Goal: Task Accomplishment & Management: Complete application form

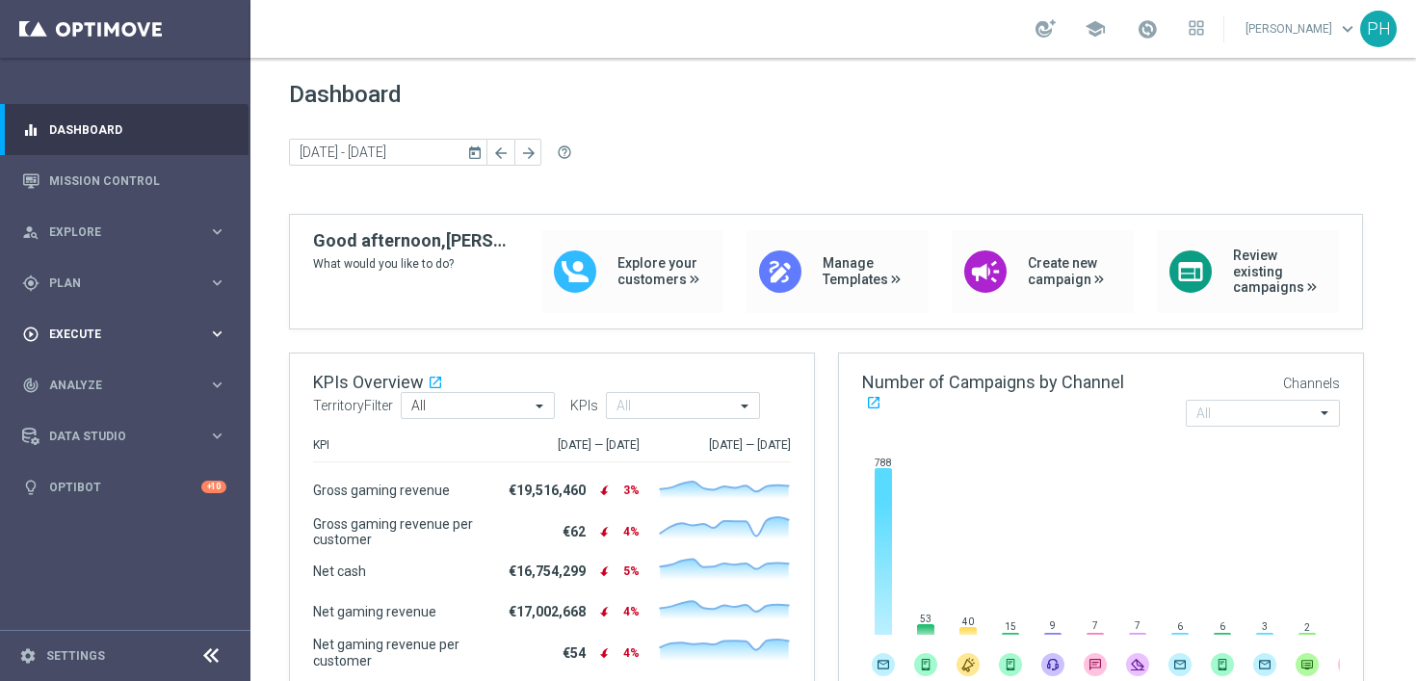
click at [214, 325] on icon "keyboard_arrow_right" at bounding box center [217, 334] width 18 height 18
click at [111, 375] on link "Campaign Builder" at bounding box center [125, 373] width 150 height 15
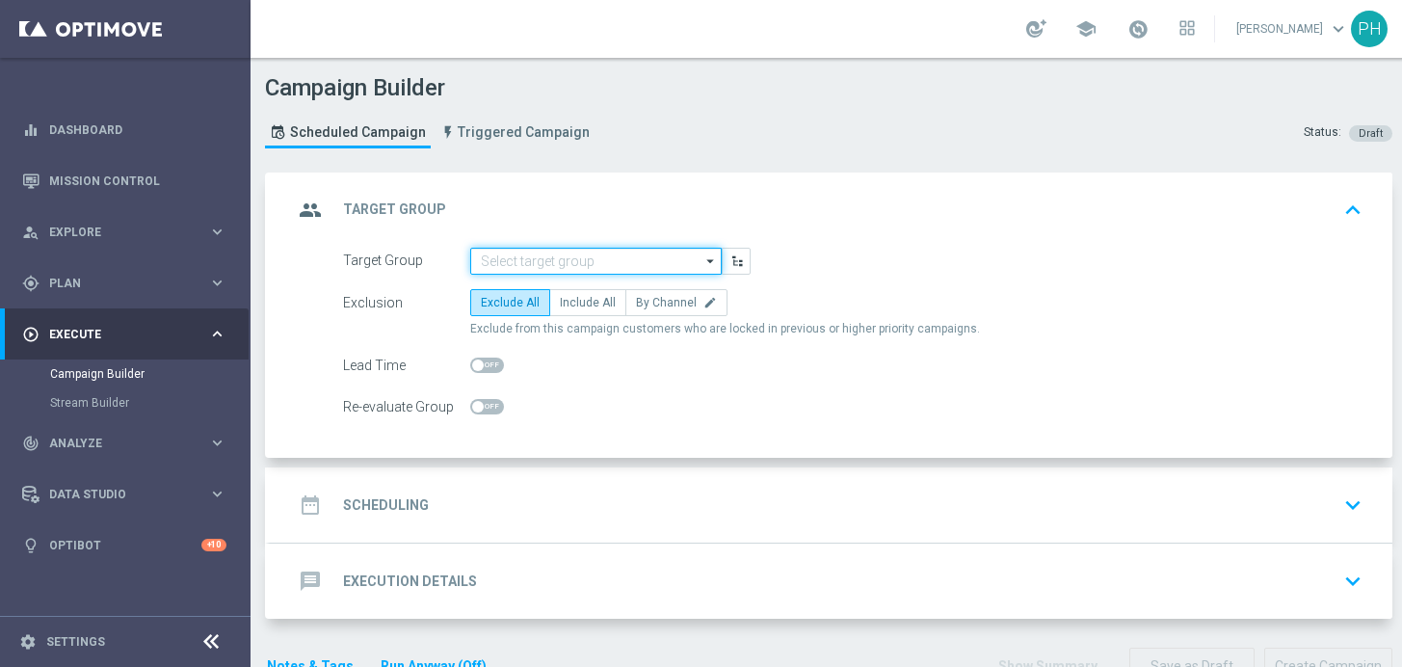
click at [545, 262] on input at bounding box center [595, 261] width 251 height 27
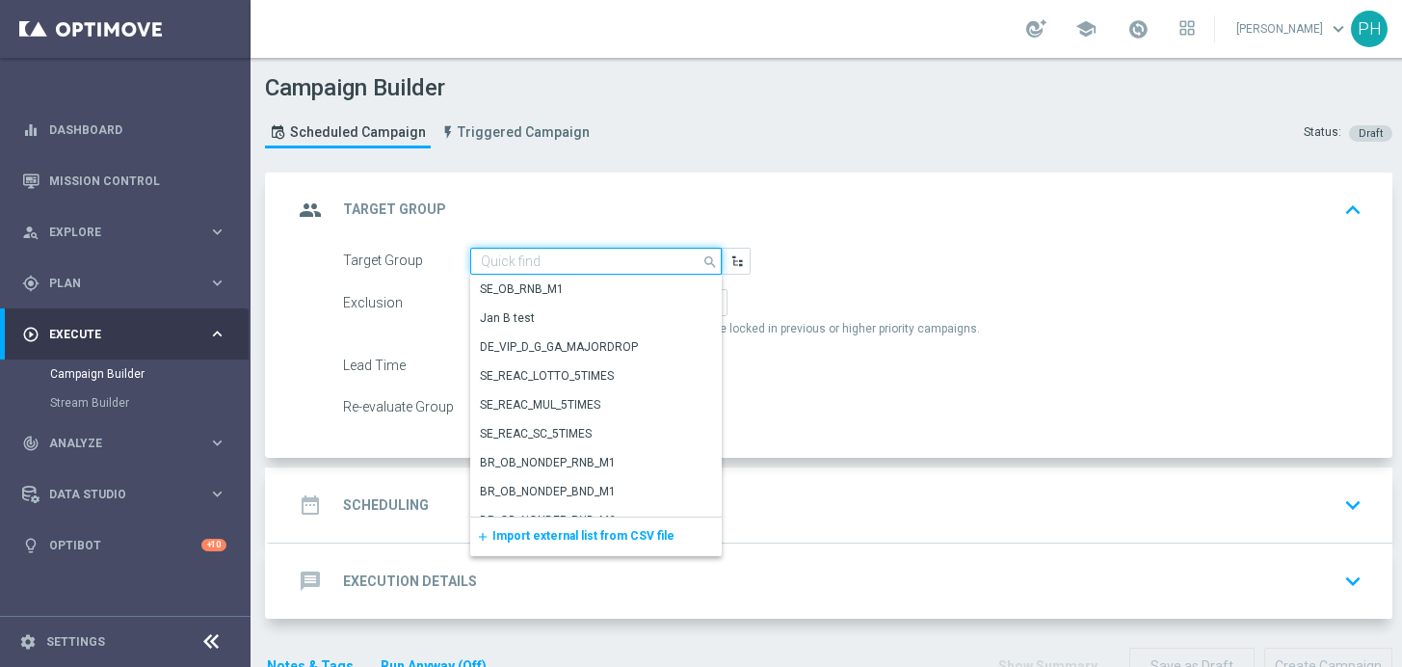
paste input "DE_RI_SC_XSELL"
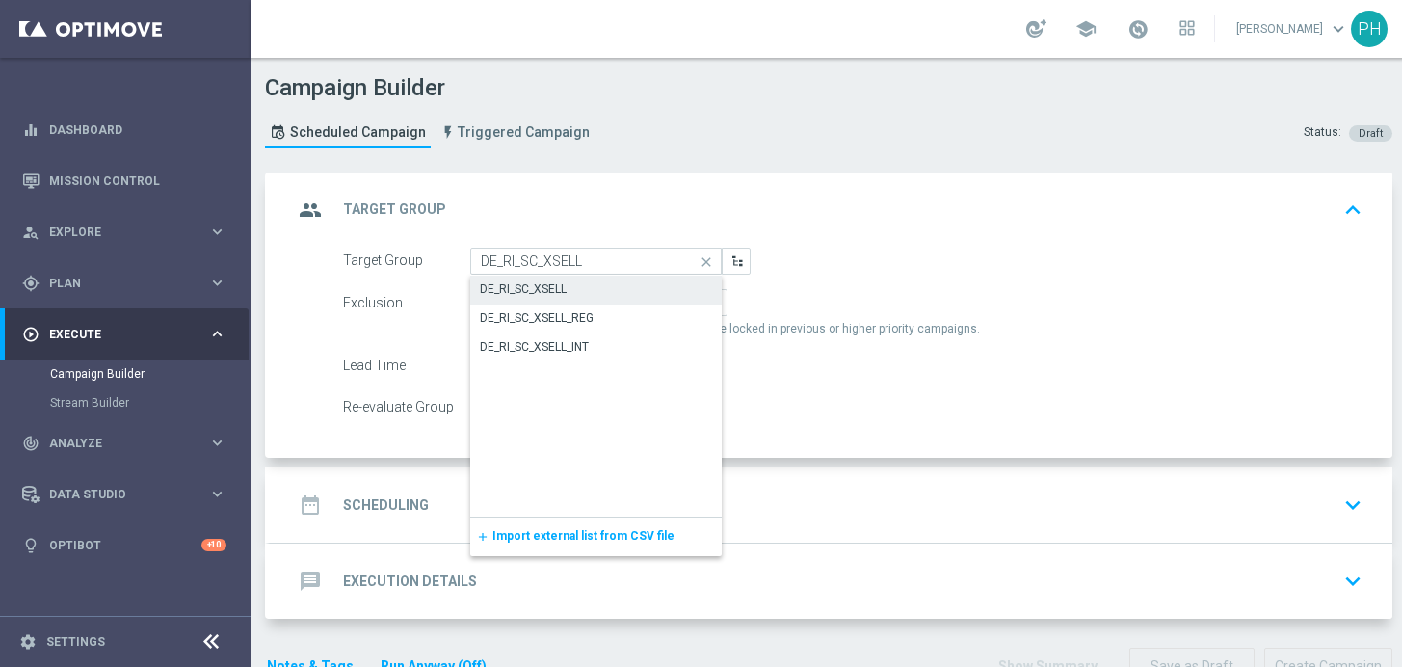
click at [596, 282] on div "DE_RI_SC_XSELL" at bounding box center [595, 289] width 251 height 27
type input "DE_RI_SC_XSELL"
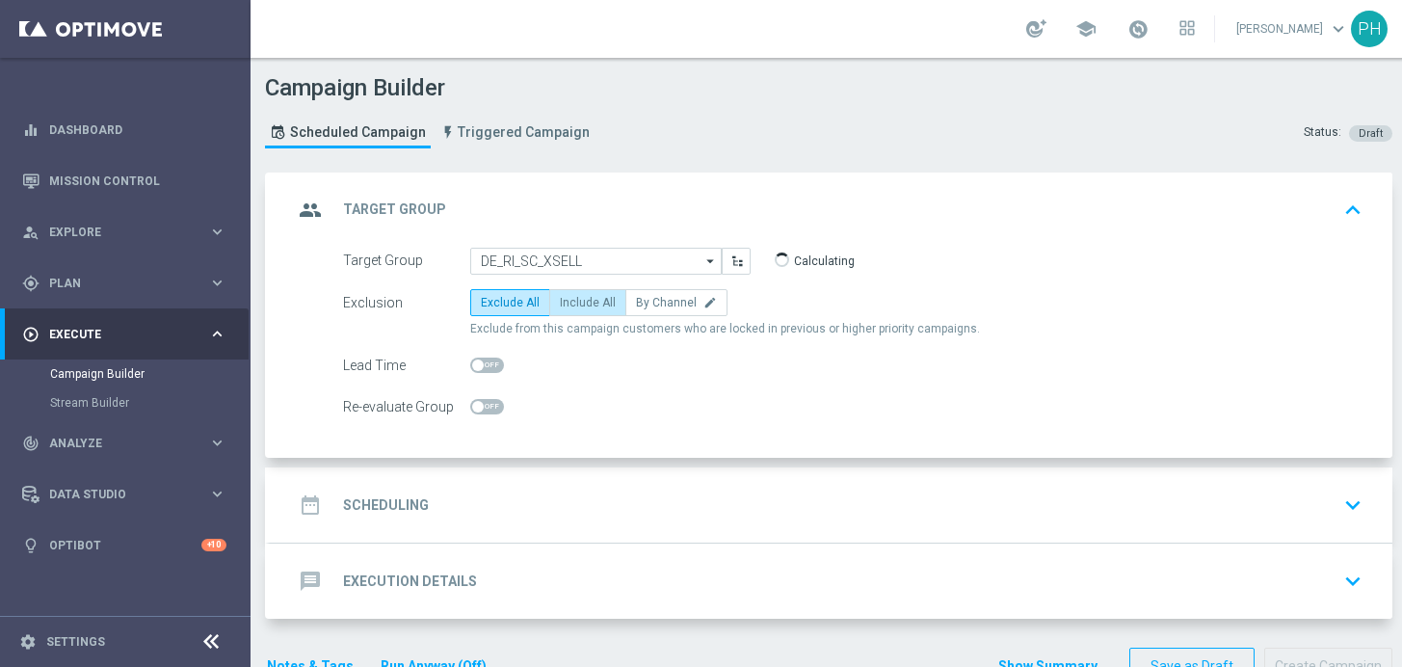
click at [597, 302] on span "Include All" at bounding box center [588, 302] width 56 height 13
click at [572, 302] on input "Include All" at bounding box center [566, 306] width 13 height 13
radio input "true"
click at [500, 362] on span at bounding box center [487, 364] width 34 height 15
click at [500, 362] on input "checkbox" at bounding box center [487, 364] width 34 height 15
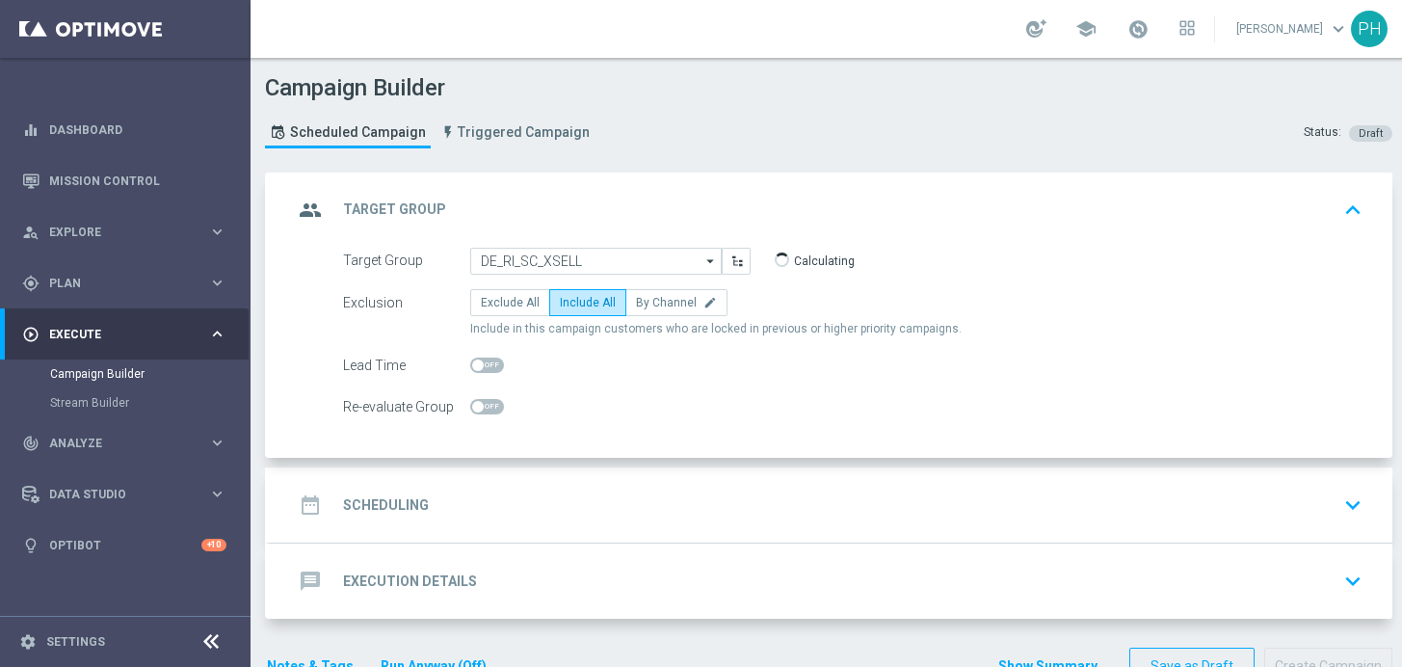
checkbox input "true"
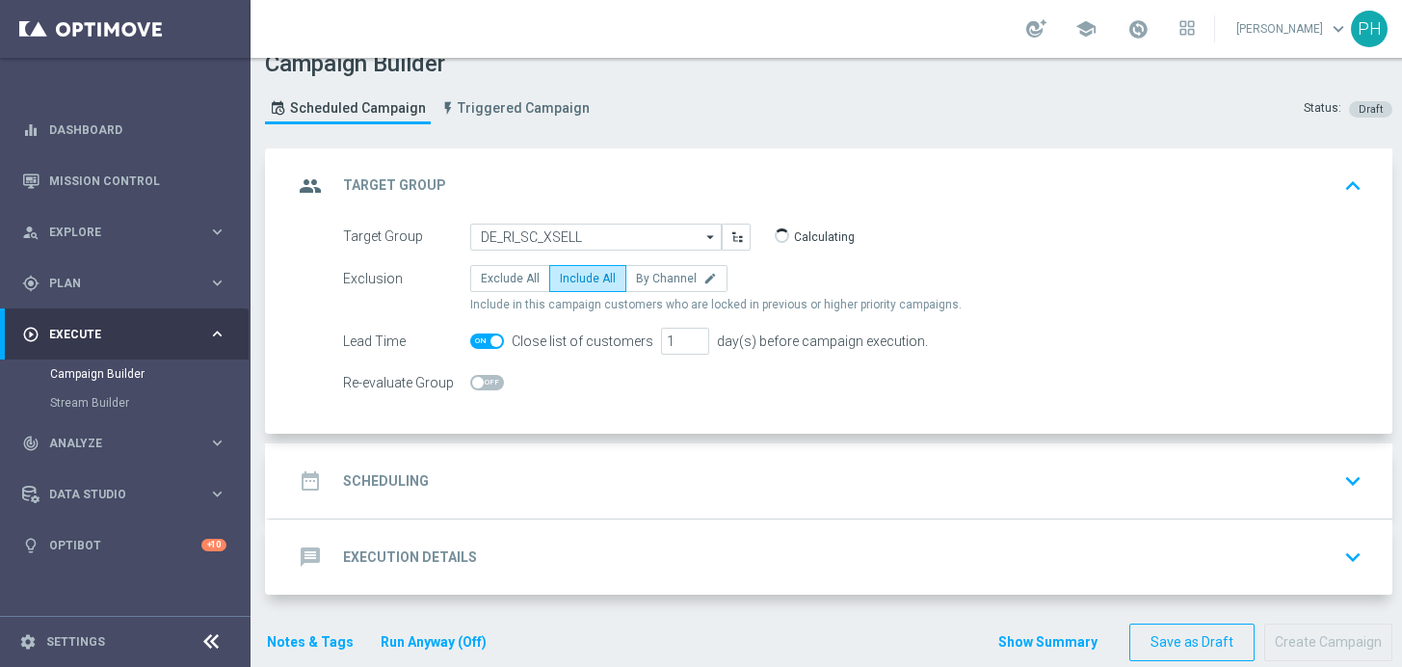
scroll to position [36, 0]
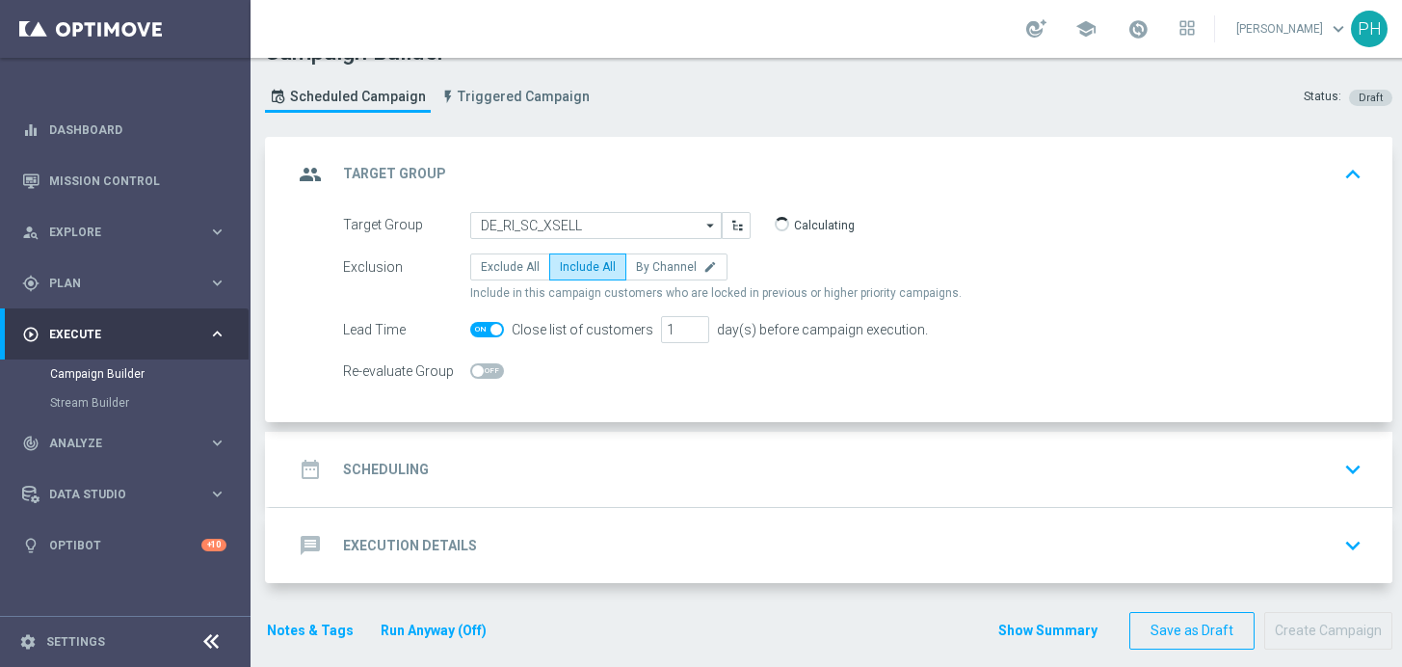
click at [577, 474] on div "date_range Scheduling keyboard_arrow_down" at bounding box center [831, 469] width 1076 height 37
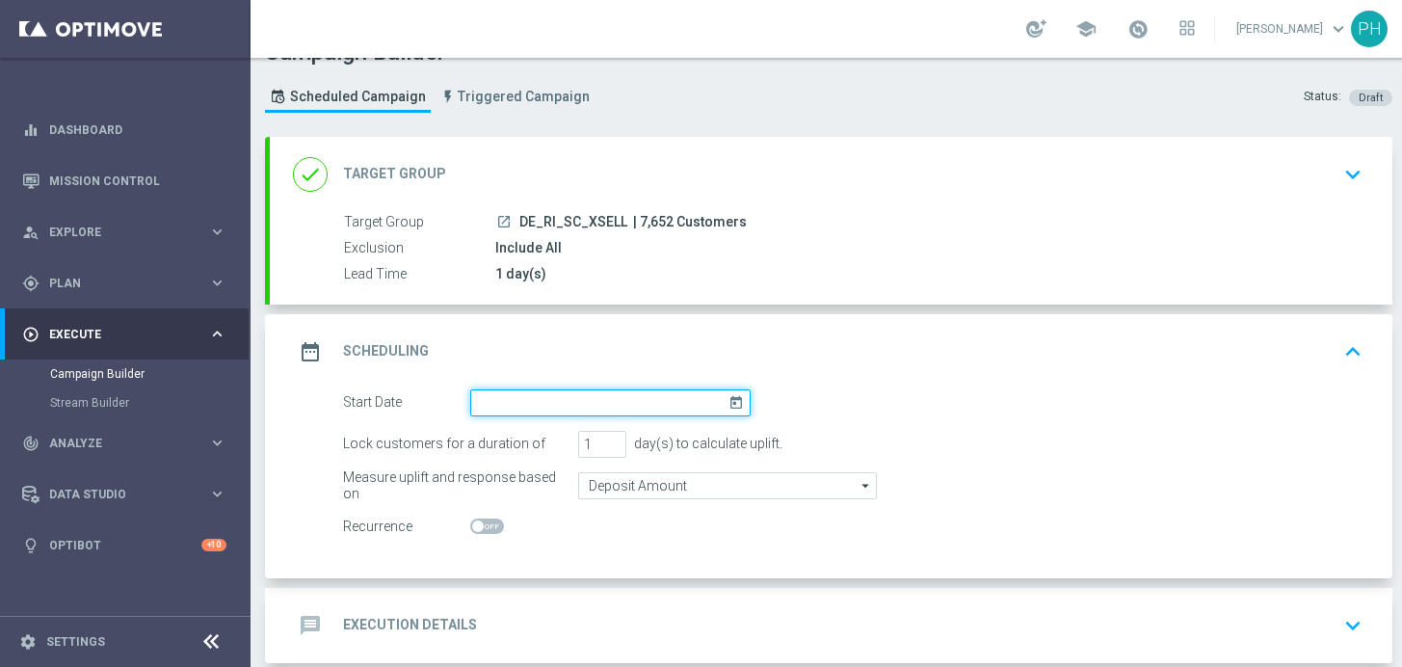
click at [639, 407] on input at bounding box center [610, 402] width 280 height 27
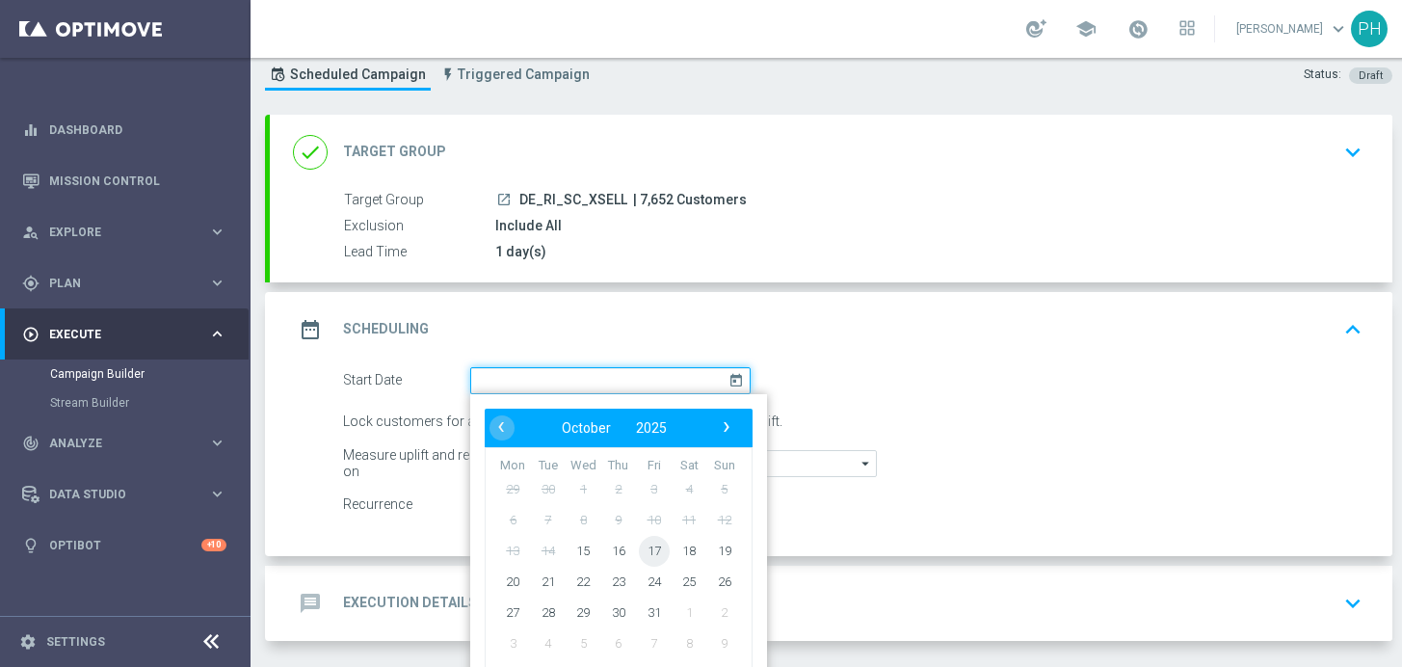
scroll to position [62, 0]
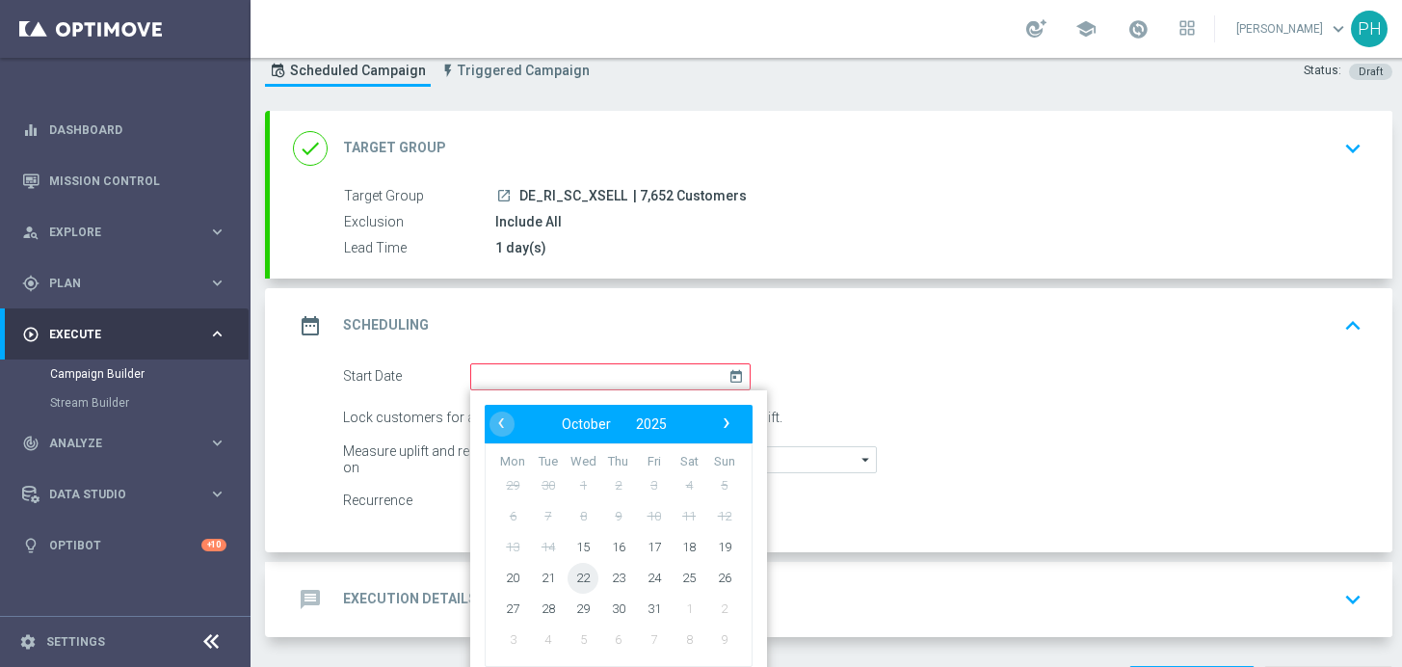
click at [592, 581] on span "22" at bounding box center [583, 577] width 31 height 31
type input "[DATE]"
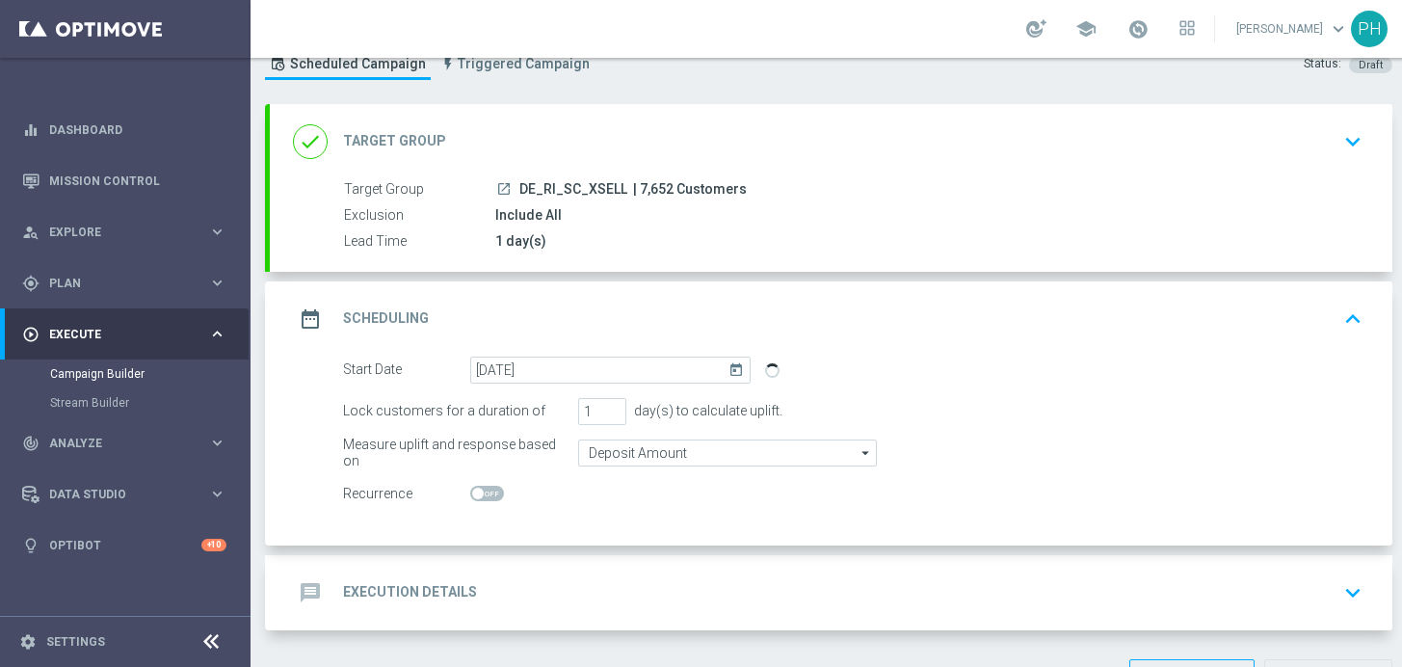
scroll to position [69, 0]
click at [531, 591] on div "message Execution Details keyboard_arrow_down" at bounding box center [831, 591] width 1076 height 37
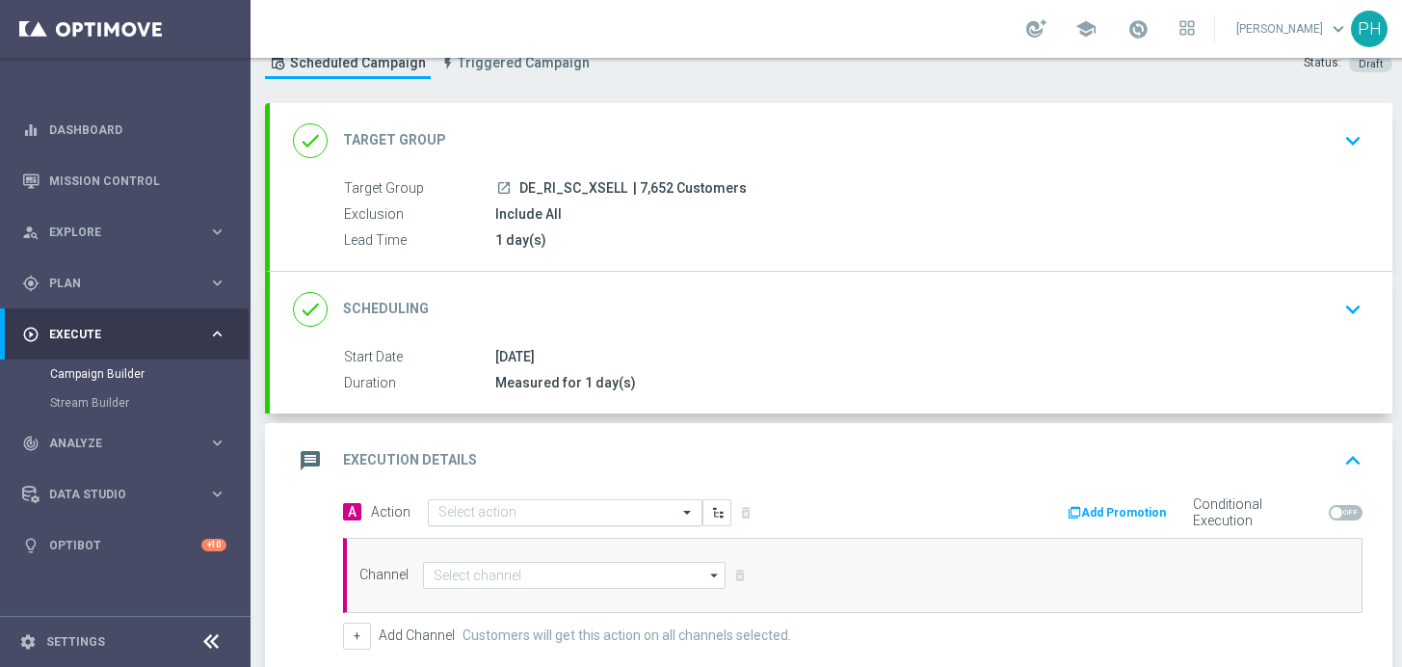
click at [520, 519] on input "text" at bounding box center [545, 513] width 215 height 16
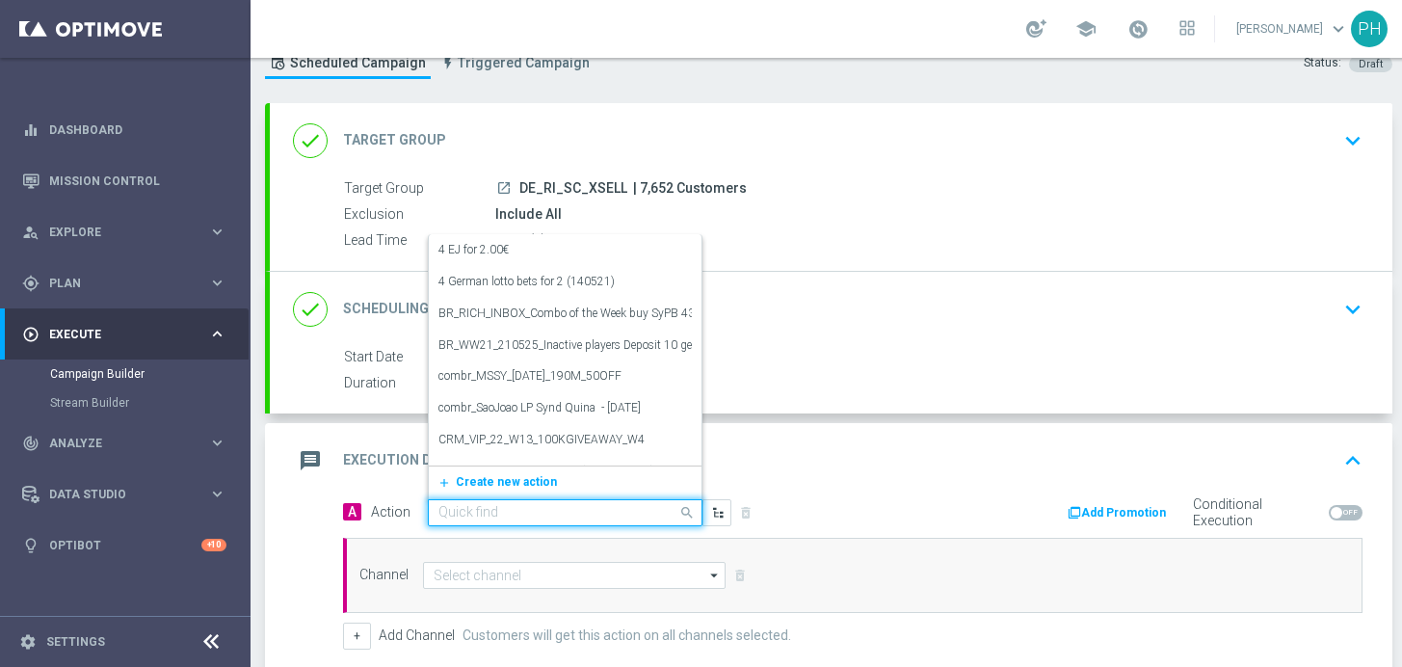
click at [840, 509] on div "A Action Quick find 4 EJ for 2.00€ edit 4 German lotto bets for 2 (140521) edit…" at bounding box center [591, 512] width 524 height 28
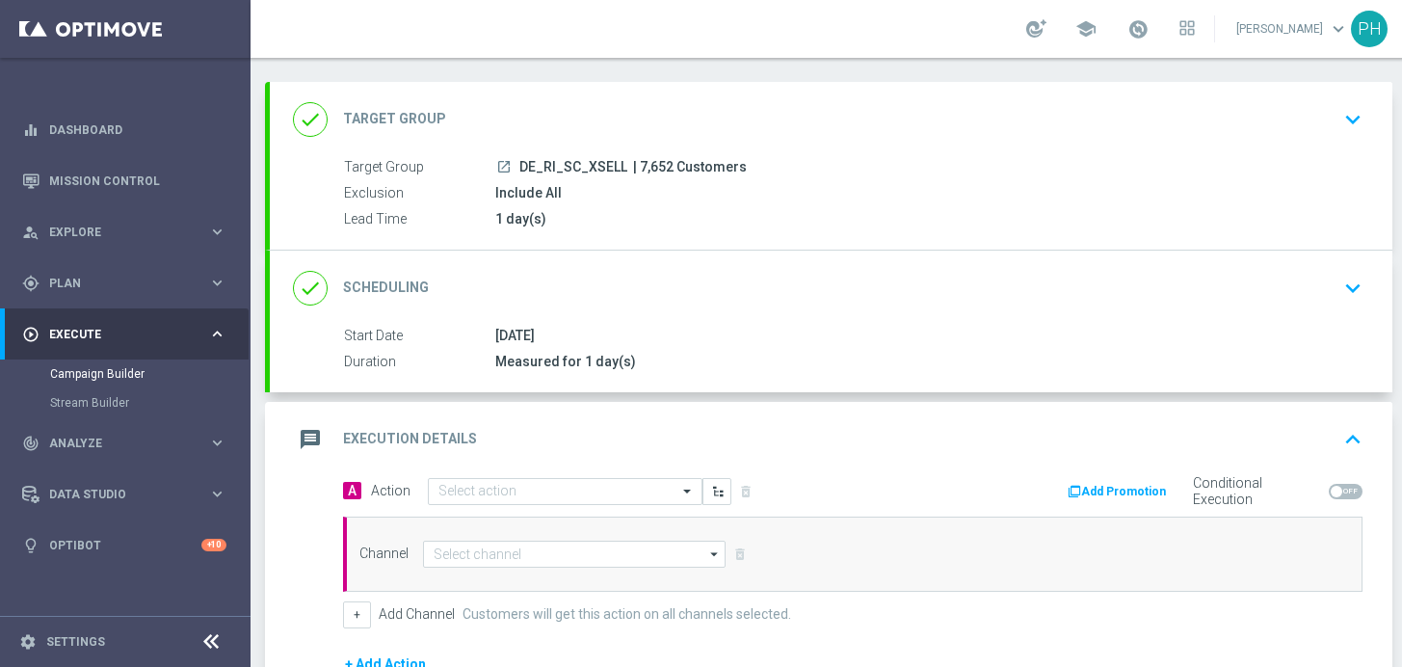
scroll to position [92, 0]
click at [710, 552] on icon "arrow_drop_down" at bounding box center [714, 553] width 19 height 25
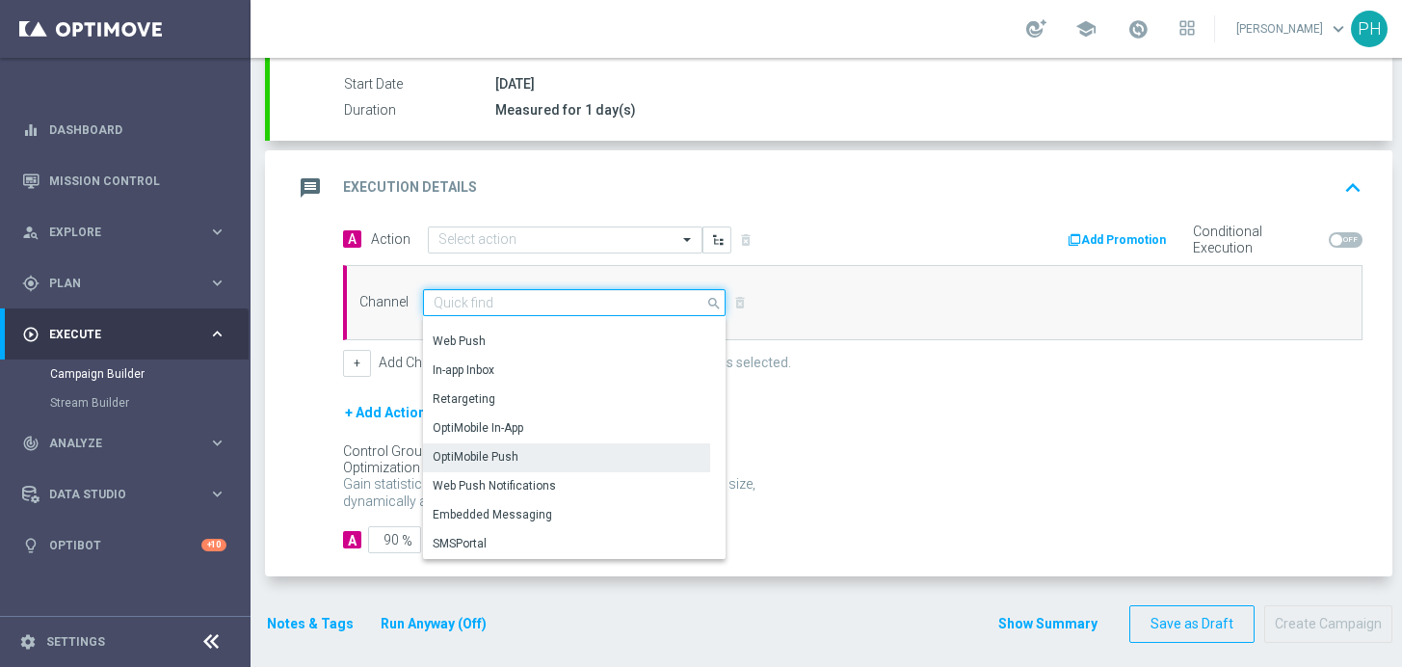
scroll to position [14, 0]
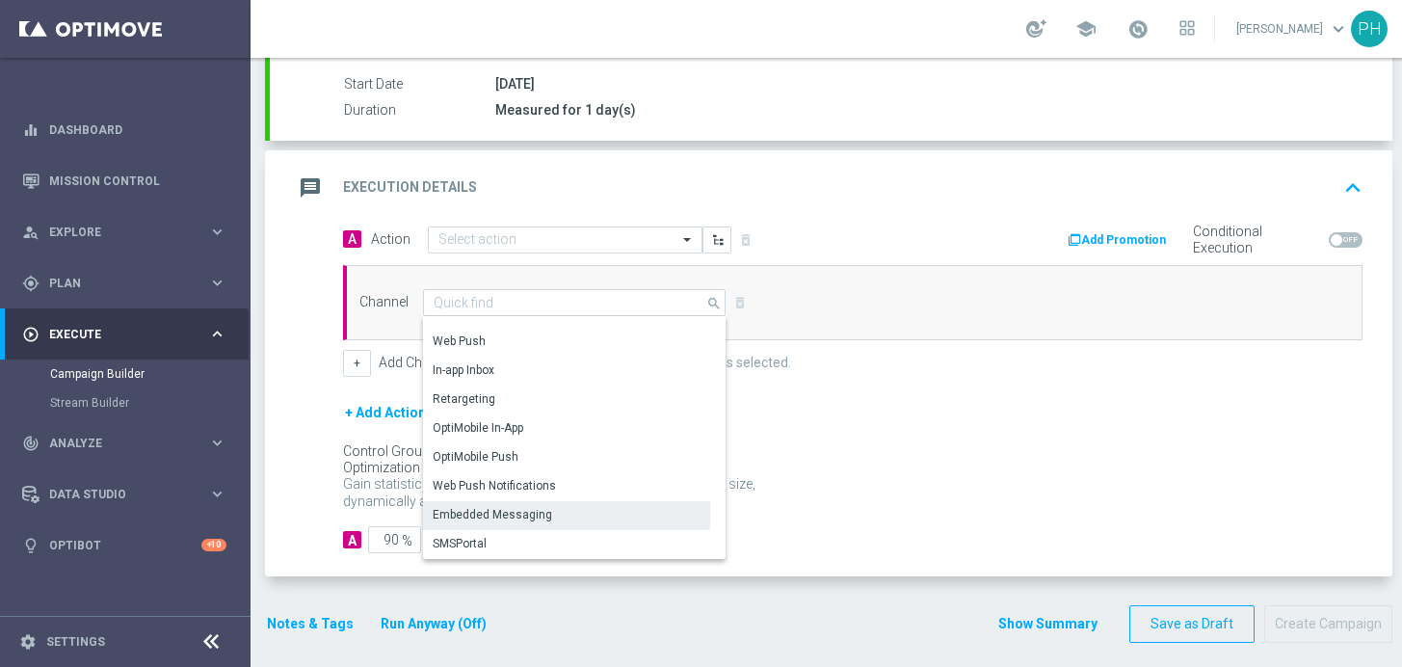
click at [642, 501] on div "Embedded Messaging" at bounding box center [566, 514] width 287 height 27
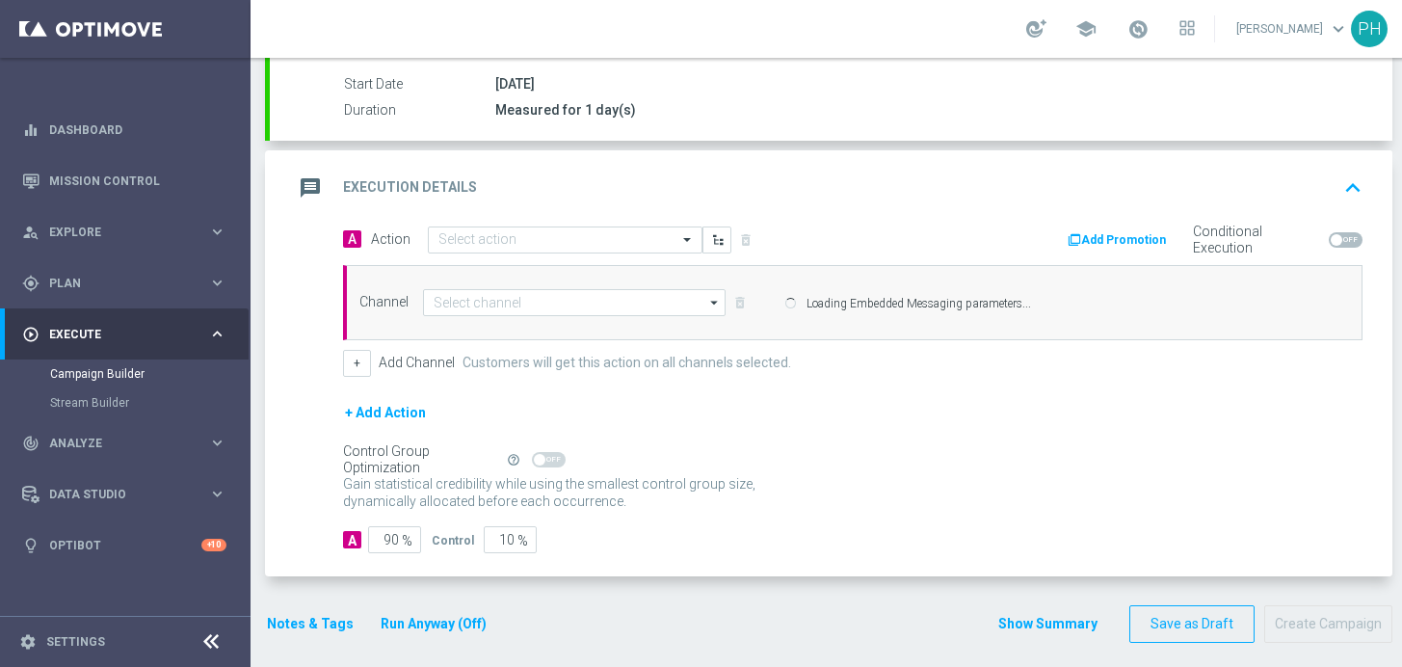
type input "Embedded Messaging"
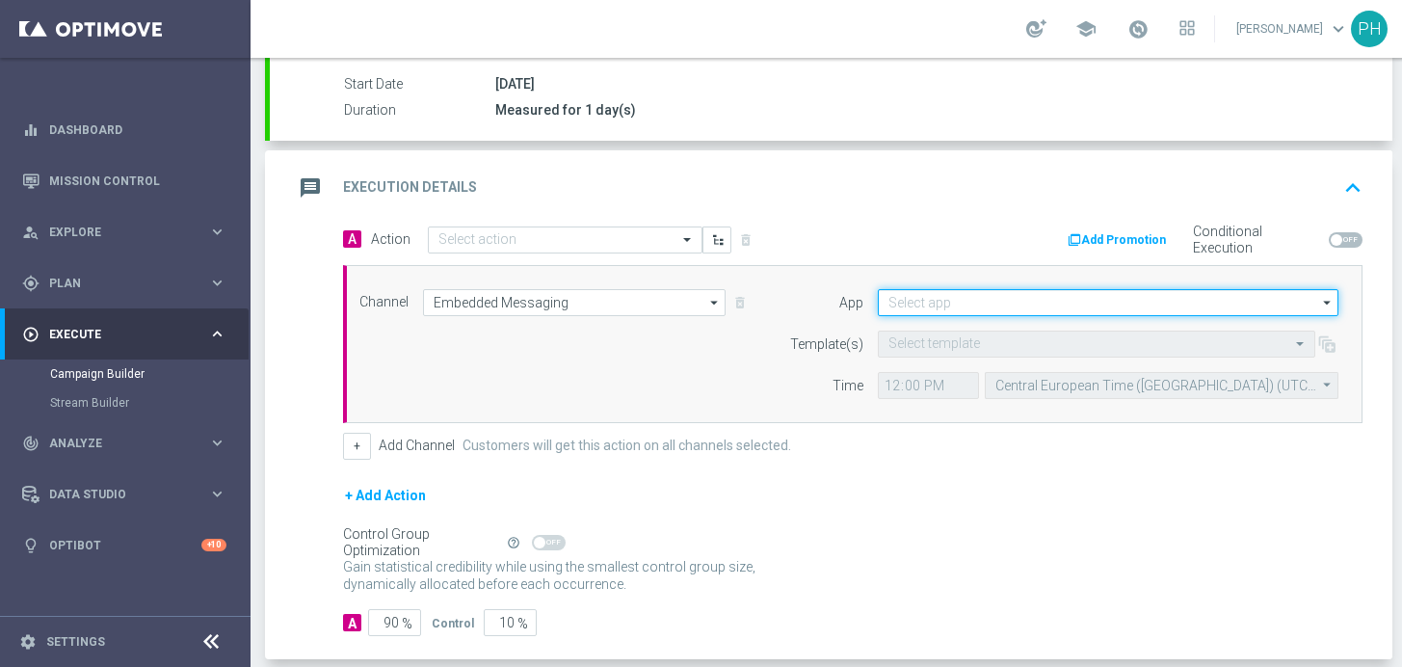
click at [974, 295] on input at bounding box center [1108, 302] width 461 height 27
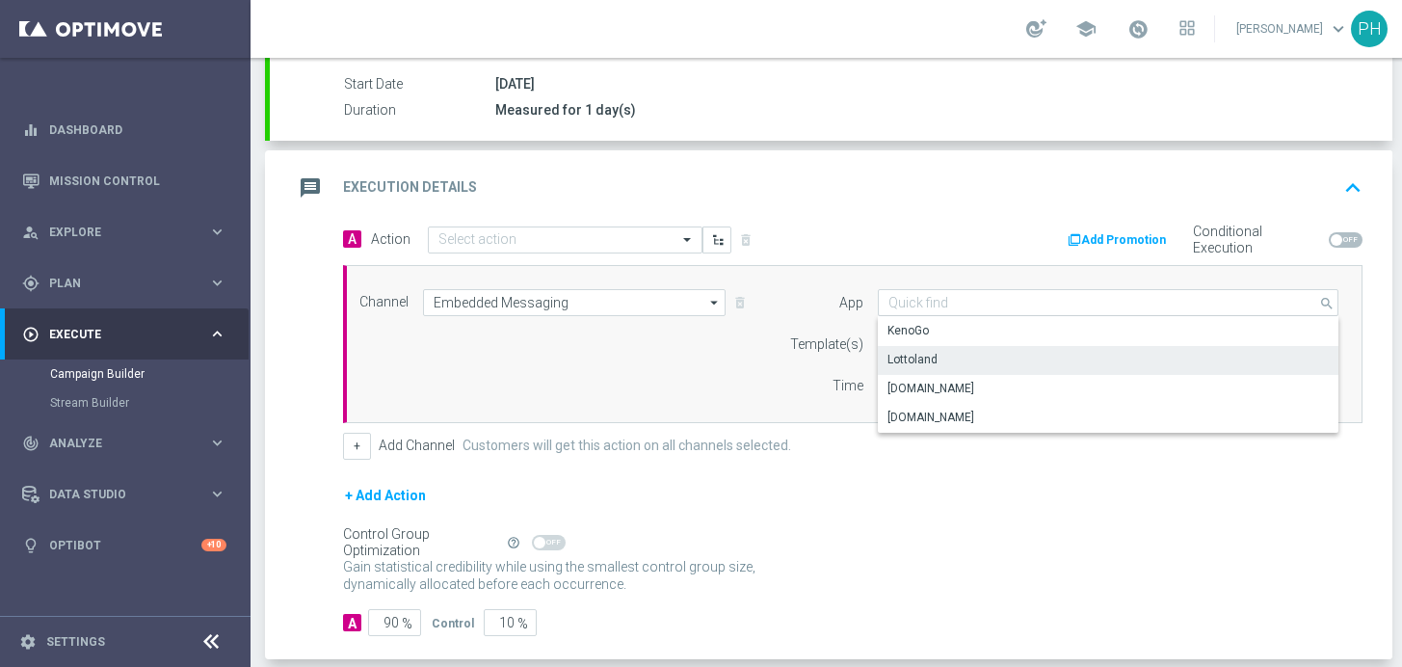
click at [970, 346] on div "Lottoland" at bounding box center [1108, 359] width 461 height 27
type input "Lottoland"
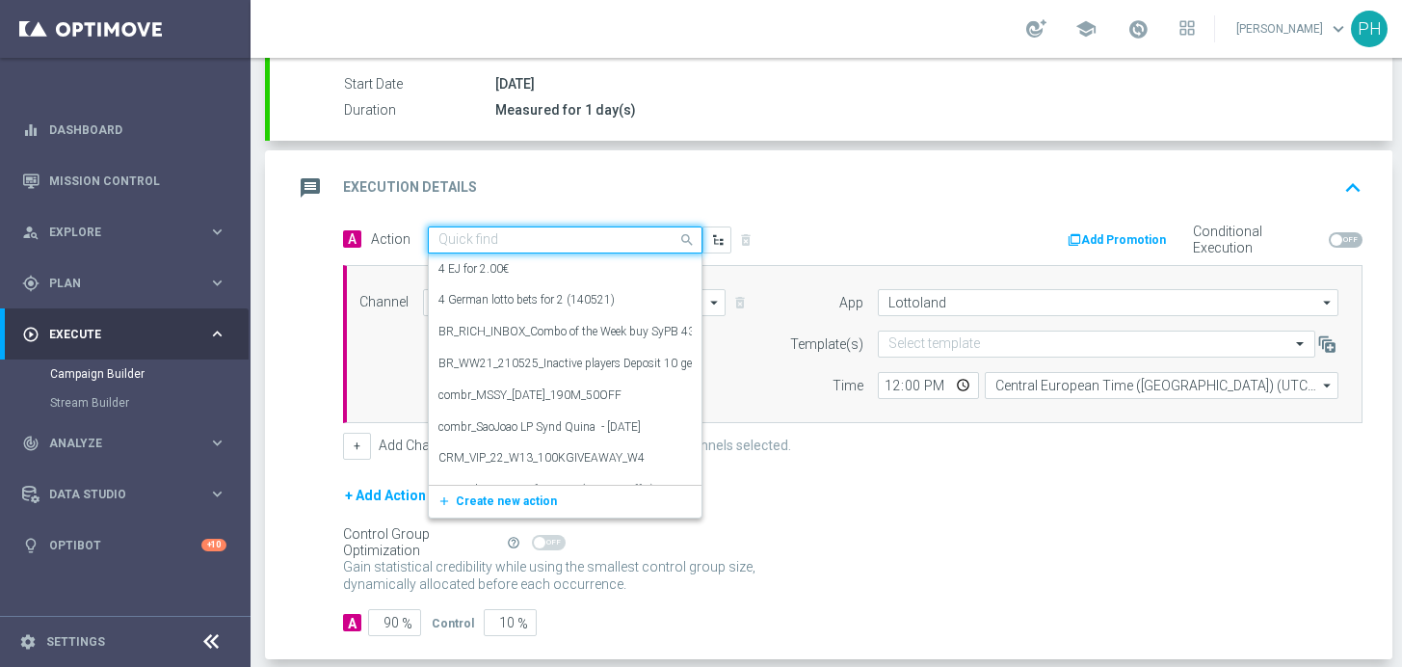
click at [516, 232] on input "text" at bounding box center [545, 240] width 215 height 16
paste input "Scratch Xsell Offer of the Week - bundle"
type input "Scratch Xsell Offer of the Week - bundle"
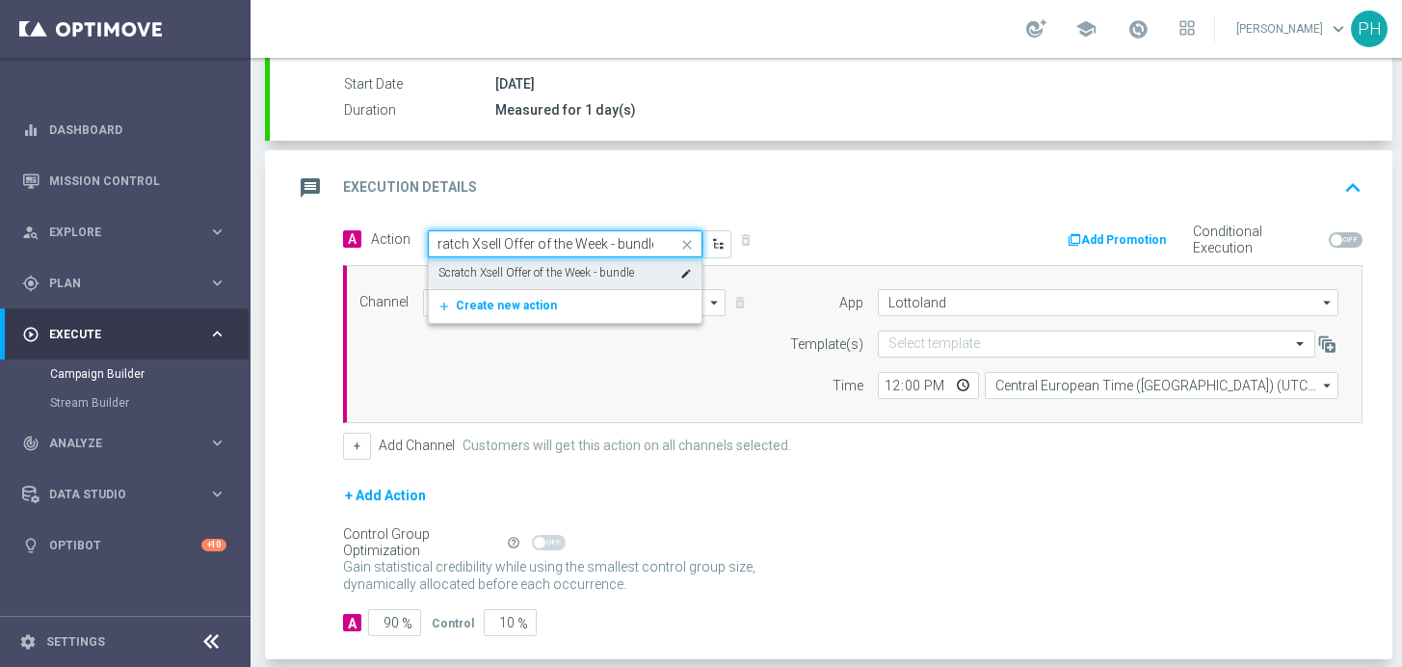
click at [550, 265] on label "Scratch Xsell Offer of the Week - bundle" at bounding box center [536, 273] width 196 height 16
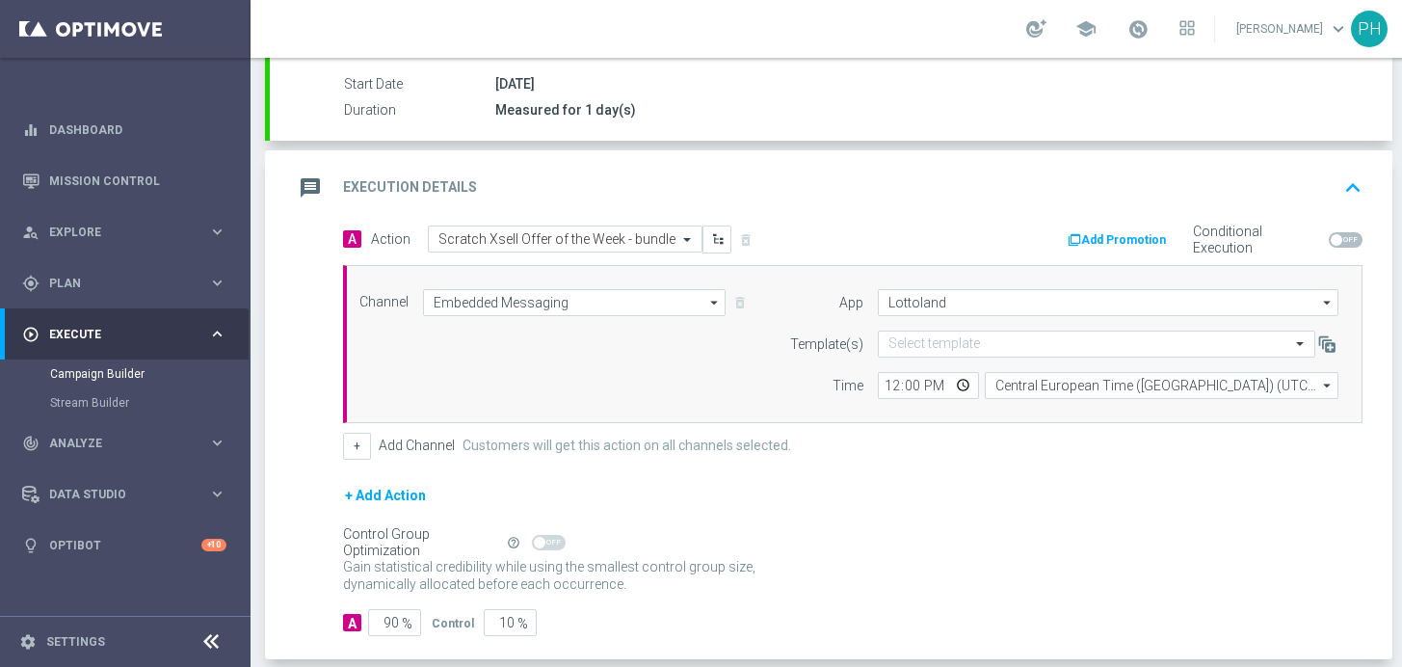
scroll to position [0, 0]
click at [1005, 336] on input "text" at bounding box center [1077, 344] width 378 height 16
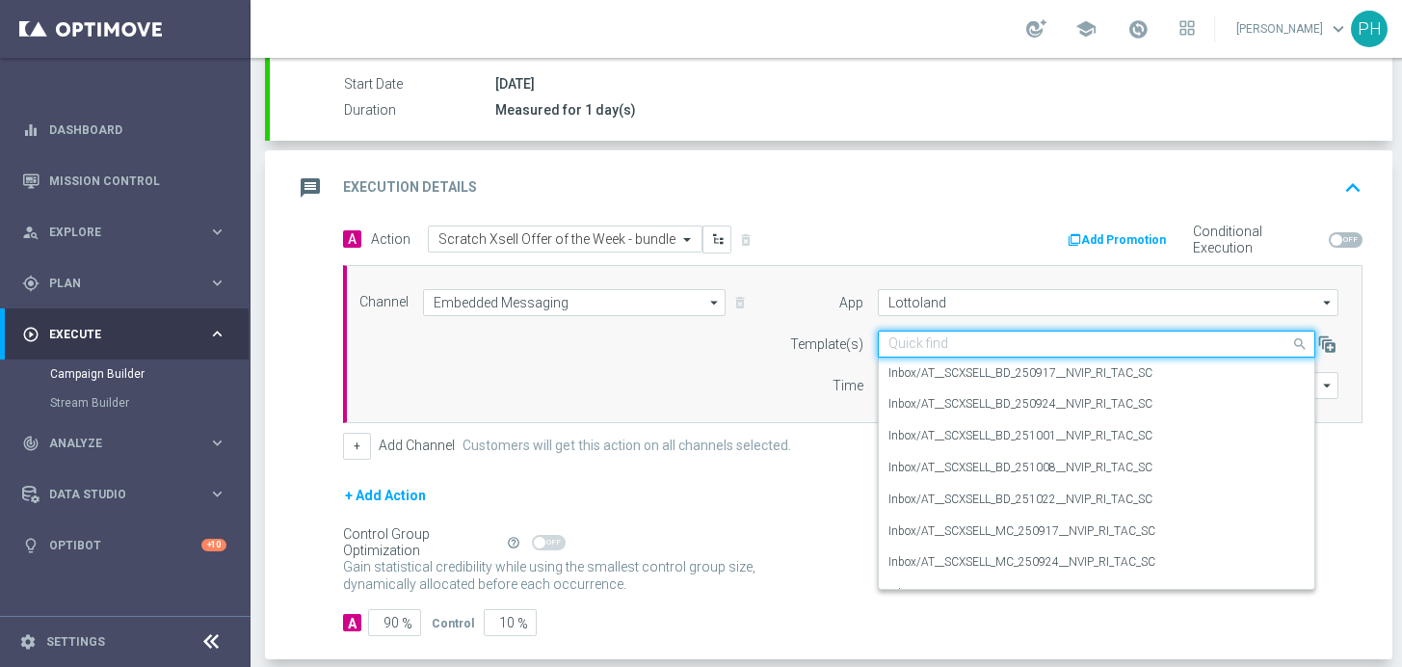
paste input "DE_ALL__SCXSELL_BD_251022__NVIP_RI_TAC_SC"
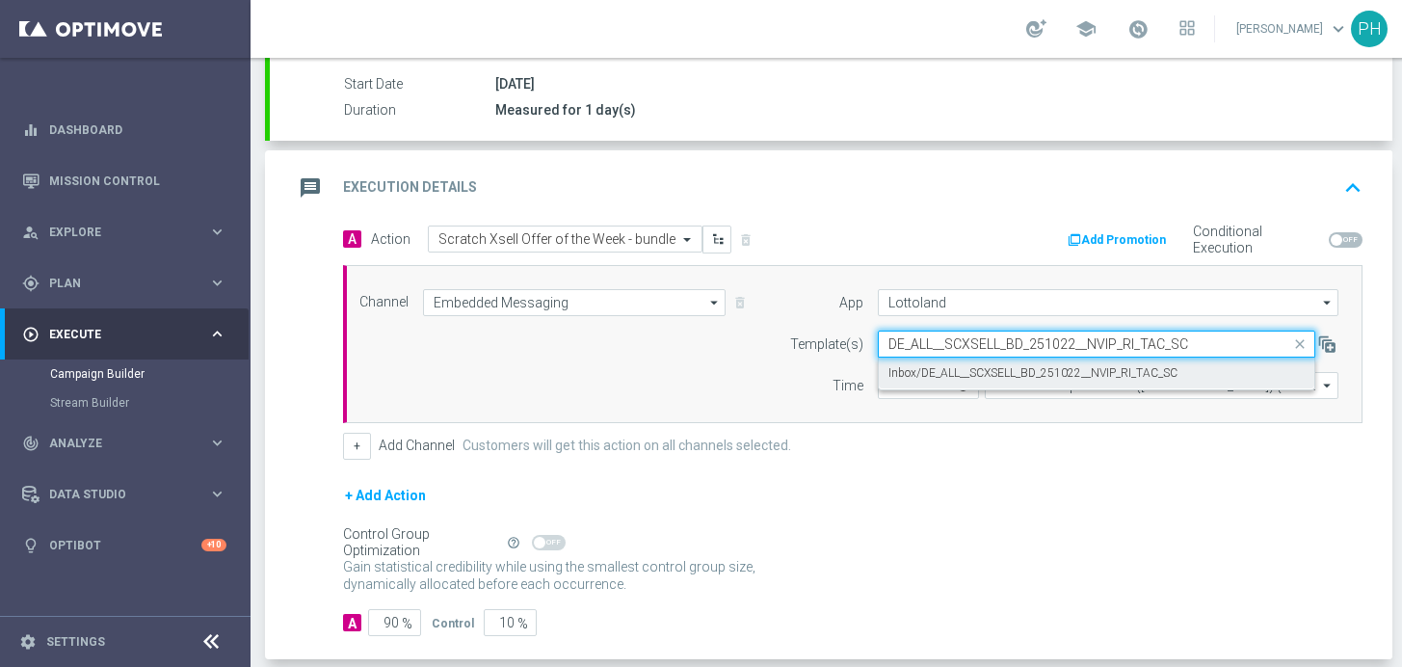
click at [1084, 365] on label "Inbox/DE_ALL__SCXSELL_BD_251022__NVIP_RI_TAC_SC" at bounding box center [1032, 373] width 289 height 16
type input "DE_ALL__SCXSELL_BD_251022__NVIP_RI_TAC_SC"
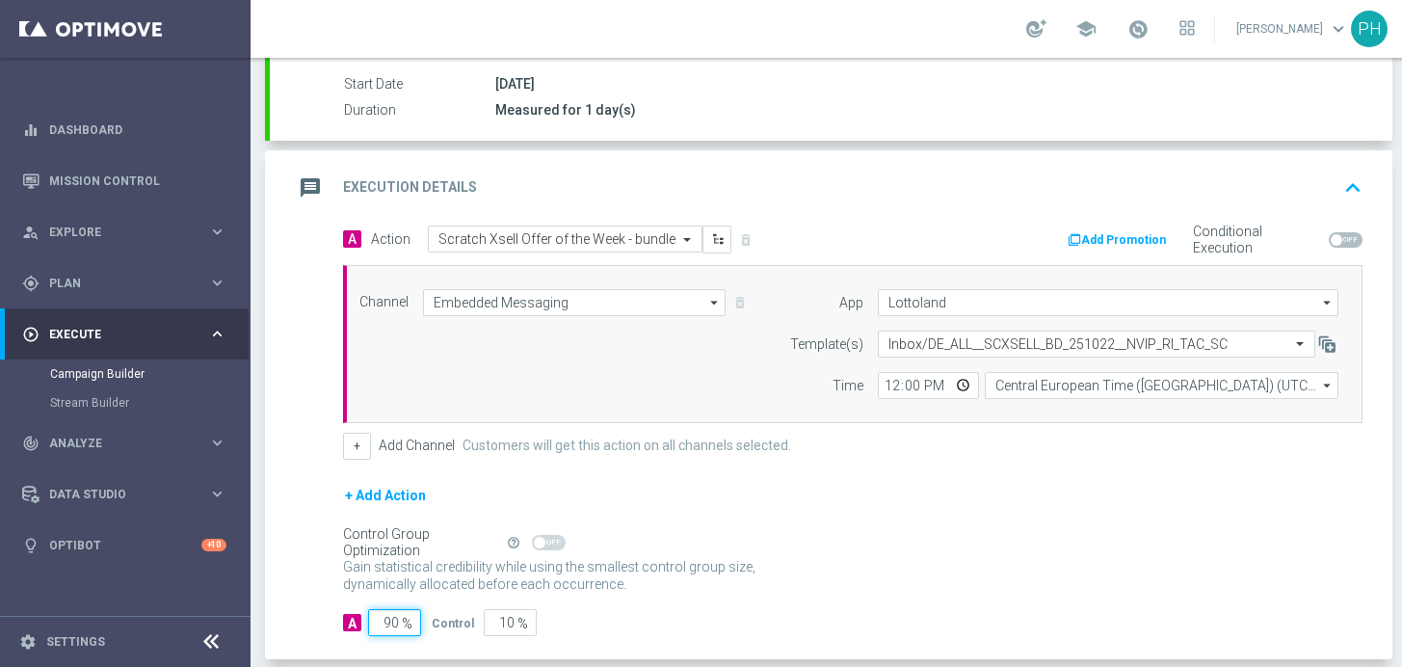
click at [398, 609] on input "90" at bounding box center [394, 622] width 53 height 27
drag, startPoint x: 400, startPoint y: 606, endPoint x: 369, endPoint y: 602, distance: 31.1
click at [369, 609] on input "90" at bounding box center [394, 622] width 53 height 27
type input "9"
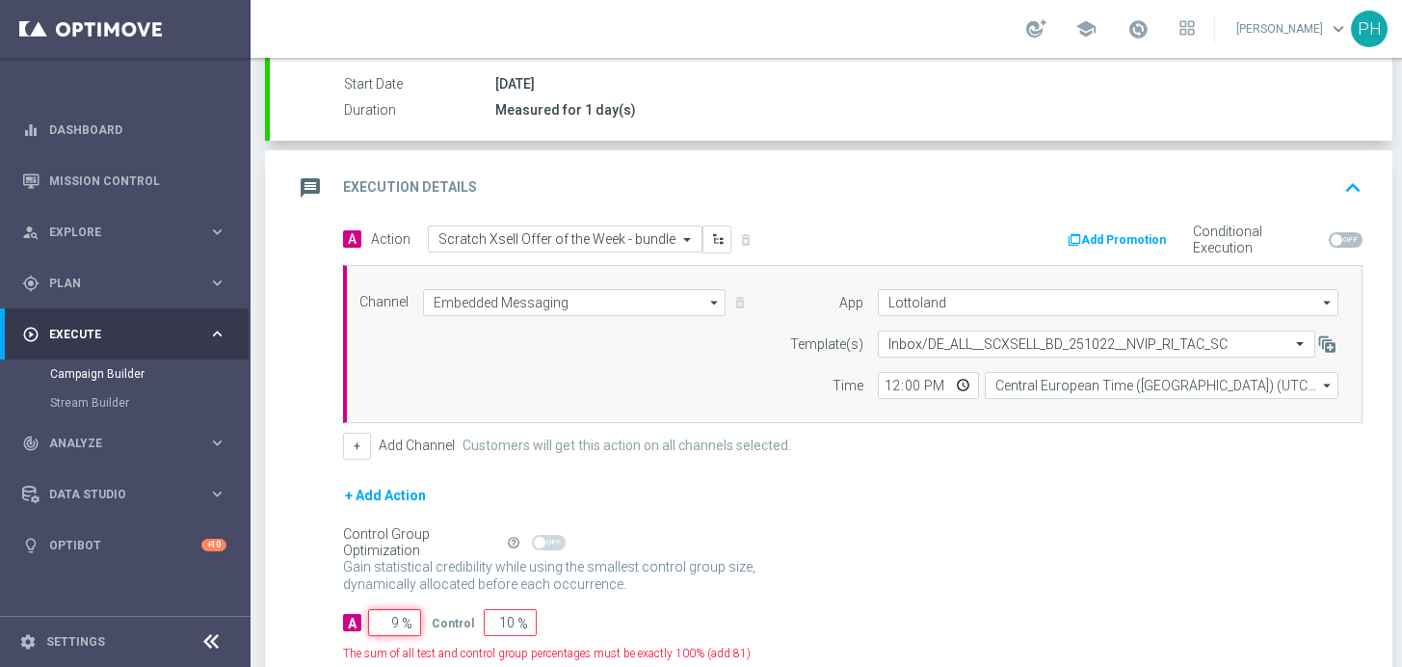
type input "91"
type input "98"
type input "2"
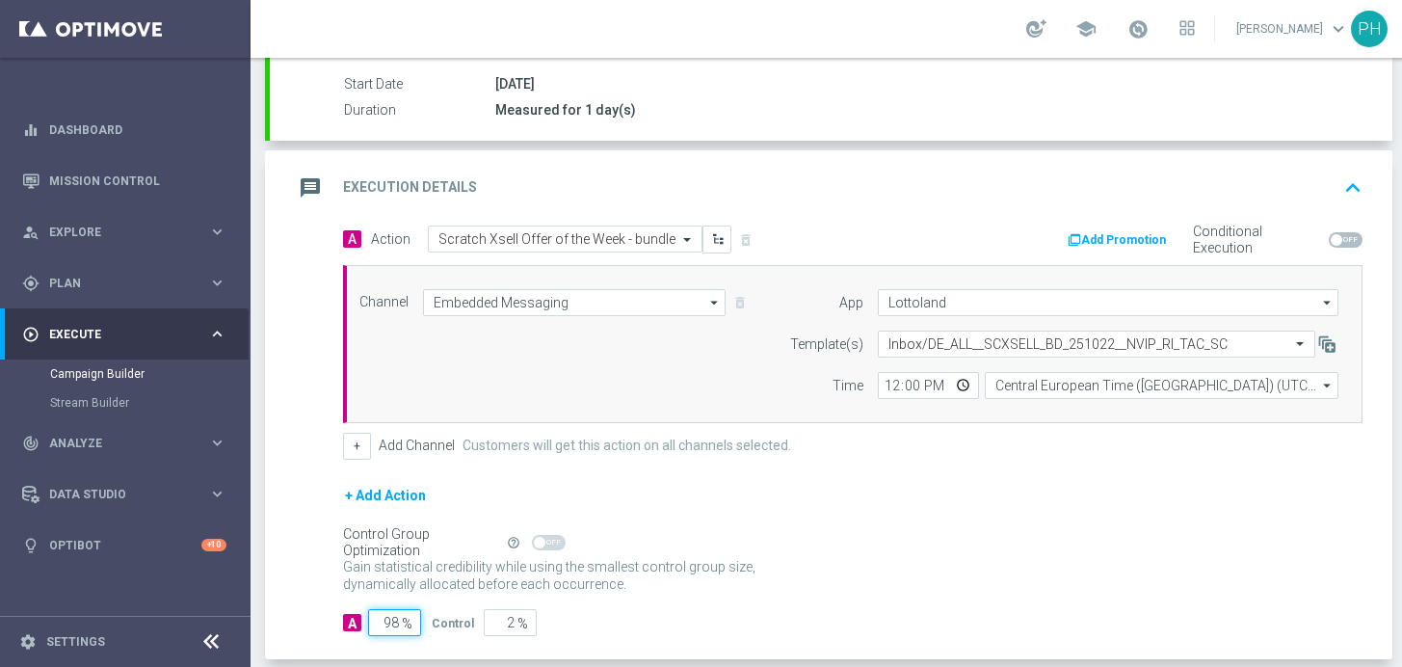
type input "98"
click at [880, 567] on div "Gain statistical credibility while using the smallest control group size, dynam…" at bounding box center [852, 576] width 1019 height 46
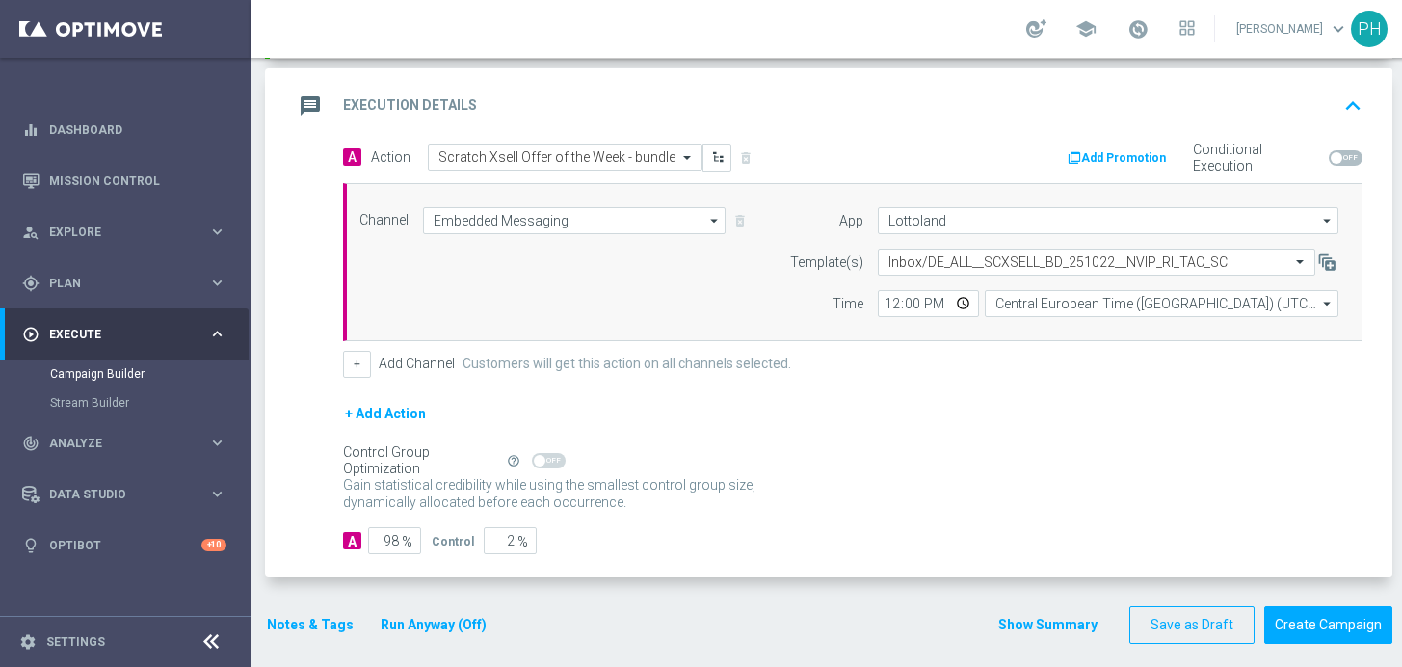
scroll to position [425, 0]
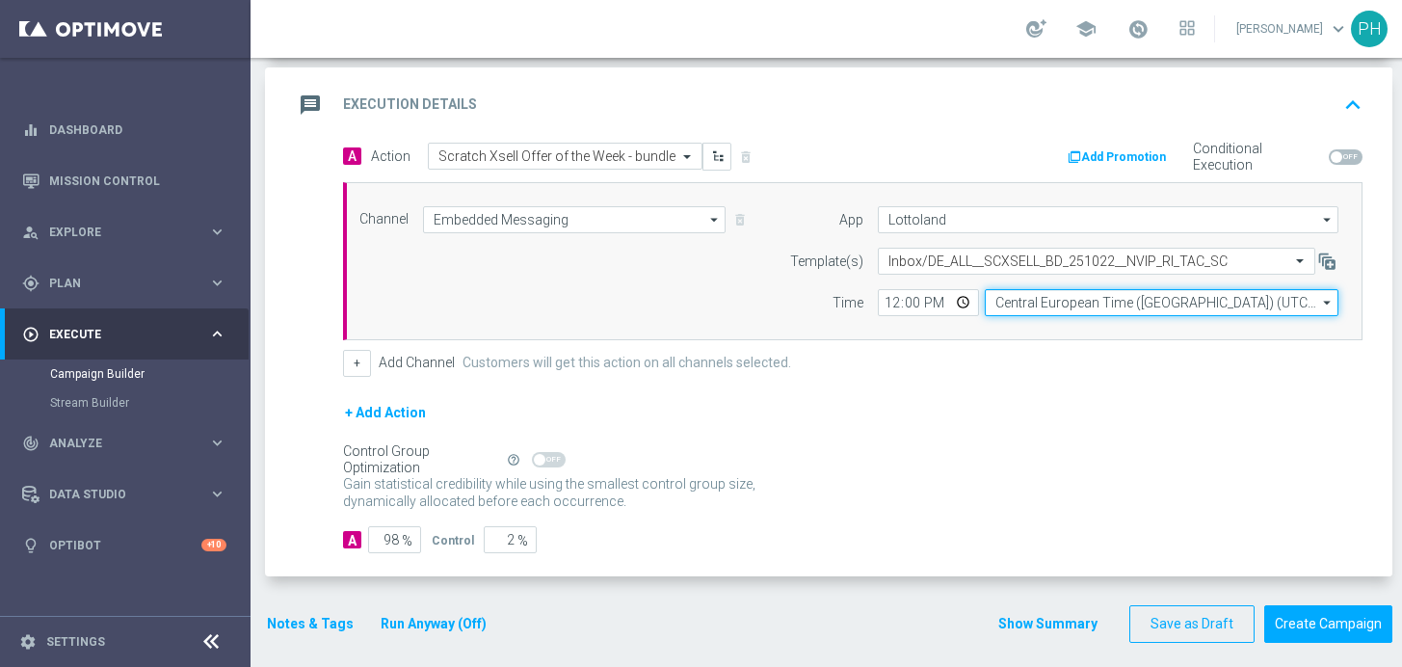
click at [1086, 289] on input "Central European Time ([GEOGRAPHIC_DATA]) (UTC +02:00)" at bounding box center [1162, 302] width 354 height 27
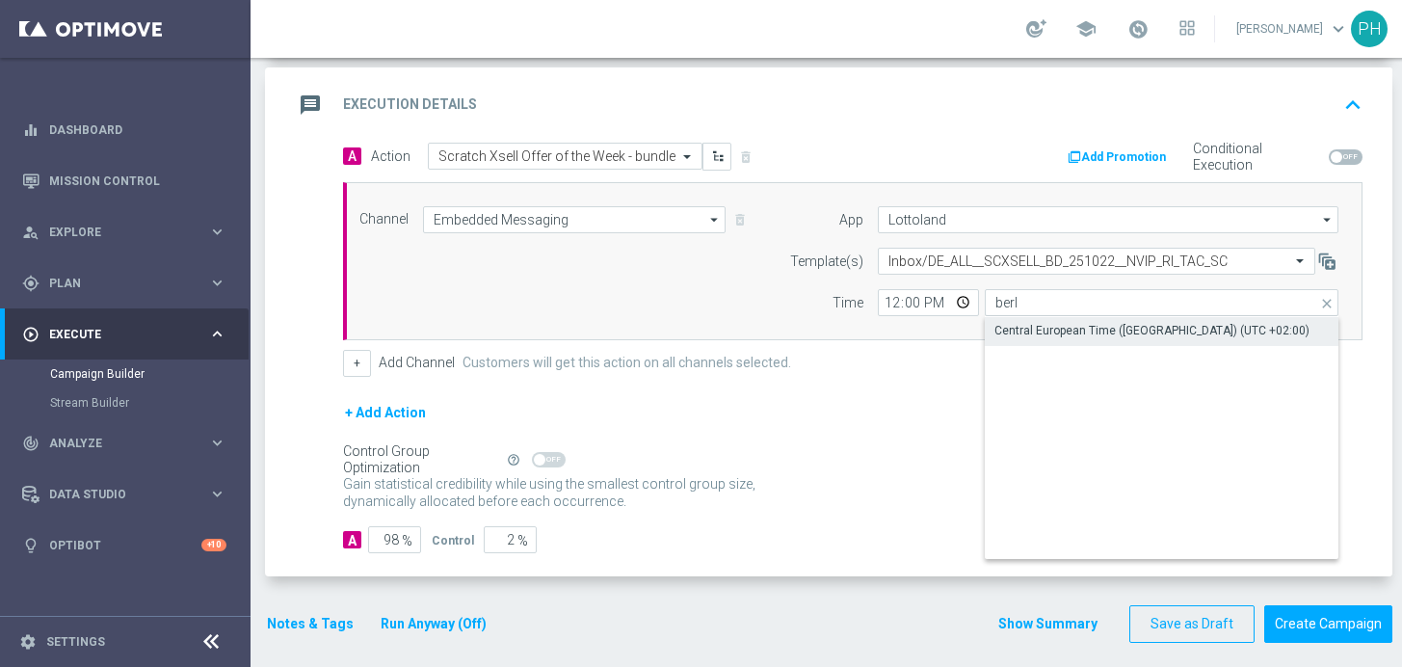
click at [1153, 322] on div "Central European Time ([GEOGRAPHIC_DATA]) (UTC +02:00)" at bounding box center [1151, 330] width 315 height 17
type input "Central European Time ([GEOGRAPHIC_DATA]) (UTC +02:00)"
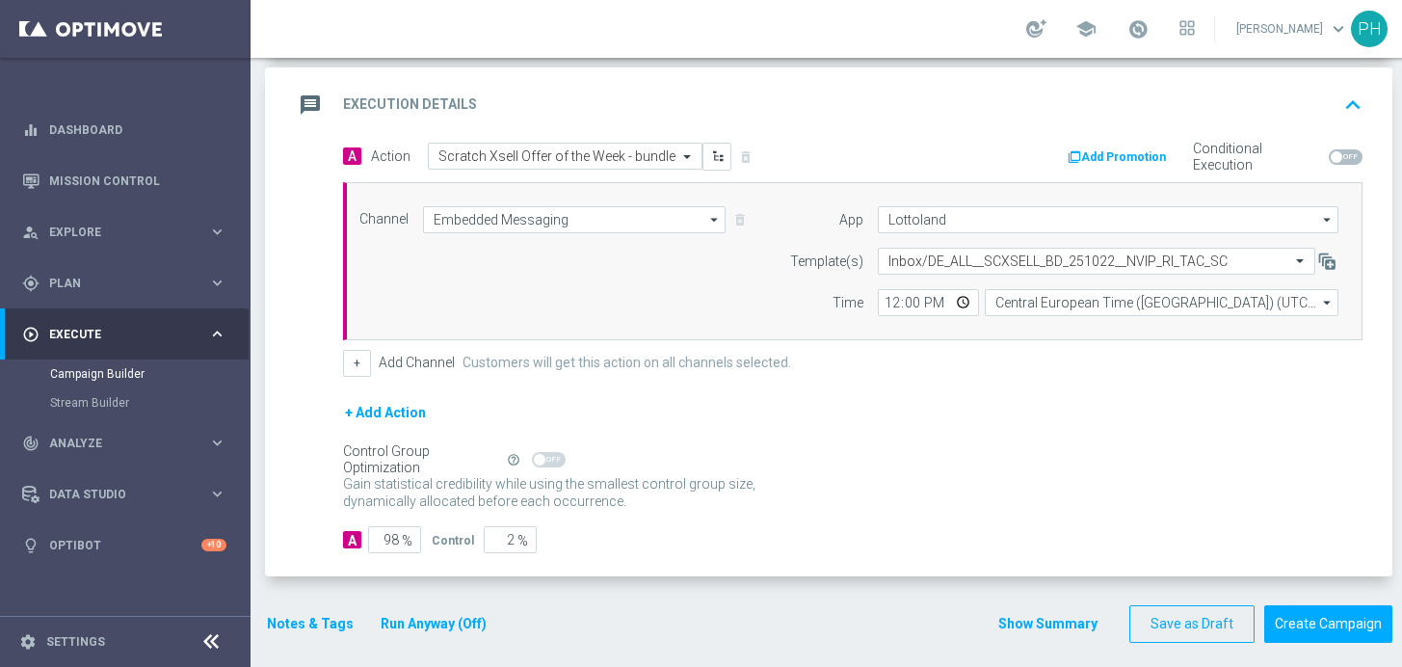
click at [1060, 452] on div "Control Group Optimization Self Optimizing Campaign help_outline" at bounding box center [852, 459] width 1019 height 21
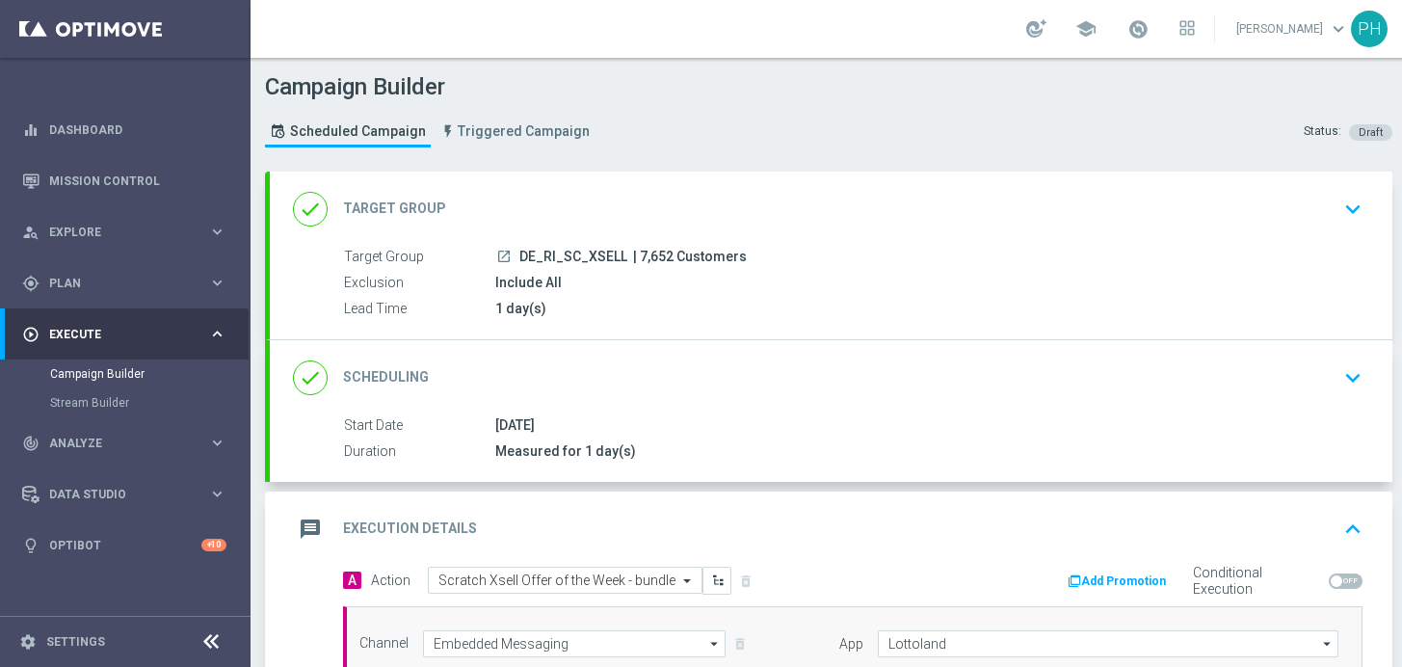
scroll to position [0, 0]
click at [647, 250] on span "| 7,652 Customers" at bounding box center [690, 258] width 114 height 17
copy span "7,652"
click at [1351, 516] on icon "keyboard_arrow_up" at bounding box center [1352, 530] width 29 height 29
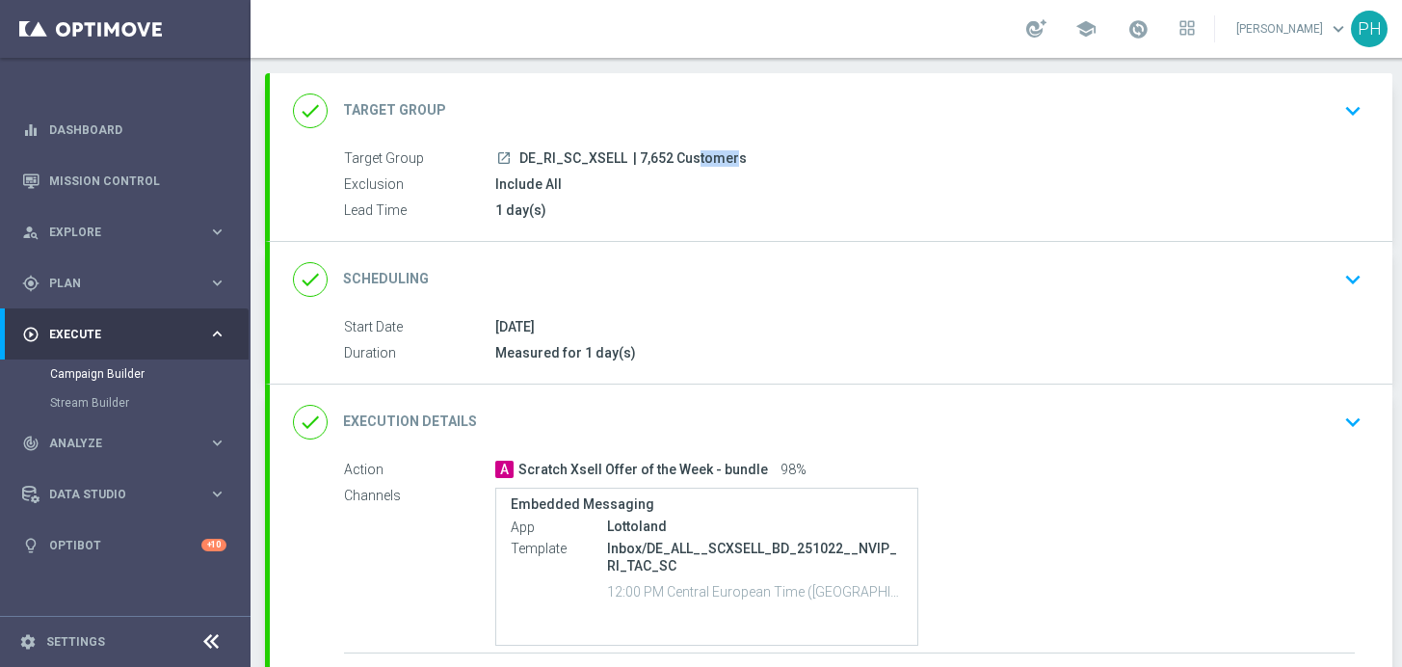
scroll to position [235, 0]
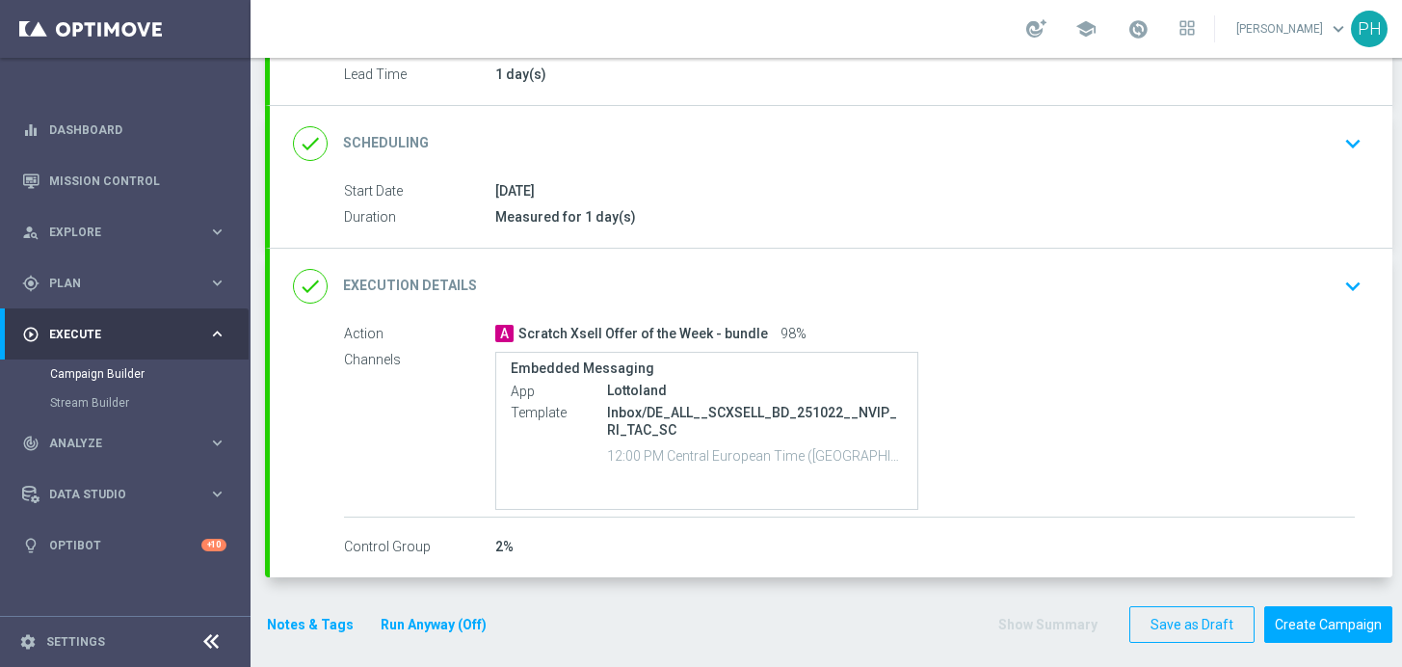
click at [1355, 272] on icon "keyboard_arrow_down" at bounding box center [1352, 286] width 29 height 29
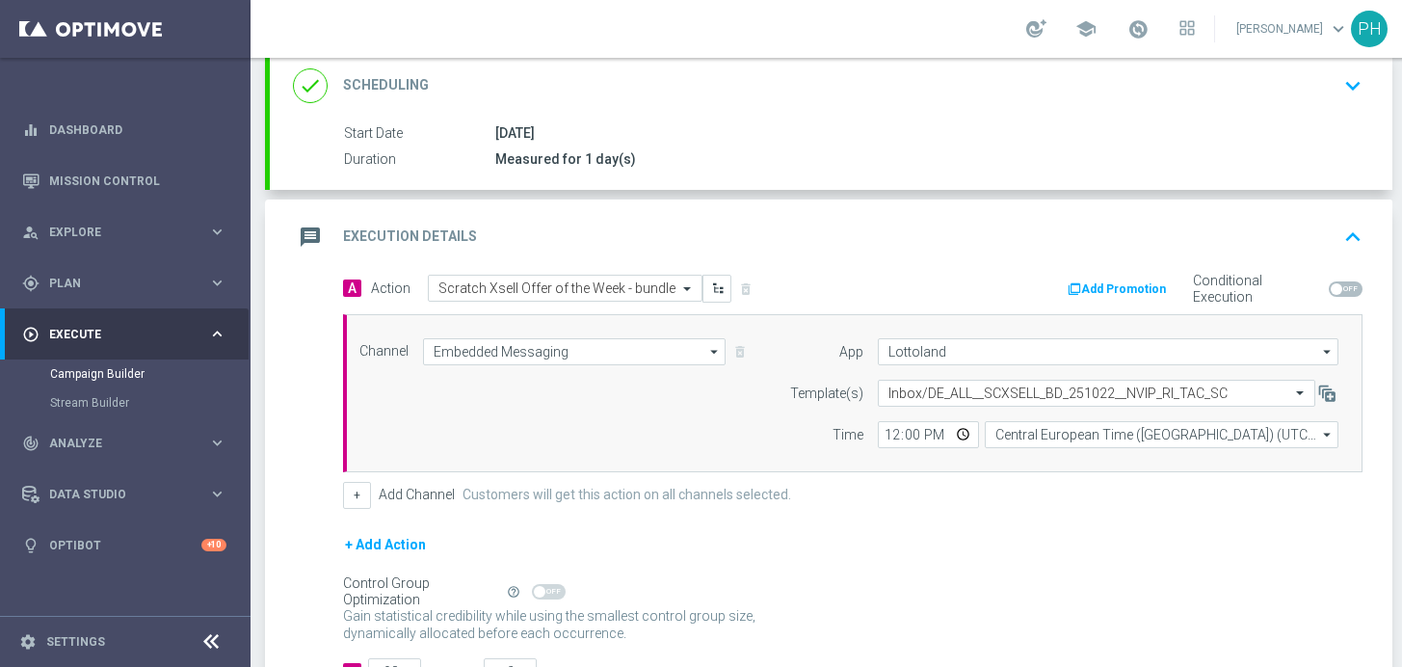
scroll to position [79, 0]
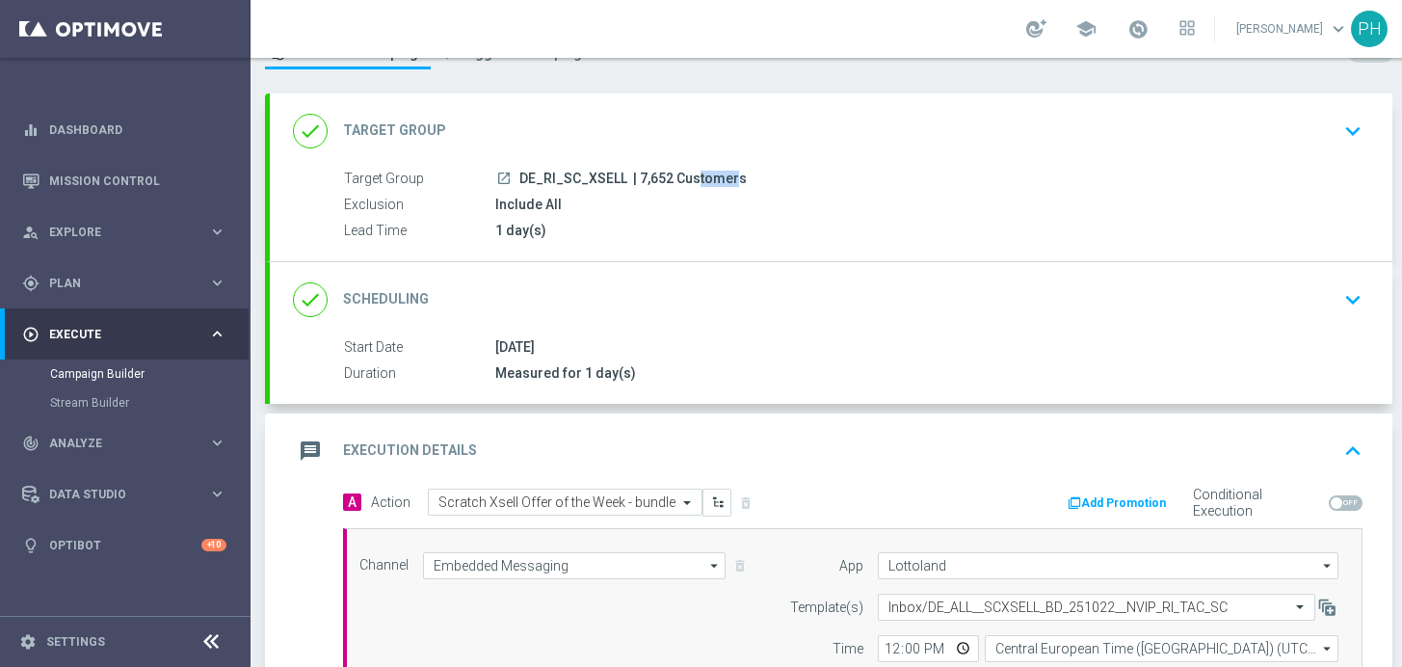
click at [1348, 437] on icon "keyboard_arrow_up" at bounding box center [1352, 451] width 29 height 29
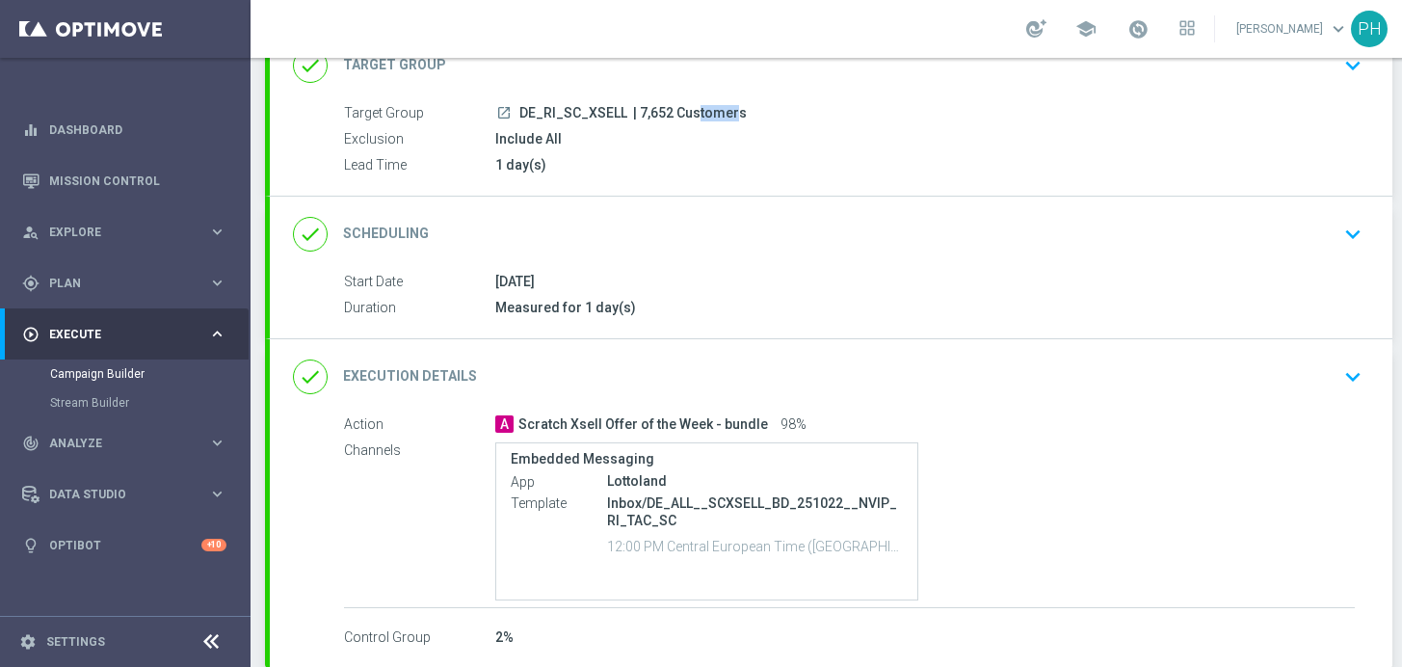
scroll to position [235, 0]
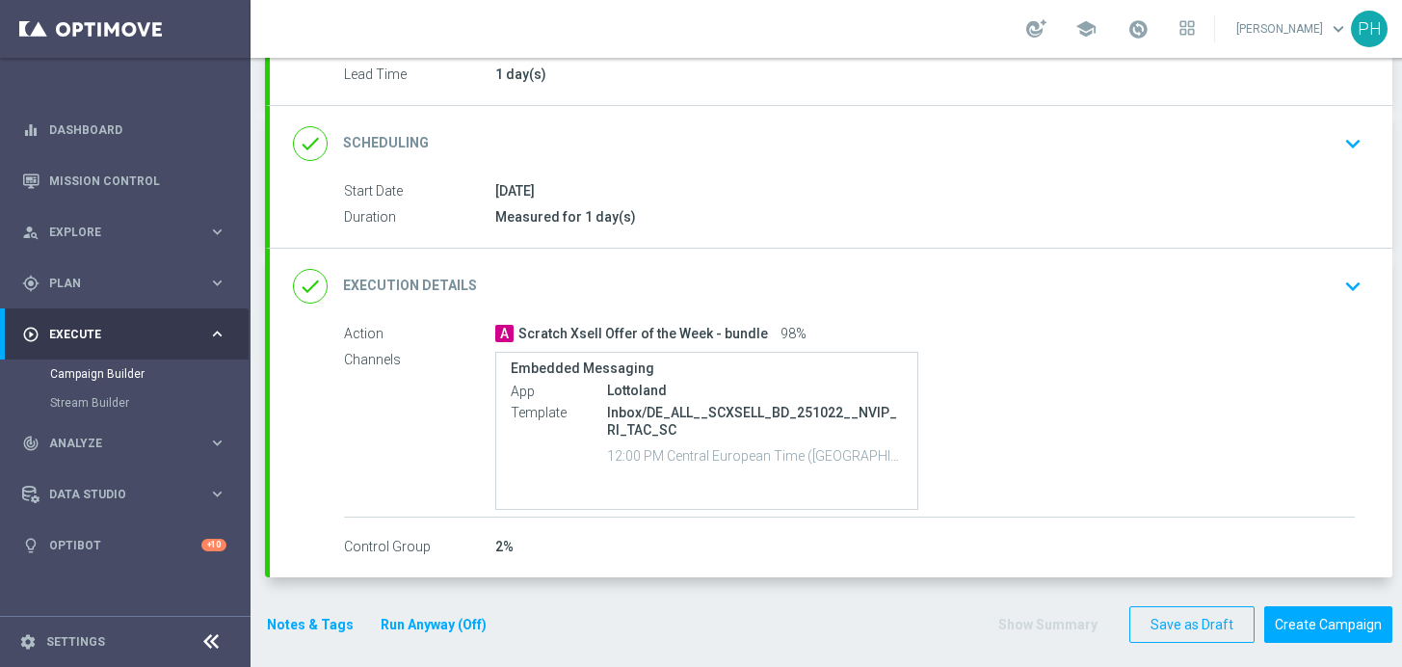
click at [336, 613] on button "Notes & Tags" at bounding box center [310, 625] width 91 height 24
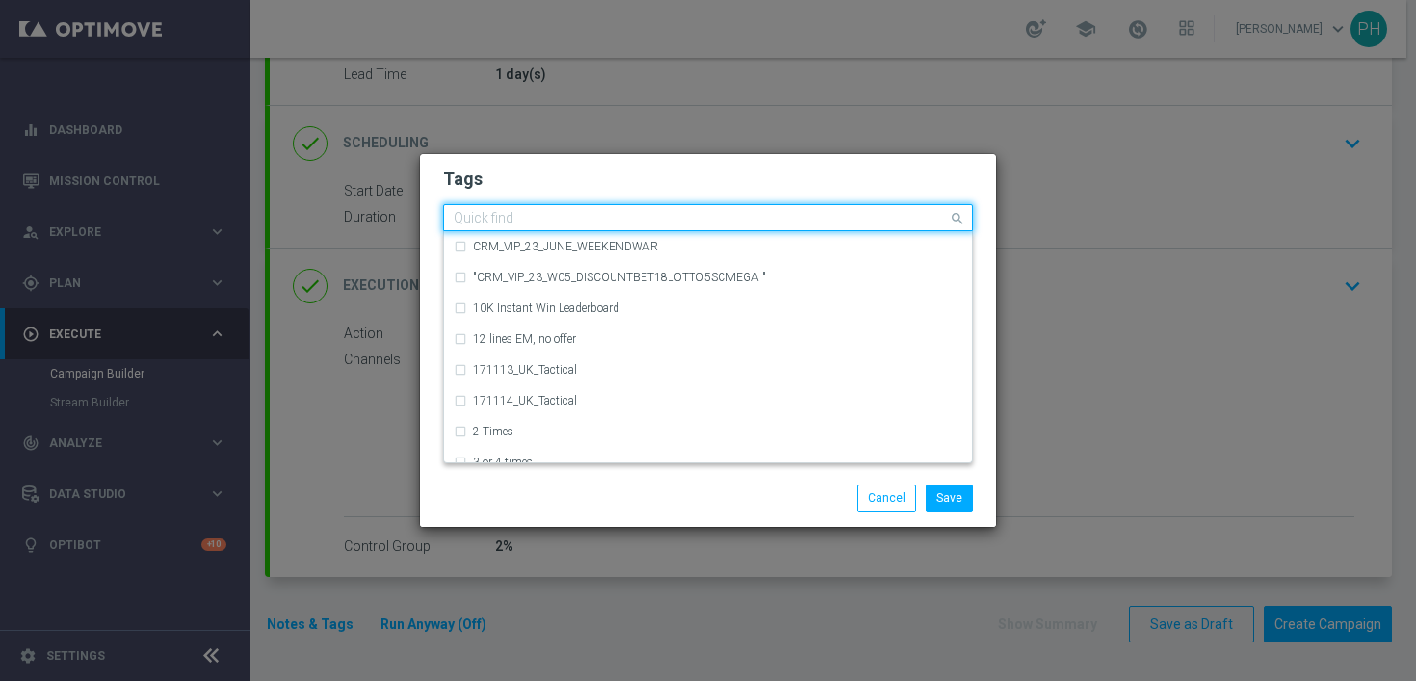
click at [565, 221] on input "text" at bounding box center [701, 219] width 494 height 16
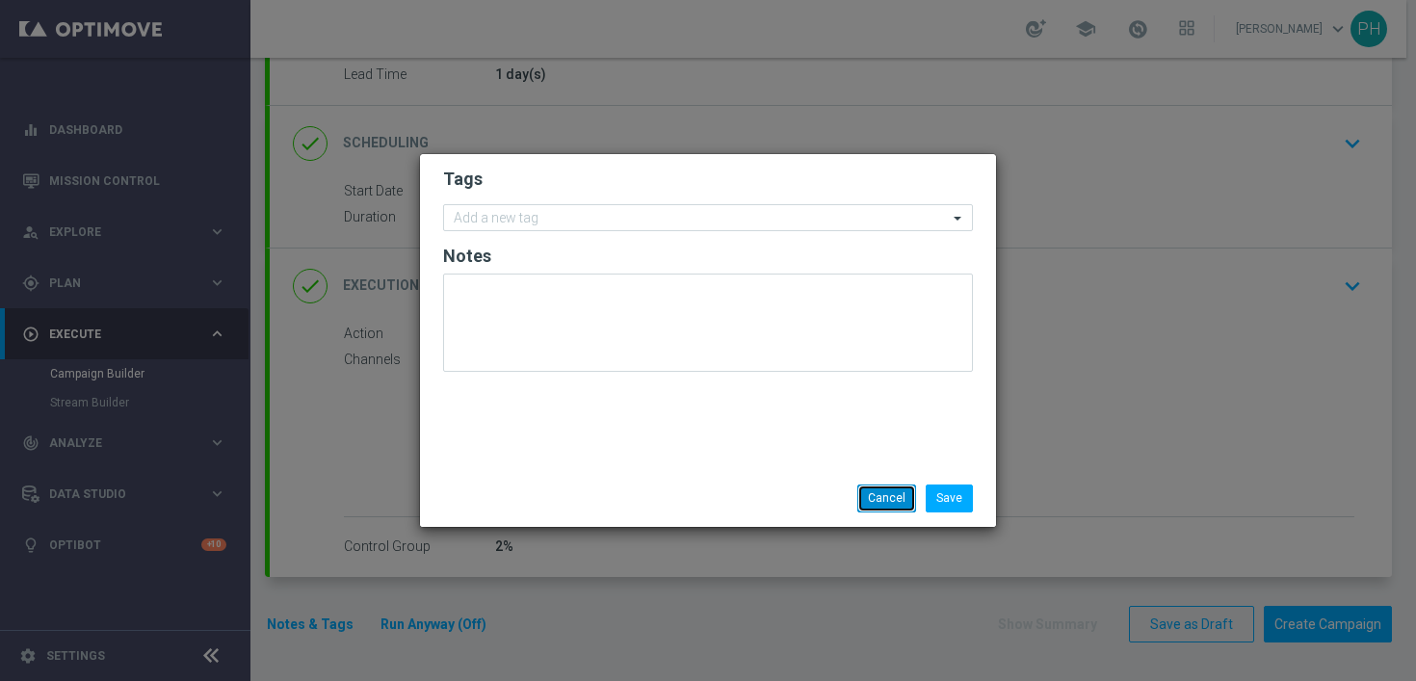
click at [863, 499] on button "Cancel" at bounding box center [887, 498] width 59 height 27
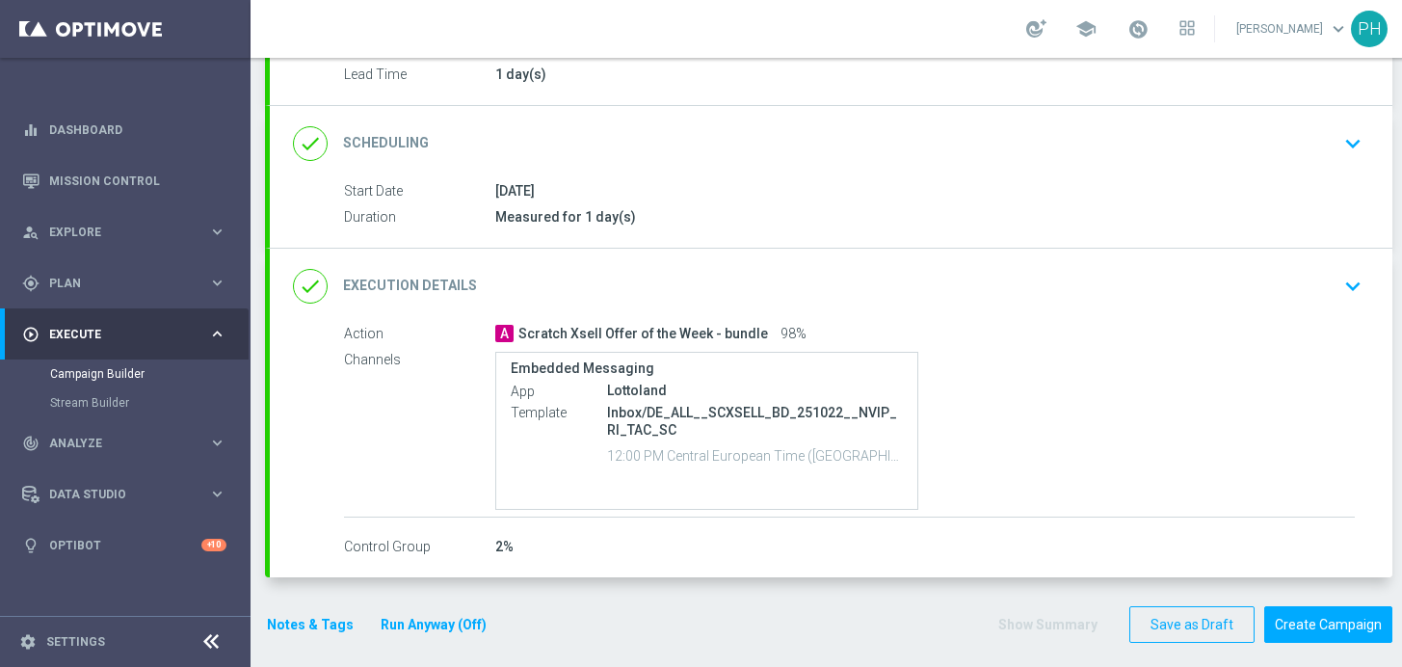
click at [314, 619] on button "Notes & Tags" at bounding box center [310, 625] width 91 height 24
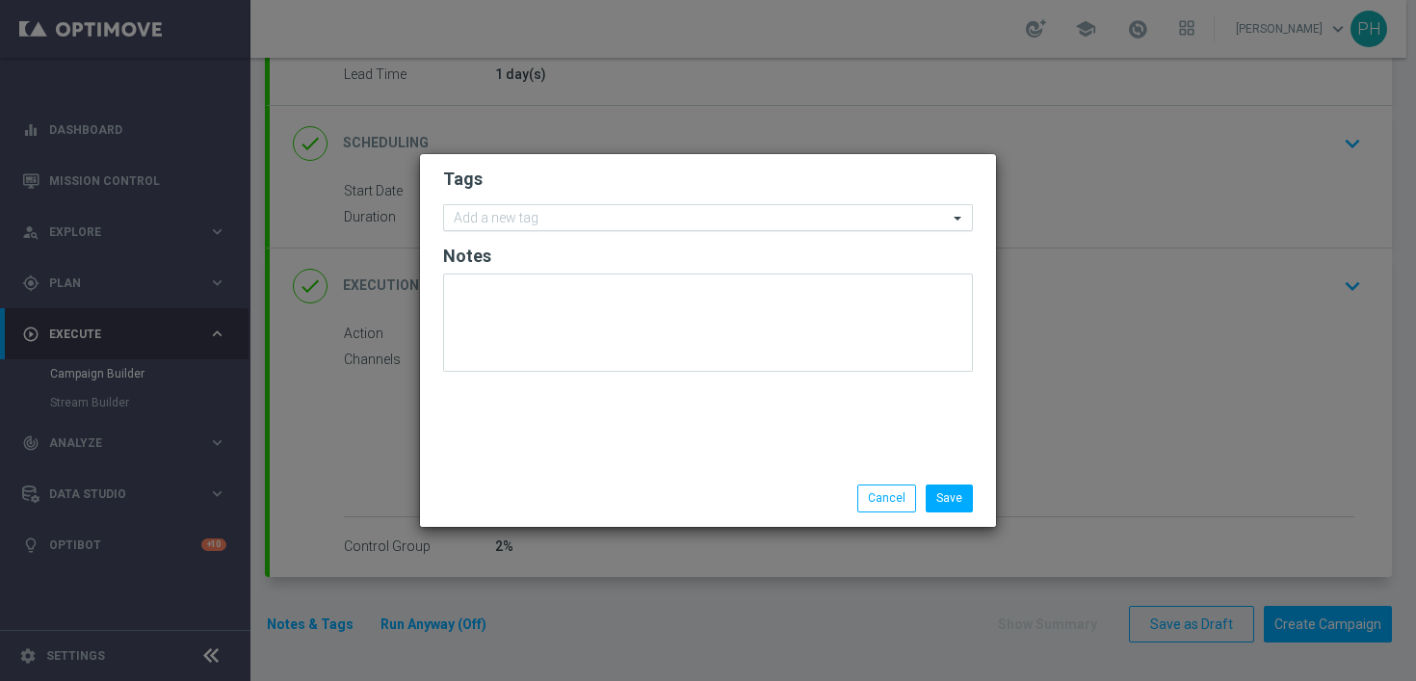
click at [598, 214] on input "text" at bounding box center [701, 219] width 494 height 16
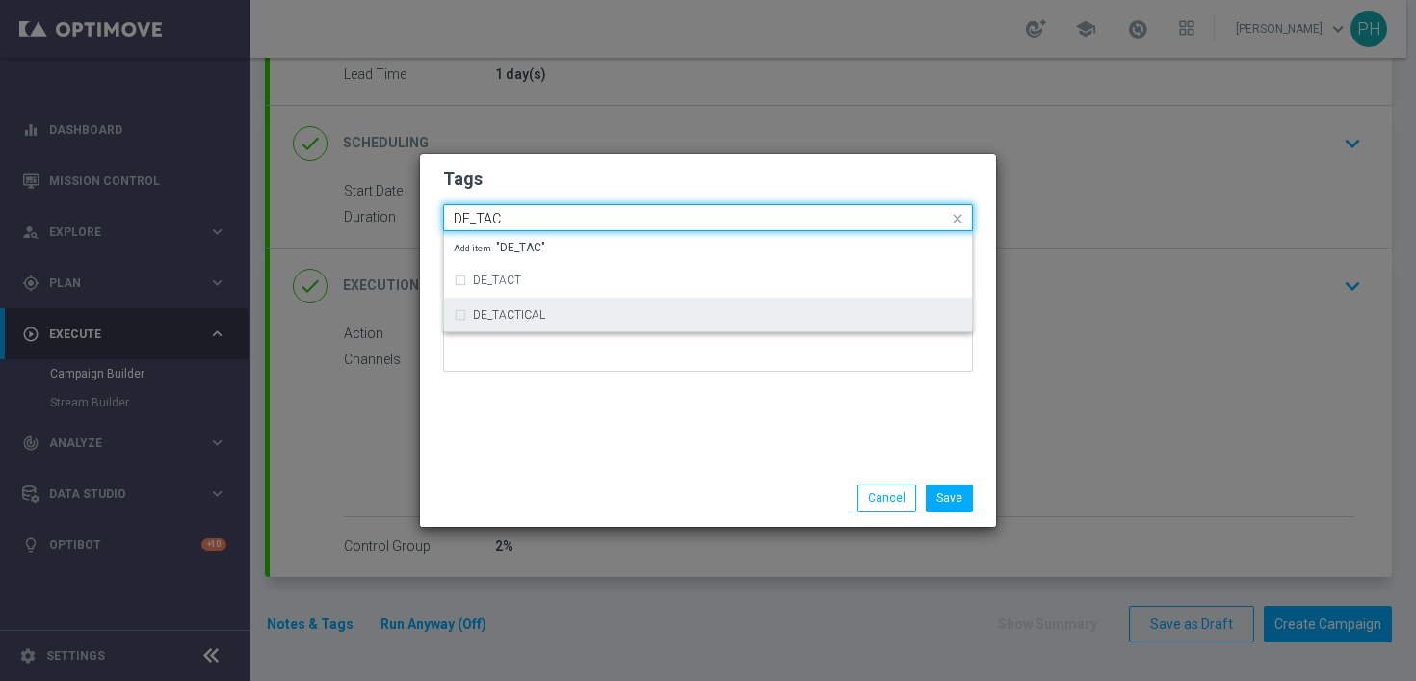
click at [588, 315] on div "DE_TACTICAL" at bounding box center [718, 315] width 490 height 12
type input "DE_TAC"
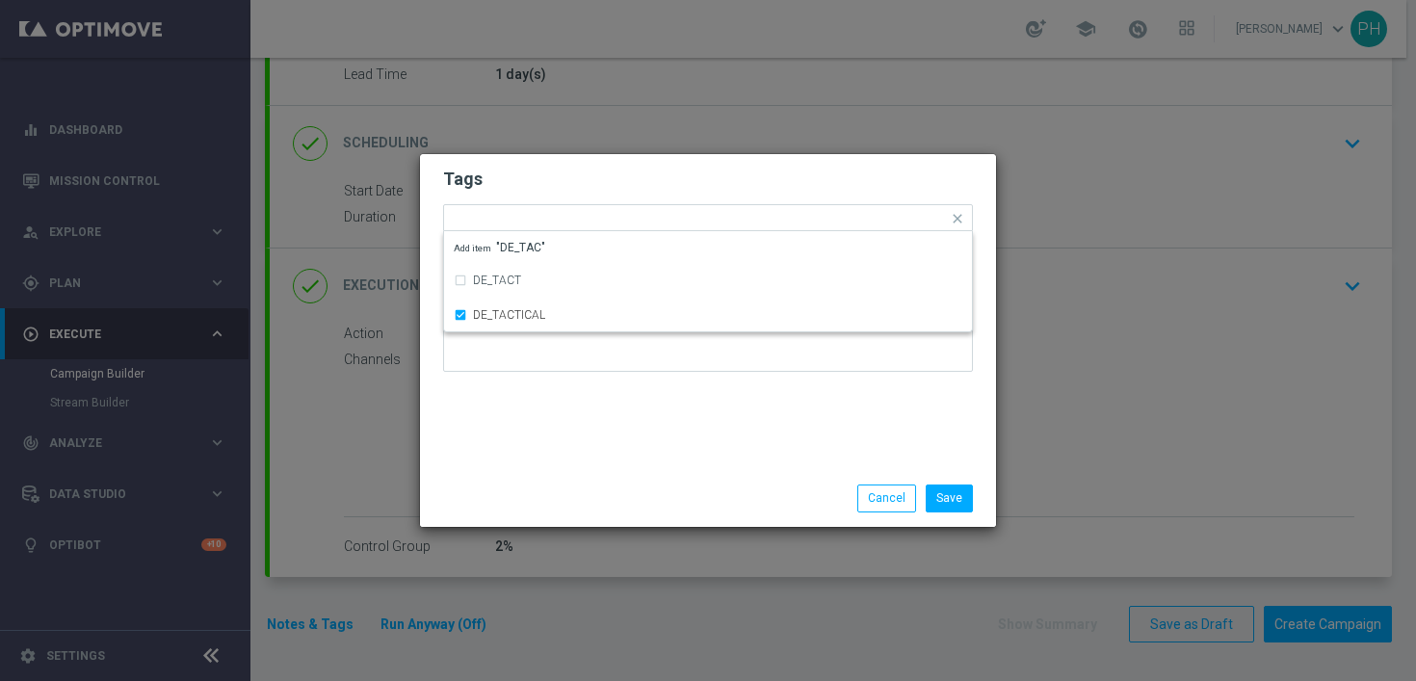
drag, startPoint x: 752, startPoint y: 478, endPoint x: 874, endPoint y: 478, distance: 122.4
click at [754, 478] on div "Save Cancel" at bounding box center [708, 498] width 576 height 56
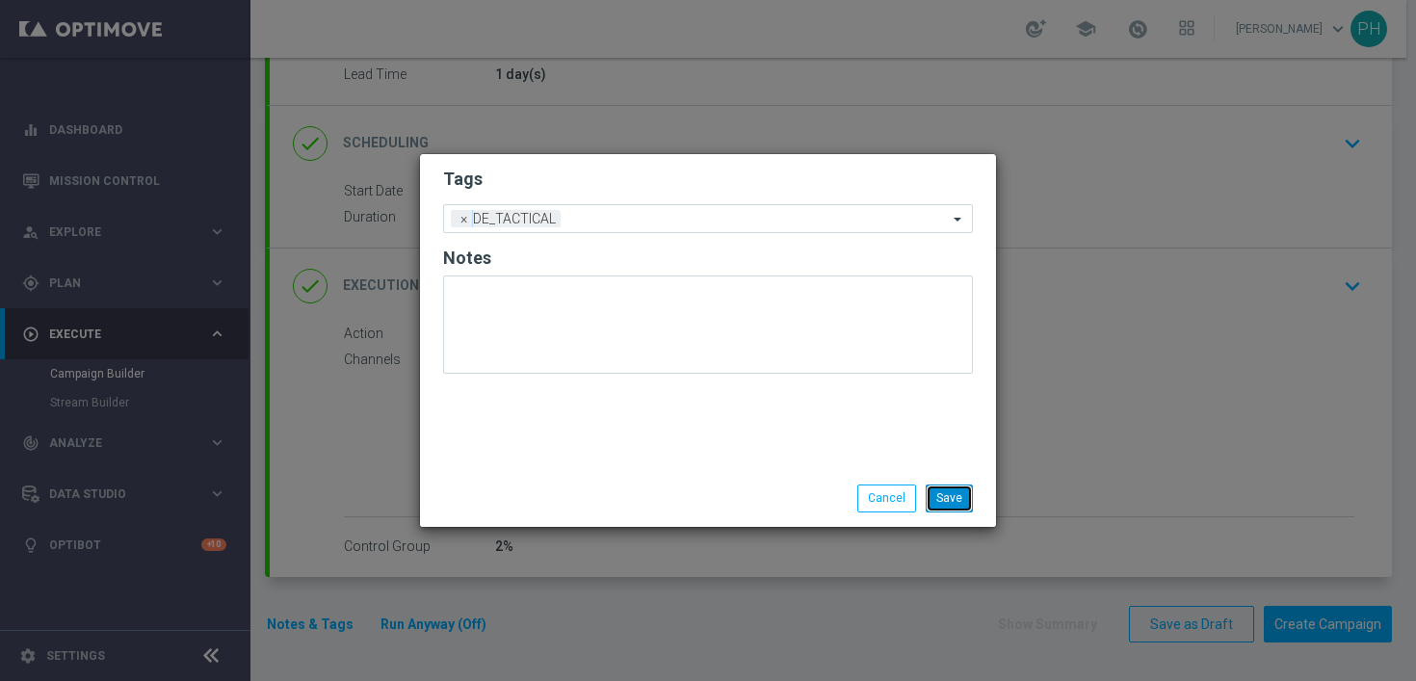
click at [939, 489] on button "Save" at bounding box center [949, 498] width 47 height 27
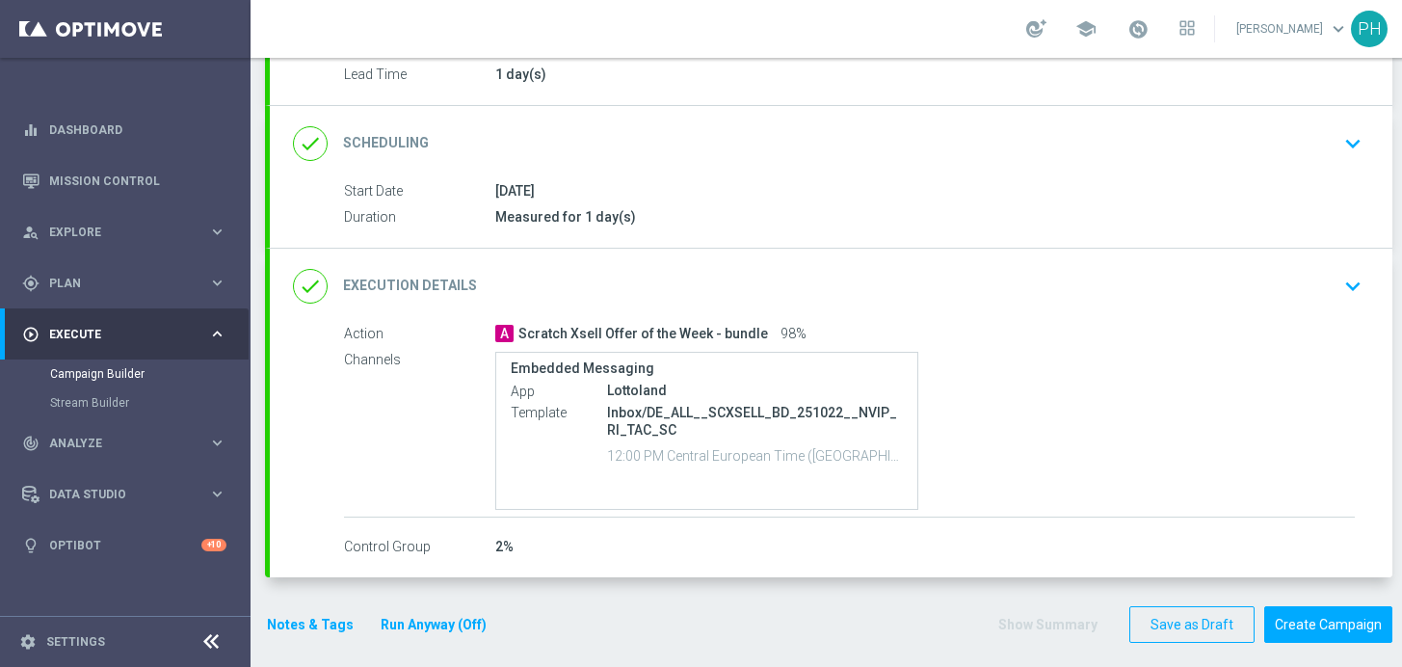
click at [307, 622] on button "Notes & Tags" at bounding box center [310, 625] width 91 height 24
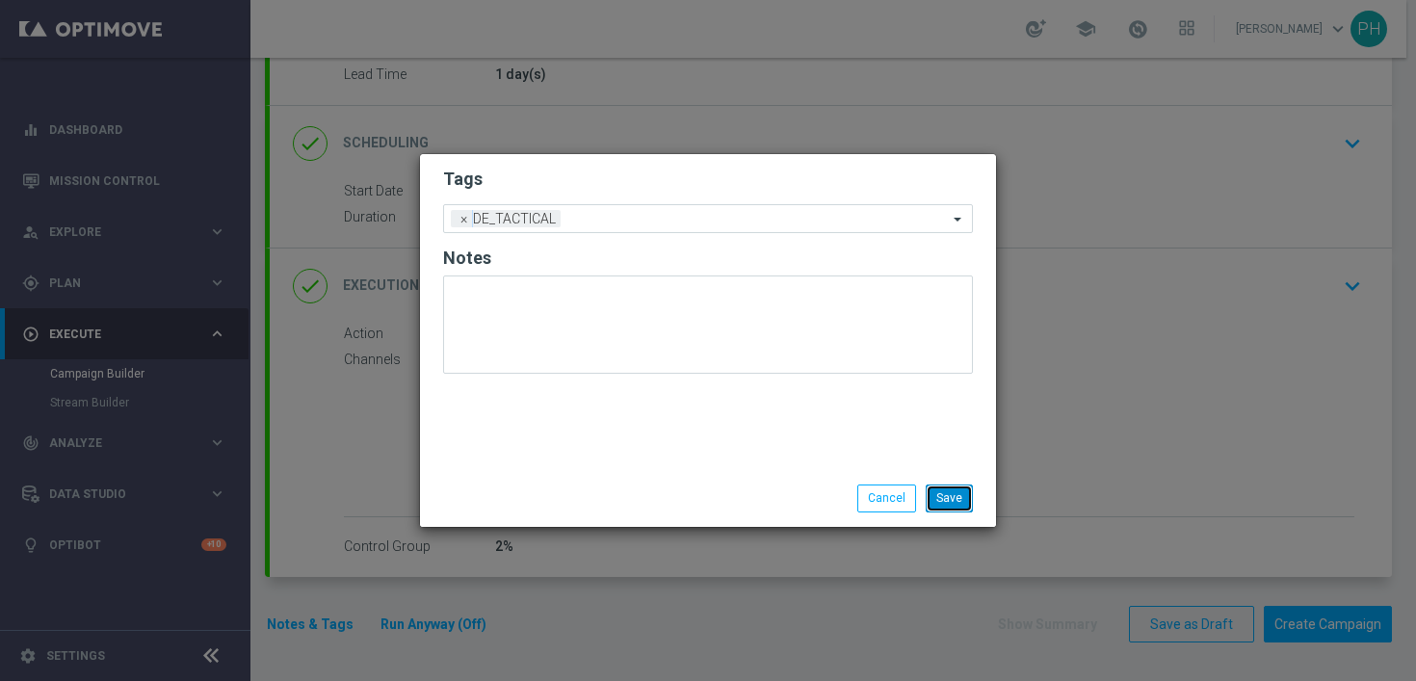
click at [956, 497] on button "Save" at bounding box center [949, 498] width 47 height 27
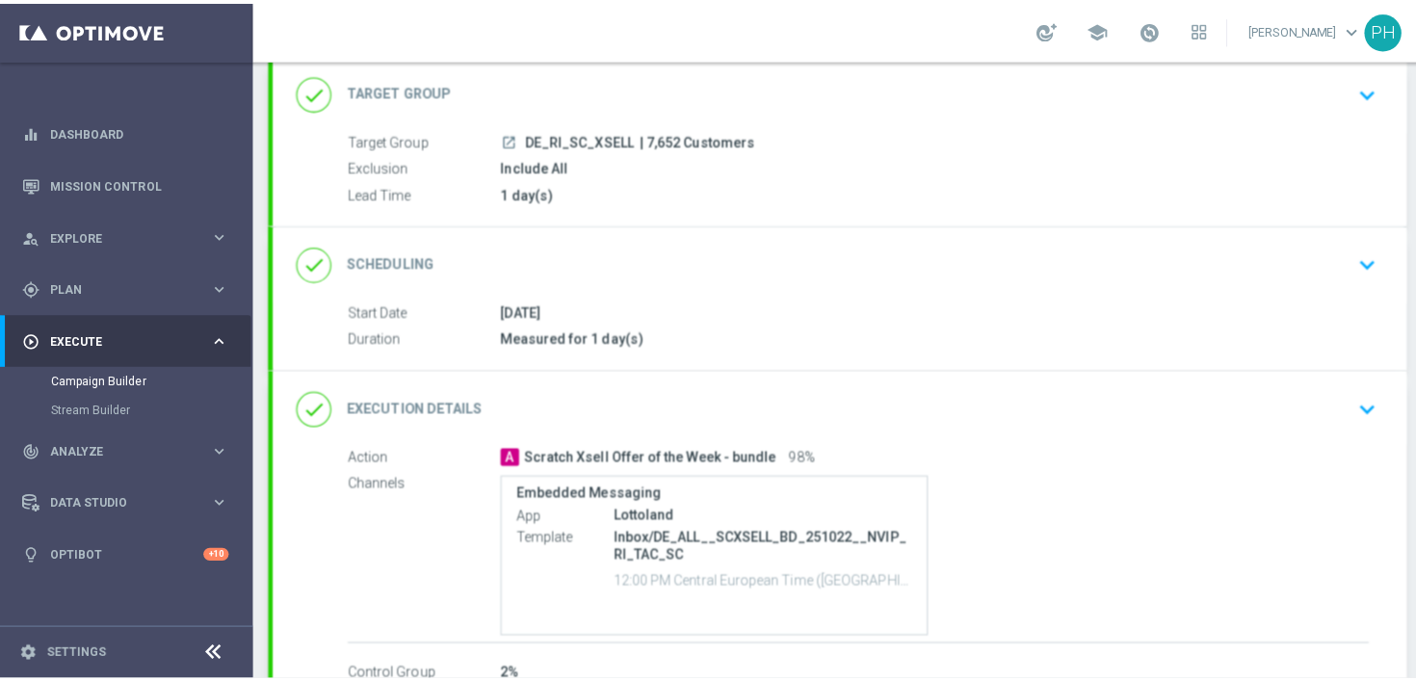
scroll to position [235, 0]
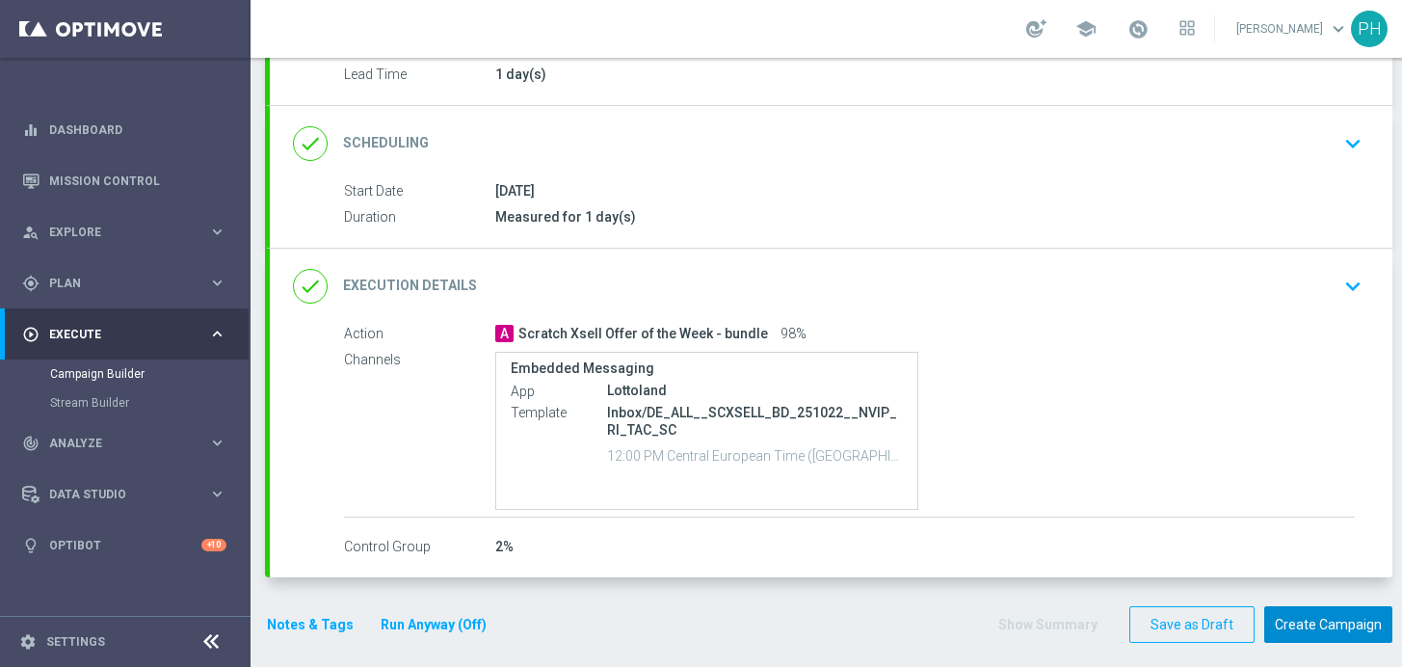
click at [1327, 622] on button "Create Campaign" at bounding box center [1328, 625] width 128 height 38
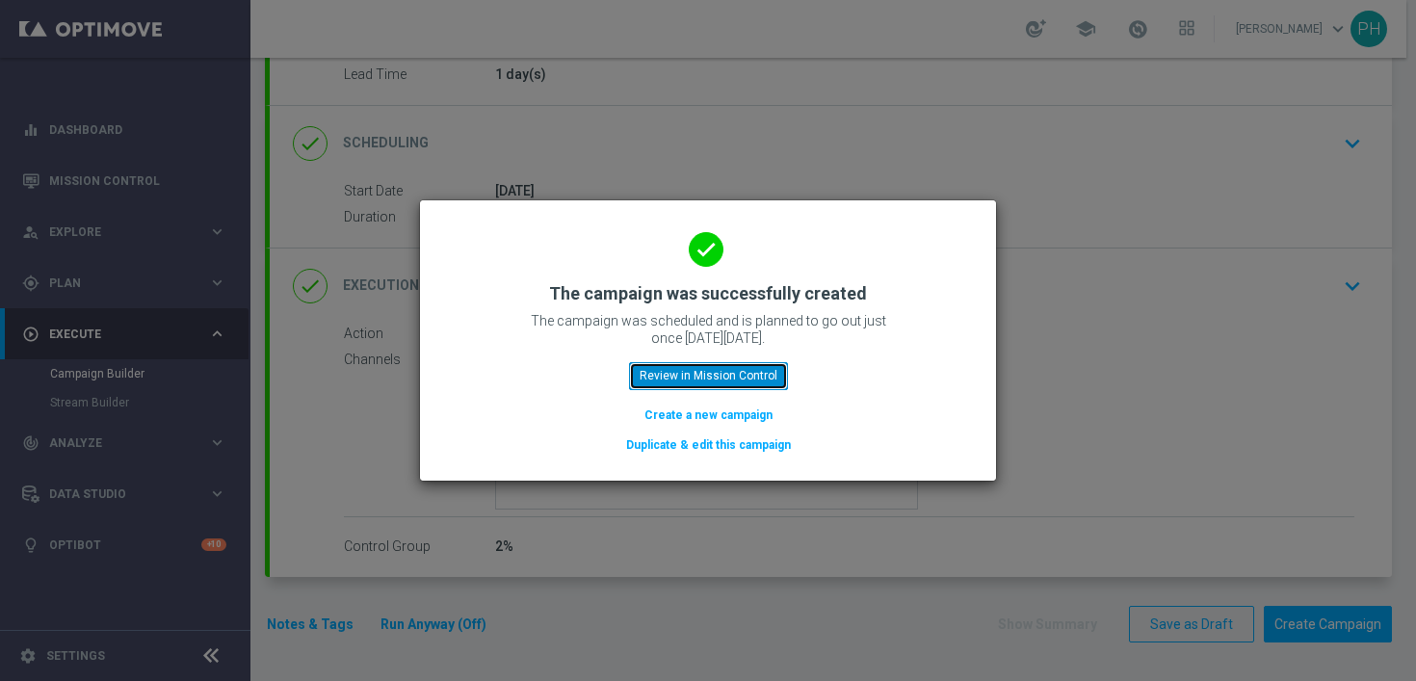
click at [735, 375] on button "Review in Mission Control" at bounding box center [708, 375] width 159 height 27
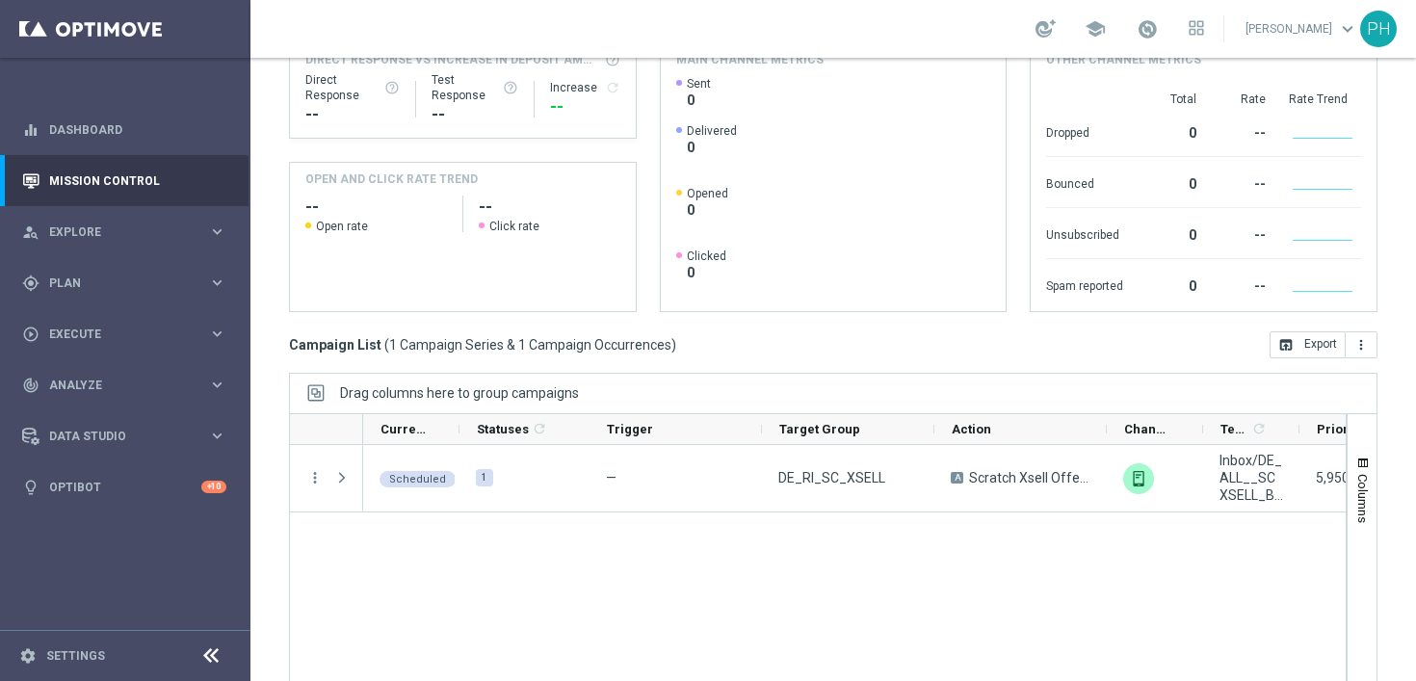
scroll to position [322, 0]
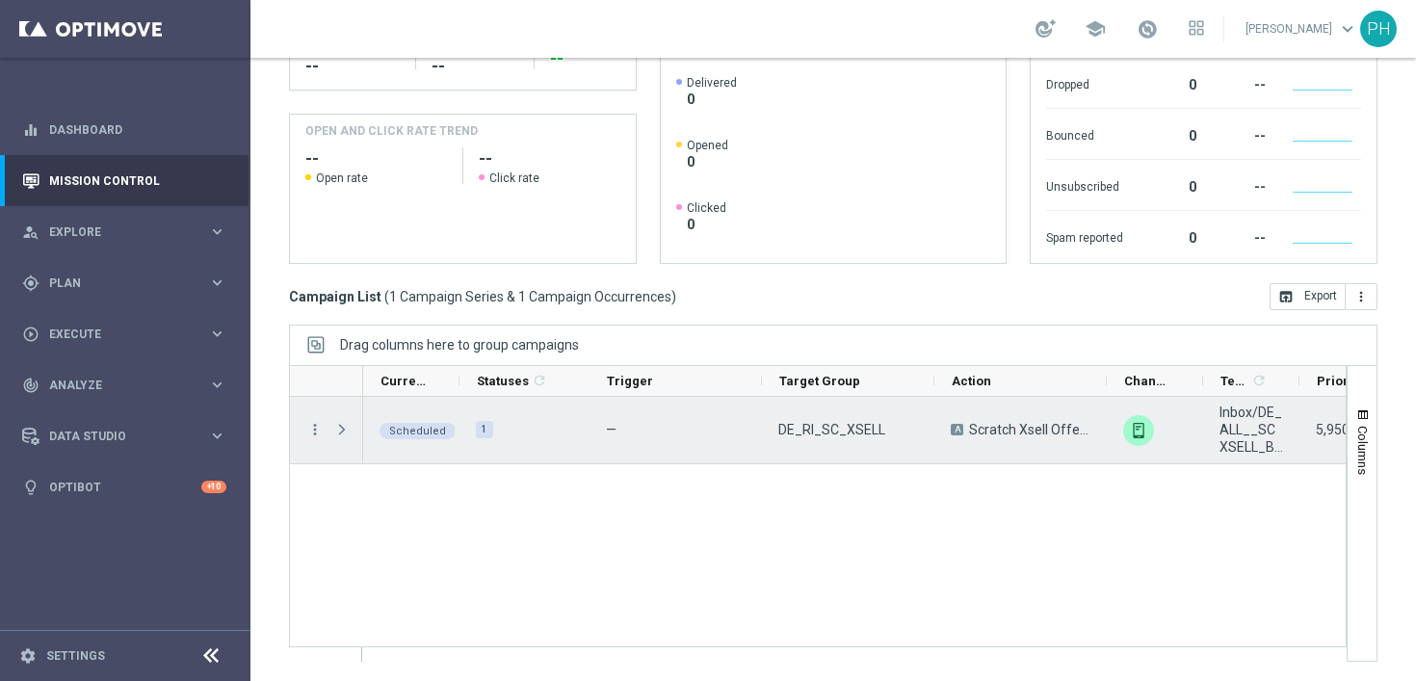
click at [345, 431] on span "Press SPACE to select this row." at bounding box center [341, 429] width 17 height 15
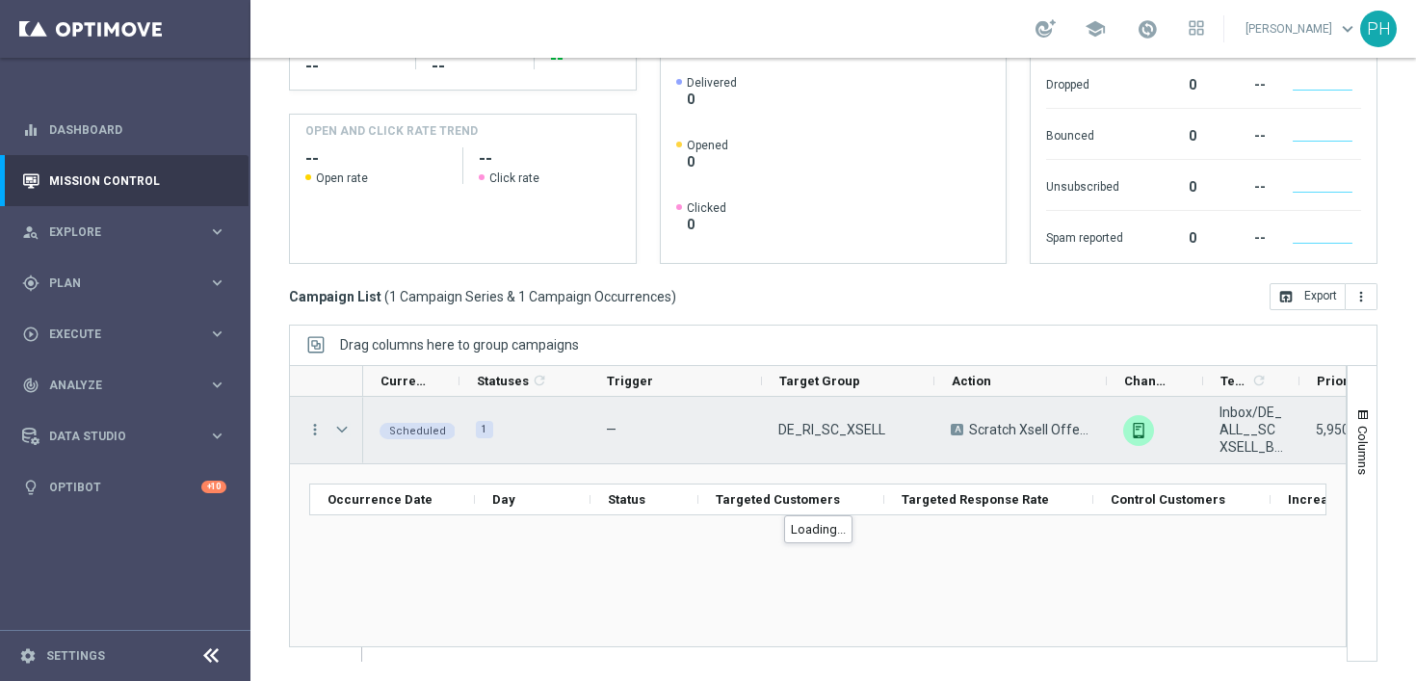
click at [343, 429] on span "Press SPACE to select this row." at bounding box center [341, 429] width 17 height 15
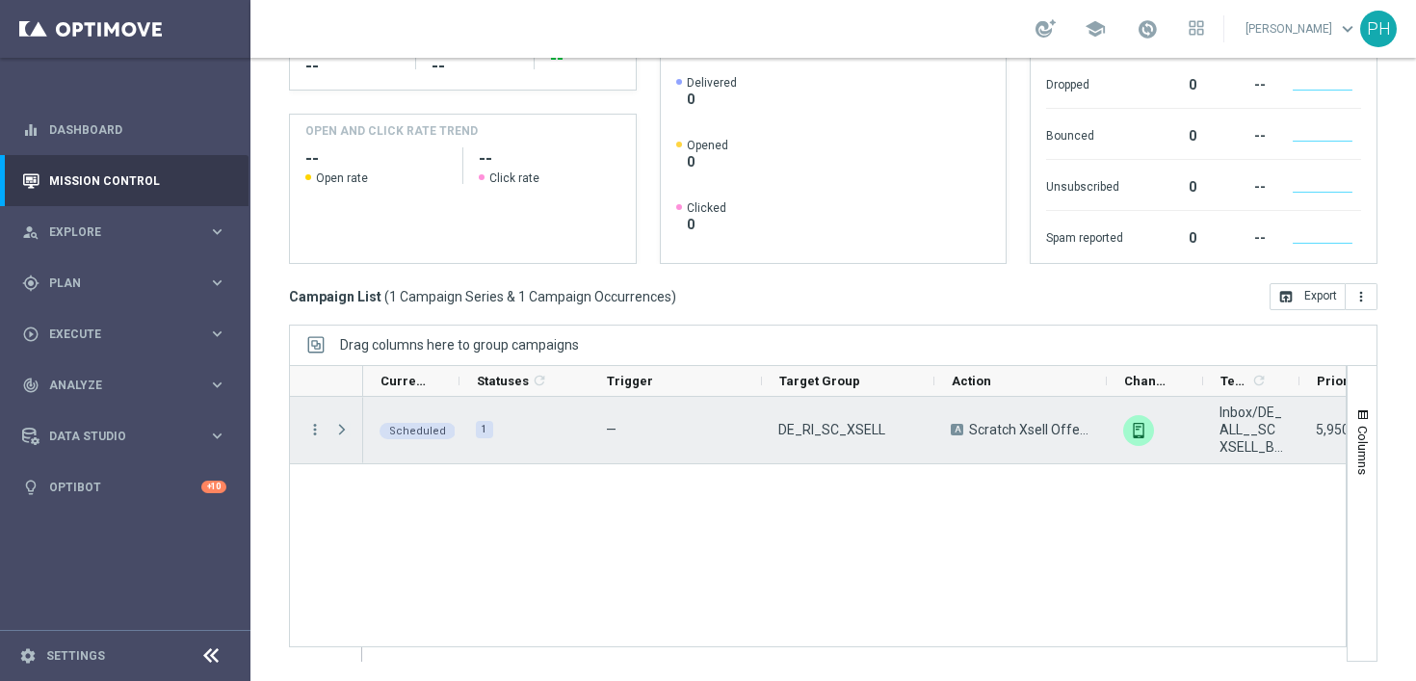
click at [338, 430] on span "Press SPACE to select this row." at bounding box center [341, 429] width 17 height 15
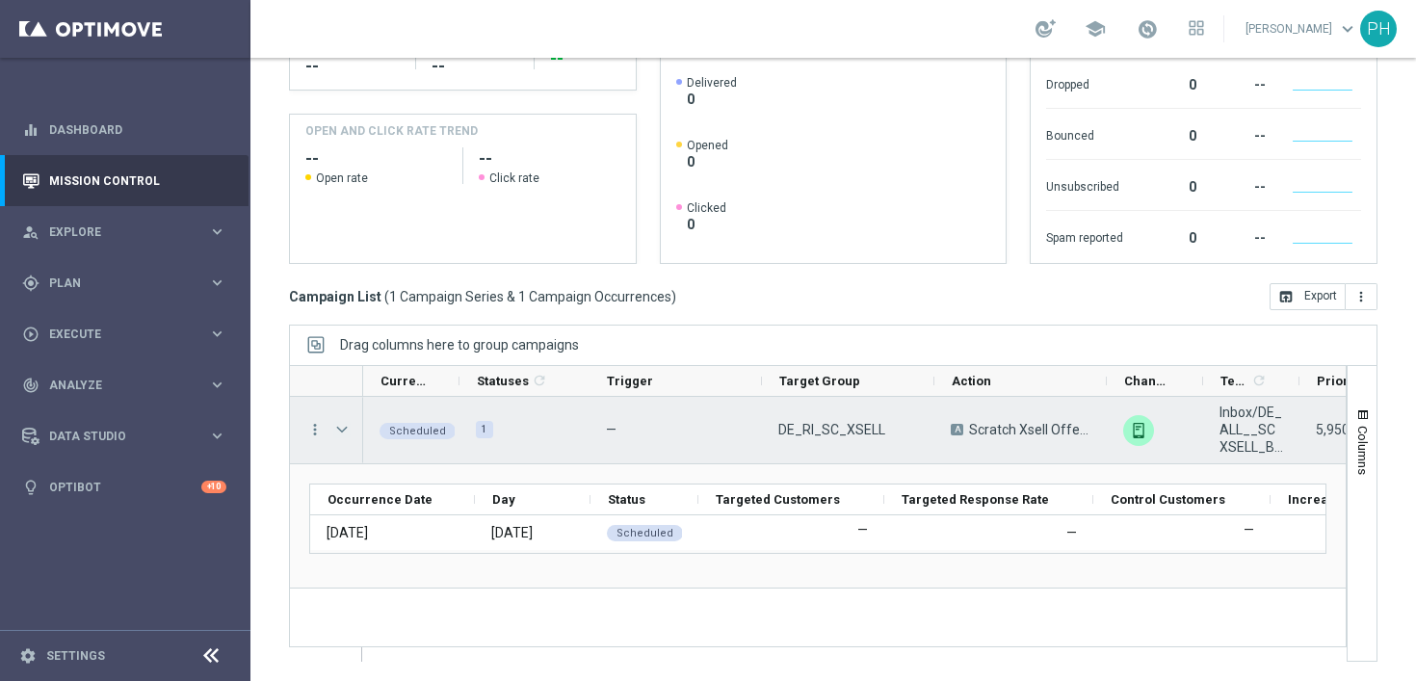
click at [344, 427] on span "Press SPACE to select this row." at bounding box center [341, 429] width 17 height 15
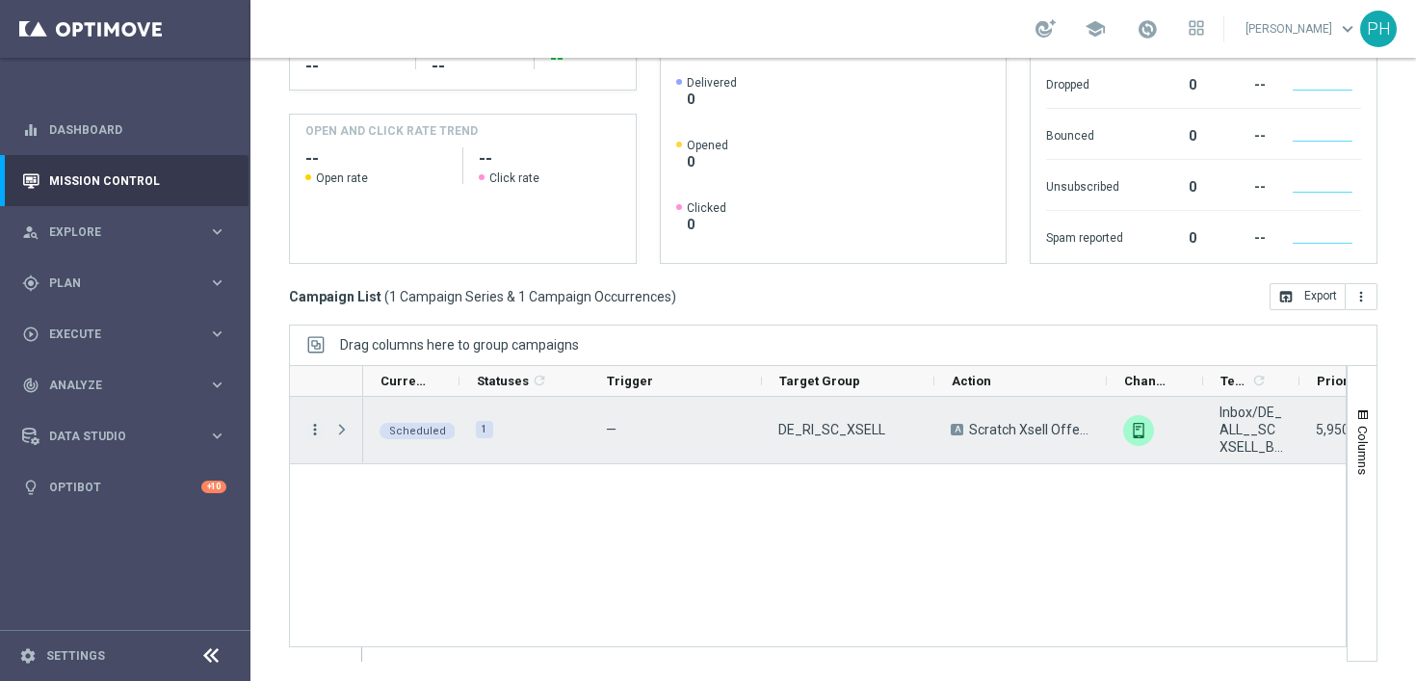
click at [319, 428] on icon "more_vert" at bounding box center [314, 429] width 17 height 17
click at [446, 442] on div "Campaign Details" at bounding box center [442, 442] width 179 height 13
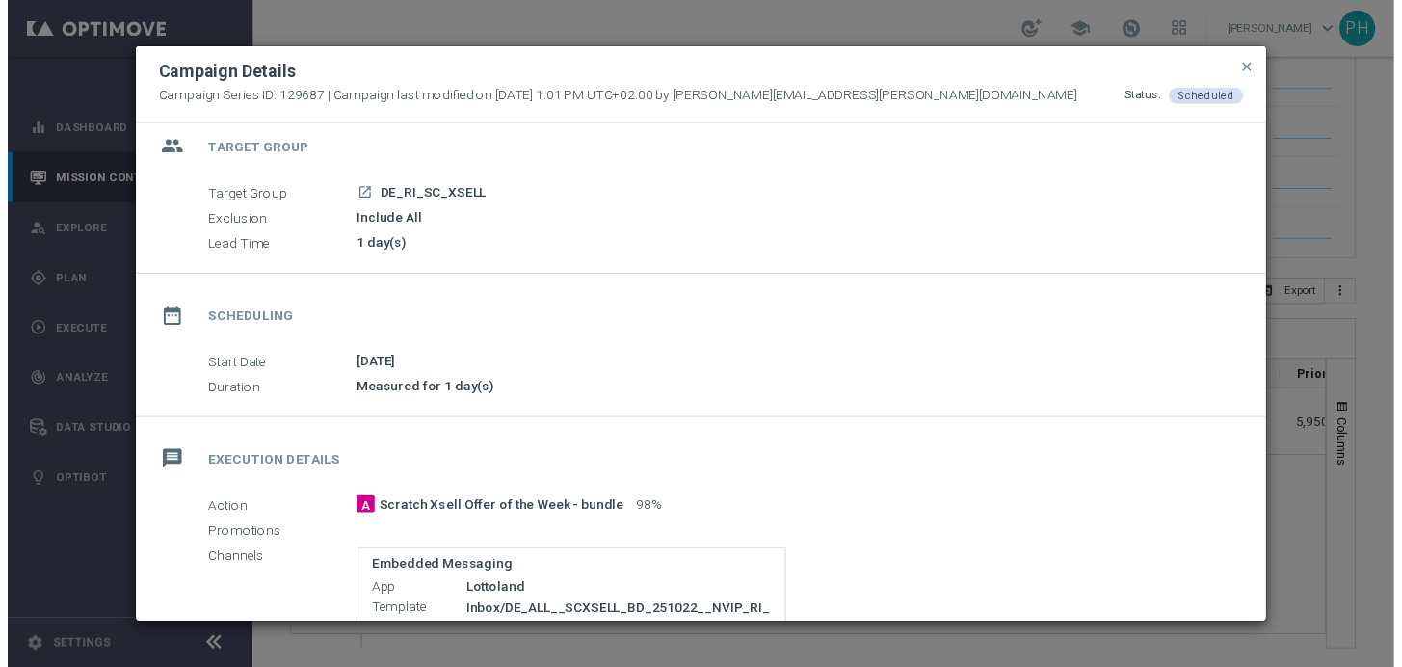
scroll to position [0, 0]
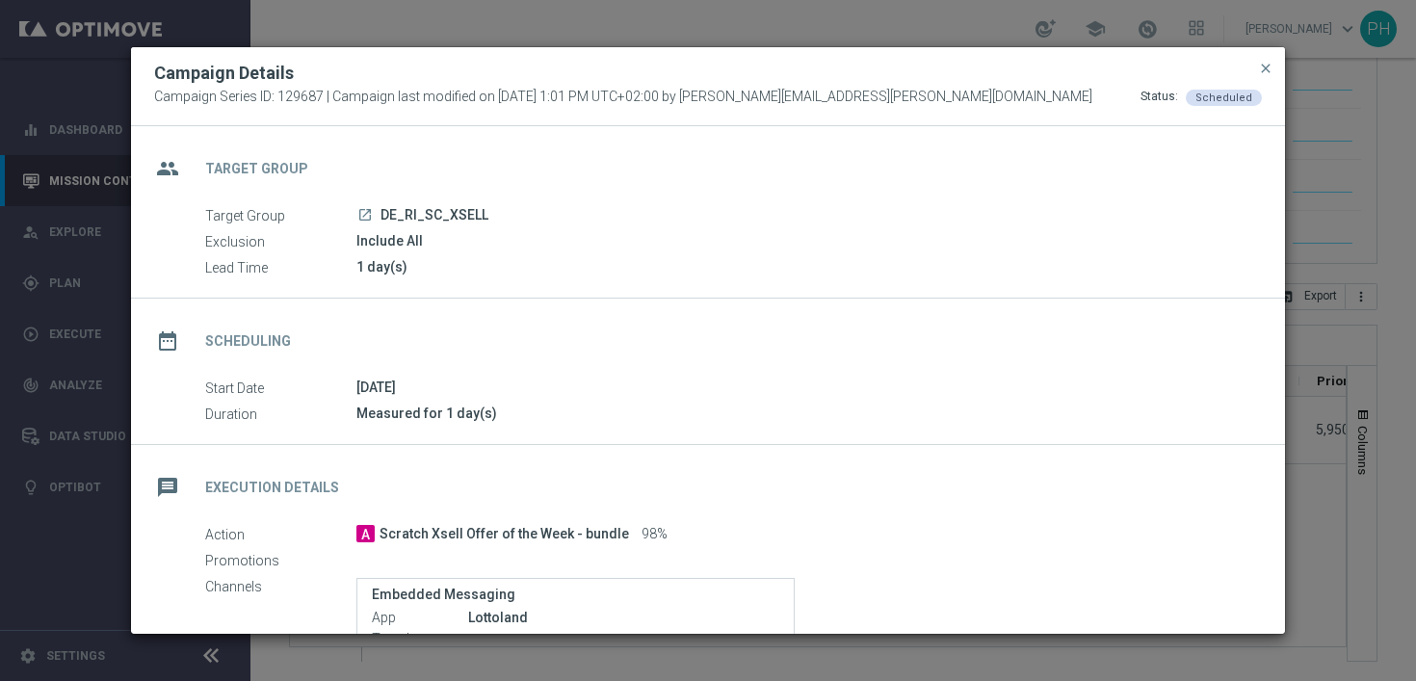
drag, startPoint x: 1268, startPoint y: 68, endPoint x: 1250, endPoint y: 81, distance: 22.2
click at [1268, 68] on span "close" at bounding box center [1265, 68] width 15 height 15
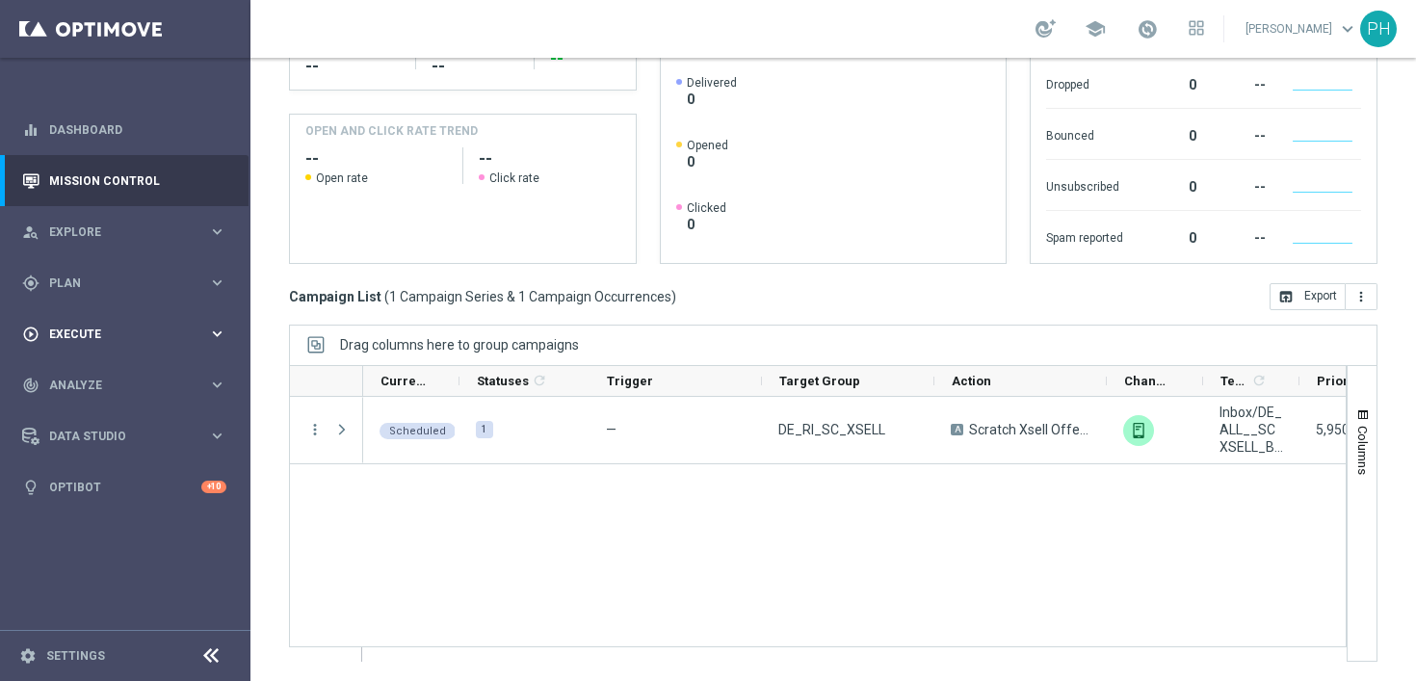
click at [213, 336] on icon "keyboard_arrow_right" at bounding box center [217, 334] width 18 height 18
click at [126, 373] on link "Campaign Builder" at bounding box center [125, 373] width 150 height 15
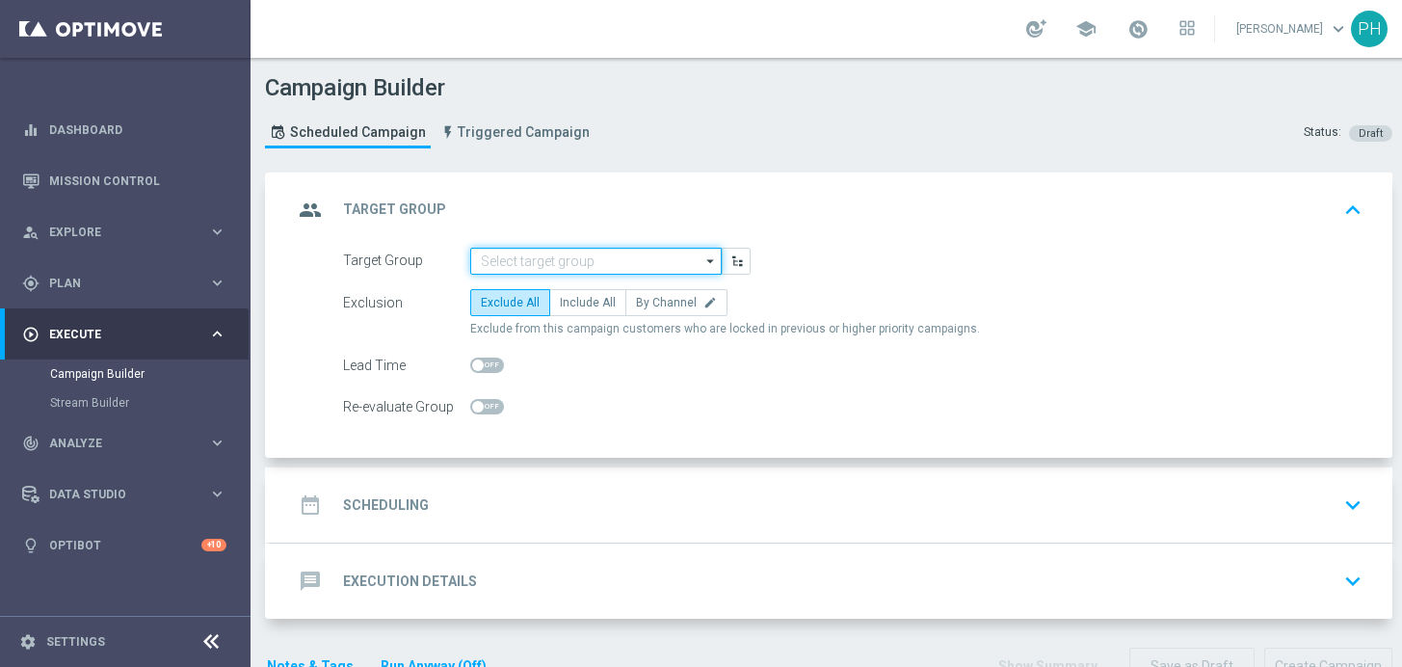
click at [596, 263] on input at bounding box center [595, 261] width 251 height 27
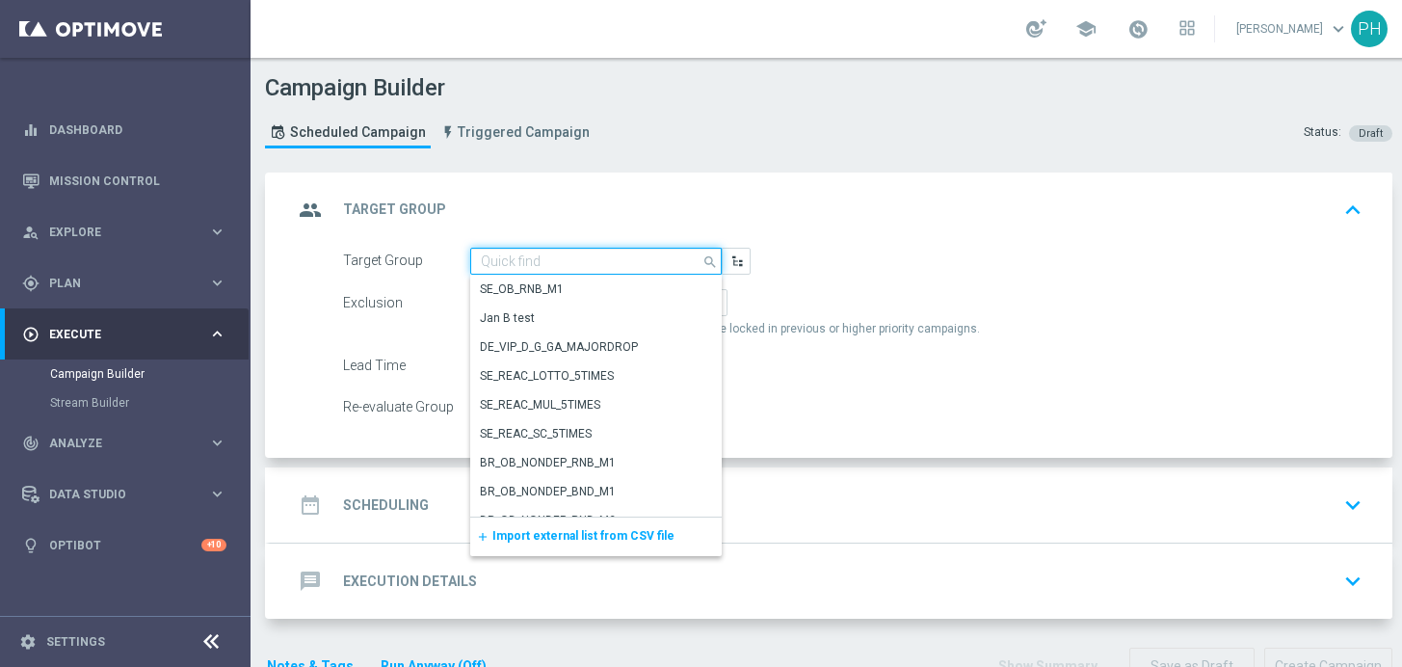
paste input "AT_RI_SC_XSELL"
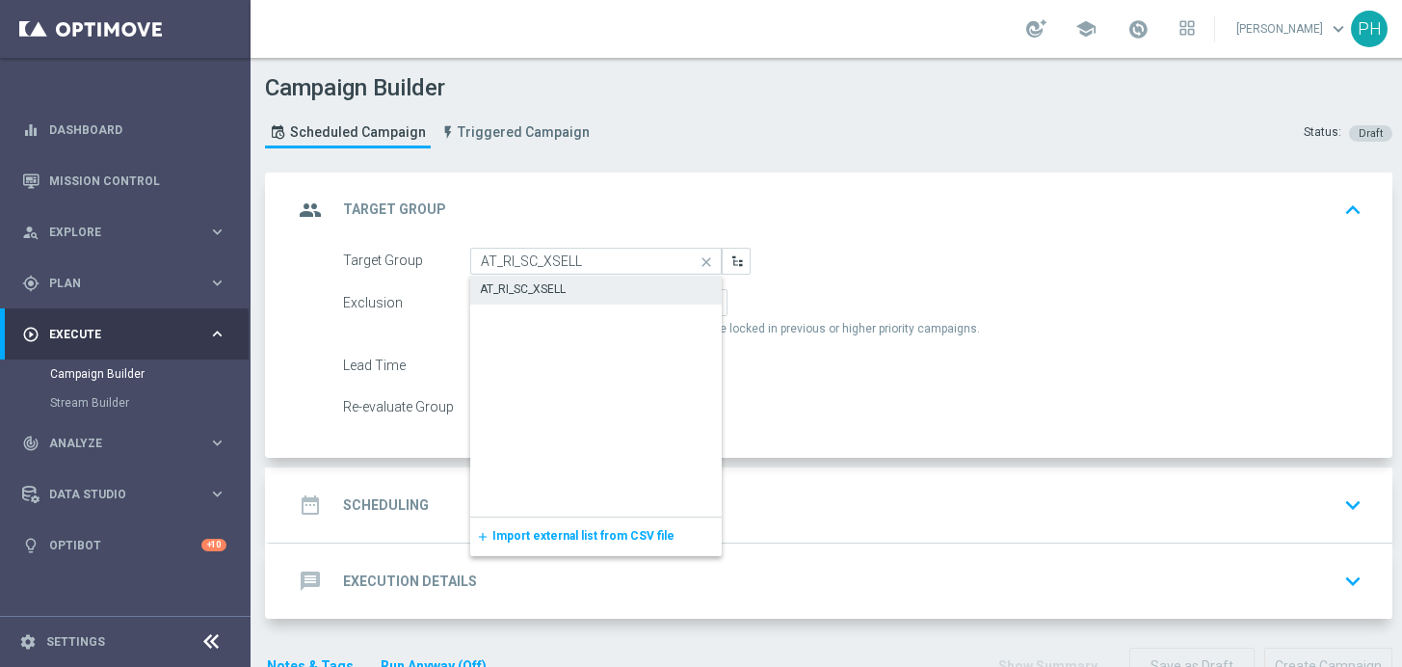
click at [584, 284] on div "AT_RI_SC_XSELL" at bounding box center [595, 289] width 251 height 27
type input "AT_RI_SC_XSELL"
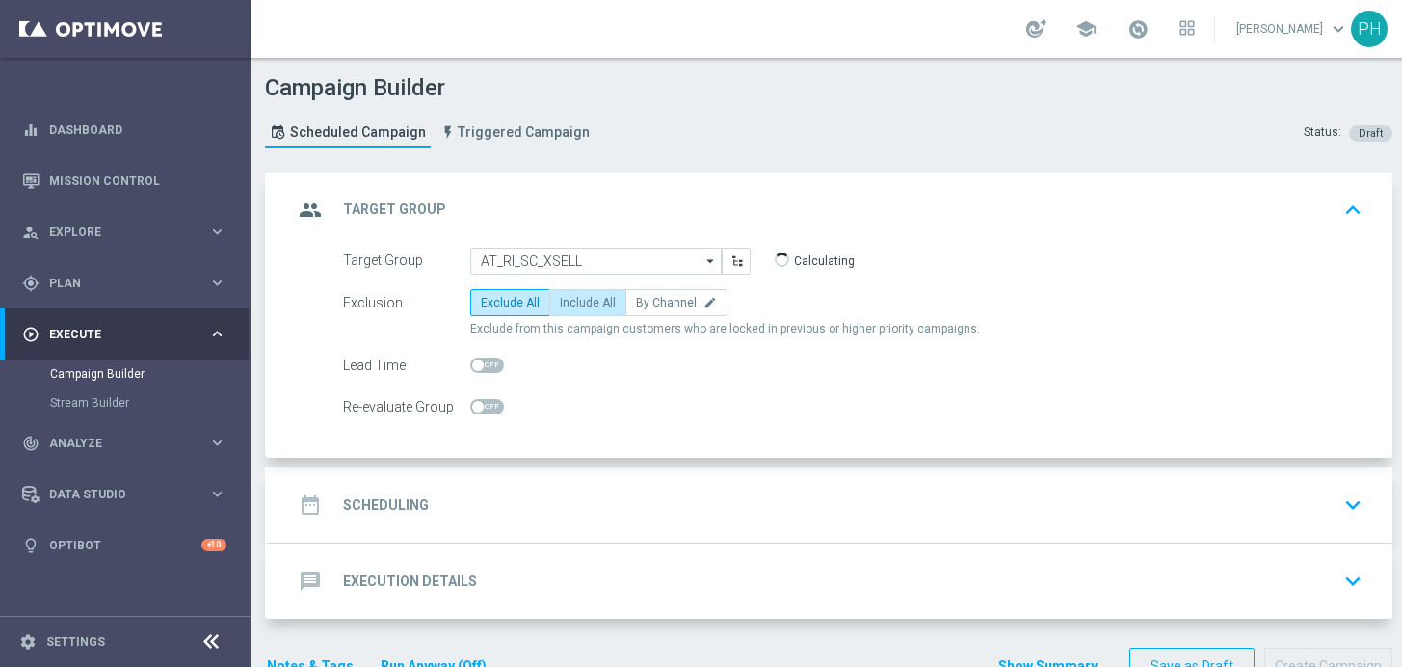
click at [594, 300] on span "Include All" at bounding box center [588, 302] width 56 height 13
click at [572, 300] on input "Include All" at bounding box center [566, 306] width 13 height 13
radio input "true"
click at [495, 364] on span at bounding box center [487, 364] width 34 height 15
click at [495, 364] on input "checkbox" at bounding box center [487, 364] width 34 height 15
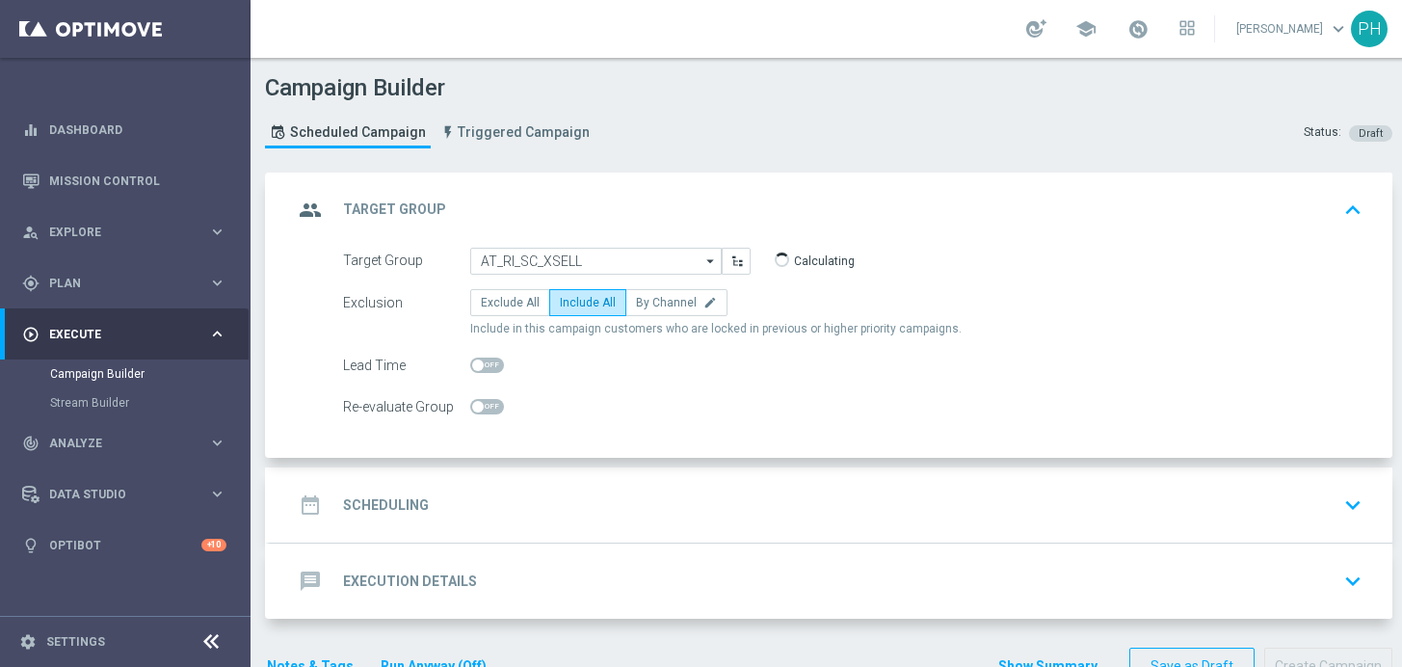
checkbox input "true"
click at [401, 501] on h2 "Scheduling" at bounding box center [386, 505] width 86 height 18
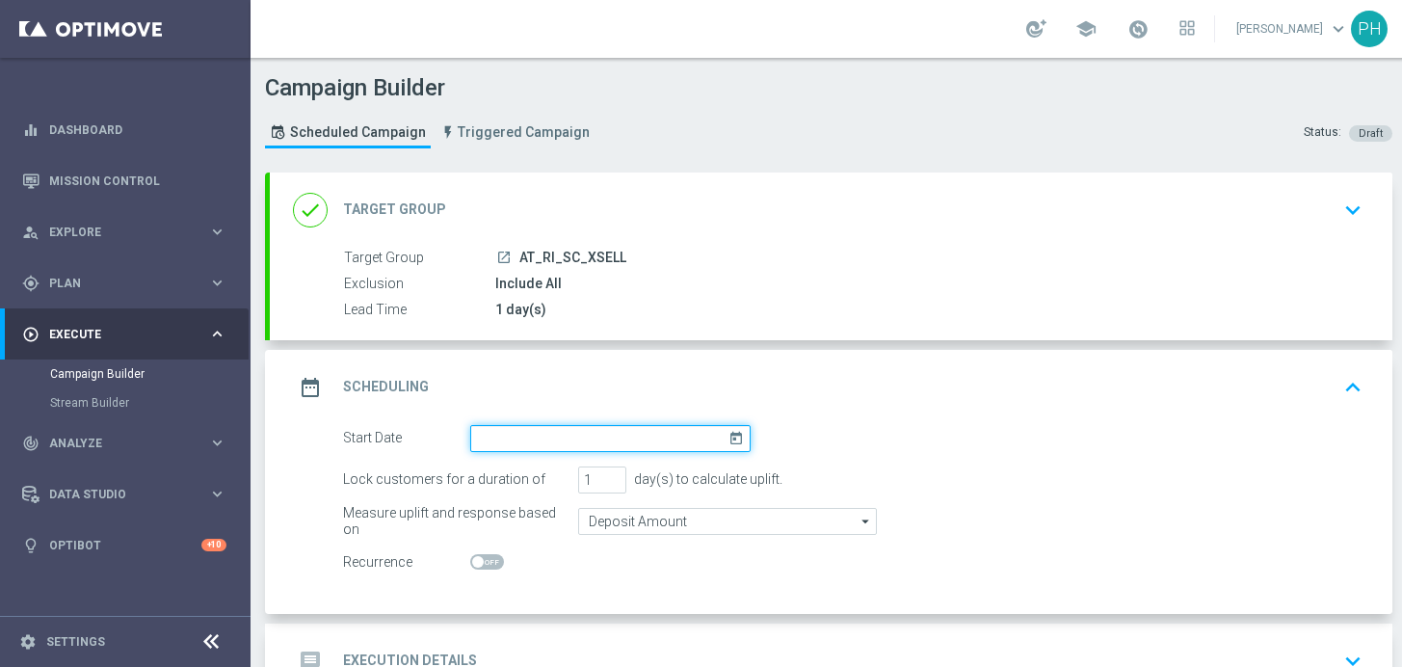
click at [567, 440] on input at bounding box center [610, 438] width 280 height 27
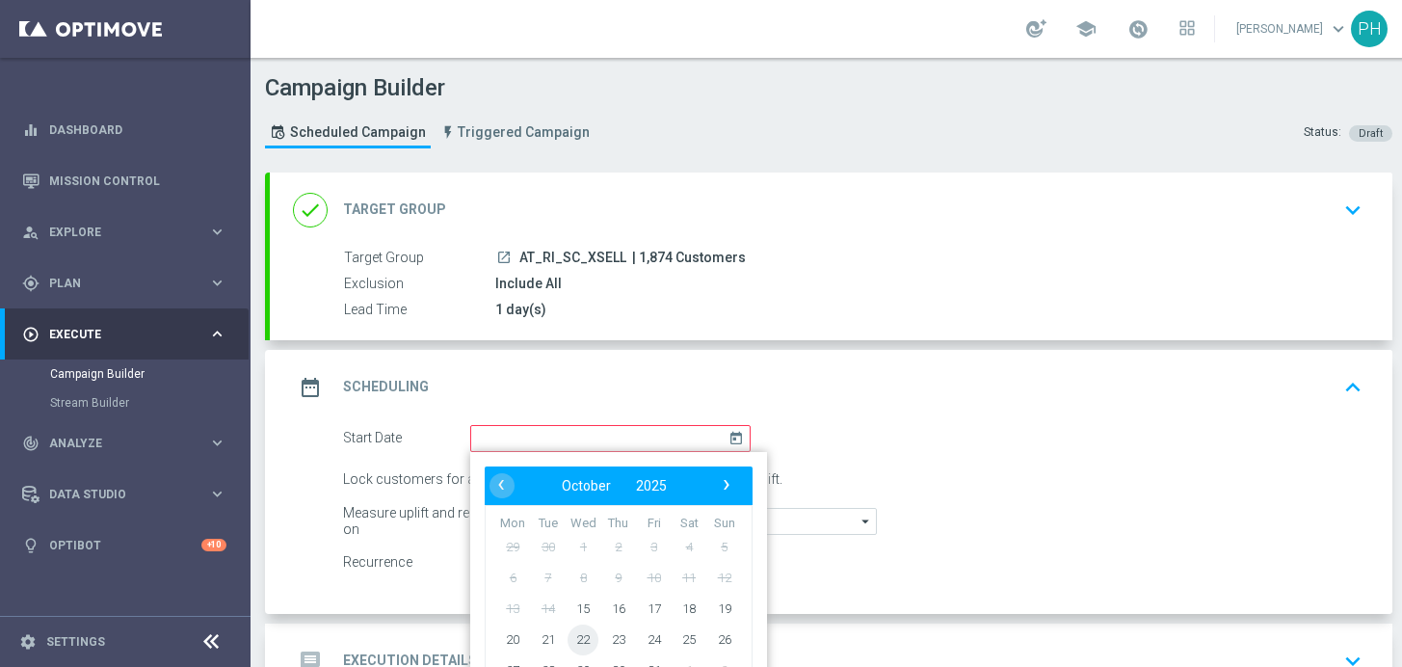
click at [579, 639] on span "22" at bounding box center [583, 638] width 31 height 31
type input "[DATE]"
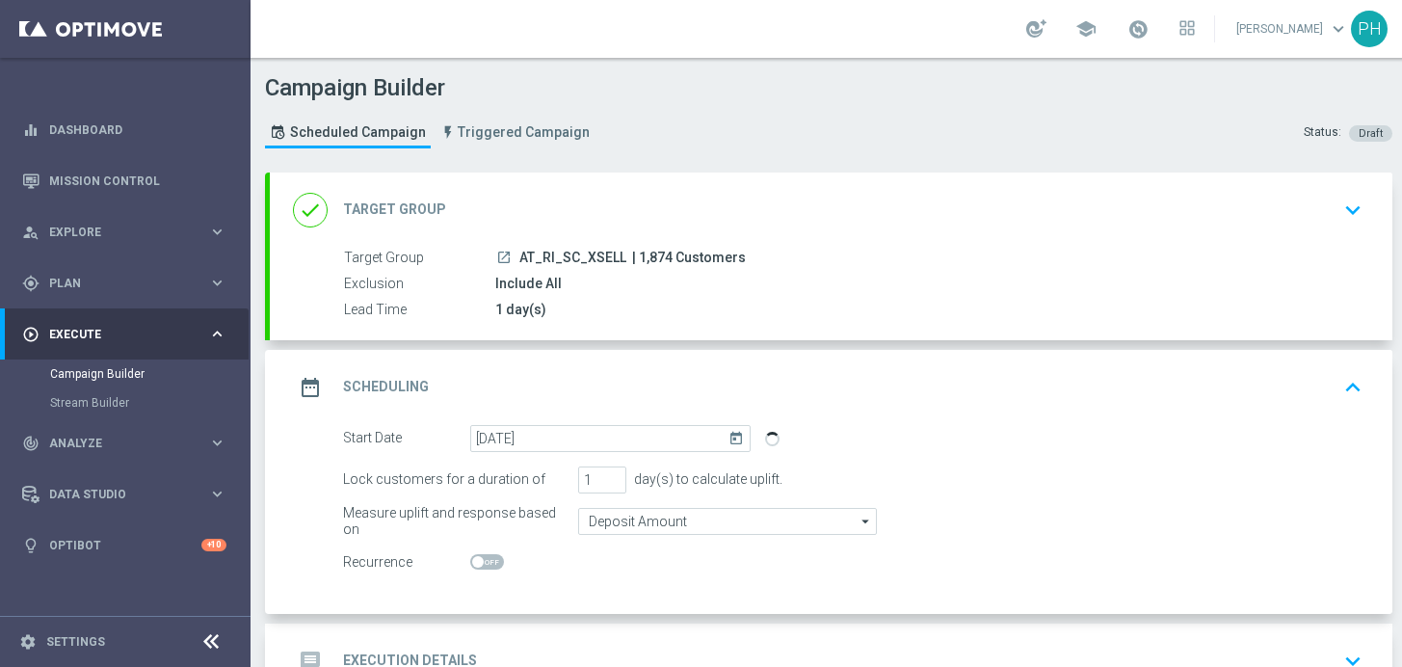
click at [980, 428] on div "Start Date [DATE] [DATE]" at bounding box center [853, 438] width 1048 height 27
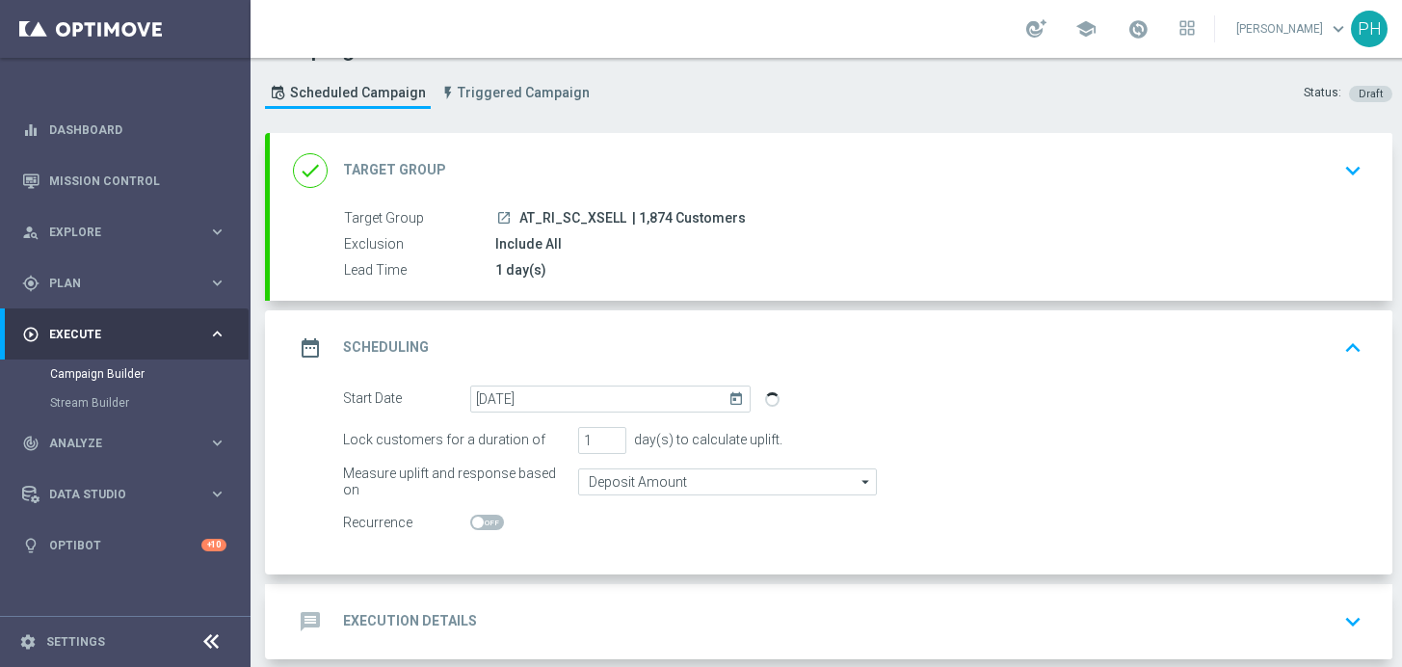
scroll to position [121, 0]
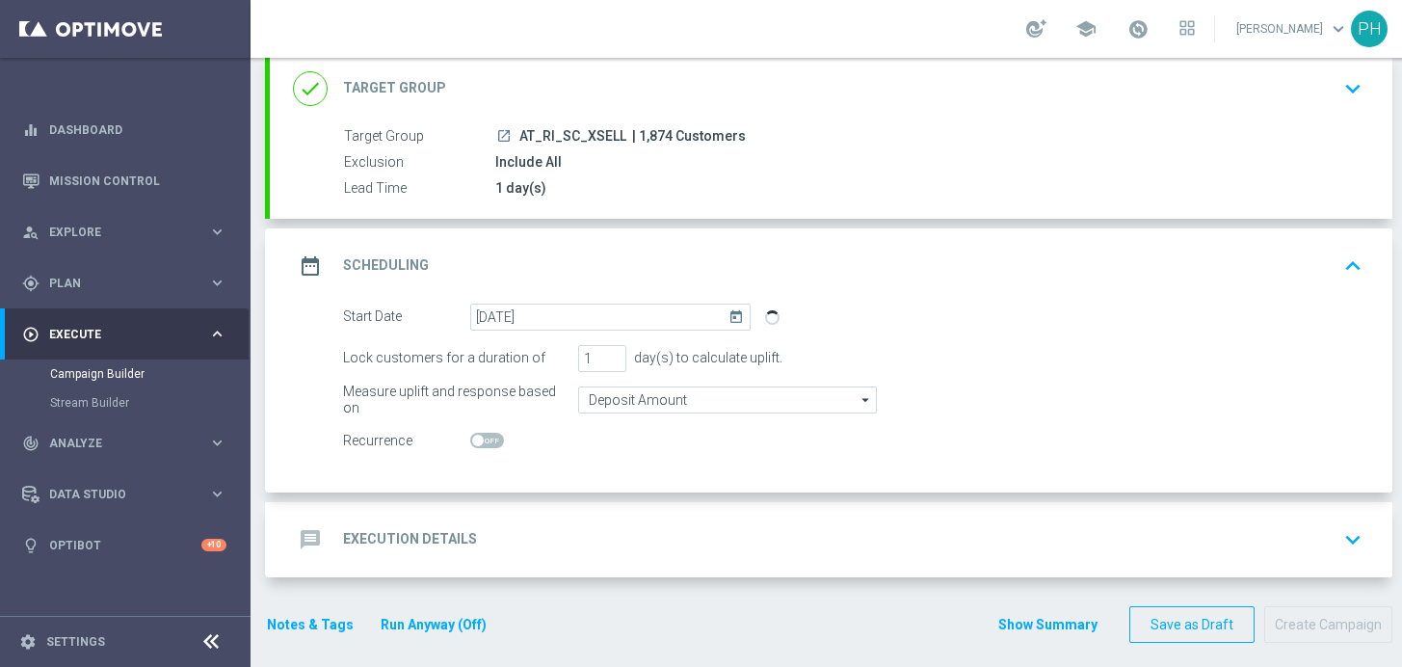
click at [493, 533] on div "message Execution Details keyboard_arrow_down" at bounding box center [831, 539] width 1076 height 37
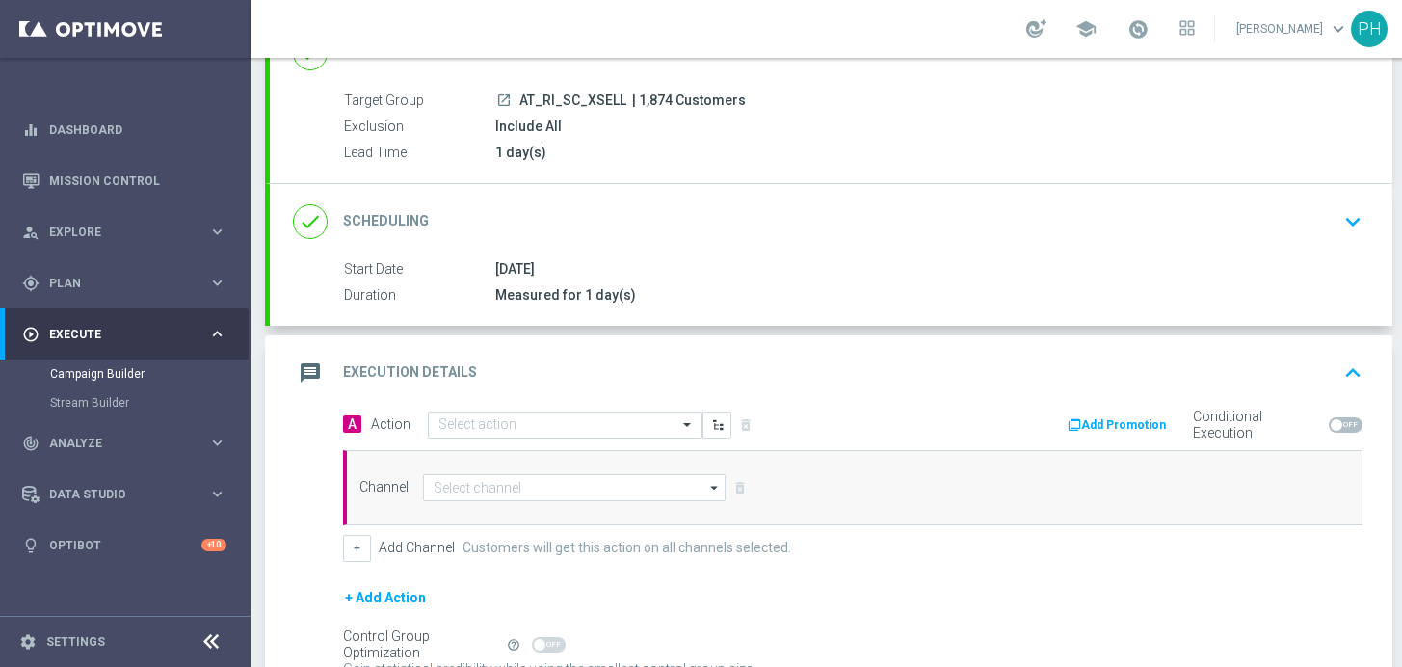
scroll to position [342, 0]
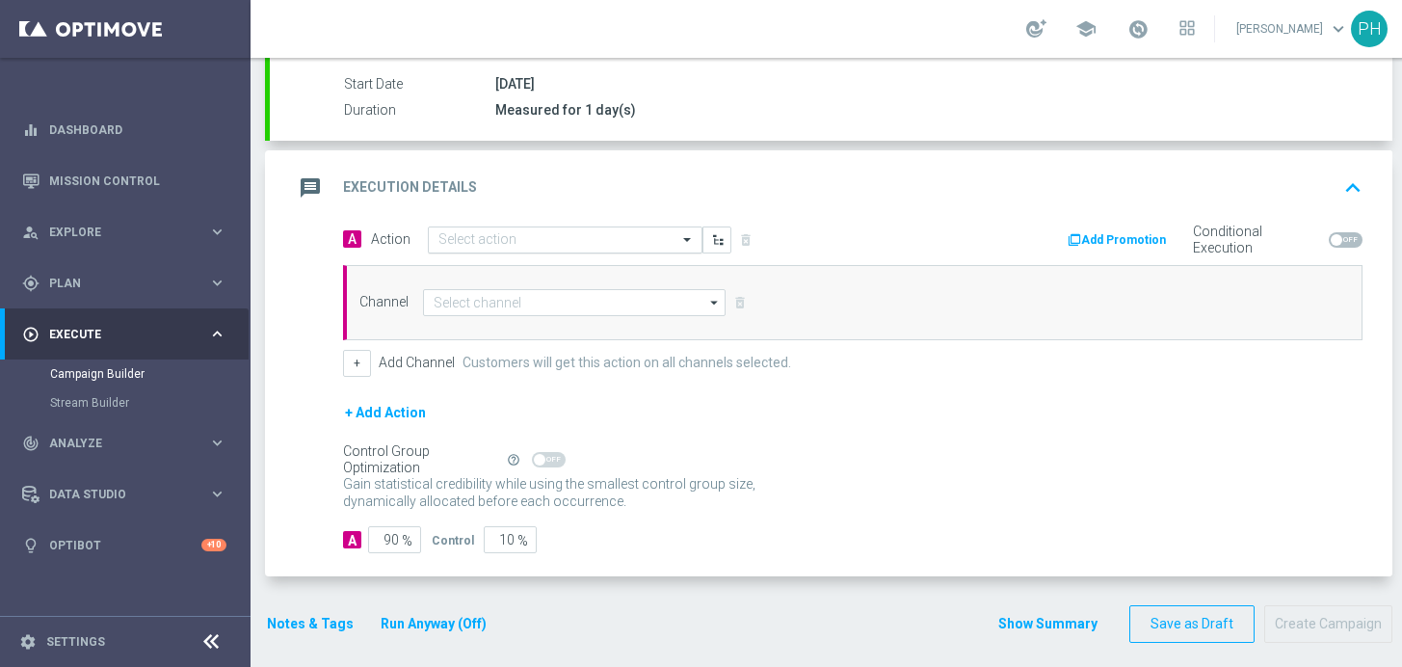
click at [545, 242] on input "text" at bounding box center [545, 240] width 215 height 16
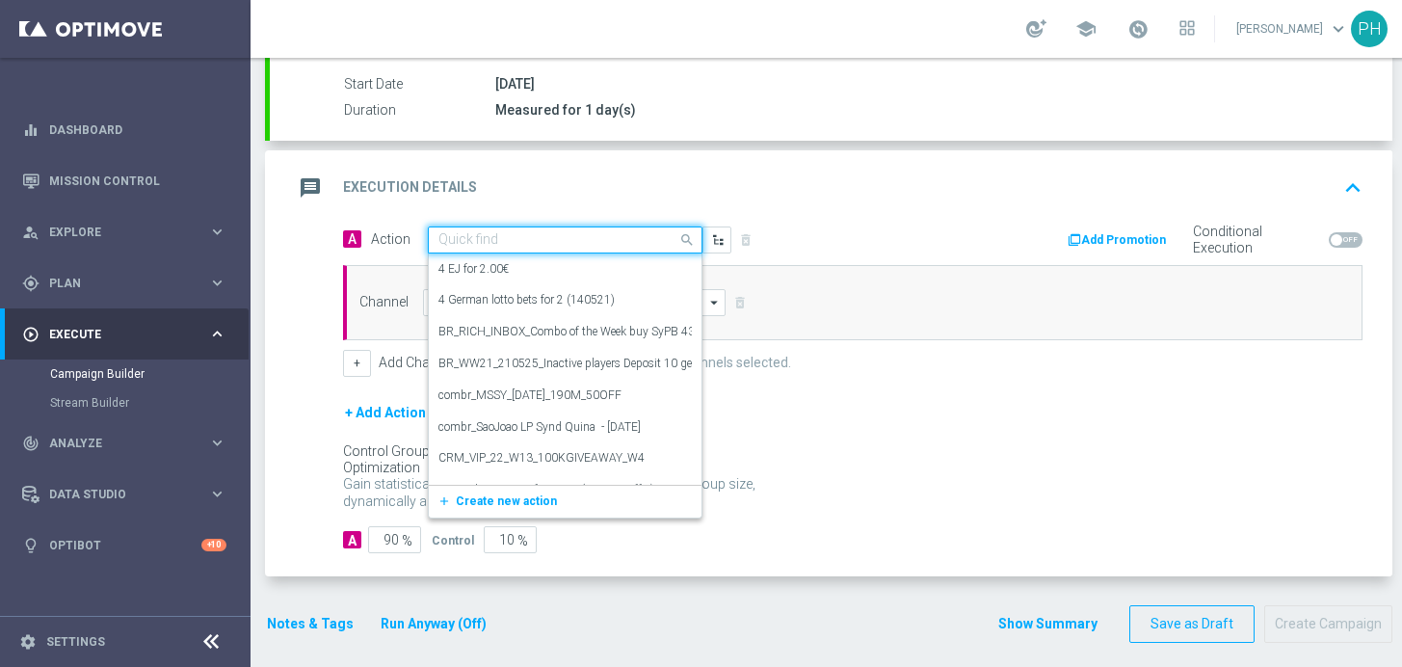
click at [491, 239] on input "text" at bounding box center [545, 240] width 215 height 16
paste input "Scratch Xsell Offer of the Week - bundle"
type input "Scratch Xsell Offer of the Week - bundle"
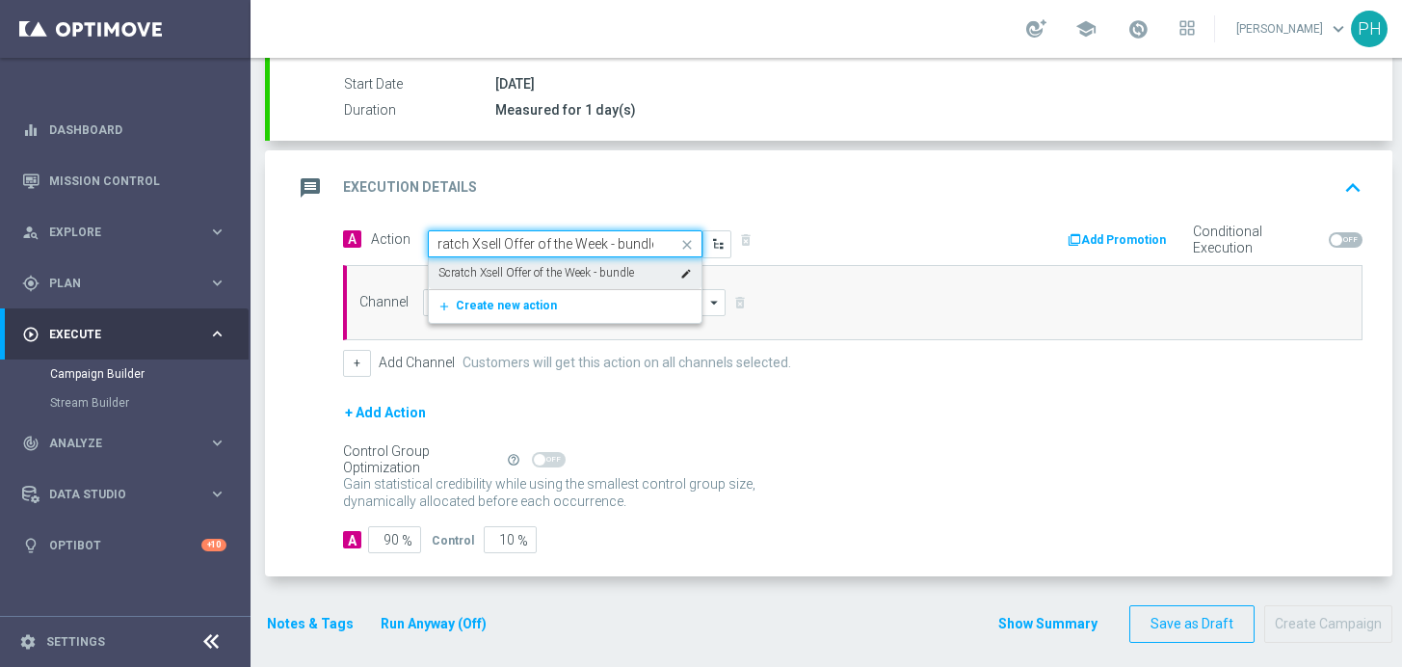
click at [541, 275] on label "Scratch Xsell Offer of the Week - bundle" at bounding box center [536, 273] width 196 height 16
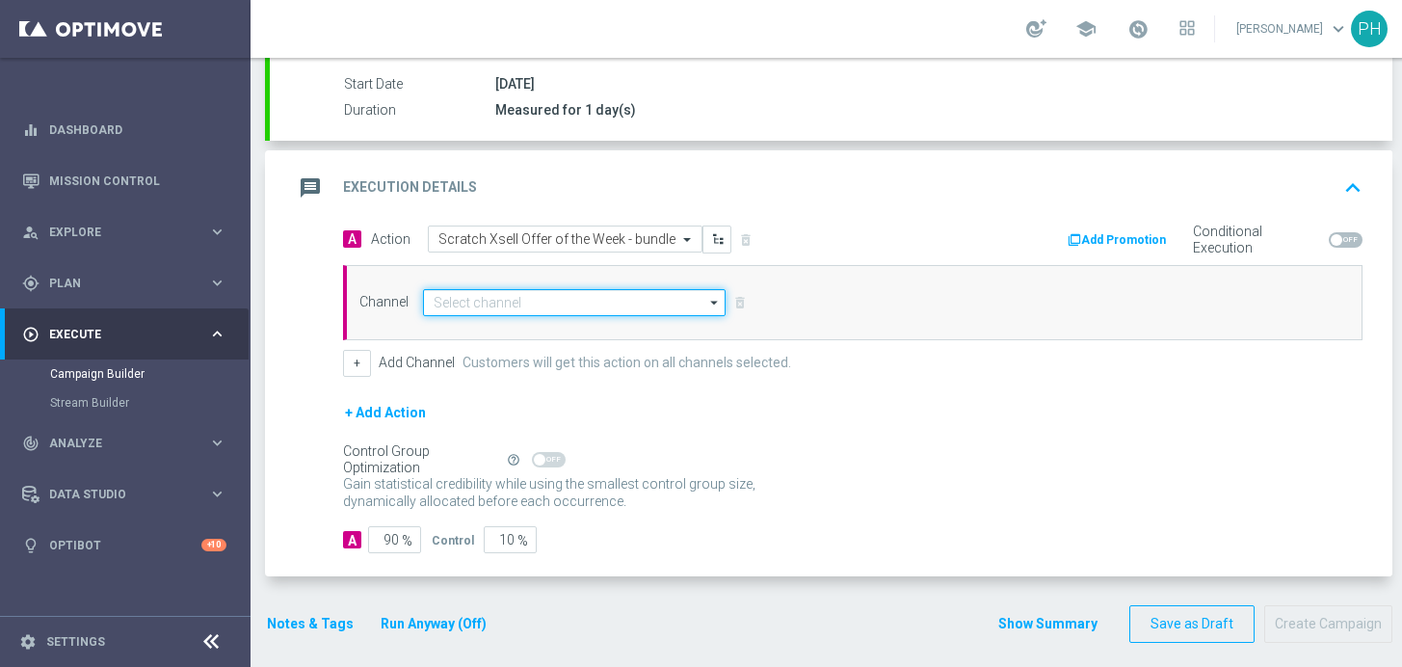
click at [585, 303] on input at bounding box center [574, 302] width 303 height 27
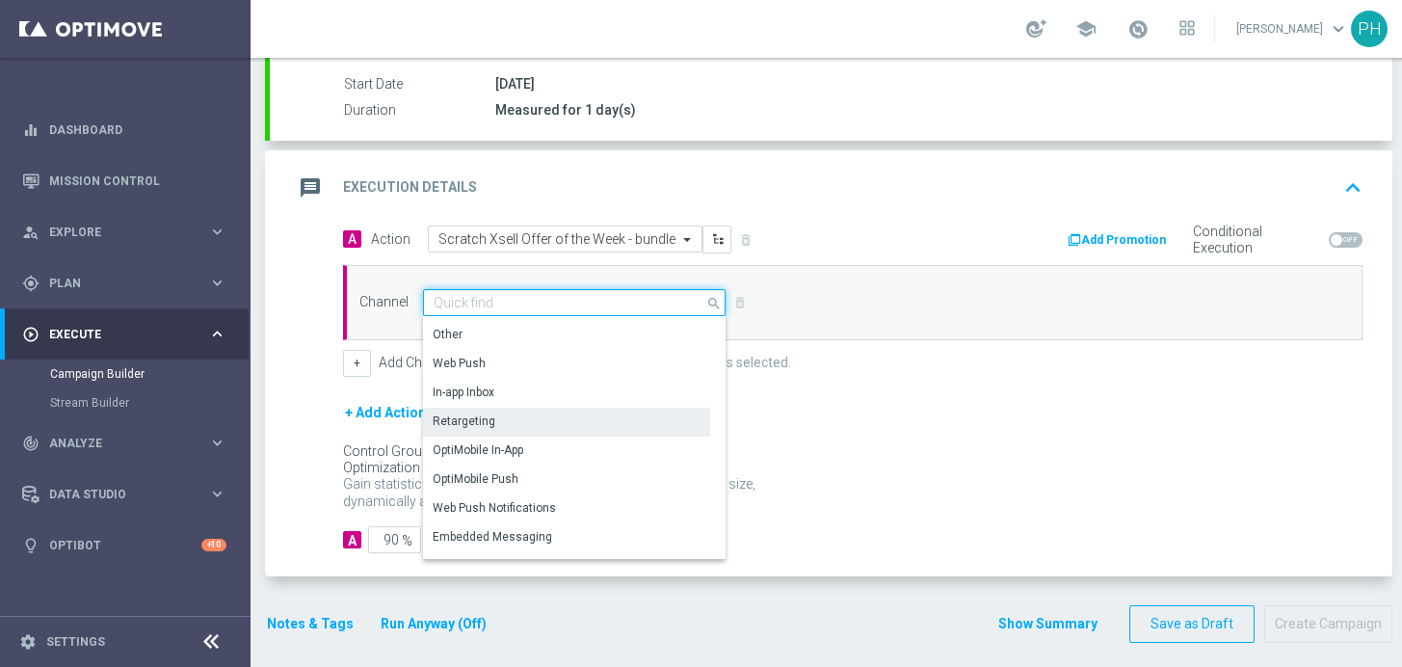
scroll to position [510, 0]
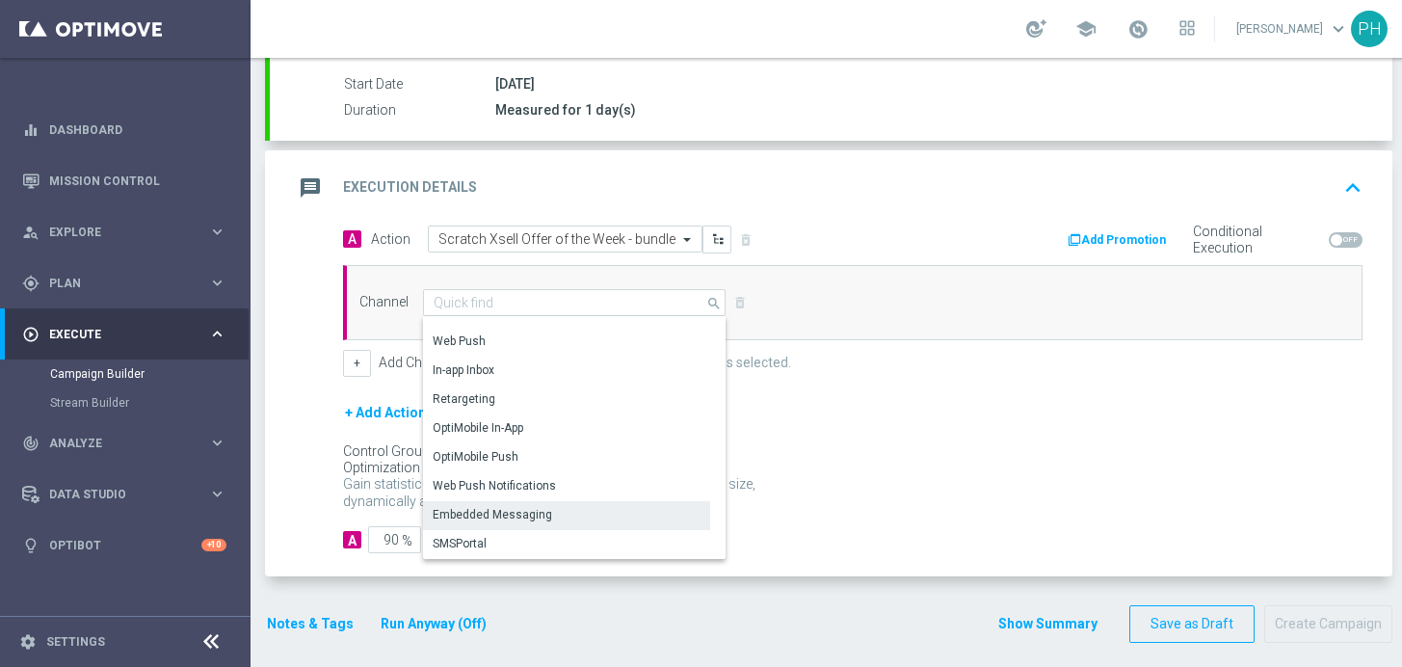
click at [470, 513] on div "Embedded Messaging" at bounding box center [492, 514] width 119 height 17
type input "Embedded Messaging"
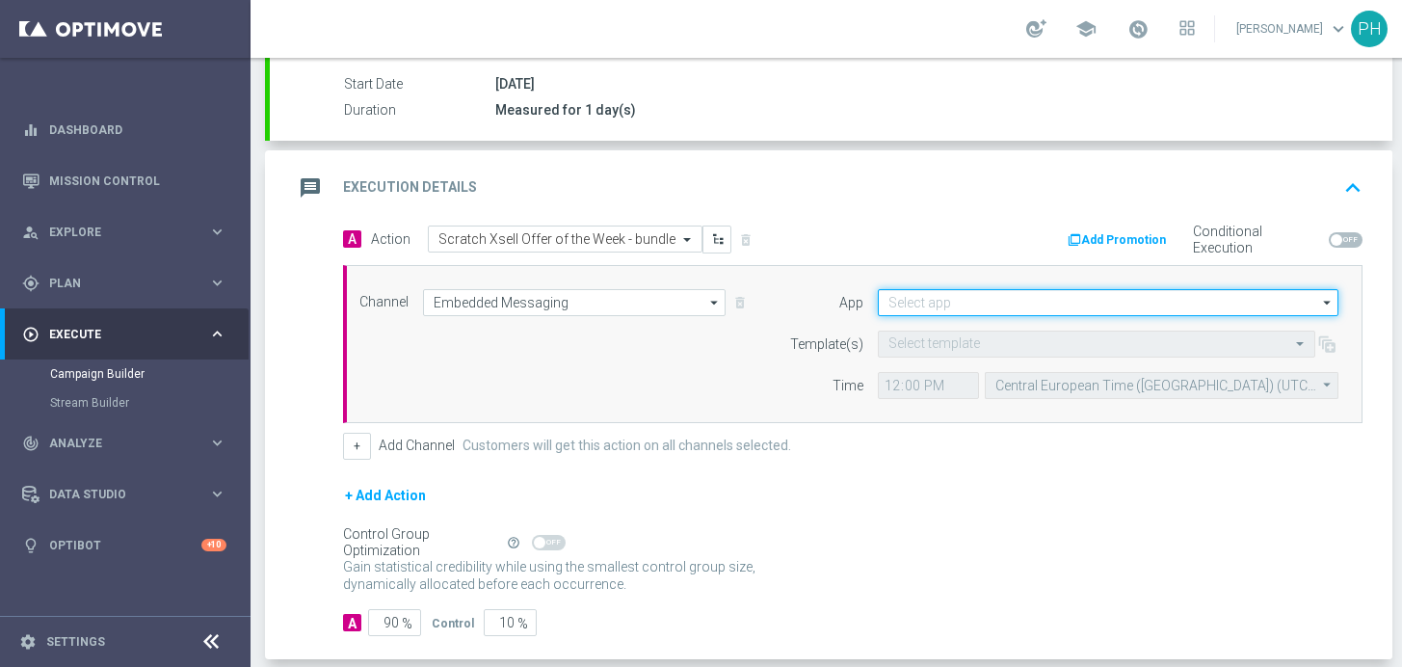
click at [943, 295] on input at bounding box center [1108, 302] width 461 height 27
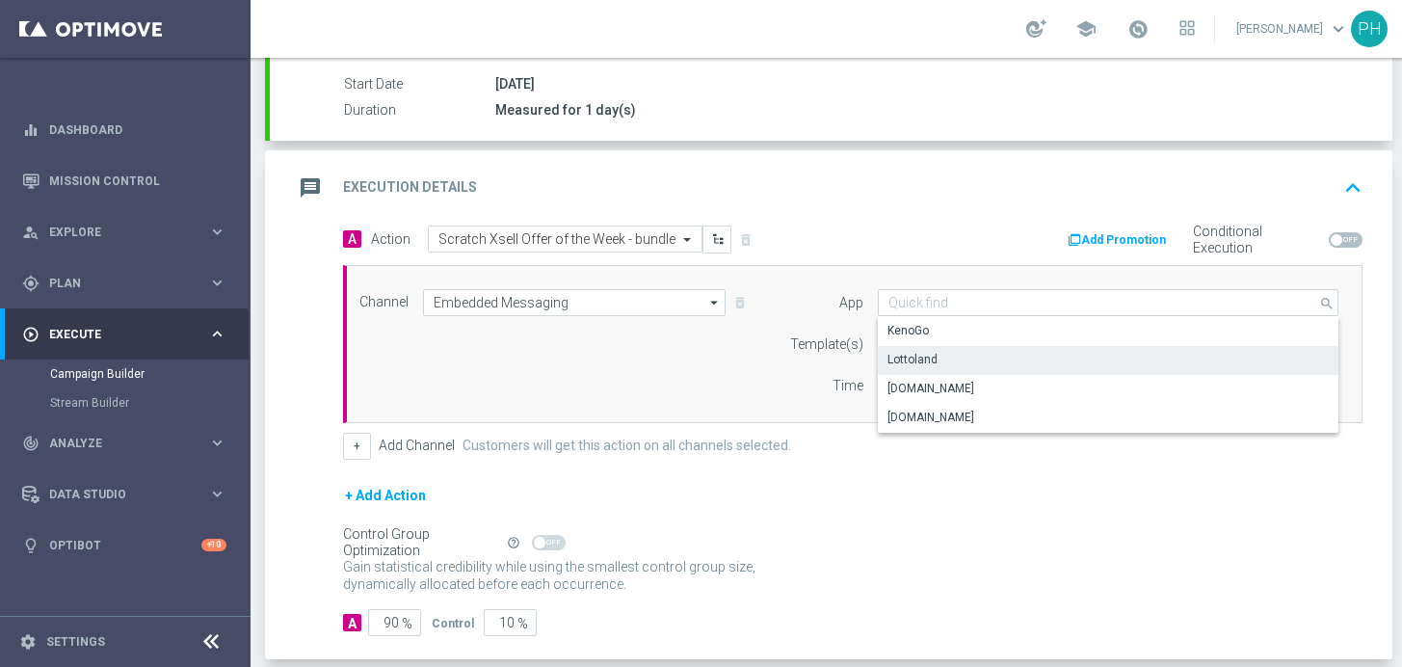
click at [966, 357] on div "Lottoland" at bounding box center [1108, 359] width 461 height 27
type input "Lottoland"
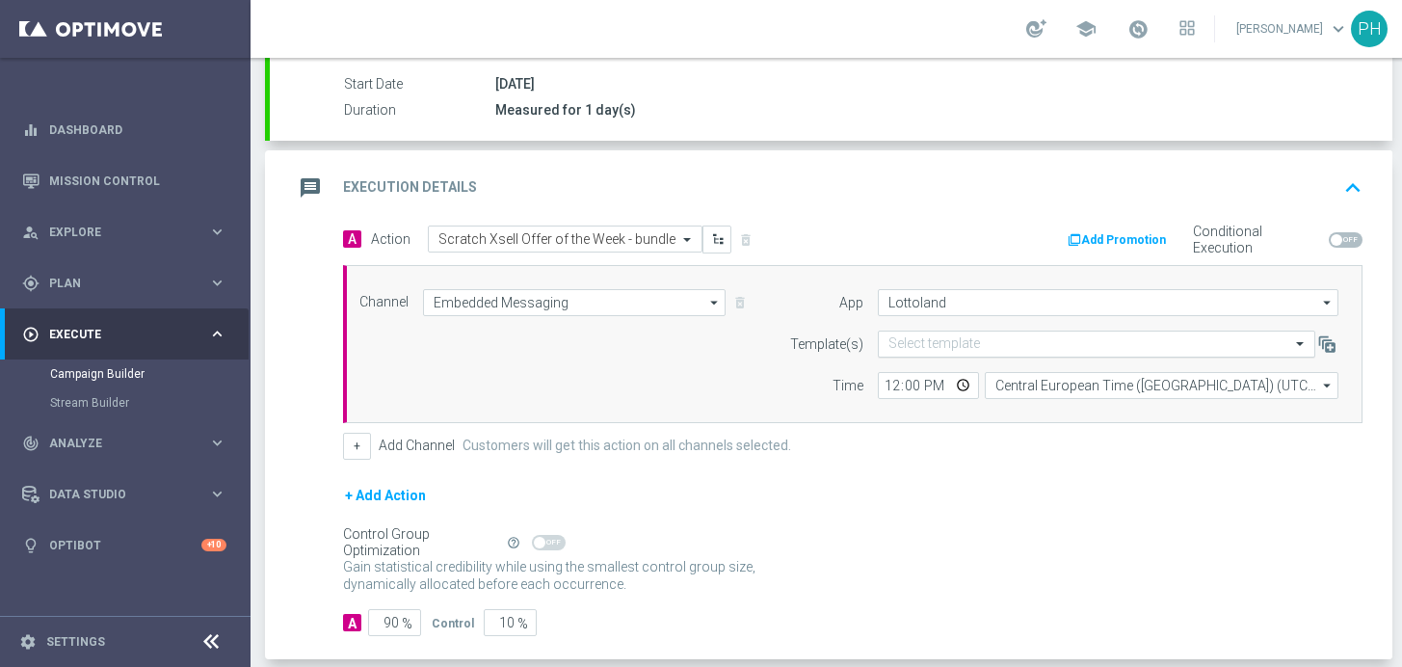
click at [952, 351] on input "text" at bounding box center [1077, 344] width 378 height 16
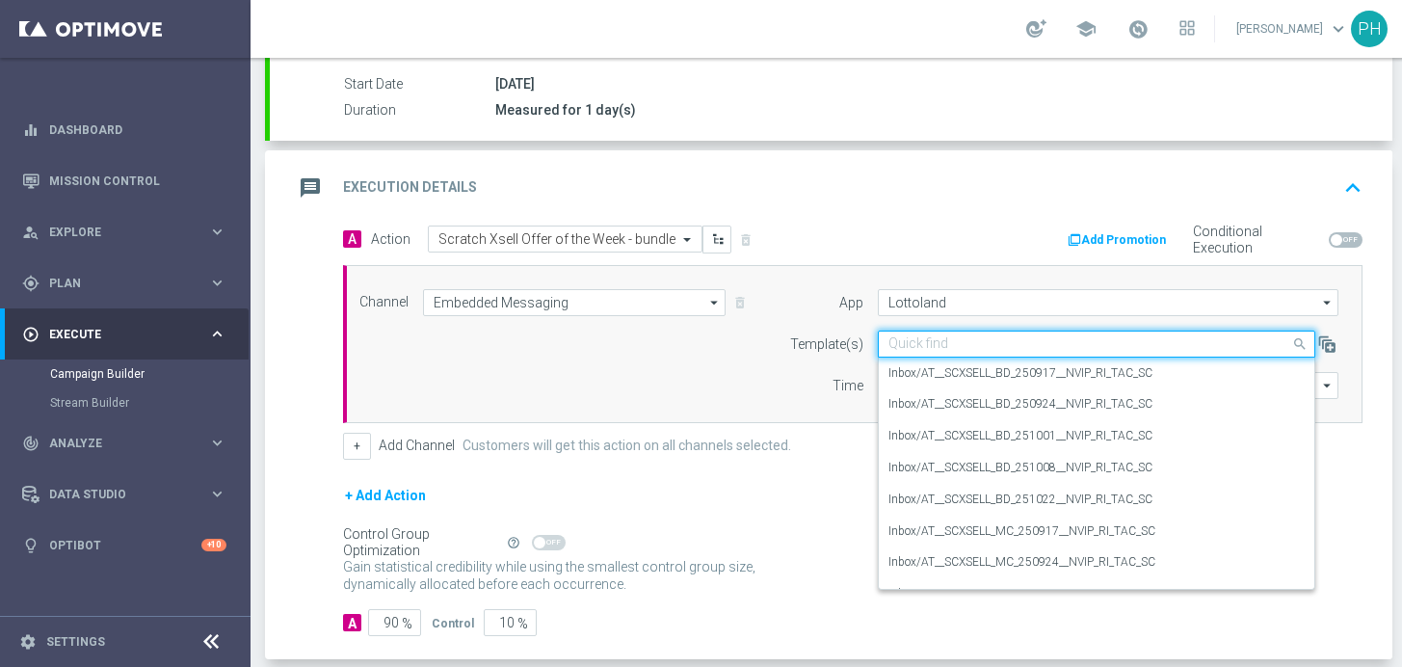
paste input "AT__SCXSELL_BD_251022__NVIP_RI_TAC_SC"
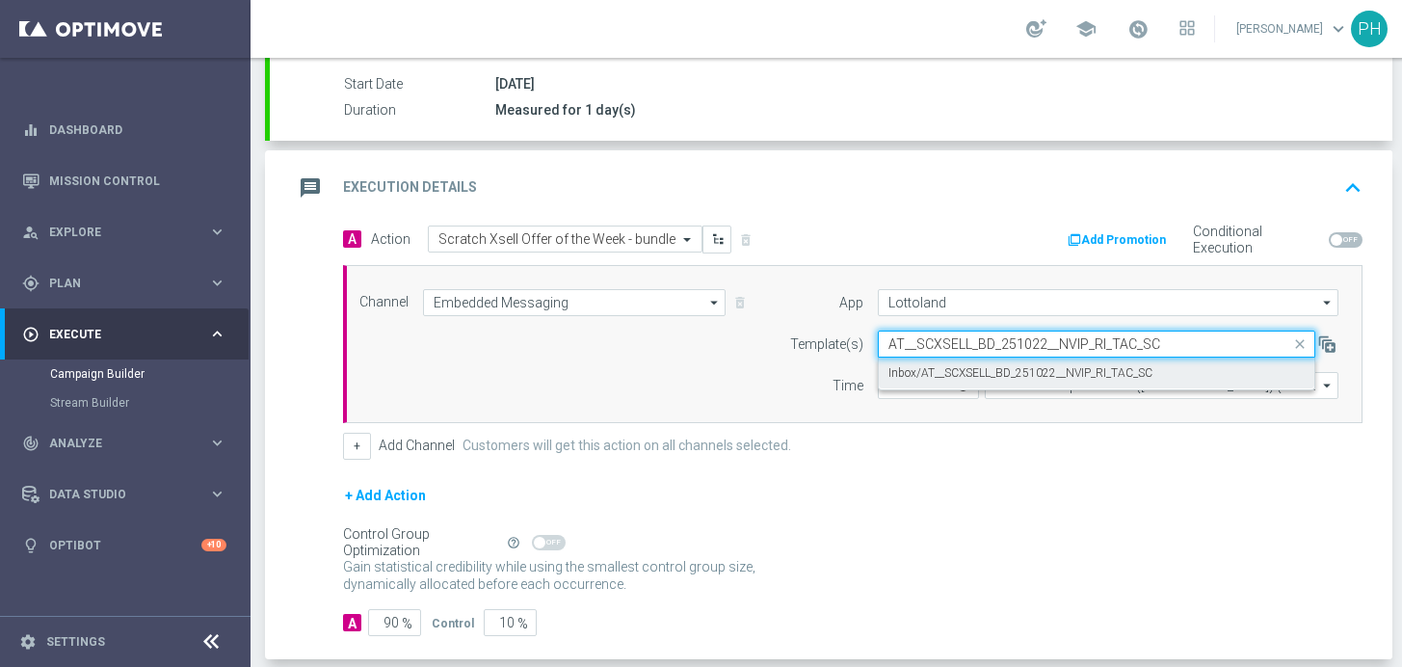
click at [996, 365] on label "Inbox/AT__SCXSELL_BD_251022__NVIP_RI_TAC_SC" at bounding box center [1020, 373] width 264 height 16
type input "AT__SCXSELL_BD_251022__NVIP_RI_TAC_SC"
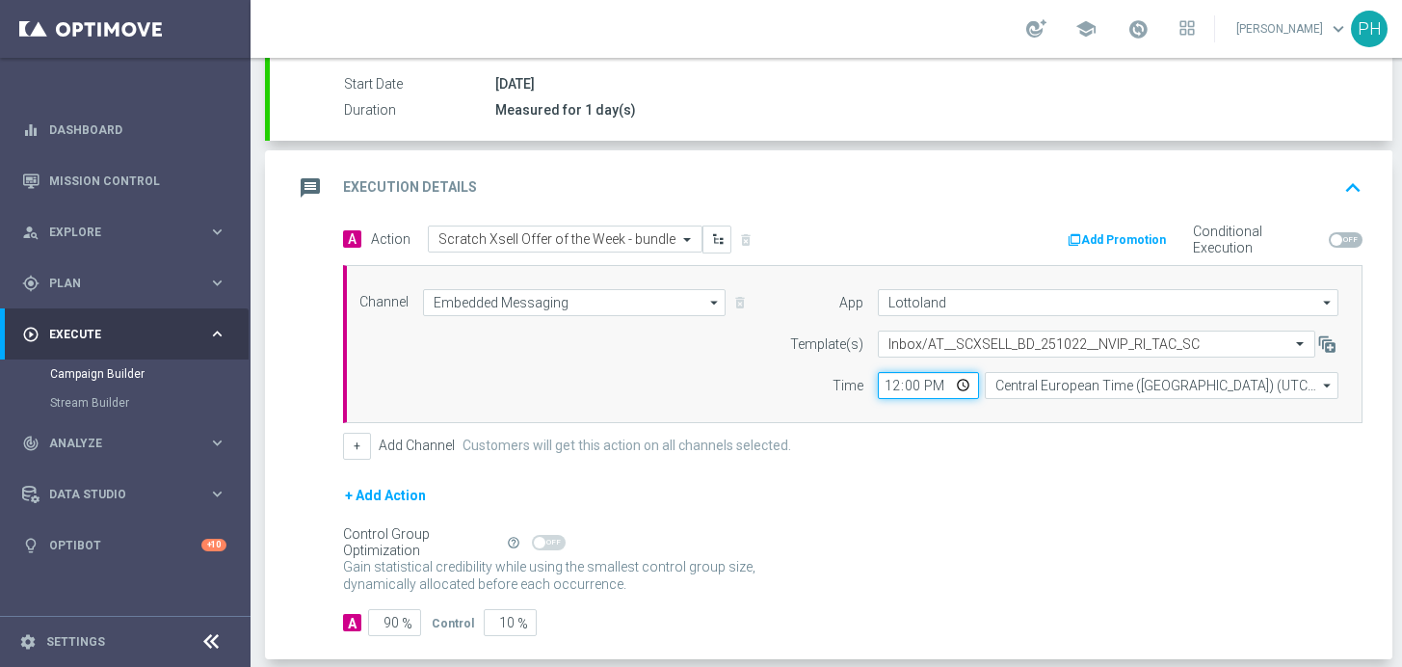
click at [939, 390] on input "12:00" at bounding box center [928, 385] width 101 height 27
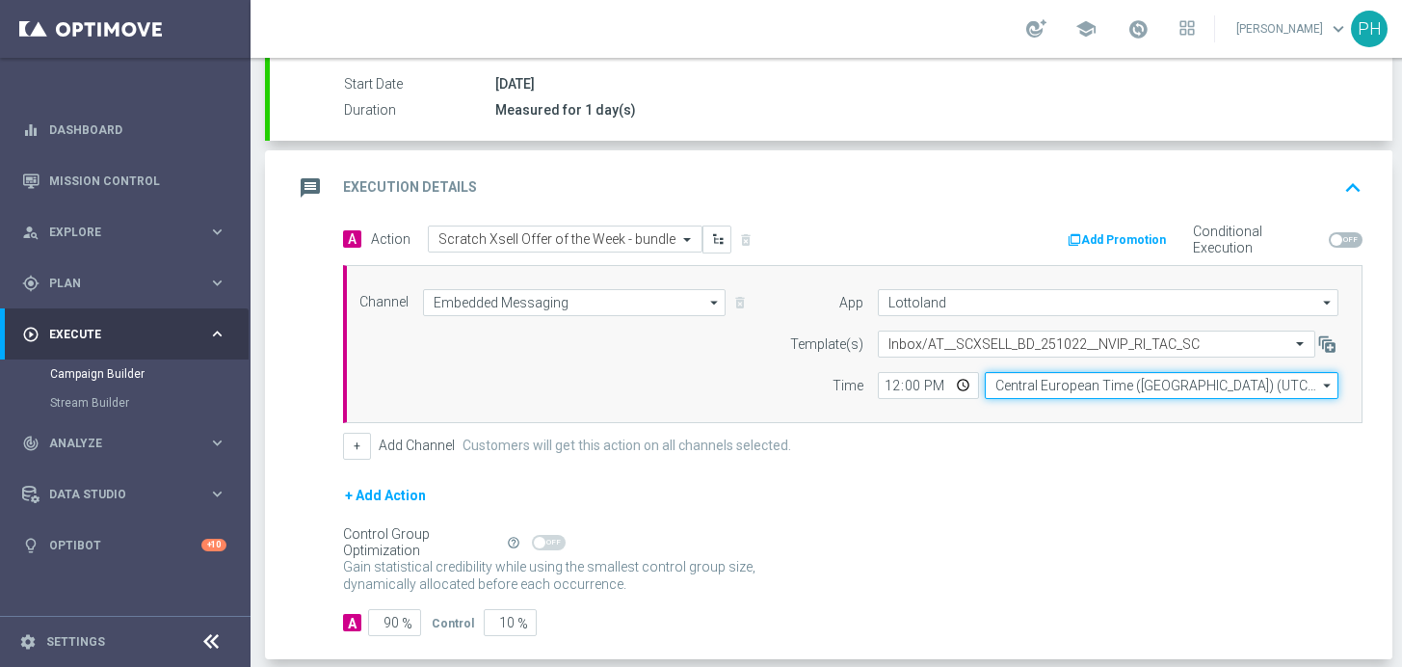
click at [1135, 382] on input "Central European Time ([GEOGRAPHIC_DATA]) (UTC +02:00)" at bounding box center [1162, 385] width 354 height 27
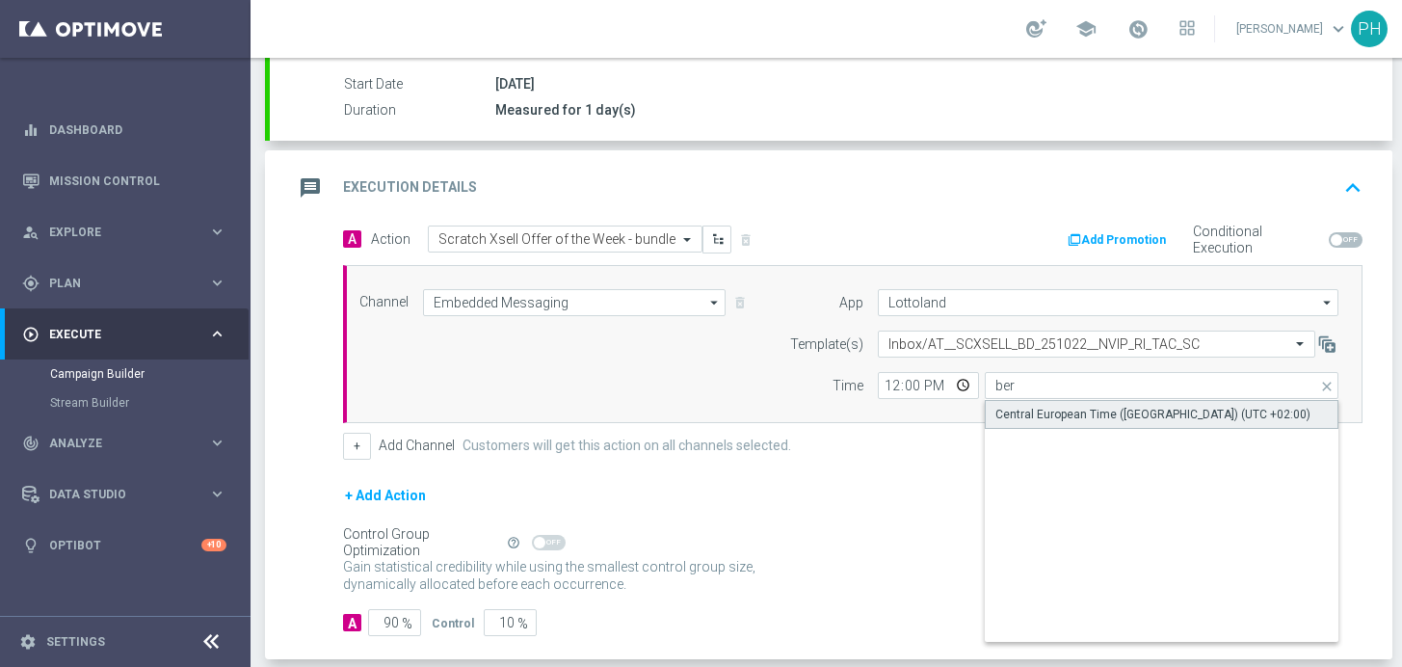
click at [1130, 404] on div "Central European Time ([GEOGRAPHIC_DATA]) (UTC +02:00)" at bounding box center [1162, 414] width 354 height 29
type input "Central European Time ([GEOGRAPHIC_DATA]) (UTC +02:00)"
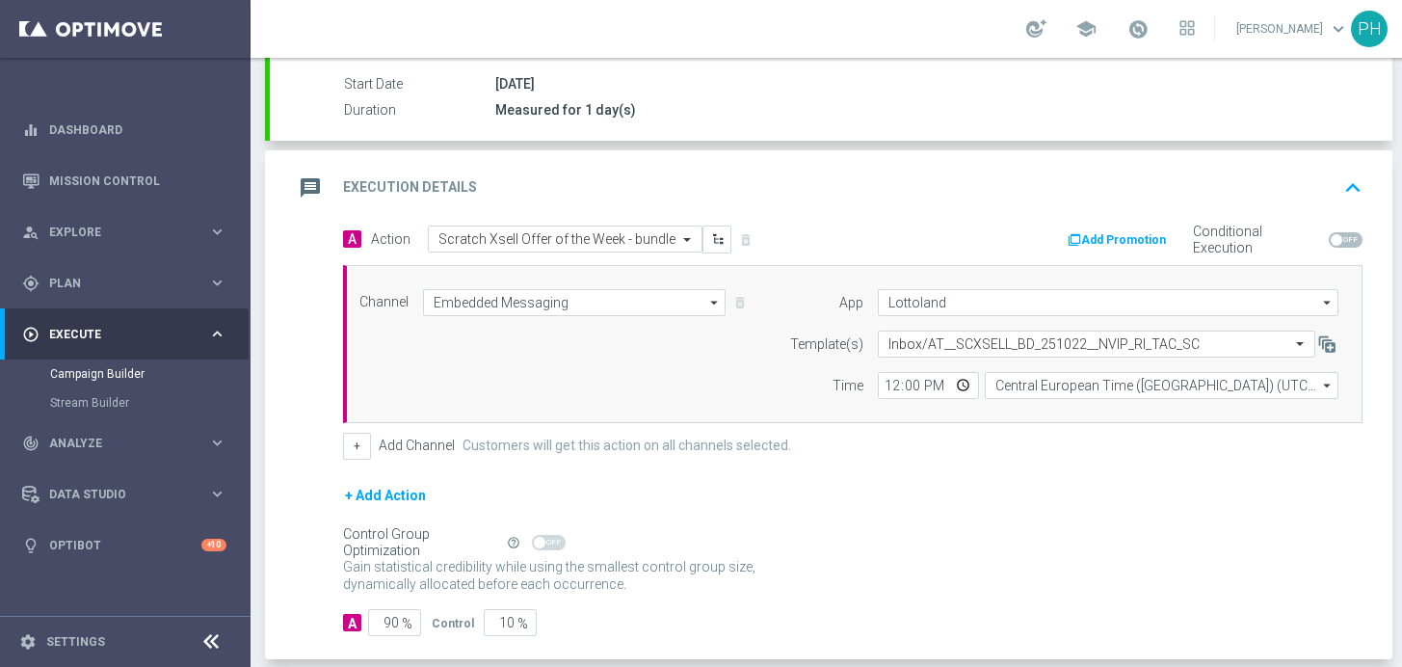
click at [1086, 462] on form "A Action Select action Scratch Xsell Offer of the Week - bundle delete_forever …" at bounding box center [852, 430] width 1019 height 411
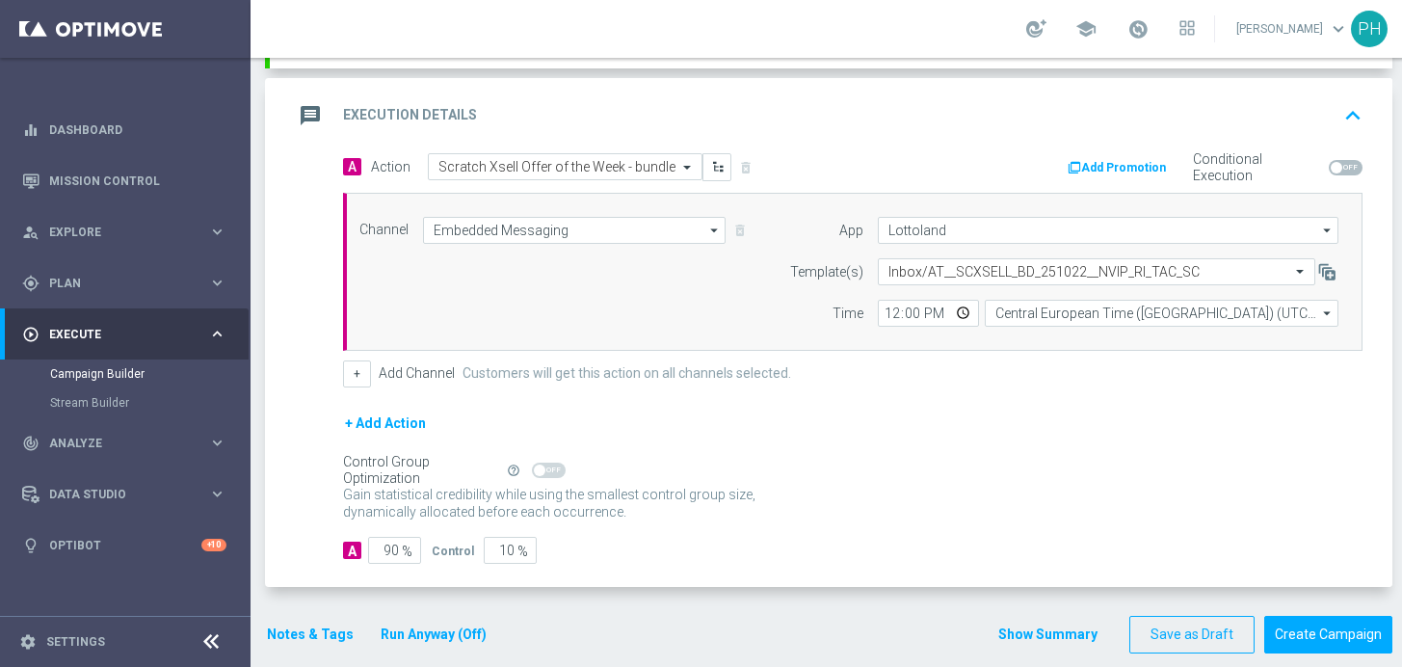
scroll to position [425, 0]
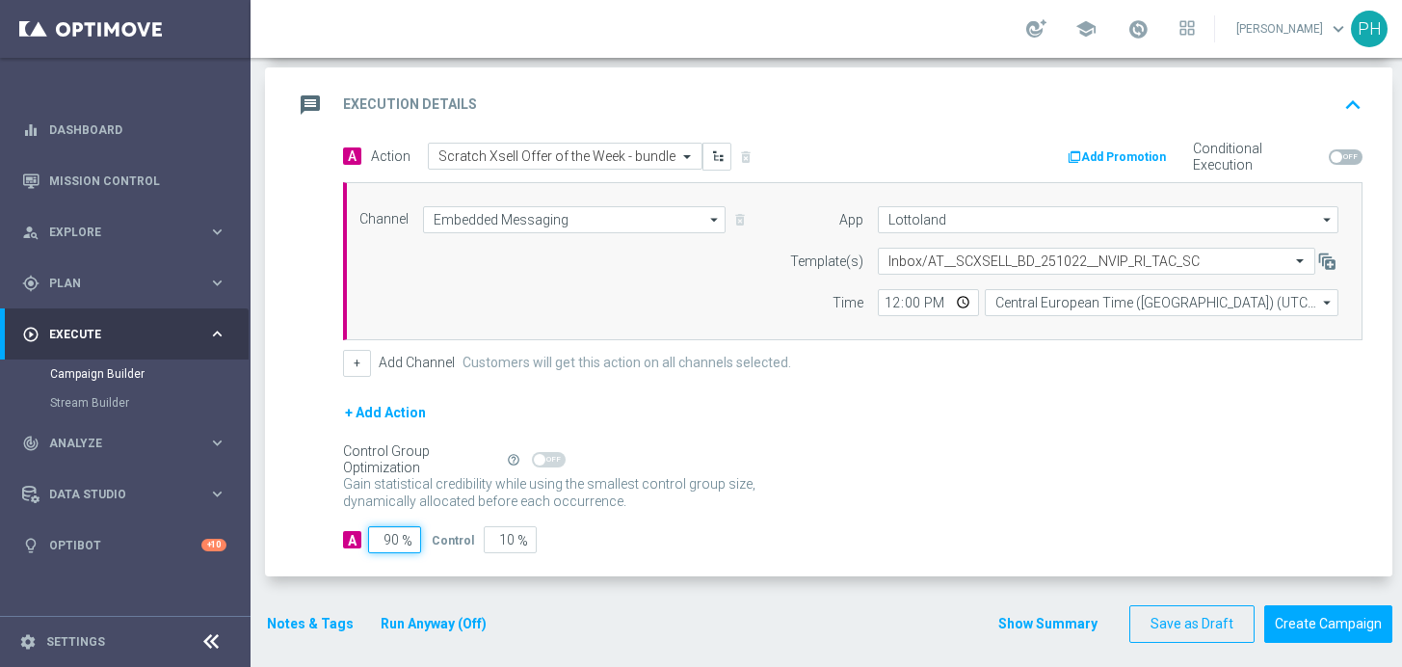
click at [400, 540] on input "90" at bounding box center [394, 539] width 53 height 27
drag, startPoint x: 388, startPoint y: 539, endPoint x: 362, endPoint y: 534, distance: 26.5
click at [365, 534] on div "A 90 %" at bounding box center [379, 539] width 73 height 27
type input "9"
type input "91"
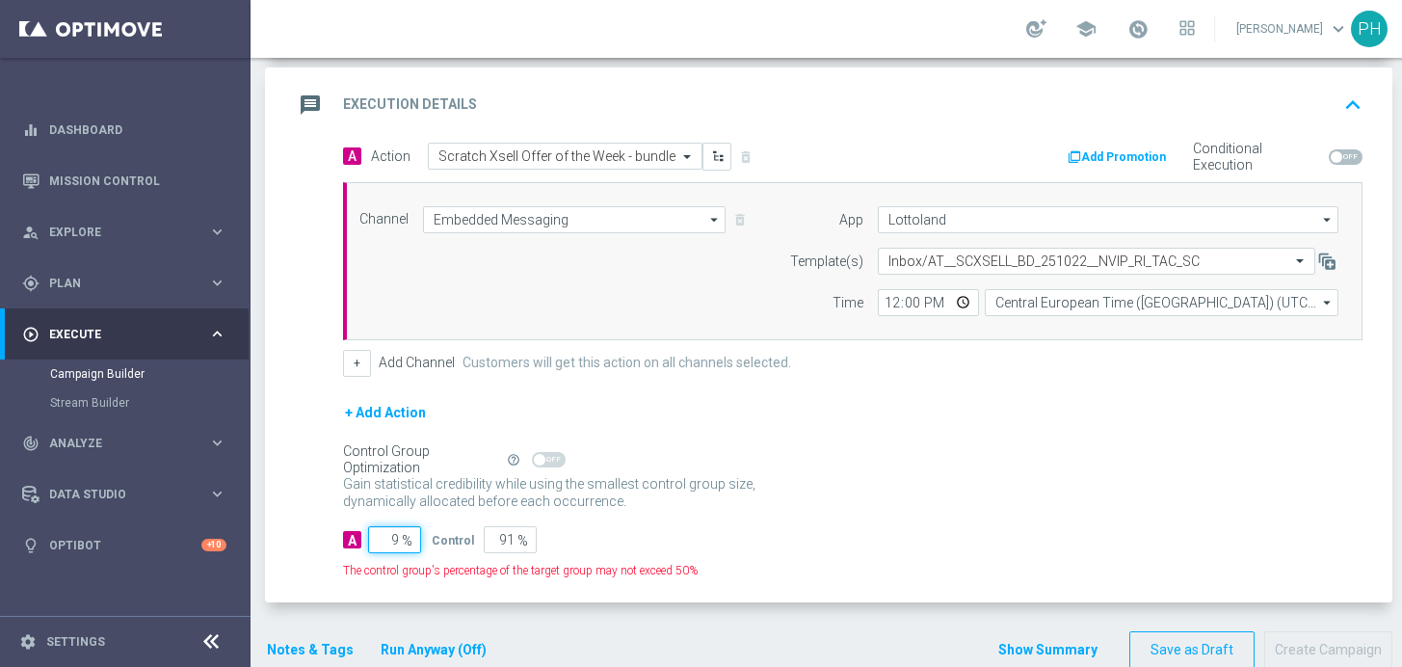
type input "98"
type input "2"
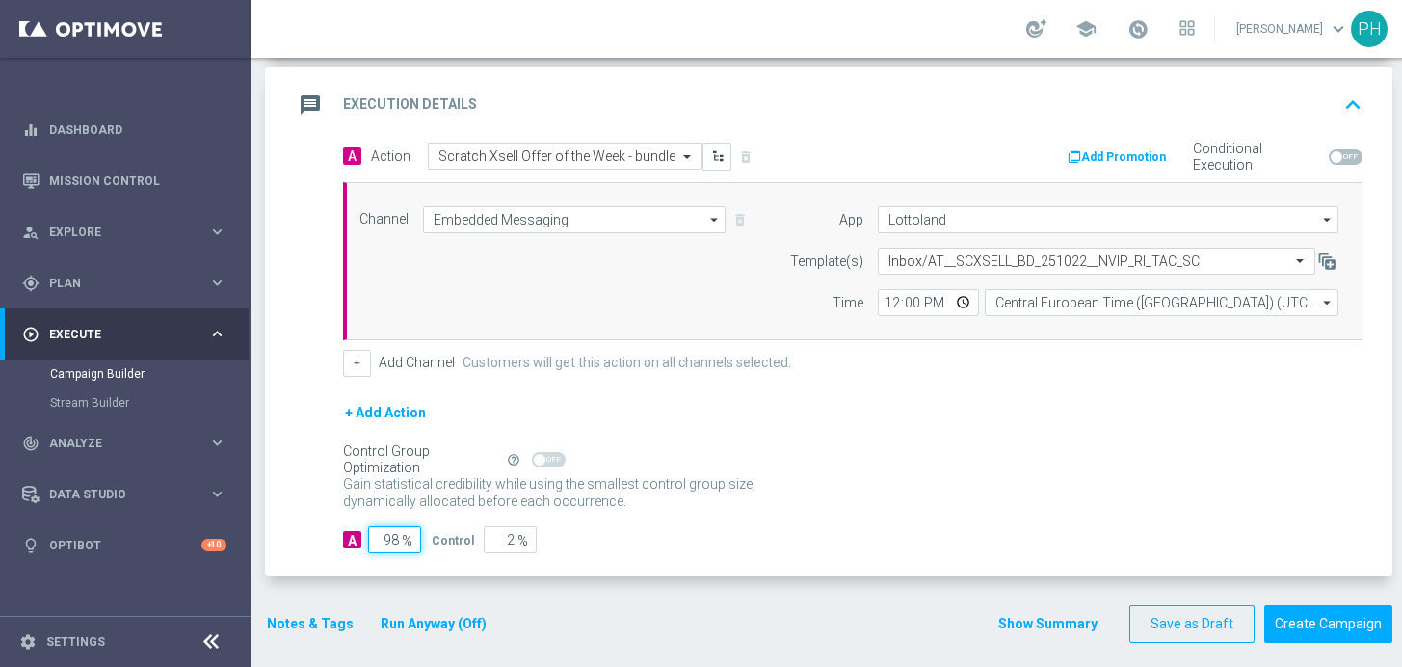
type input "98"
click at [901, 454] on div "Control Group Optimization Self Optimizing Campaign help_outline" at bounding box center [852, 459] width 1019 height 21
click at [311, 627] on button "Notes & Tags" at bounding box center [310, 624] width 91 height 24
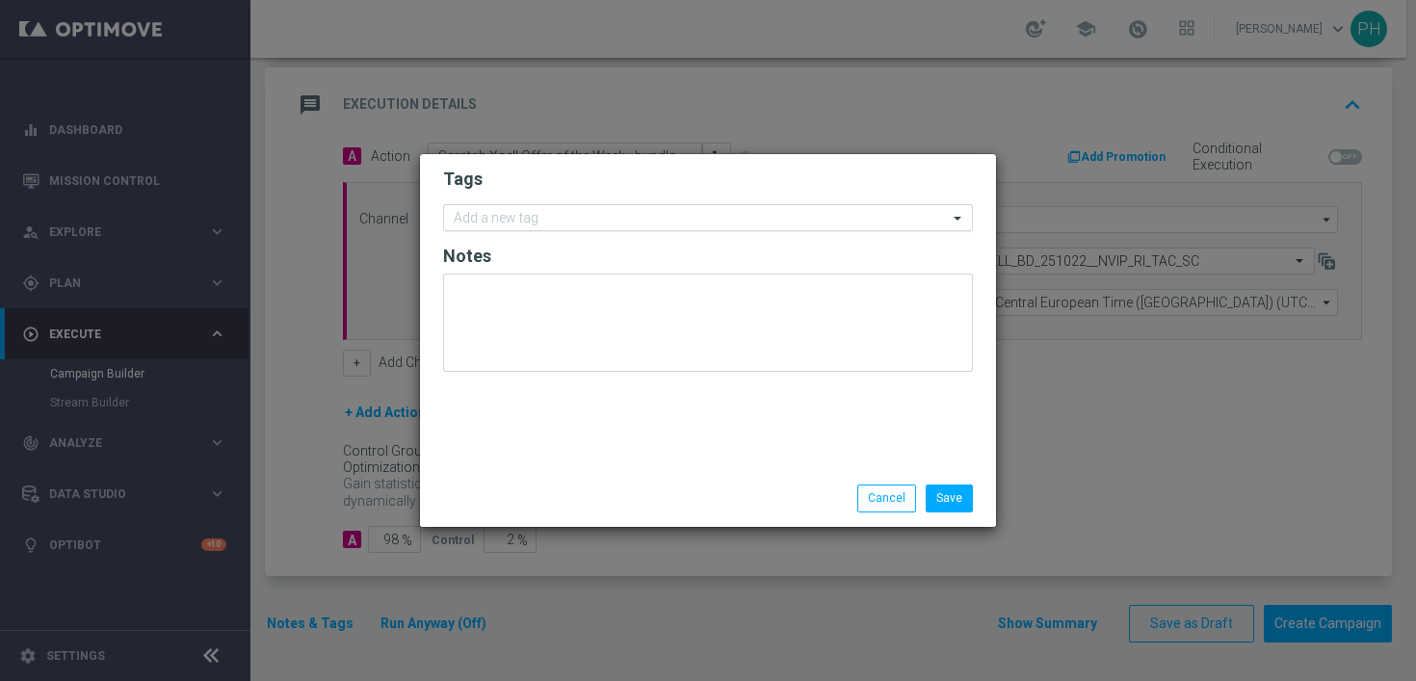
click at [561, 212] on input "text" at bounding box center [701, 219] width 494 height 16
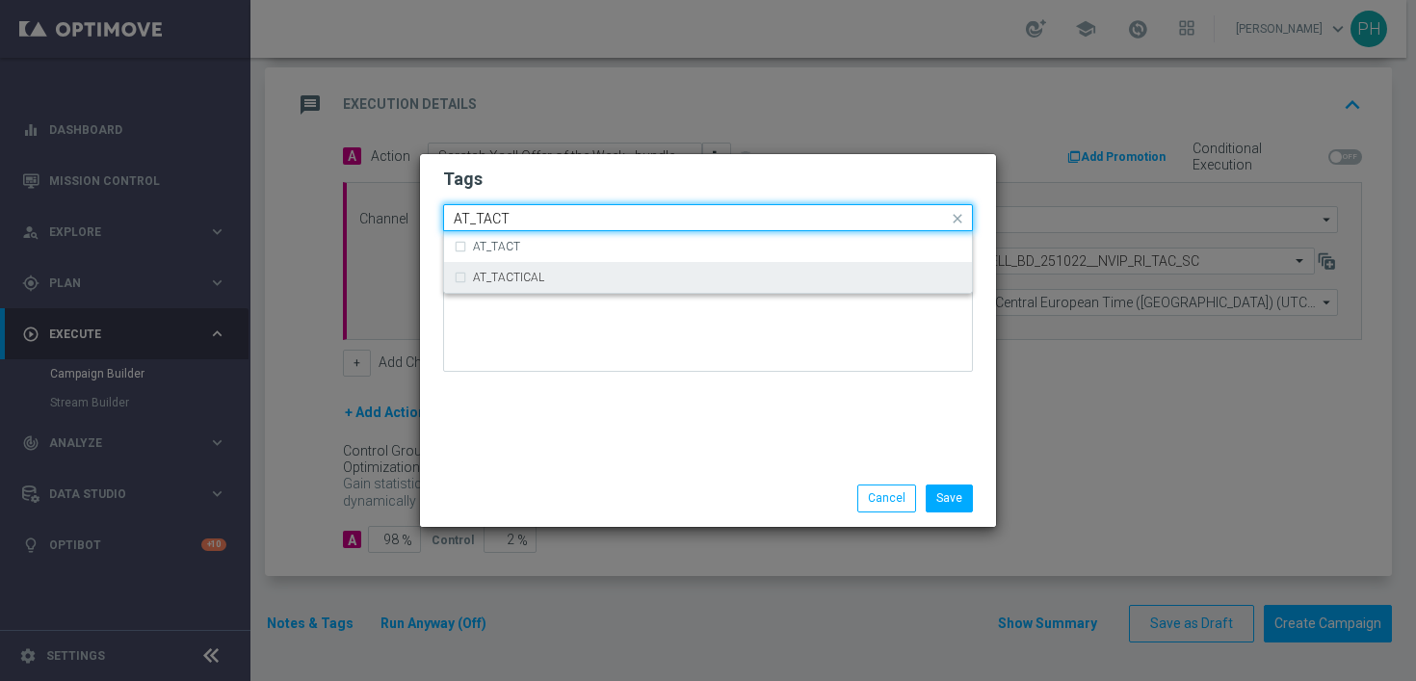
click at [550, 264] on div "AT_TACTICAL" at bounding box center [708, 277] width 509 height 31
type input "AT_TACT"
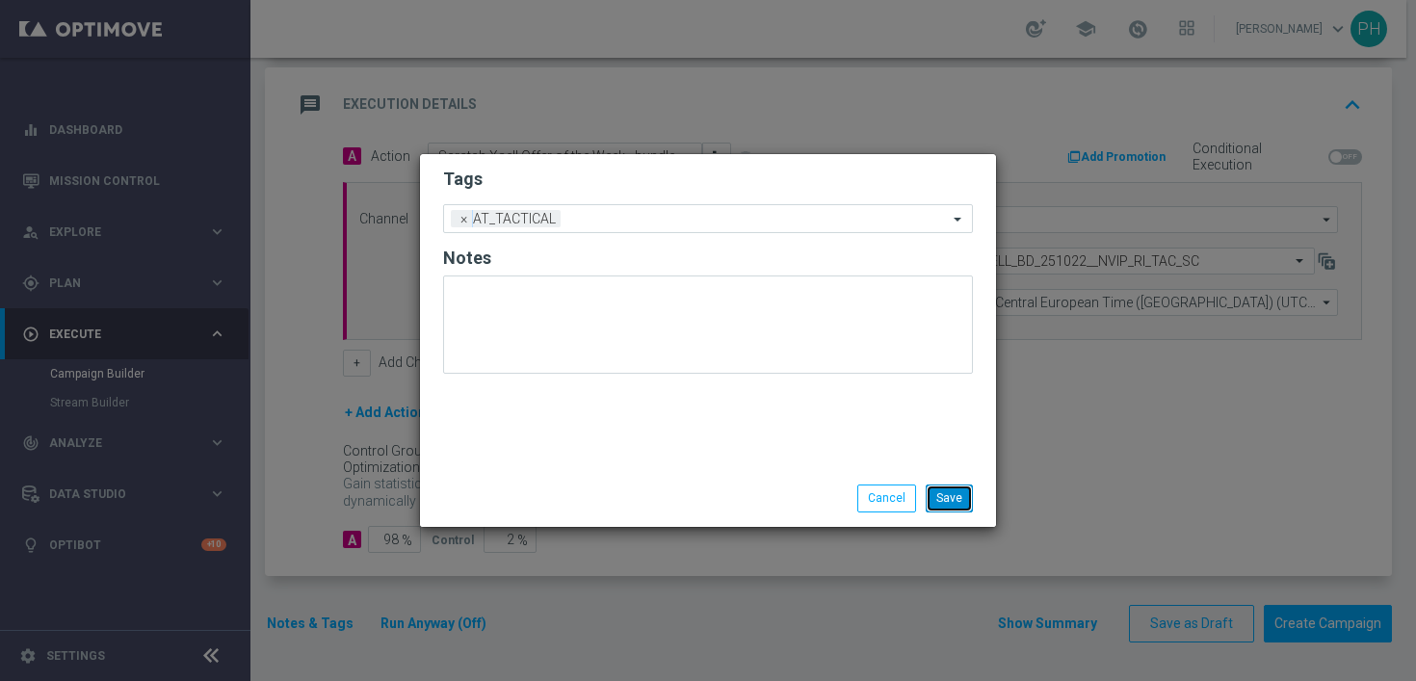
click at [946, 494] on button "Save" at bounding box center [949, 498] width 47 height 27
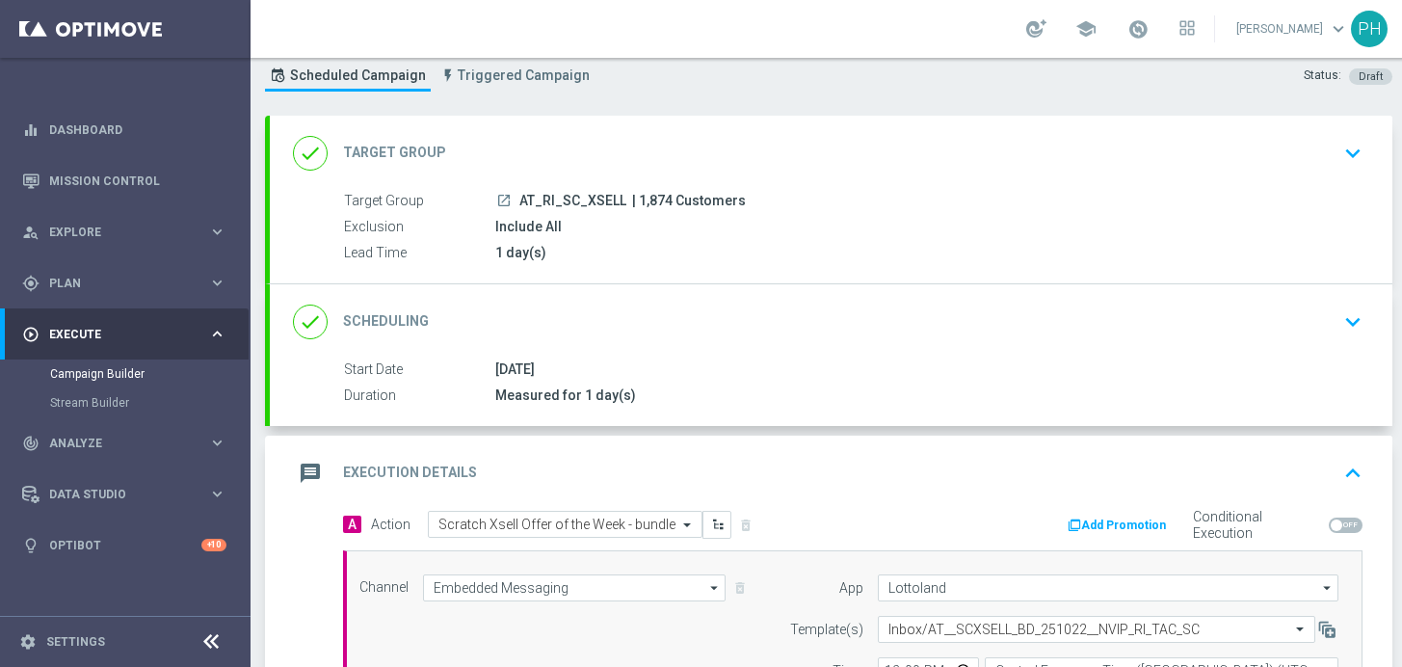
scroll to position [0, 0]
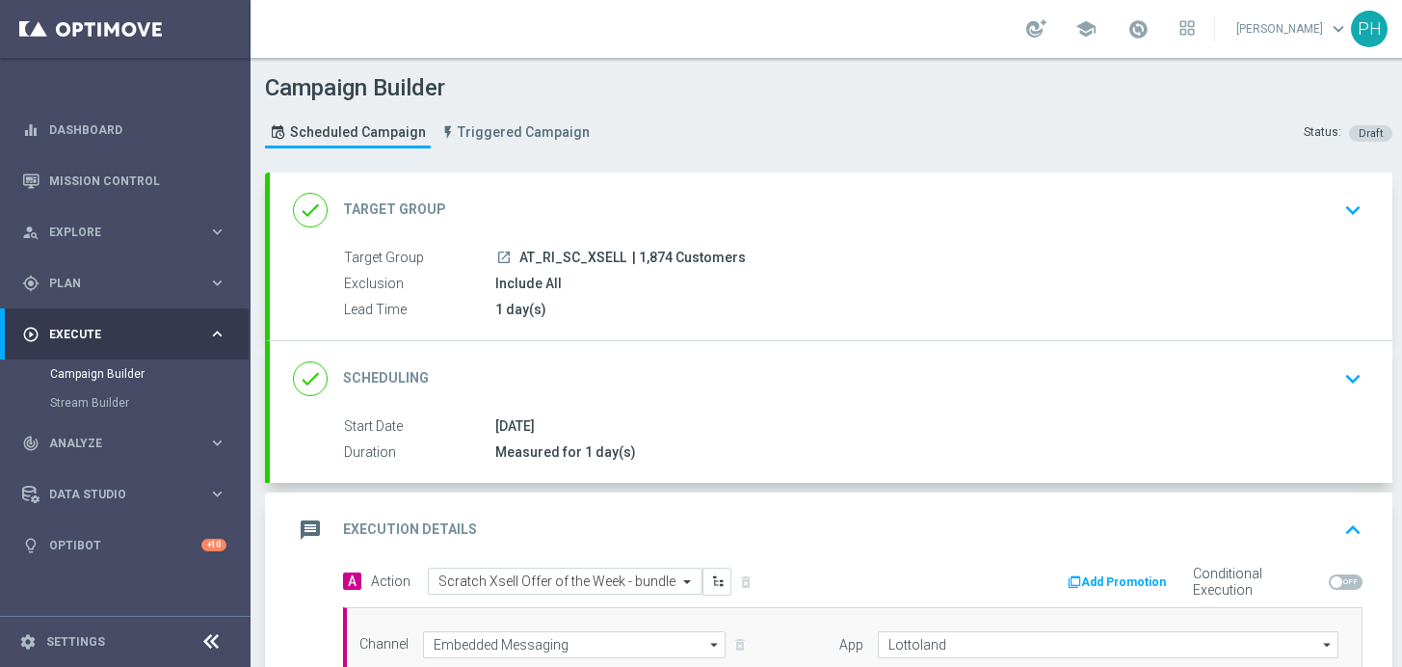
click at [649, 260] on span "| 1,874 Customers" at bounding box center [689, 258] width 114 height 17
copy span "1,874"
click at [760, 302] on div "1 day(s)" at bounding box center [925, 309] width 860 height 19
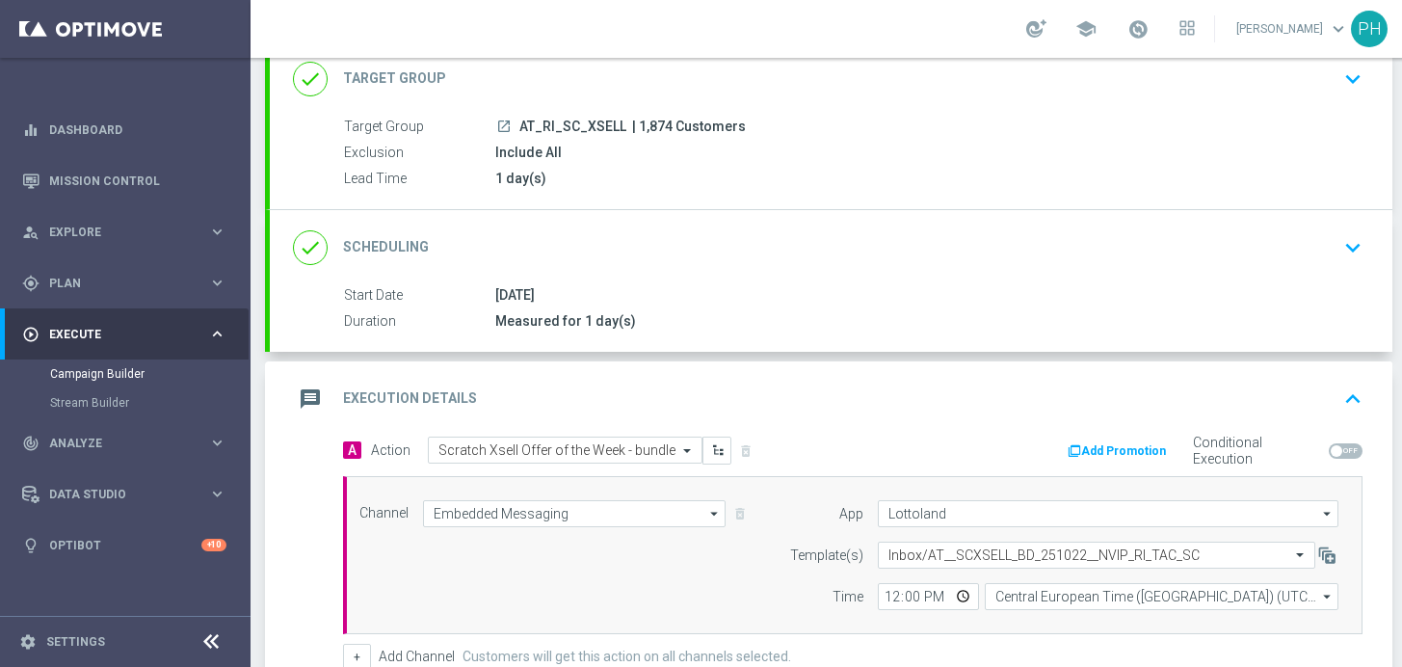
scroll to position [425, 0]
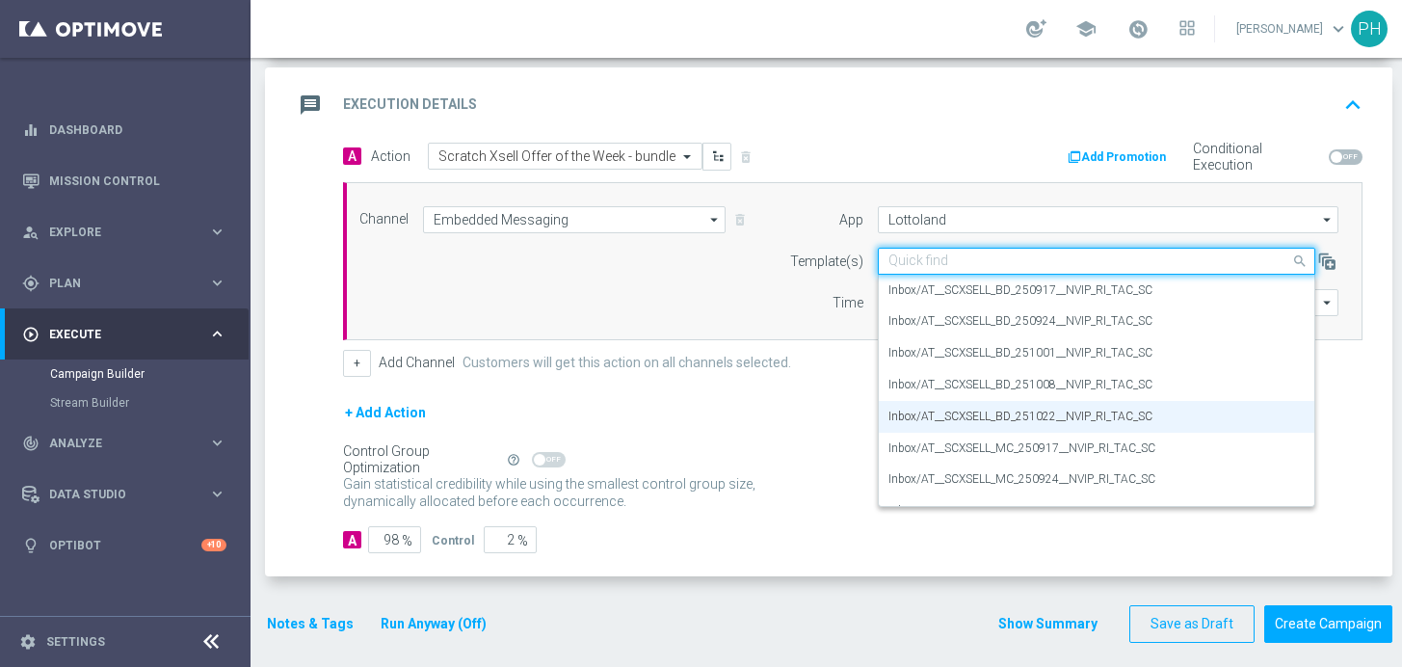
click at [1115, 263] on input "text" at bounding box center [1077, 261] width 378 height 16
paste input "AT__SCXSELL_BD_251022__NVIP_RI_TAC_SC"
type input "AT__SCXSELL_BD_251022__NVIP_RI_TAC_SC"
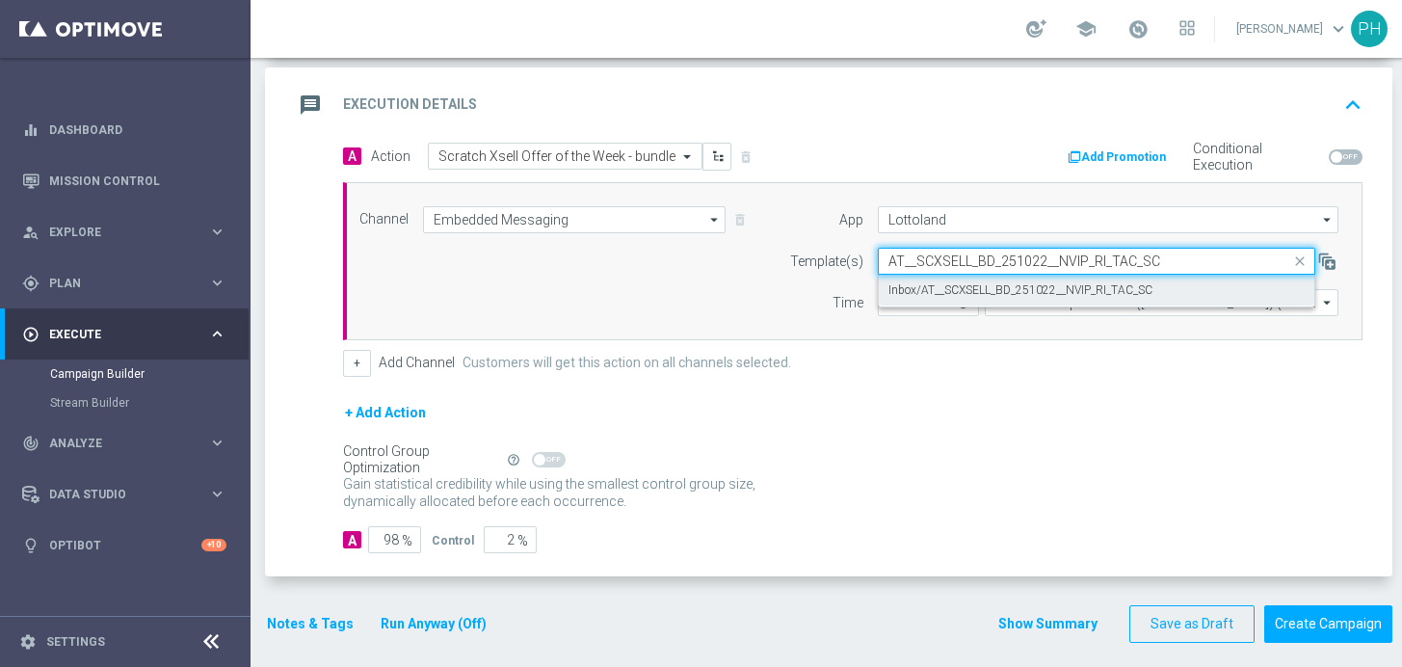
click at [1092, 285] on label "Inbox/AT__SCXSELL_BD_251022__NVIP_RI_TAC_SC" at bounding box center [1020, 290] width 264 height 16
click at [1170, 404] on div "+ Add Action" at bounding box center [852, 425] width 1019 height 48
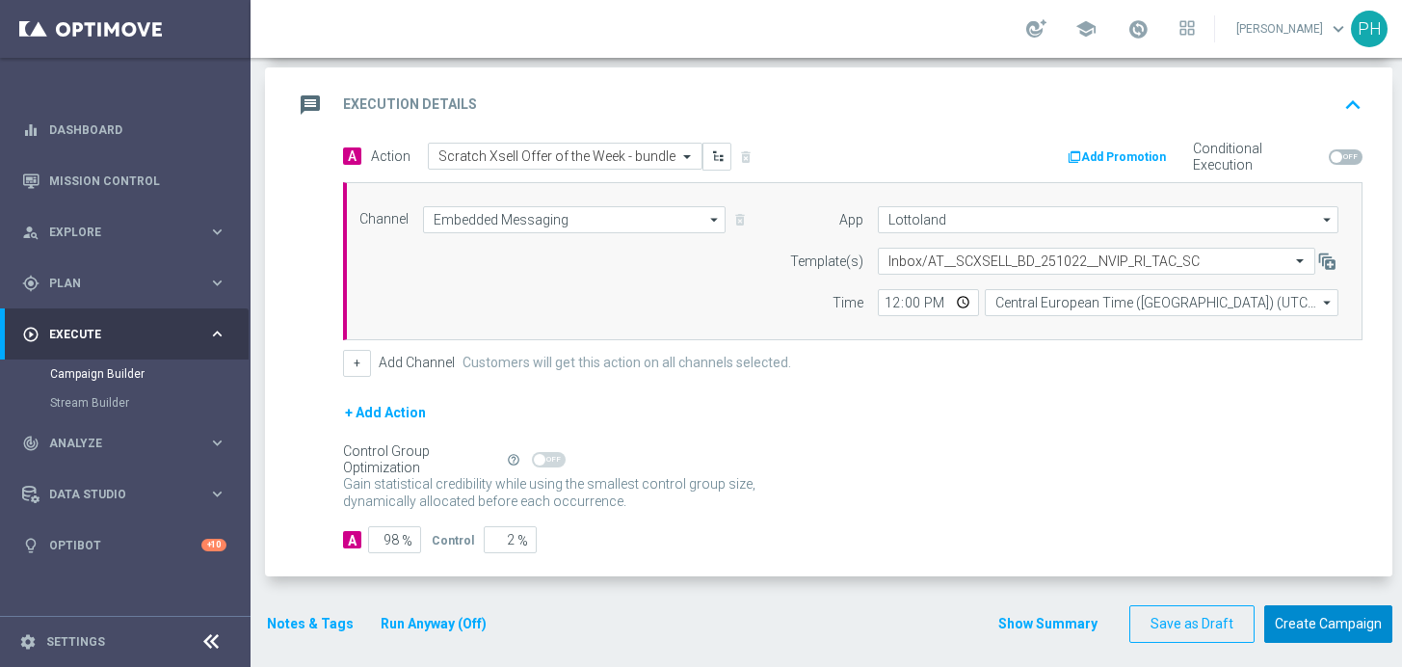
click at [1312, 621] on button "Create Campaign" at bounding box center [1328, 624] width 128 height 38
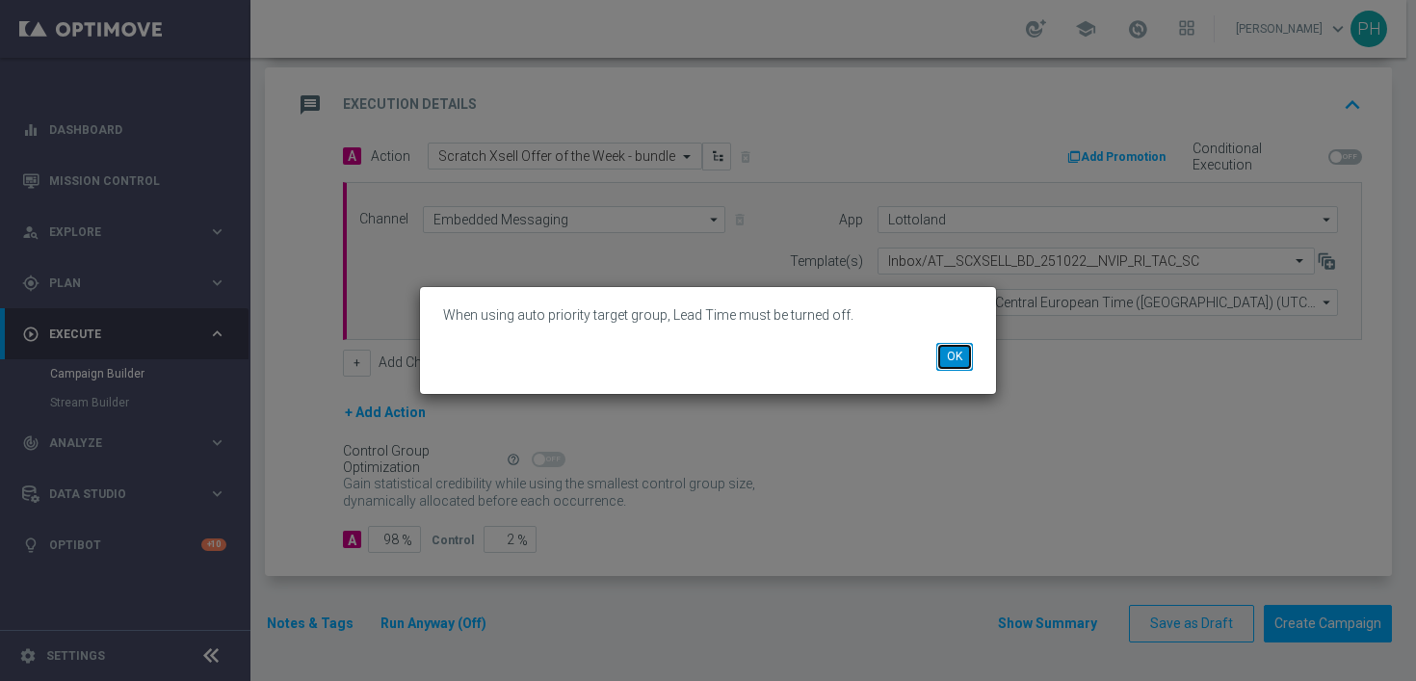
click at [959, 360] on button "OK" at bounding box center [955, 356] width 37 height 27
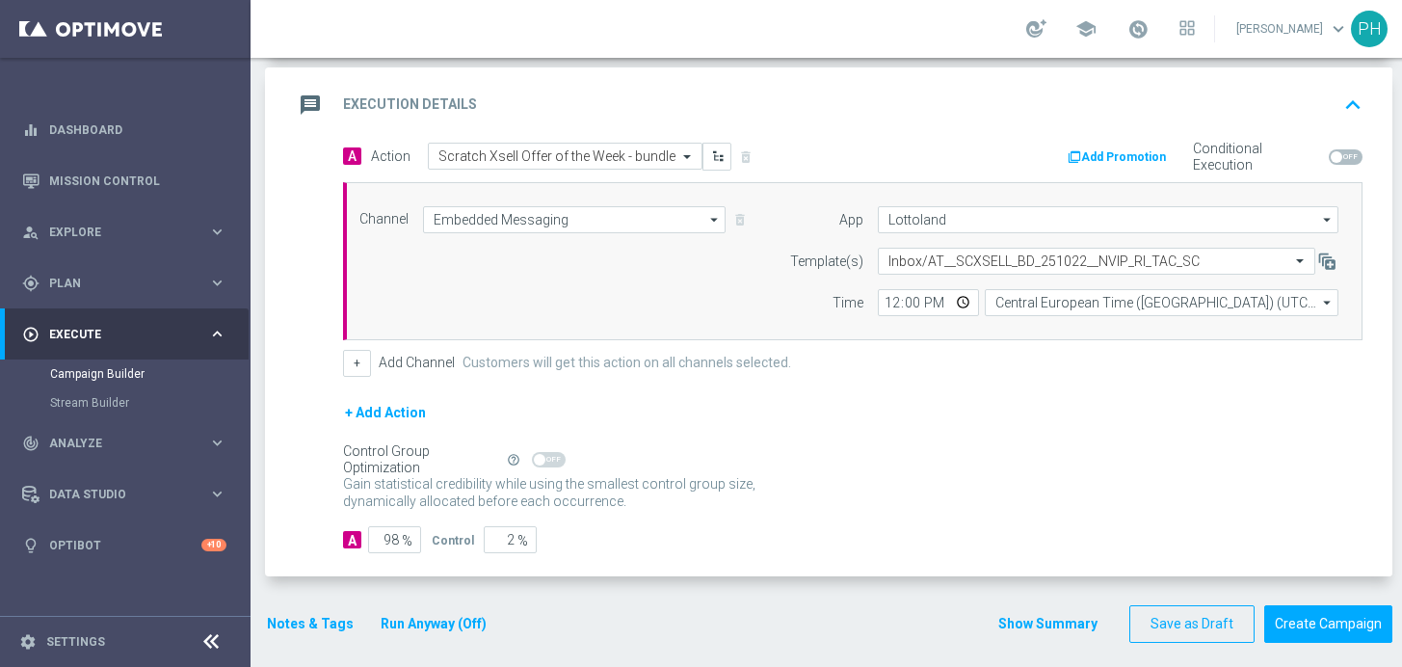
click at [765, 454] on div "Control Group Optimization Self Optimizing Campaign help_outline" at bounding box center [852, 459] width 1019 height 21
click at [1310, 629] on button "Create Campaign" at bounding box center [1328, 624] width 128 height 38
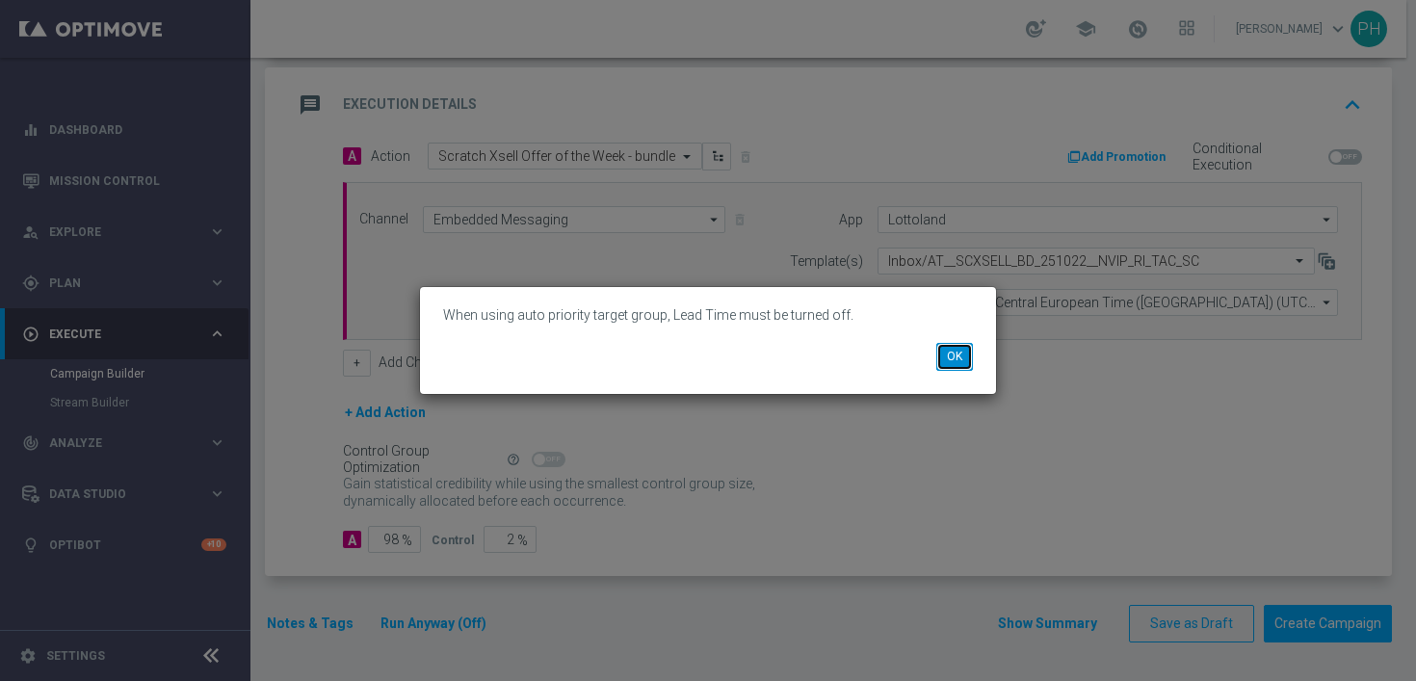
click at [944, 352] on button "OK" at bounding box center [955, 356] width 37 height 27
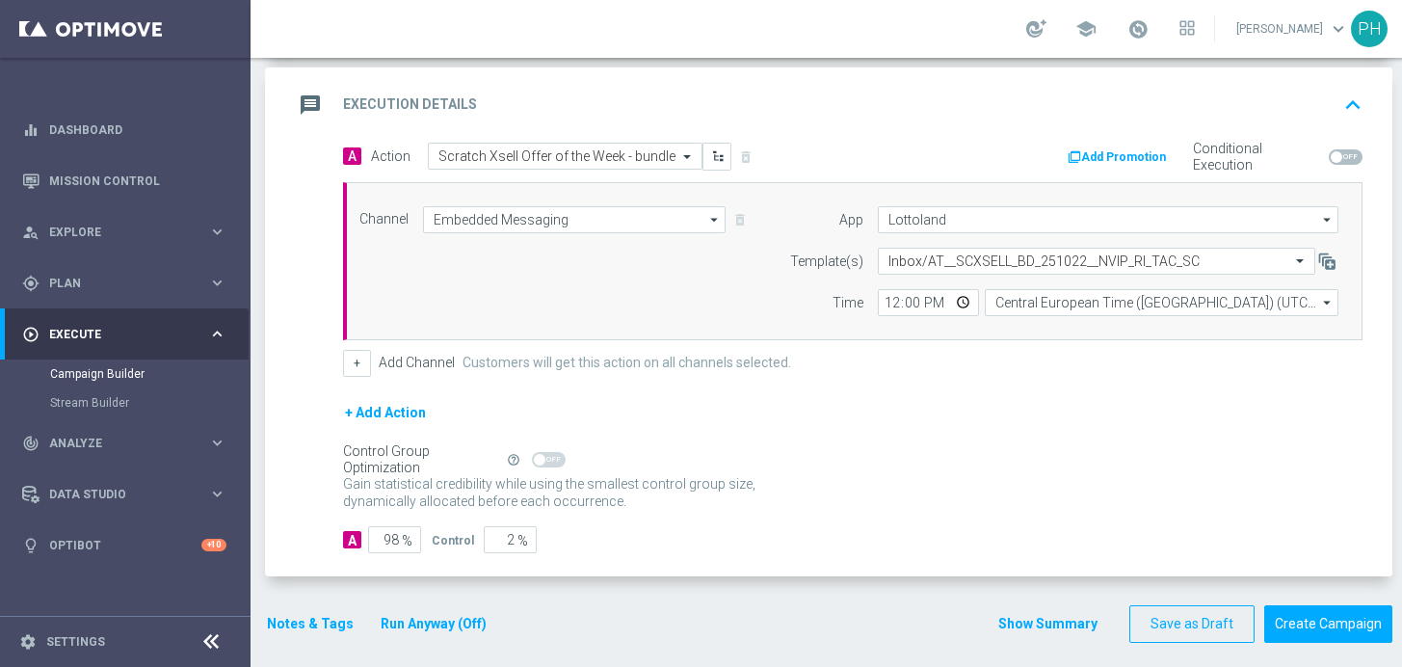
click at [821, 518] on form "A Action Select action Scratch Xsell Offer of the Week - bundle delete_forever …" at bounding box center [852, 348] width 1019 height 411
click at [354, 538] on div "A" at bounding box center [352, 539] width 18 height 17
click at [416, 541] on input "98" at bounding box center [394, 539] width 53 height 27
click at [507, 539] on input "2" at bounding box center [510, 539] width 53 height 27
click at [616, 539] on div "A 98 % Control 2 %" at bounding box center [852, 539] width 1019 height 27
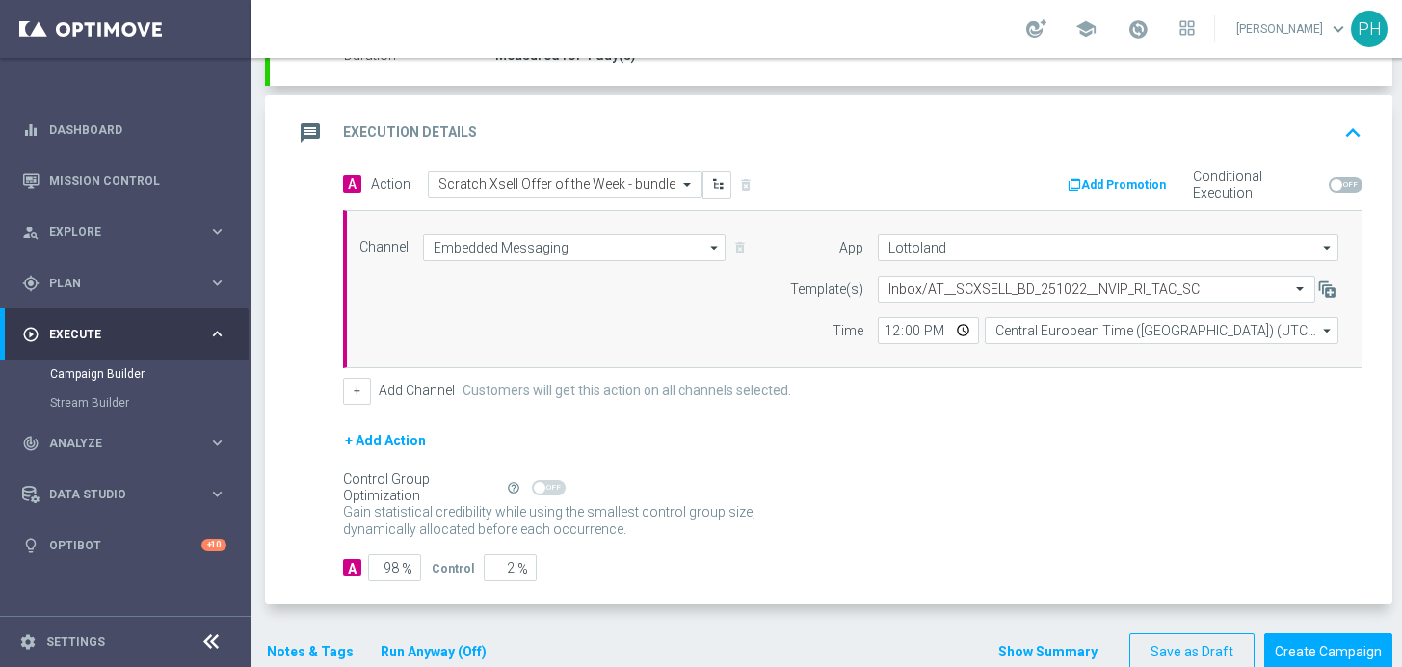
scroll to position [90, 0]
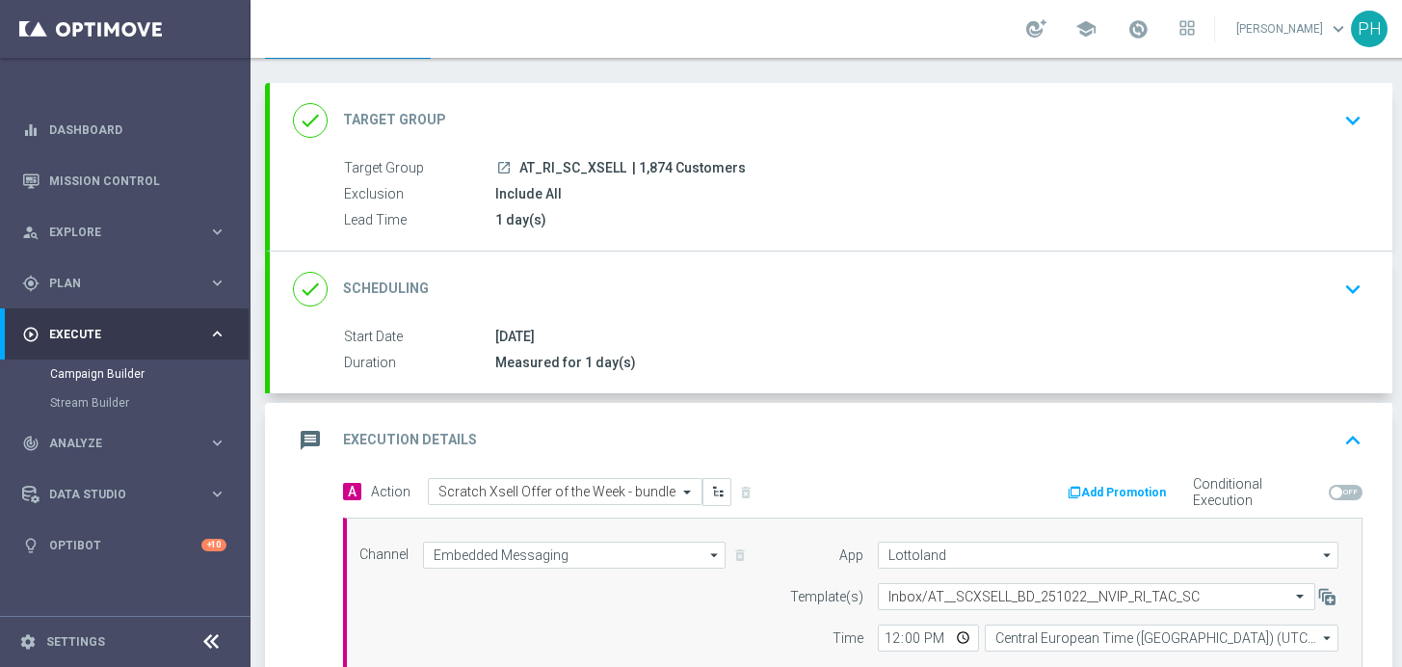
click at [641, 337] on div "[DATE]" at bounding box center [925, 336] width 860 height 19
click at [1337, 286] on button "keyboard_arrow_down" at bounding box center [1353, 289] width 33 height 37
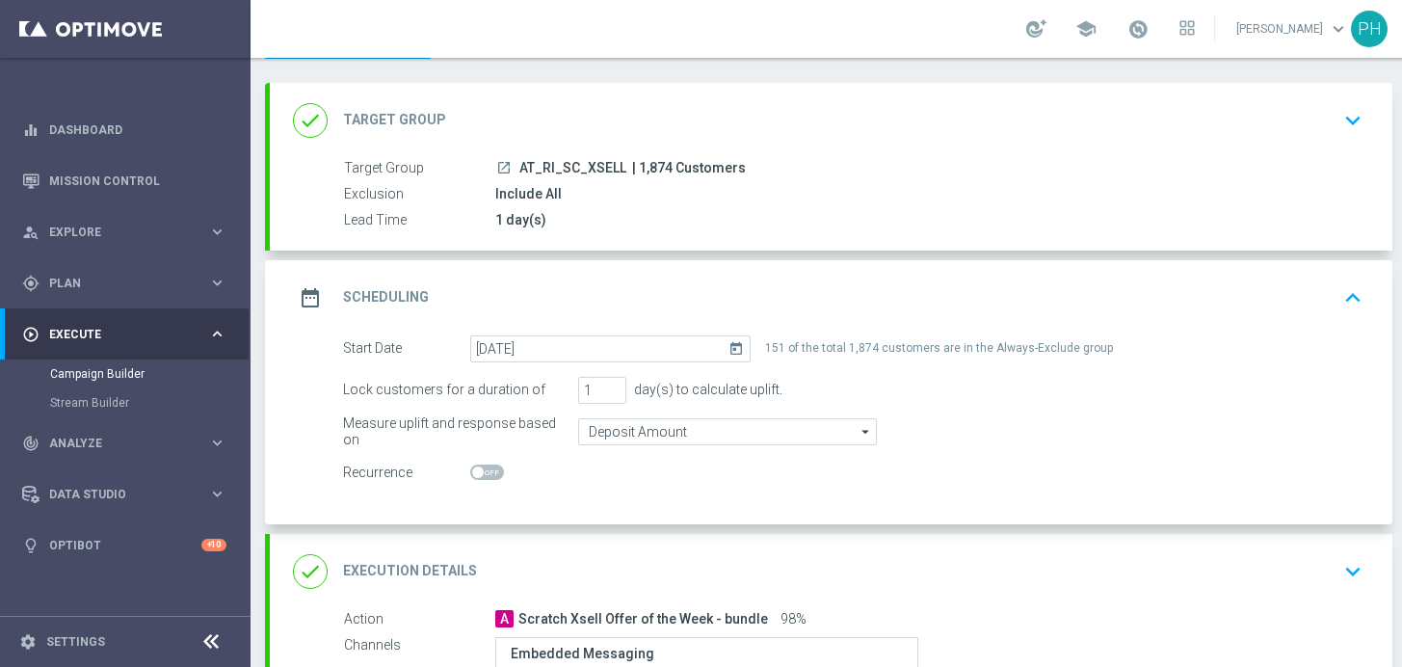
click at [1345, 118] on icon "keyboard_arrow_down" at bounding box center [1352, 120] width 29 height 29
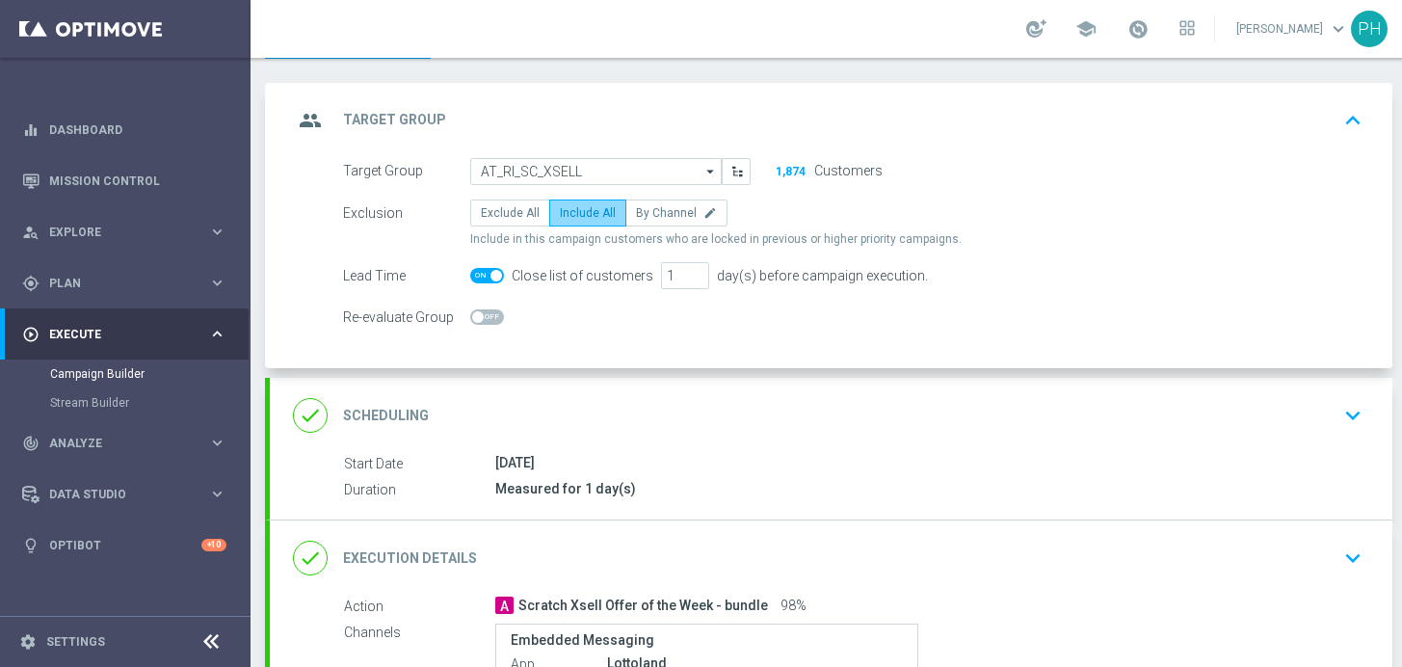
click at [589, 218] on span "Include All" at bounding box center [588, 212] width 56 height 13
click at [572, 218] on input "Include All" at bounding box center [566, 216] width 13 height 13
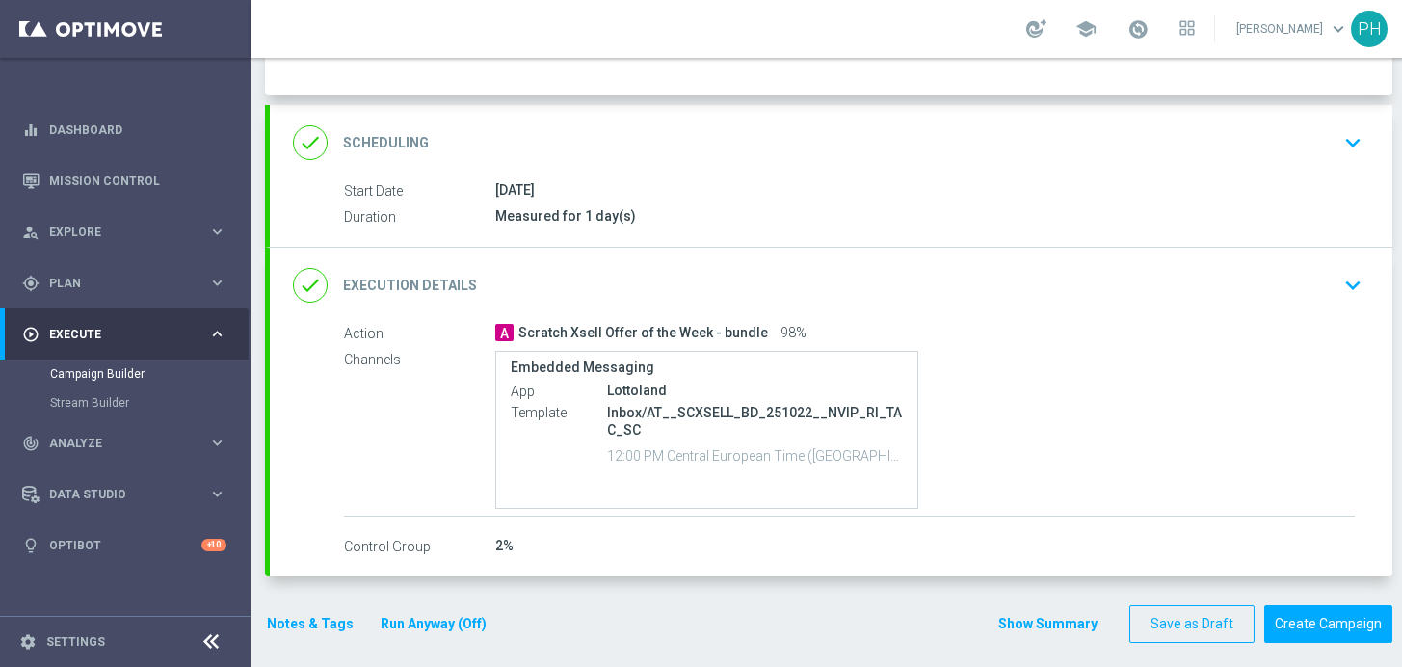
scroll to position [14, 0]
click at [1331, 614] on button "Create Campaign" at bounding box center [1328, 624] width 128 height 38
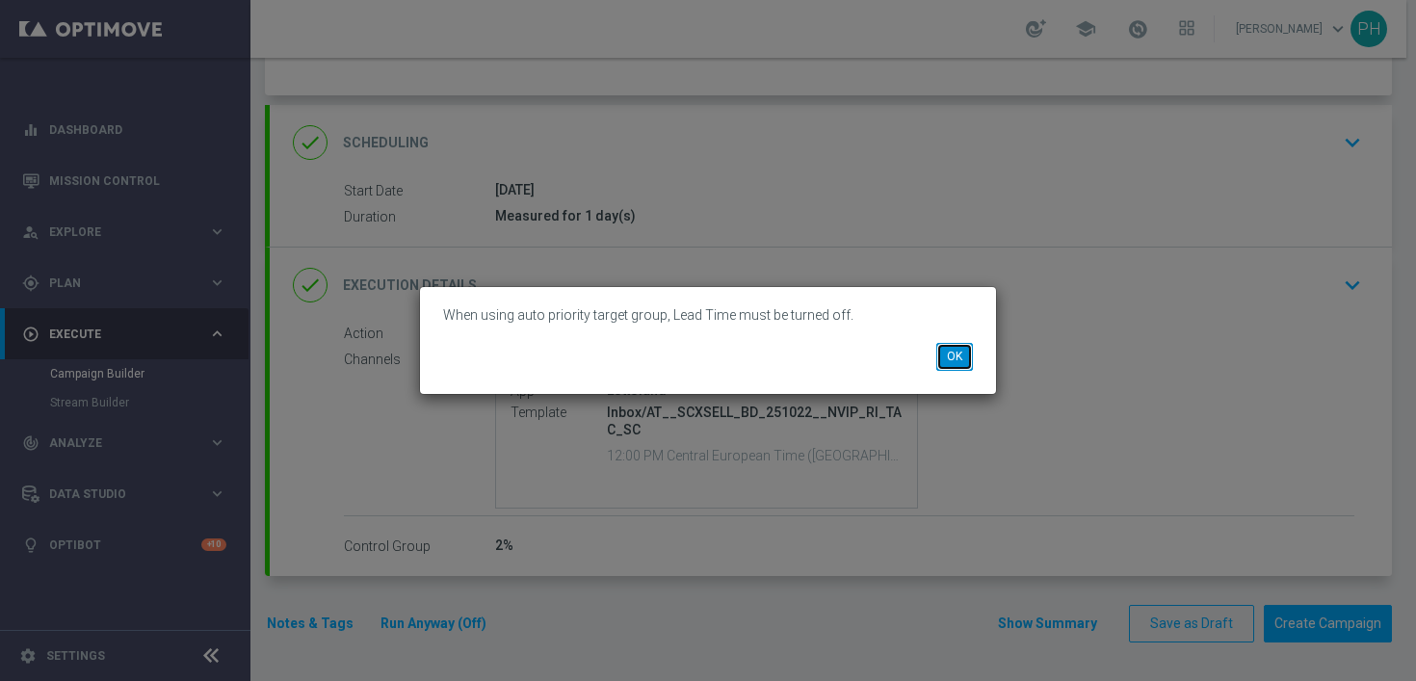
click at [965, 360] on button "OK" at bounding box center [955, 356] width 37 height 27
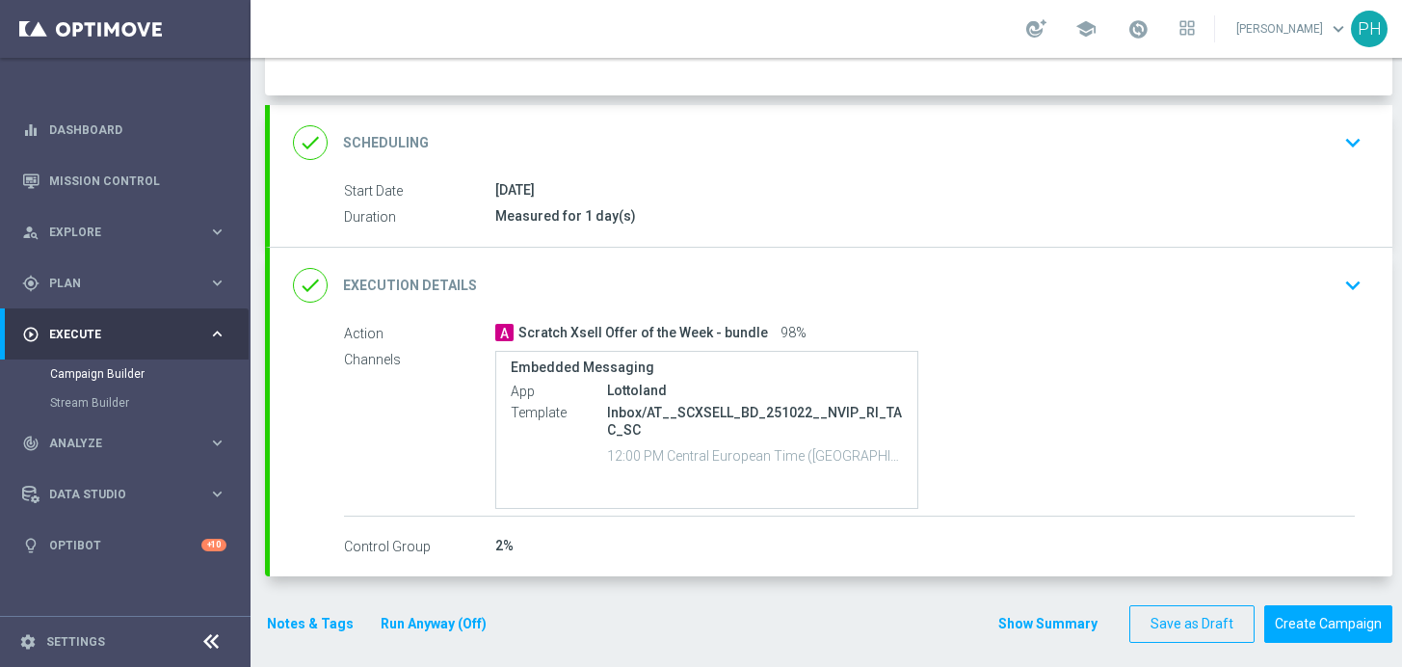
scroll to position [14, 0]
click at [1348, 271] on icon "keyboard_arrow_down" at bounding box center [1352, 285] width 29 height 29
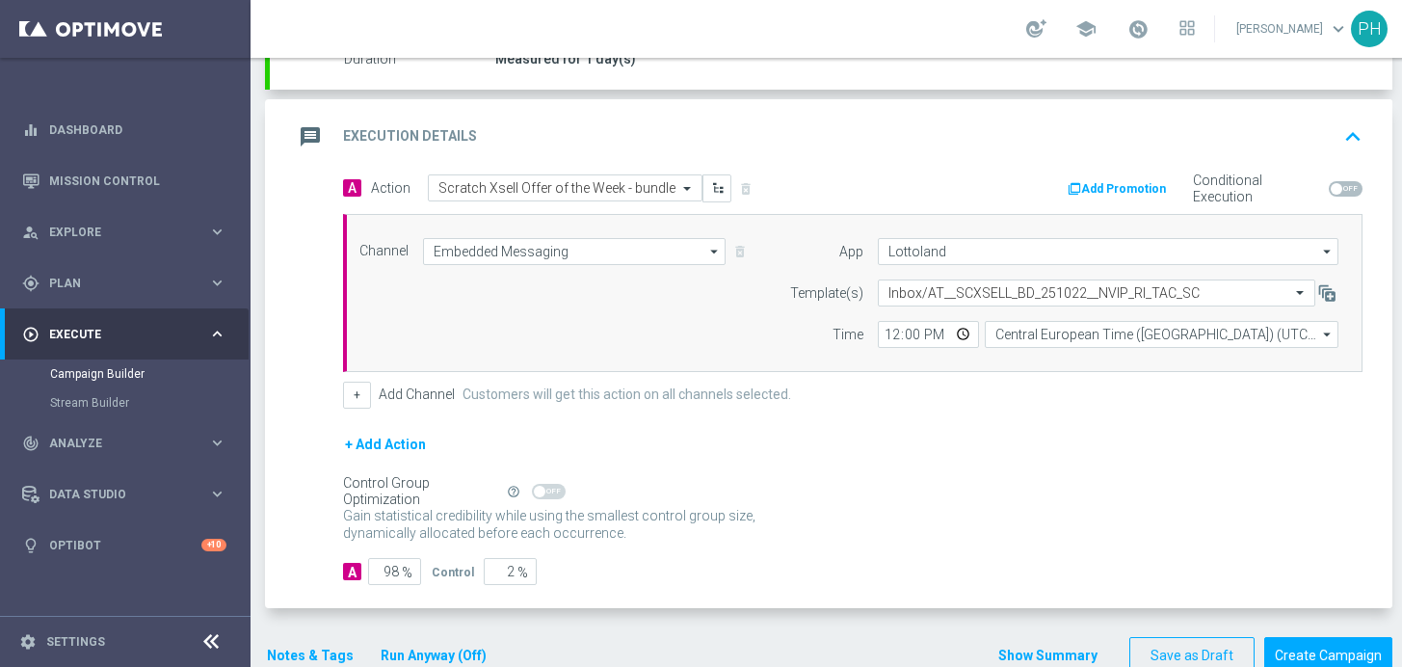
scroll to position [425, 0]
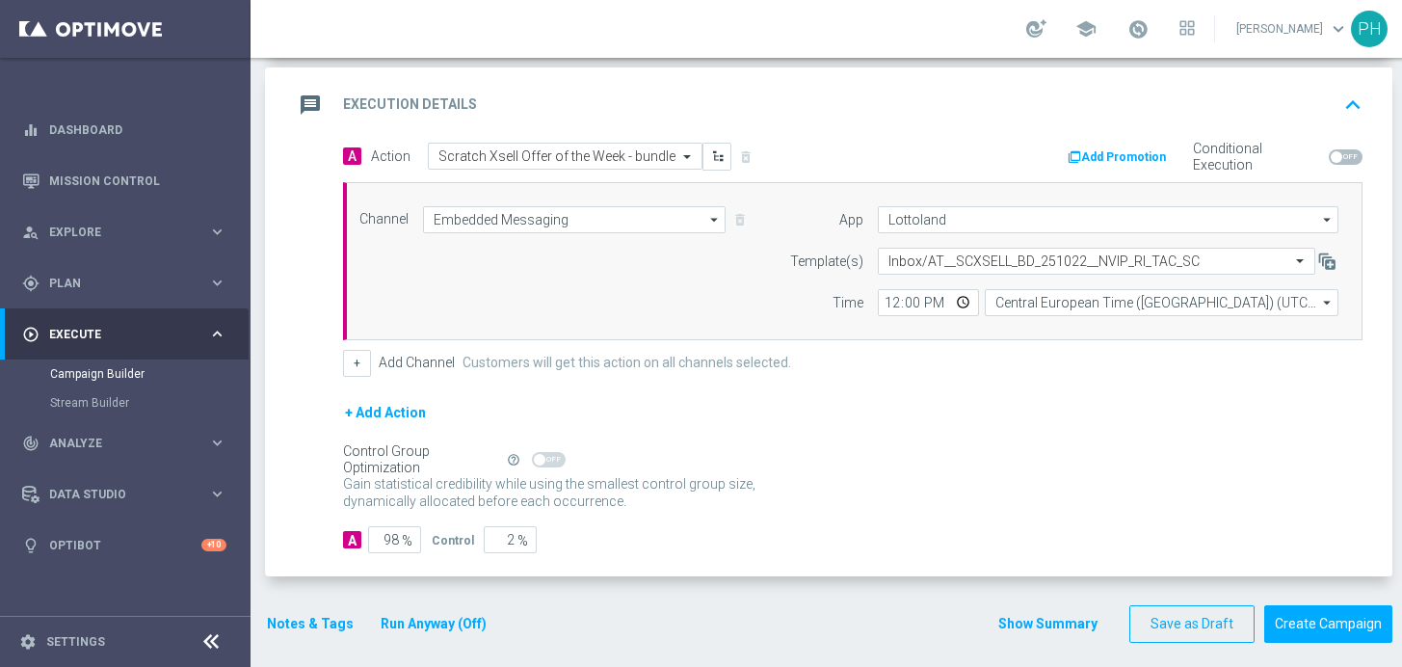
click at [566, 453] on div "Control Group Optimization Self Optimizing Campaign help_outline" at bounding box center [852, 459] width 1019 height 21
click at [551, 452] on span at bounding box center [549, 459] width 34 height 15
click at [541, 454] on span at bounding box center [540, 460] width 12 height 12
click at [553, 452] on span at bounding box center [549, 459] width 34 height 15
drag, startPoint x: 545, startPoint y: 444, endPoint x: 524, endPoint y: 465, distance: 30.0
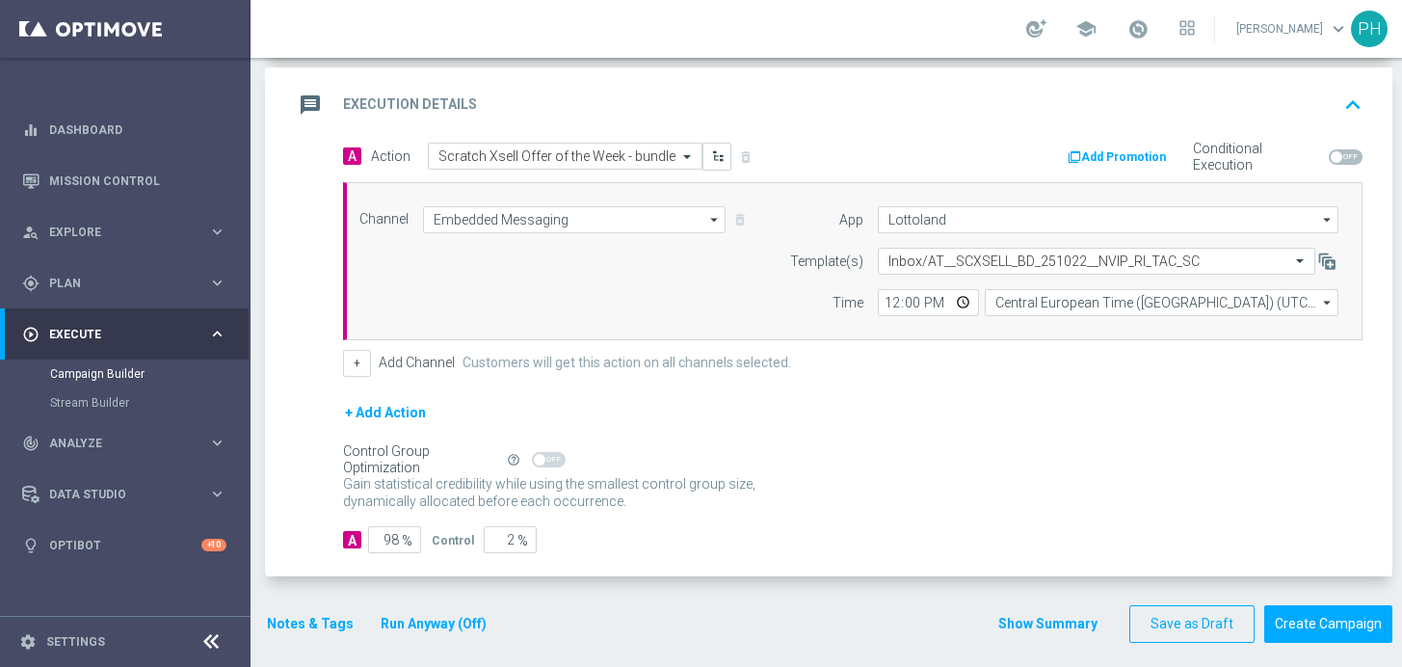
click at [545, 452] on span at bounding box center [549, 459] width 34 height 15
click at [409, 512] on form "A Action Select action Scratch Xsell Offer of the Week - bundle delete_forever …" at bounding box center [852, 348] width 1019 height 411
drag, startPoint x: 393, startPoint y: 522, endPoint x: 453, endPoint y: 533, distance: 60.7
click at [394, 526] on input "98" at bounding box center [394, 539] width 53 height 27
type input "9"
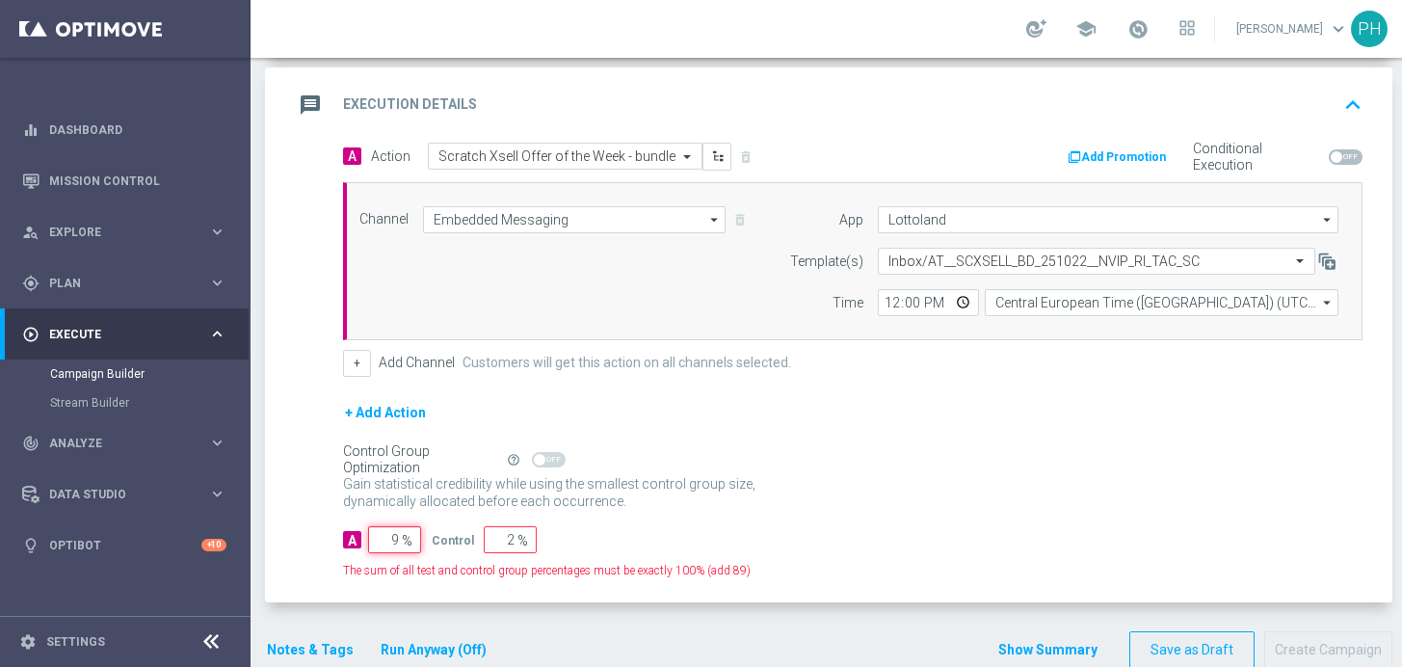
type input "91"
type input "97"
type input "3"
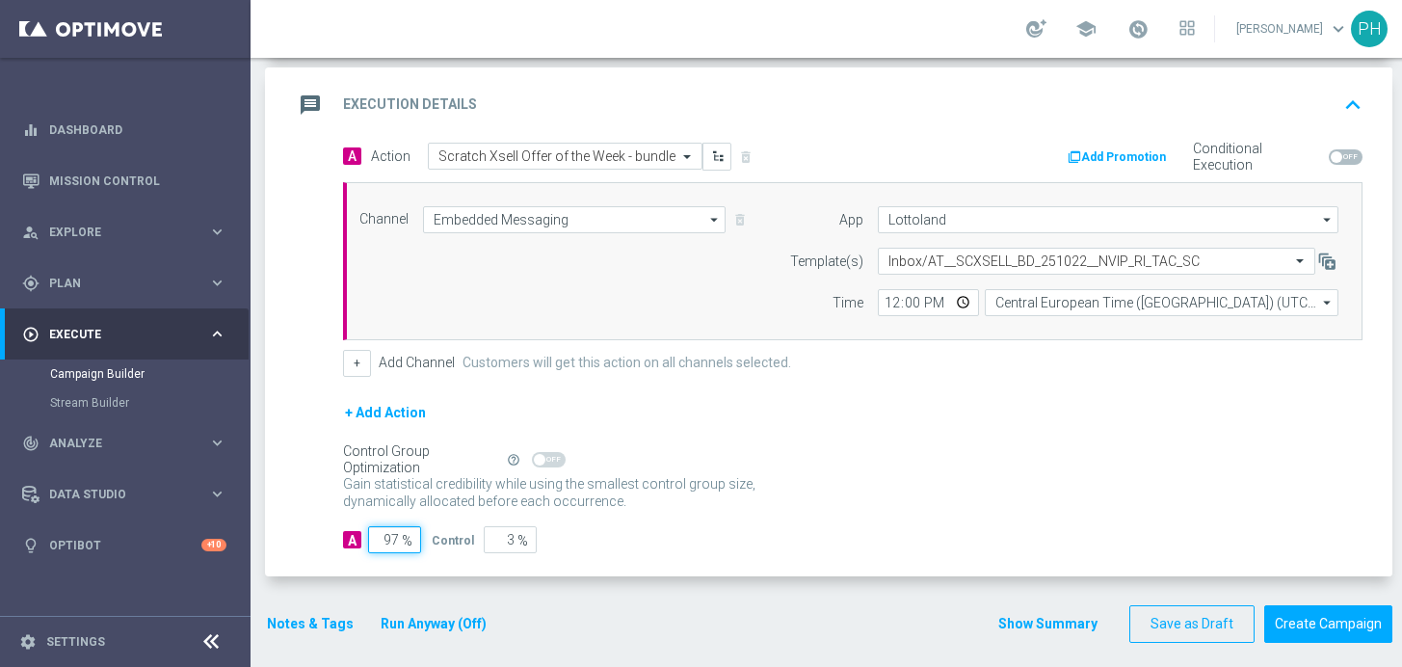
type input "9"
type input "91"
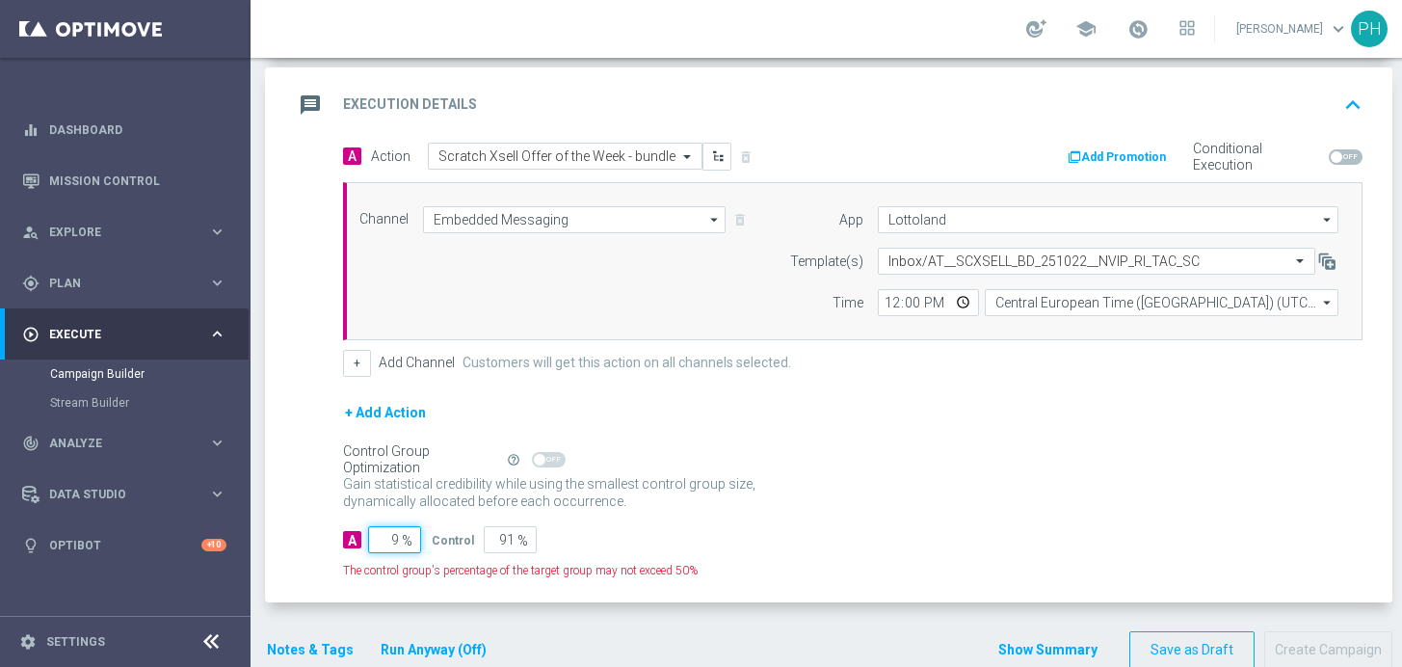
type input "98"
type input "2"
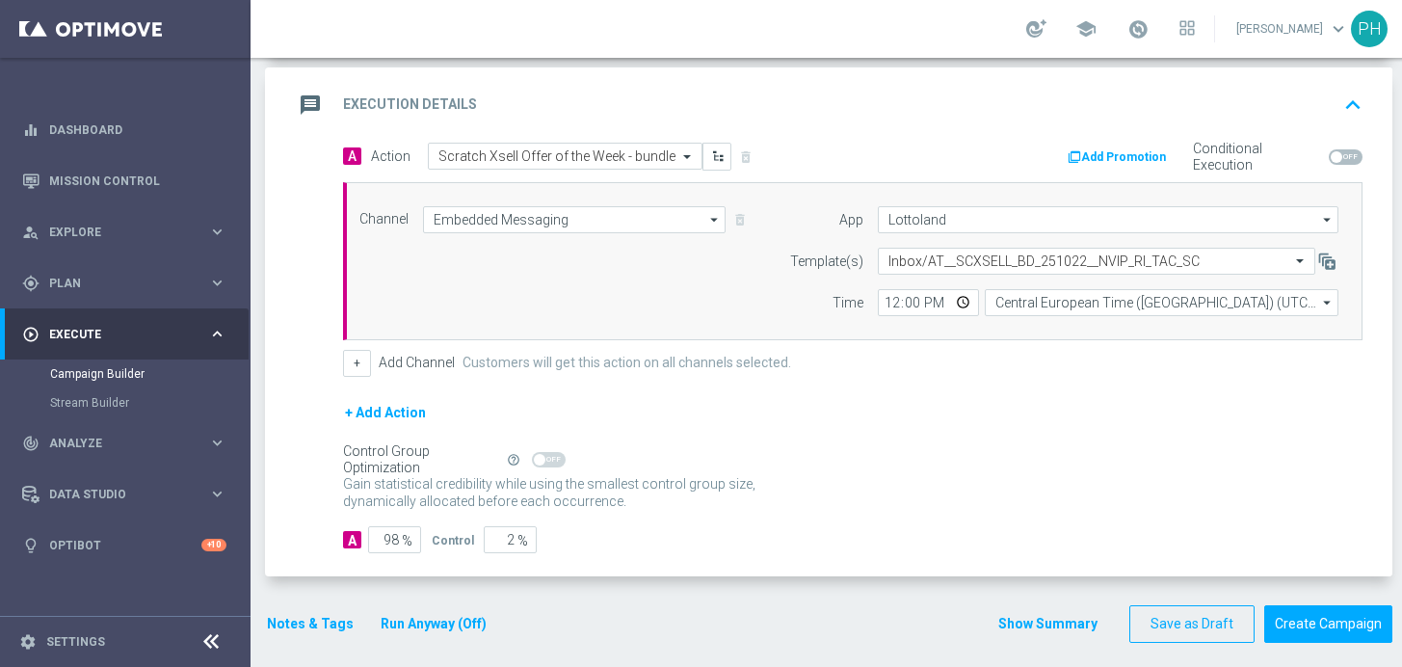
click at [725, 546] on div "A Action Select action Scratch Xsell Offer of the Week - bundle delete_forever …" at bounding box center [831, 360] width 1123 height 435
click at [1319, 616] on button "Create Campaign" at bounding box center [1328, 624] width 128 height 38
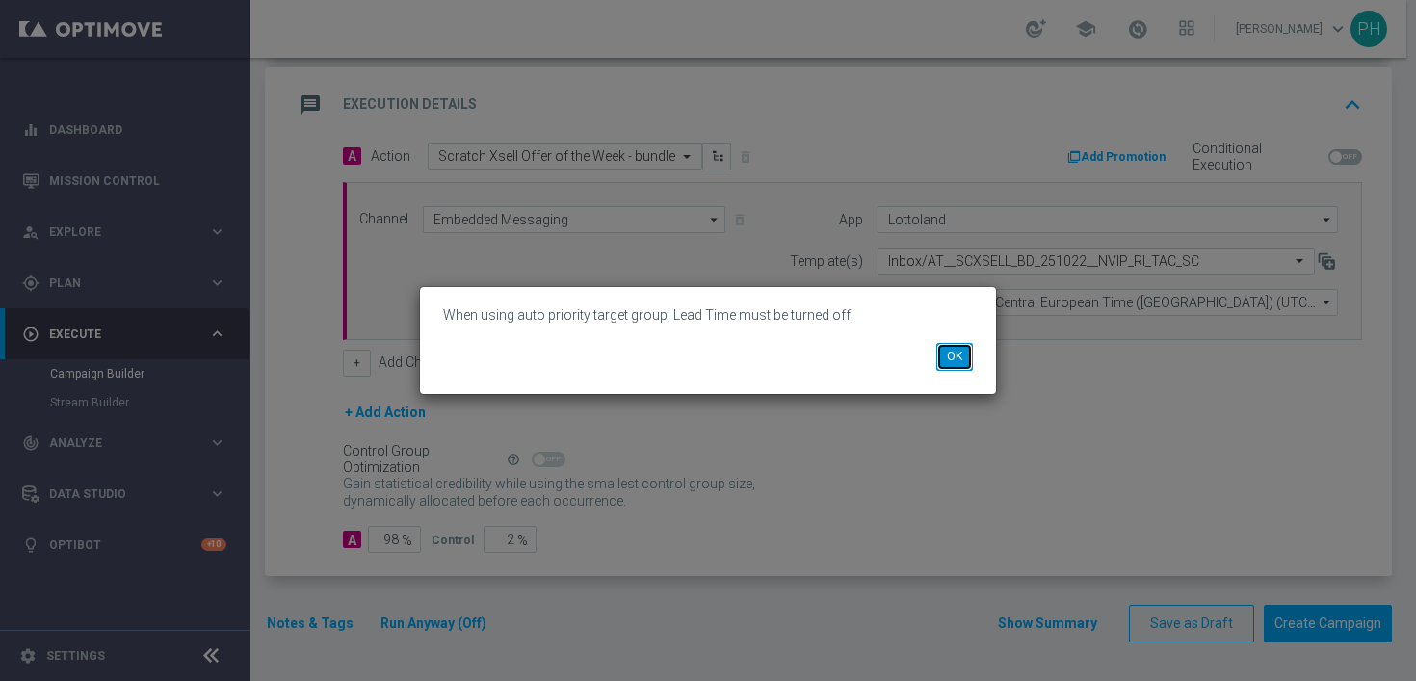
click at [958, 364] on button "OK" at bounding box center [955, 356] width 37 height 27
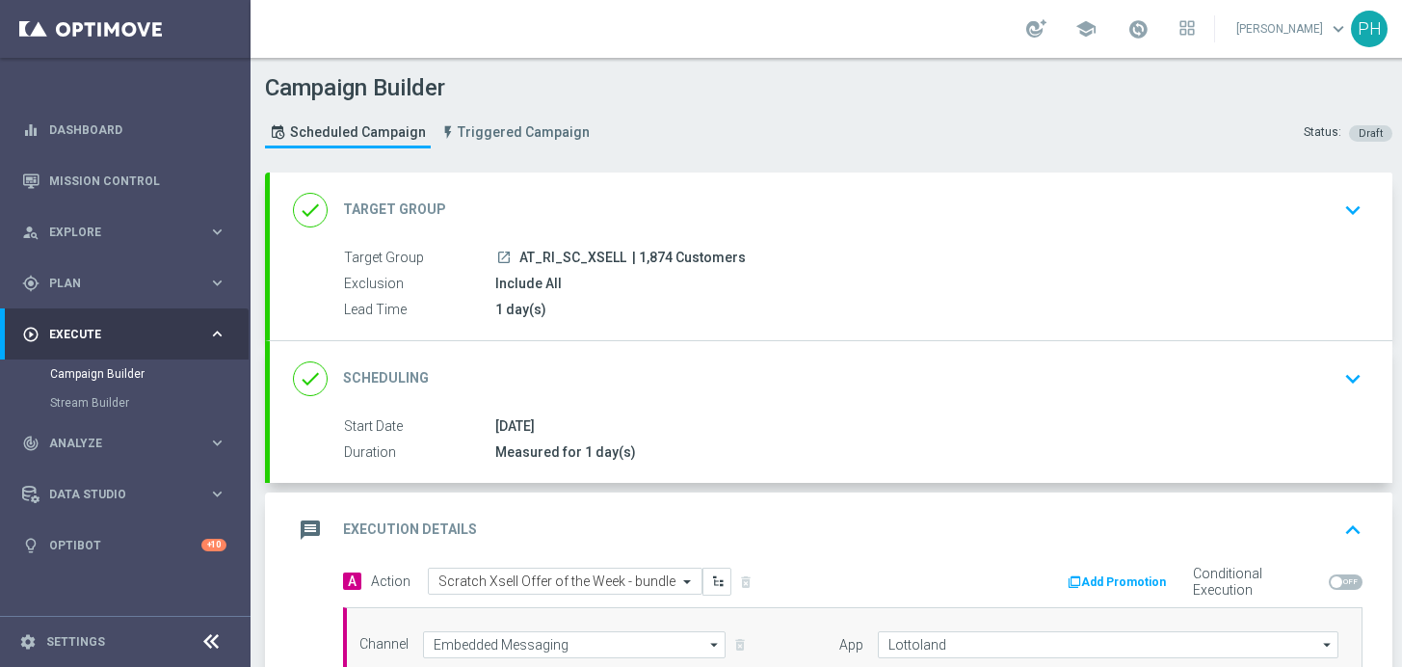
click at [1348, 206] on icon "keyboard_arrow_down" at bounding box center [1352, 210] width 29 height 29
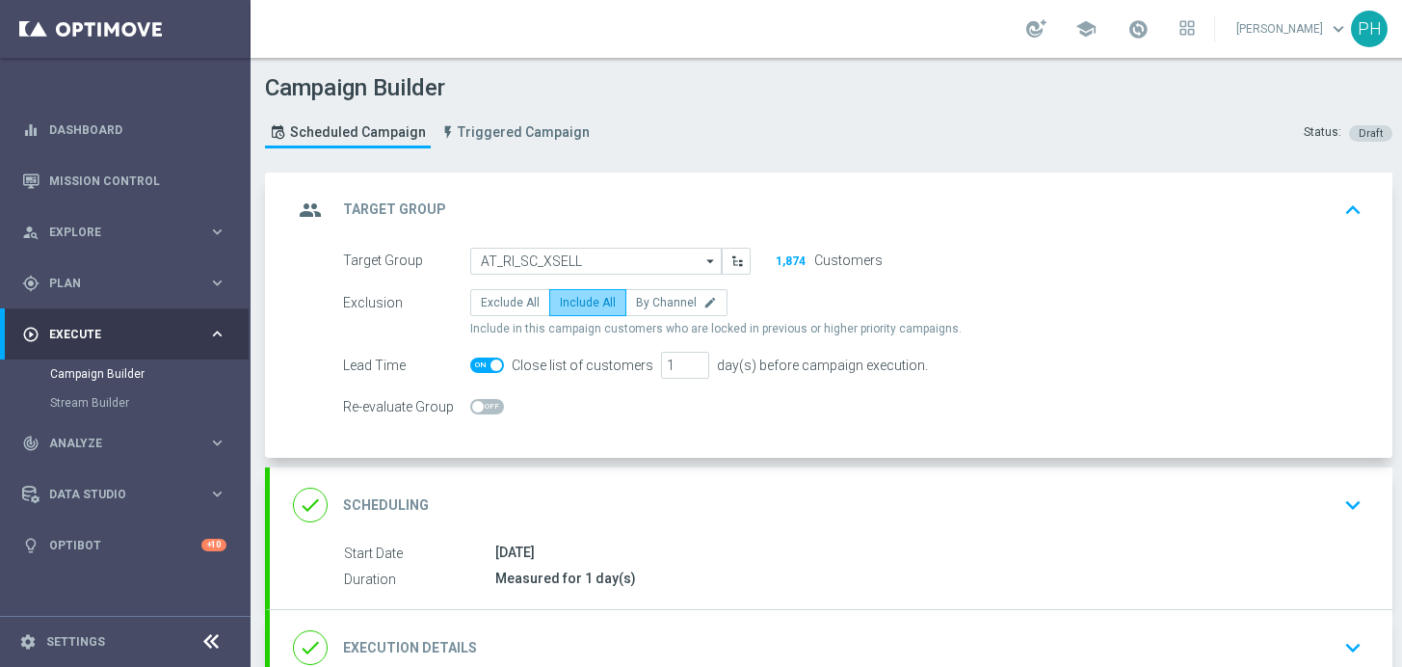
click at [586, 307] on span "Include All" at bounding box center [588, 302] width 56 height 13
click at [572, 307] on input "Include All" at bounding box center [566, 306] width 13 height 13
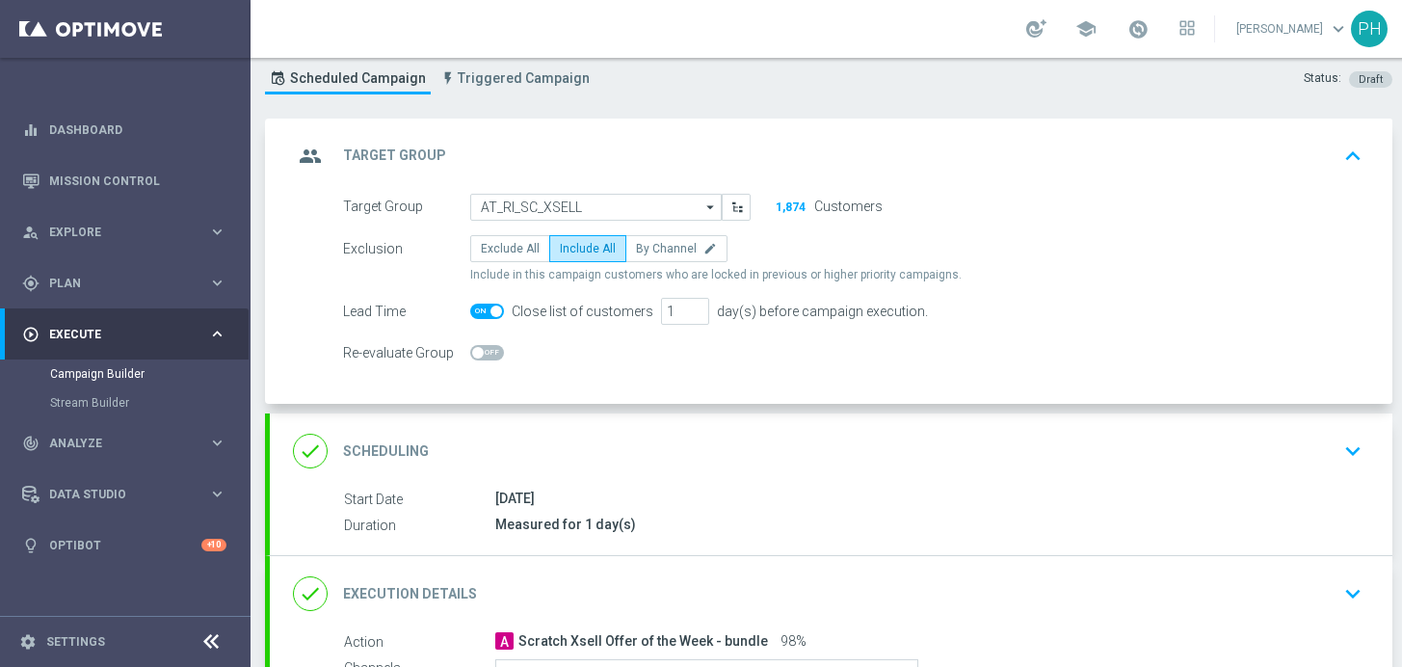
scroll to position [148, 0]
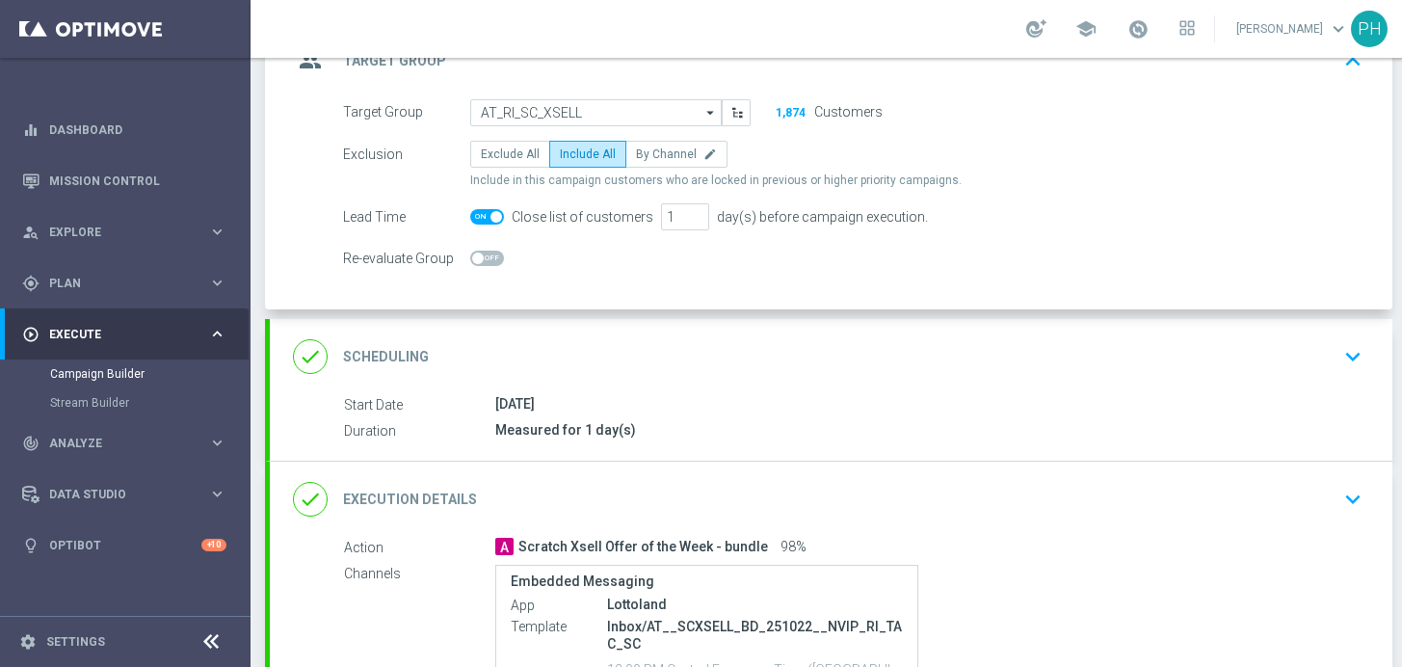
click at [1340, 355] on icon "keyboard_arrow_down" at bounding box center [1352, 356] width 29 height 29
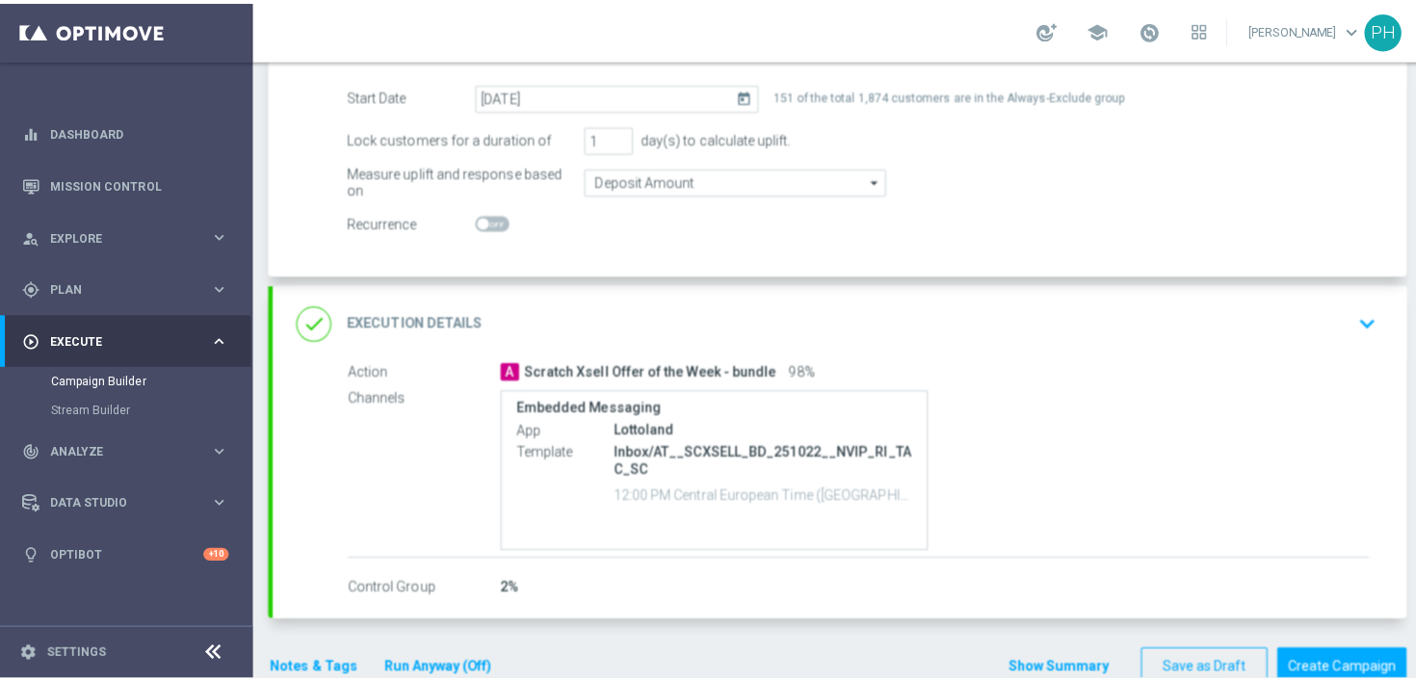
scroll to position [375, 0]
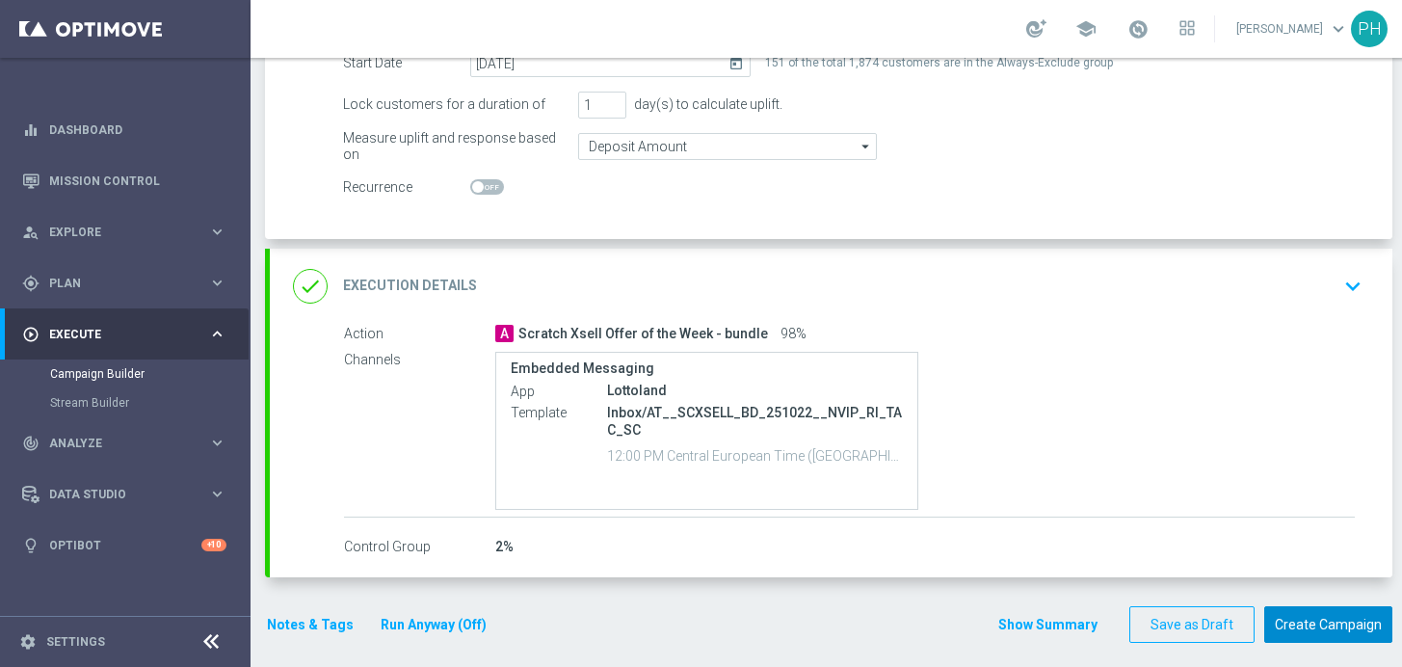
click at [1305, 623] on button "Create Campaign" at bounding box center [1328, 625] width 128 height 38
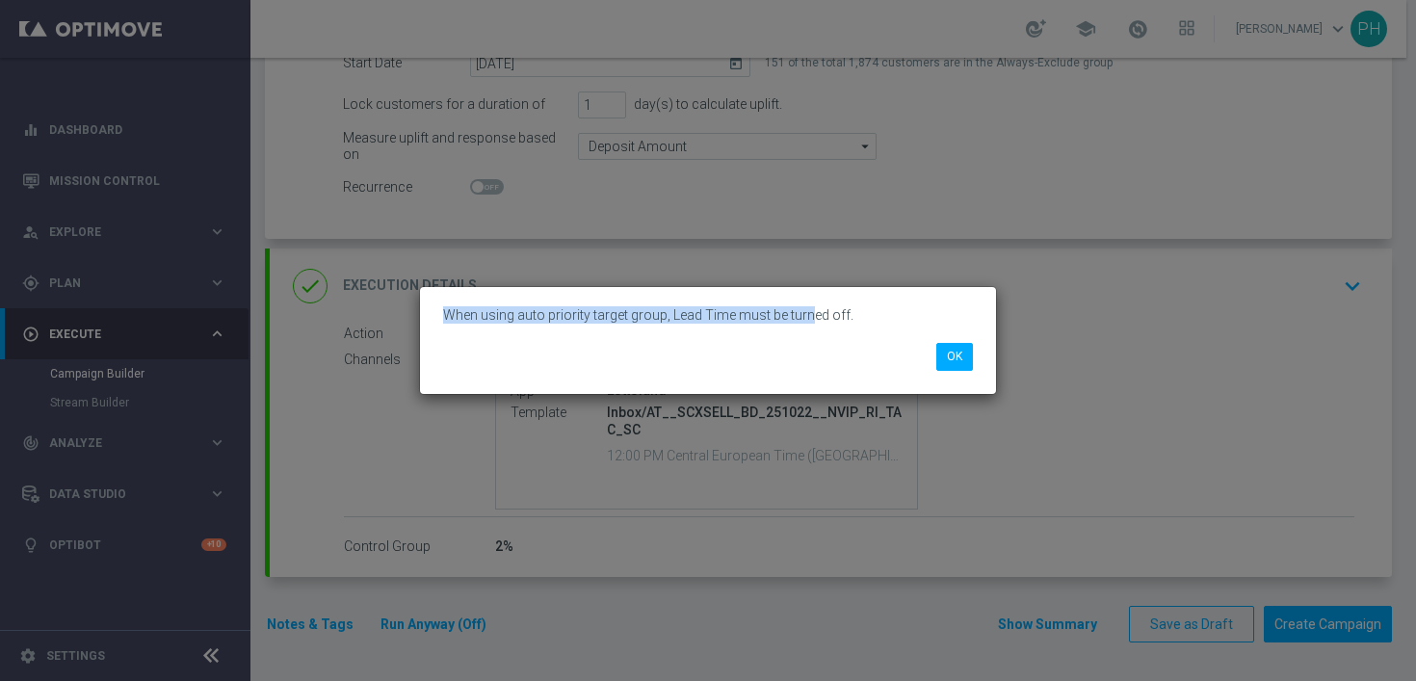
drag, startPoint x: 809, startPoint y: 316, endPoint x: 442, endPoint y: 313, distance: 367.1
click at [442, 313] on div "When using auto priority target group, Lead Time must be turned off." at bounding box center [708, 315] width 559 height 27
click at [847, 314] on p "When using auto priority target group, Lead Time must be turned off." at bounding box center [708, 314] width 530 height 17
click at [963, 352] on button "OK" at bounding box center [955, 356] width 37 height 27
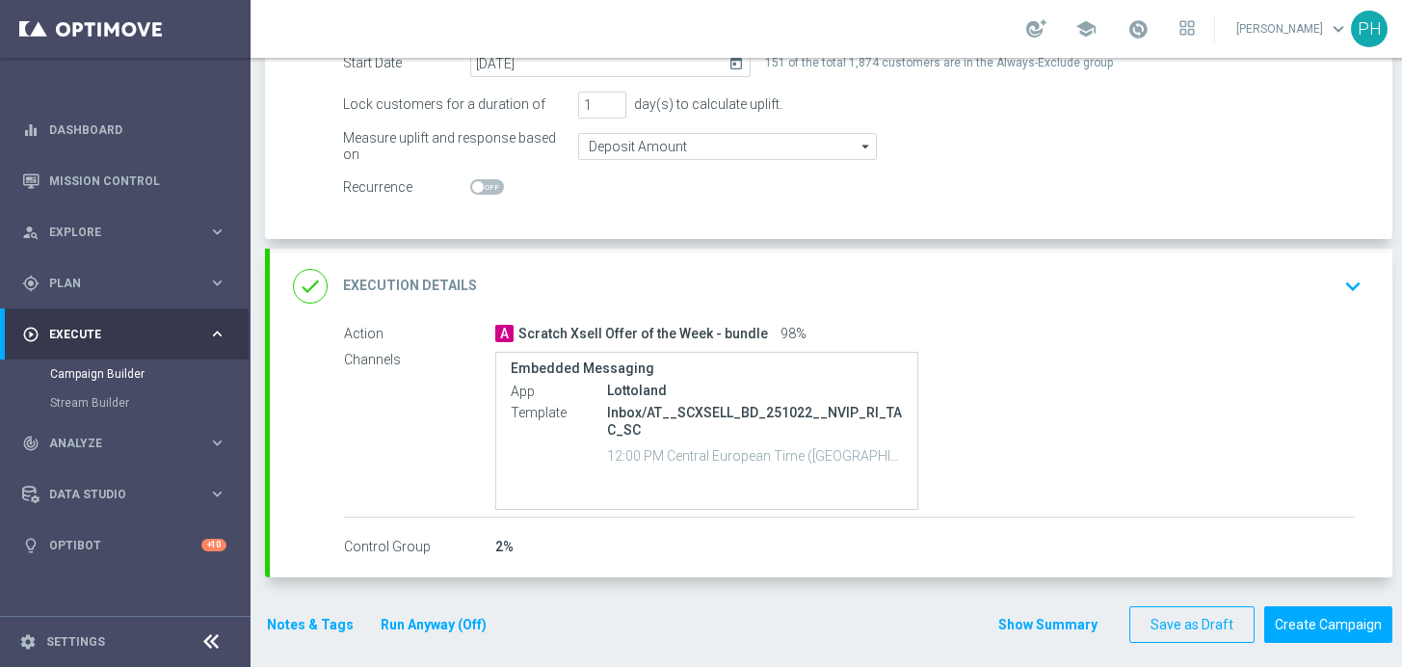
click at [342, 617] on button "Notes & Tags" at bounding box center [310, 625] width 91 height 24
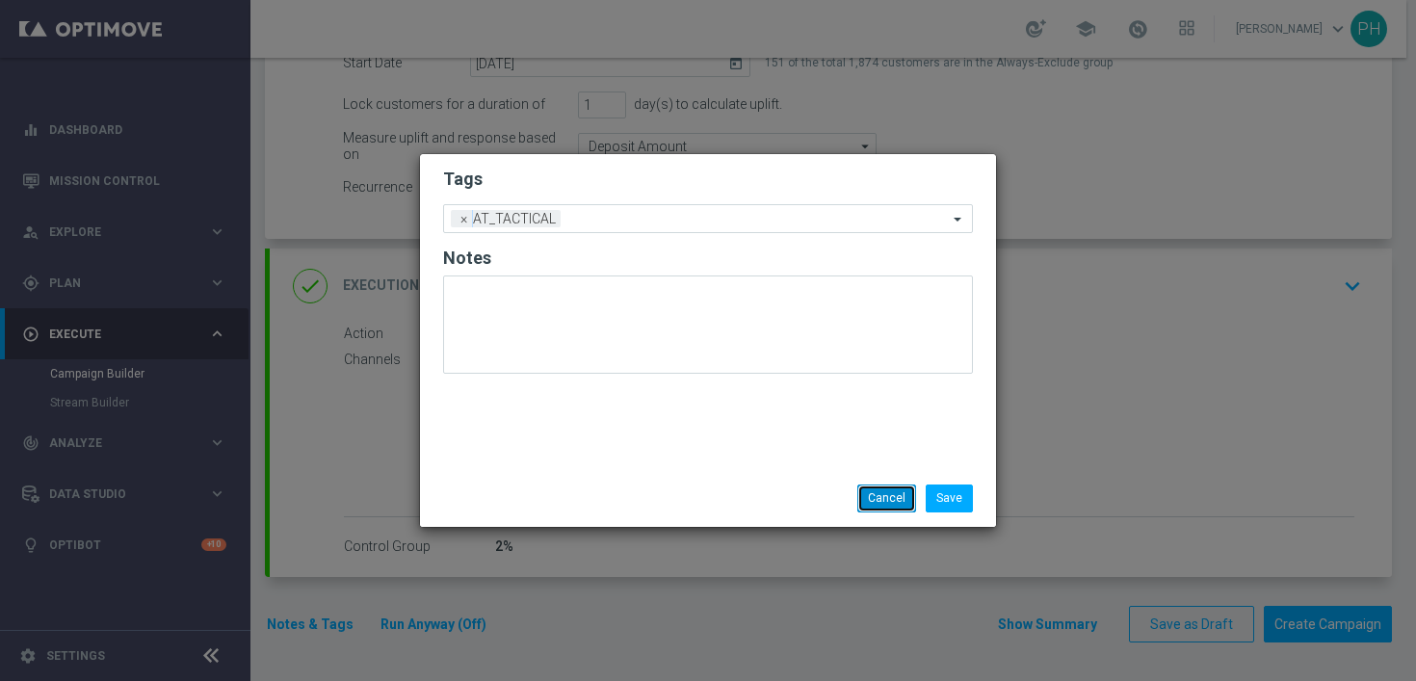
click at [890, 490] on button "Cancel" at bounding box center [887, 498] width 59 height 27
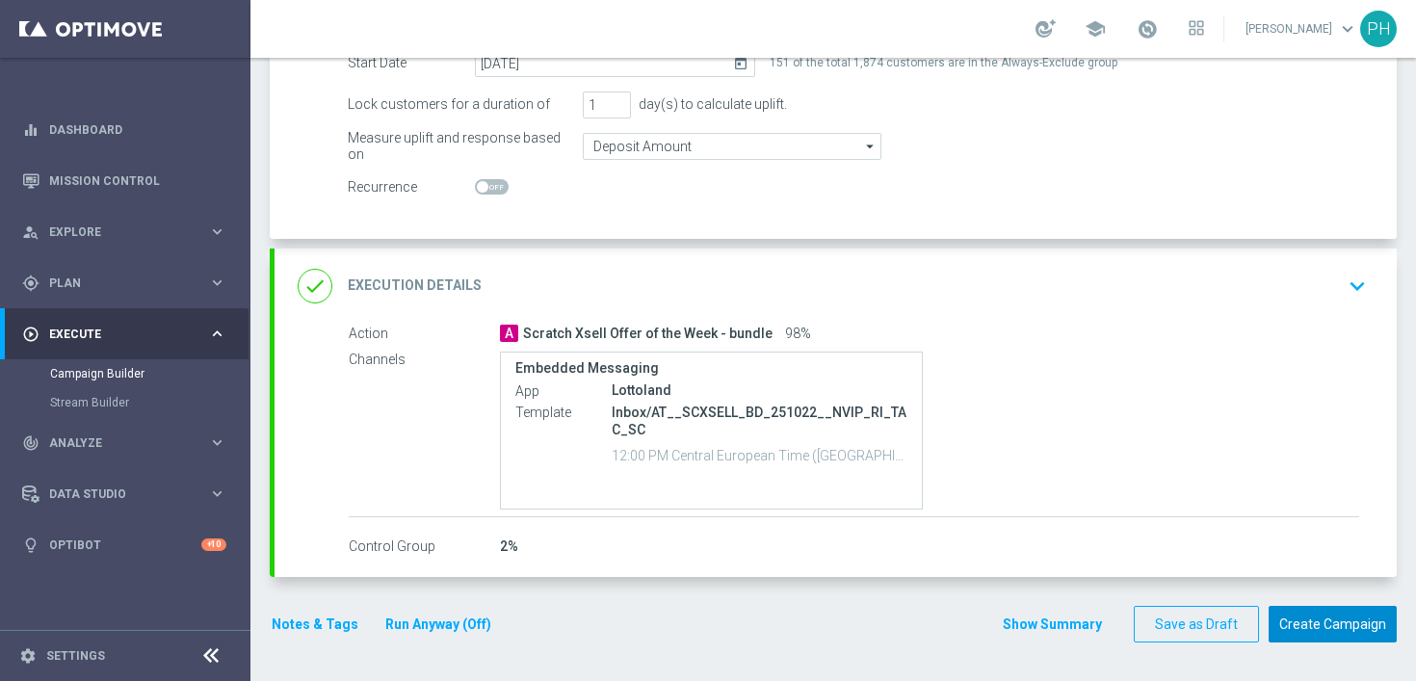
click at [1302, 622] on button "Create Campaign" at bounding box center [1333, 625] width 128 height 38
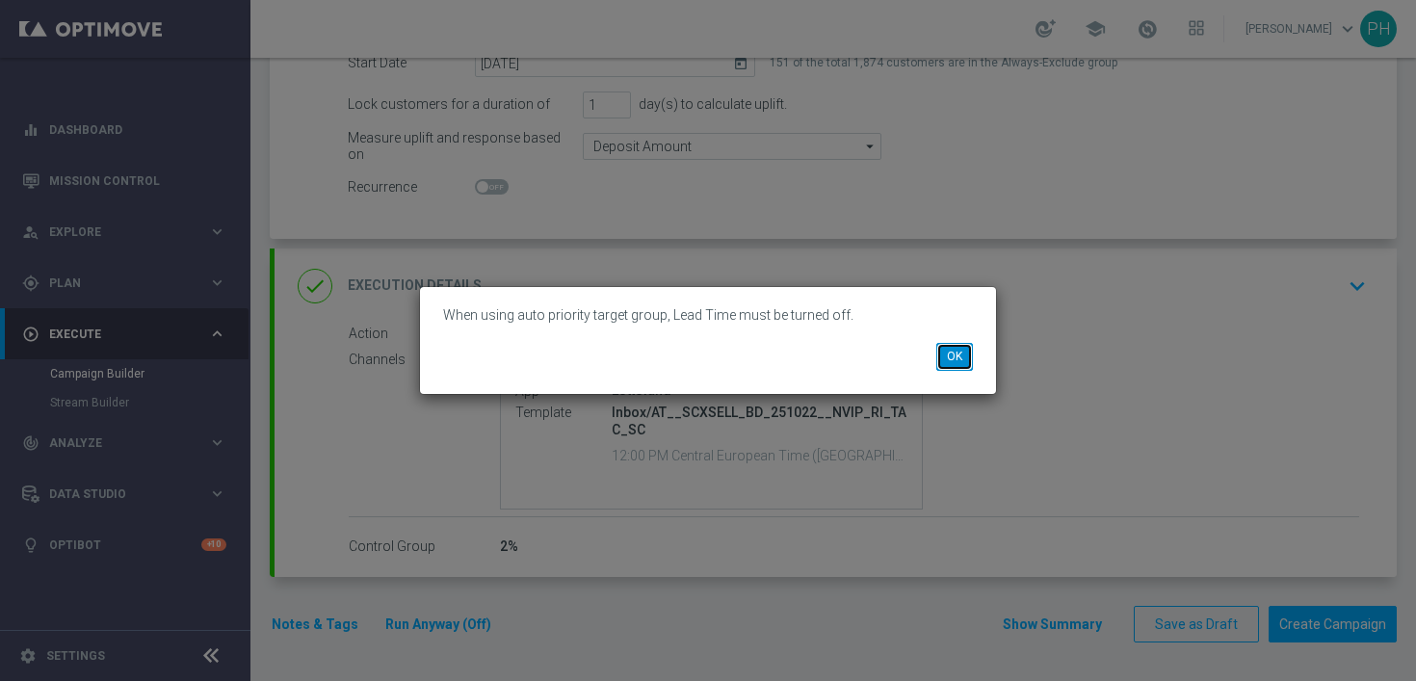
click at [959, 360] on button "OK" at bounding box center [955, 356] width 37 height 27
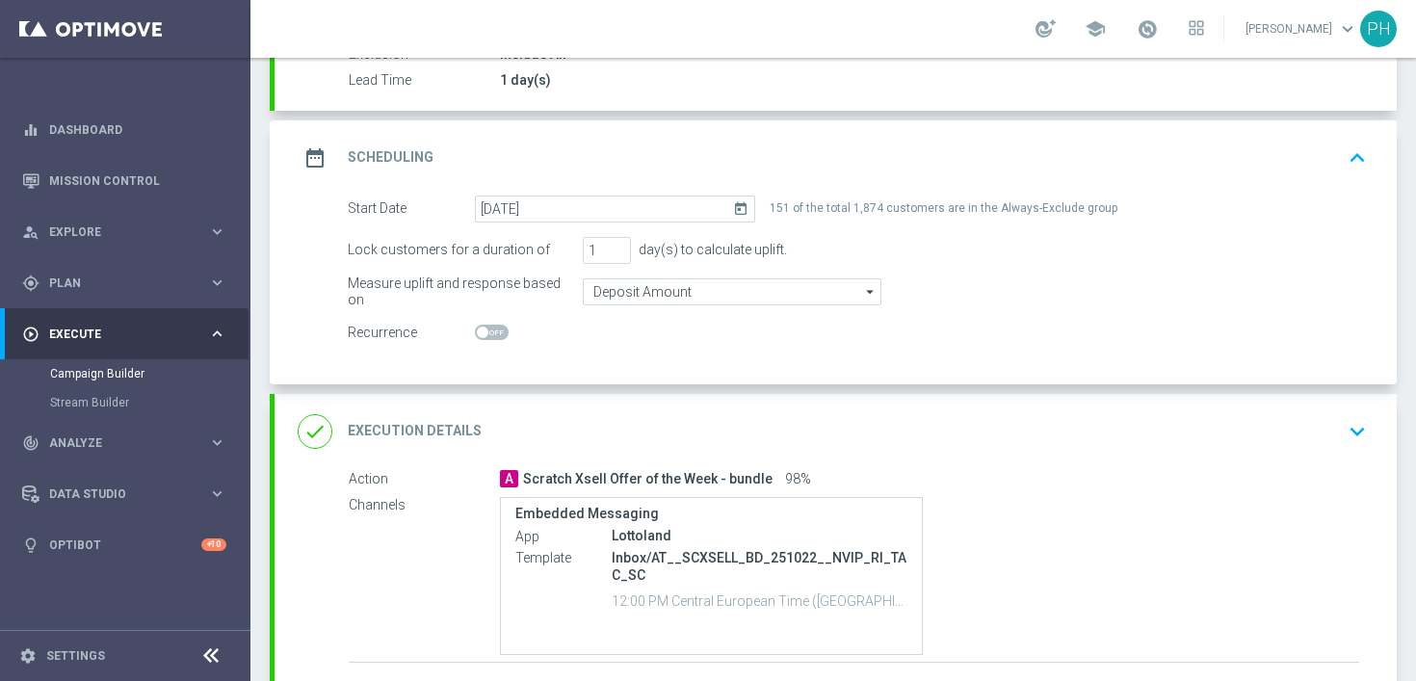
scroll to position [0, 0]
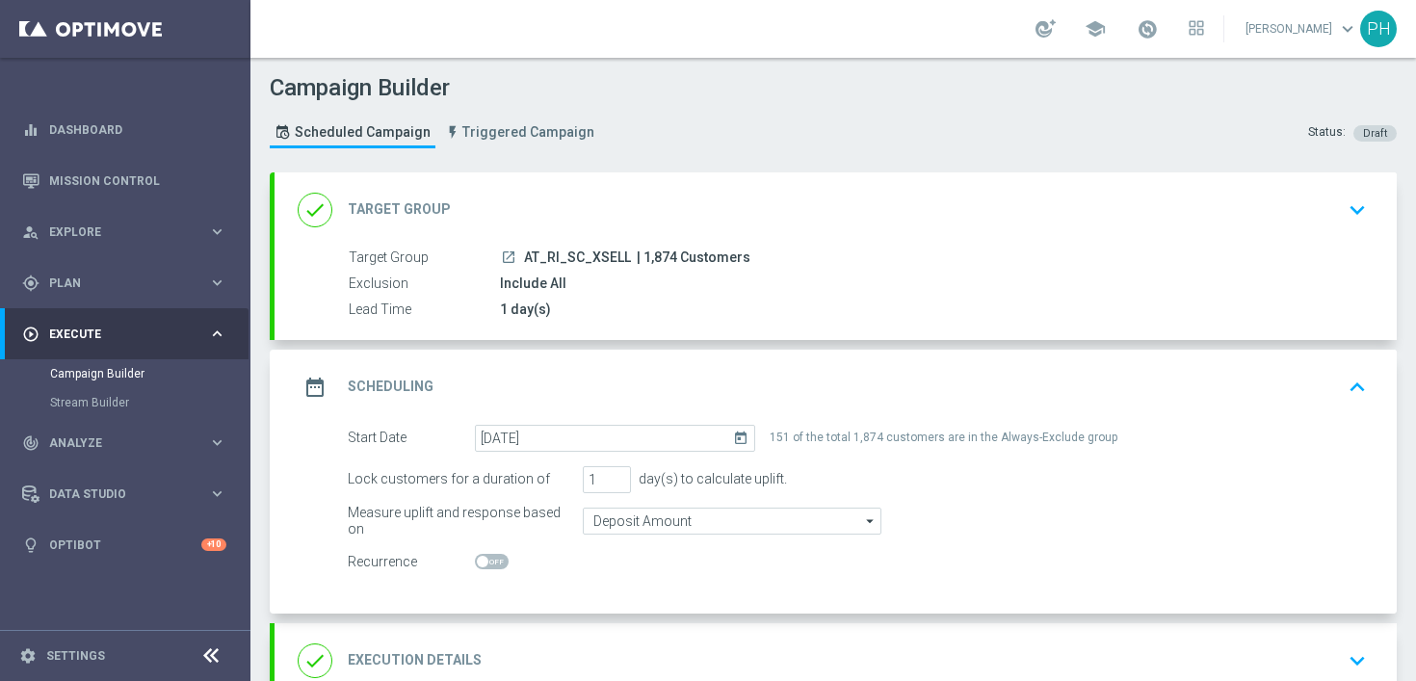
click at [1358, 206] on icon "keyboard_arrow_down" at bounding box center [1357, 210] width 29 height 29
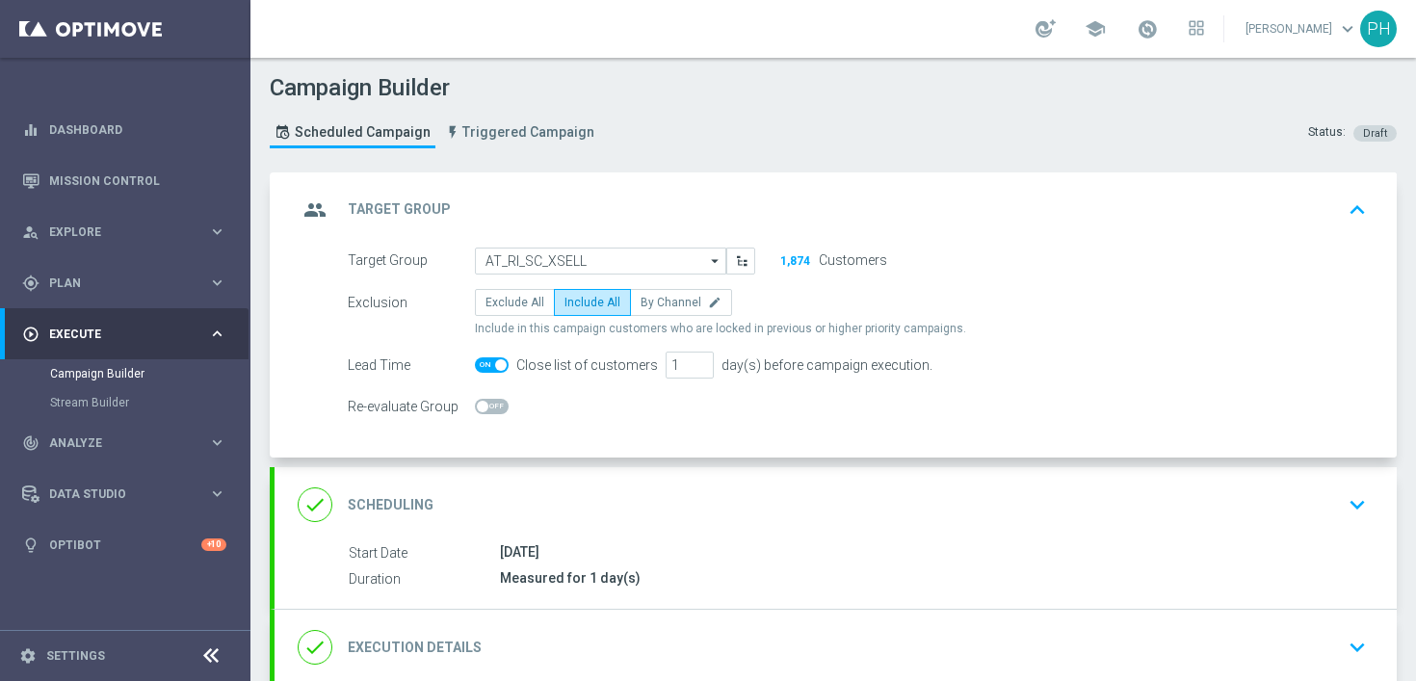
click at [491, 369] on span at bounding box center [492, 364] width 34 height 15
click at [491, 369] on input "checkbox" at bounding box center [492, 364] width 34 height 15
checkbox input "false"
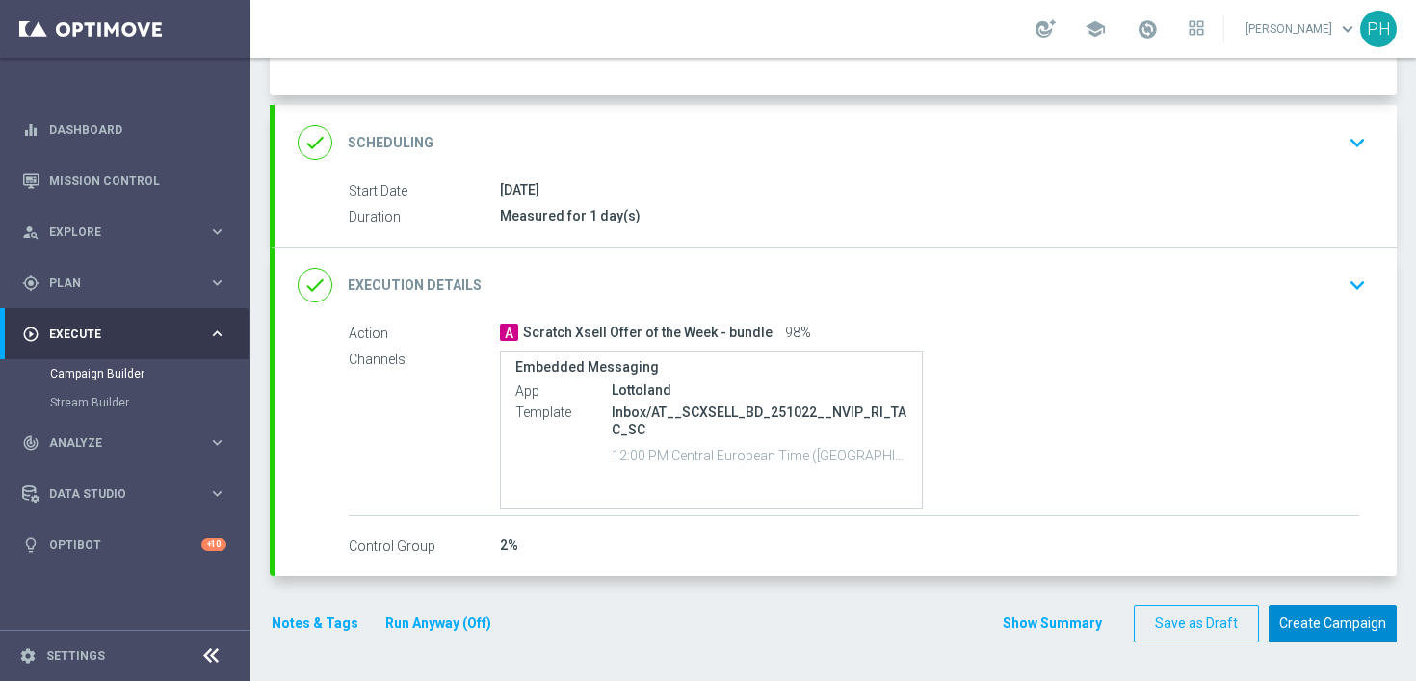
click at [1376, 628] on button "Create Campaign" at bounding box center [1333, 624] width 128 height 38
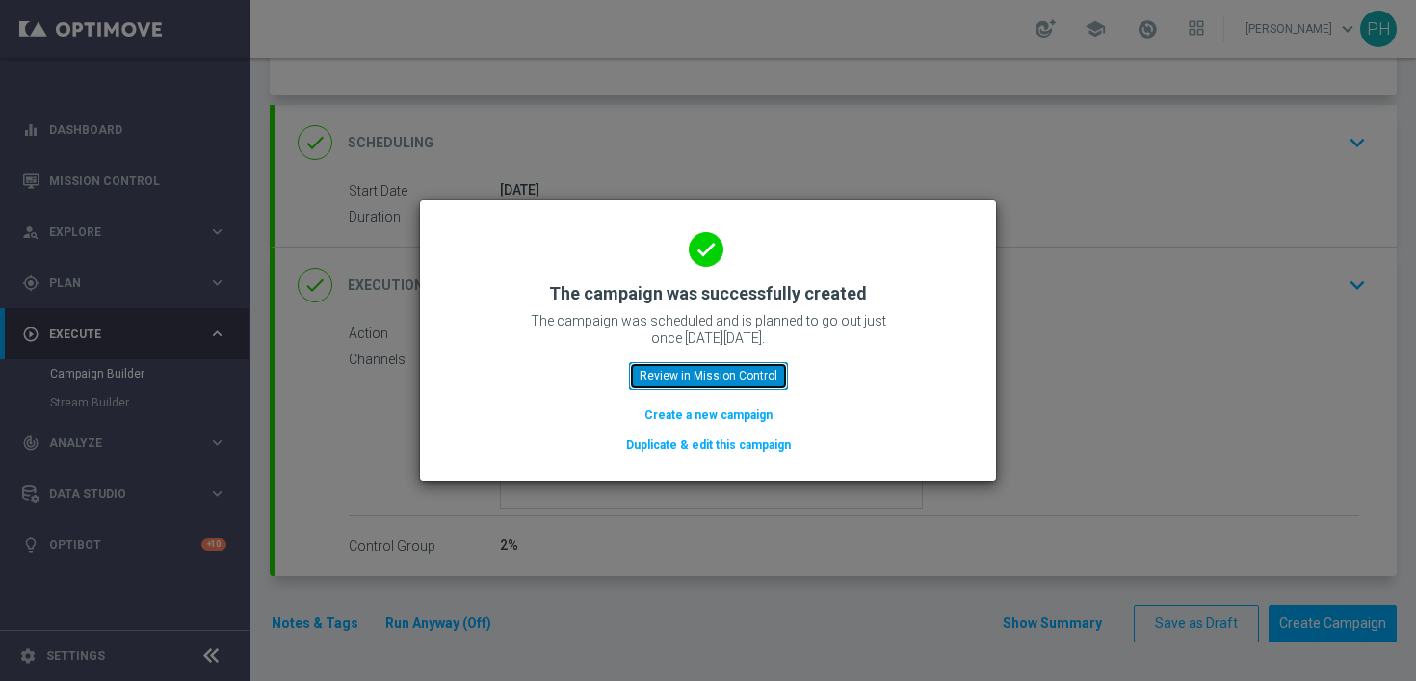
click at [756, 370] on button "Review in Mission Control" at bounding box center [708, 375] width 159 height 27
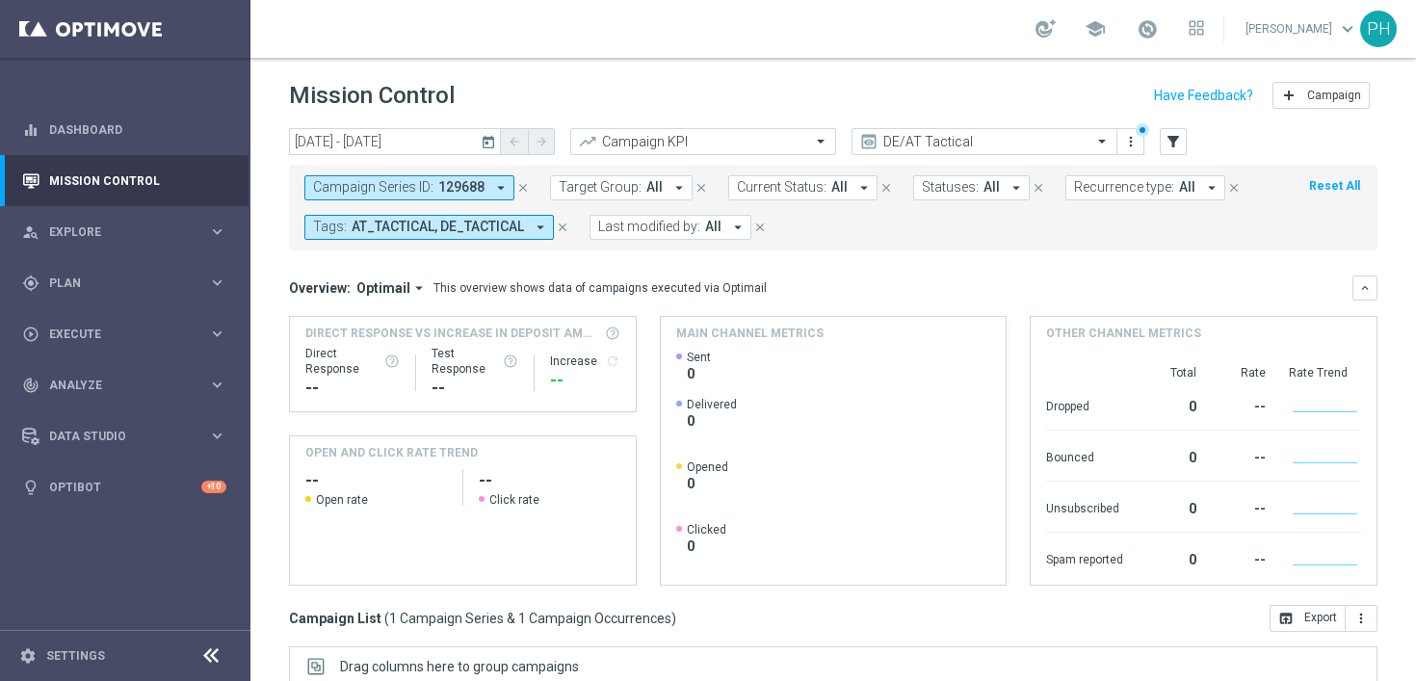
click at [498, 188] on icon "arrow_drop_down" at bounding box center [500, 187] width 17 height 17
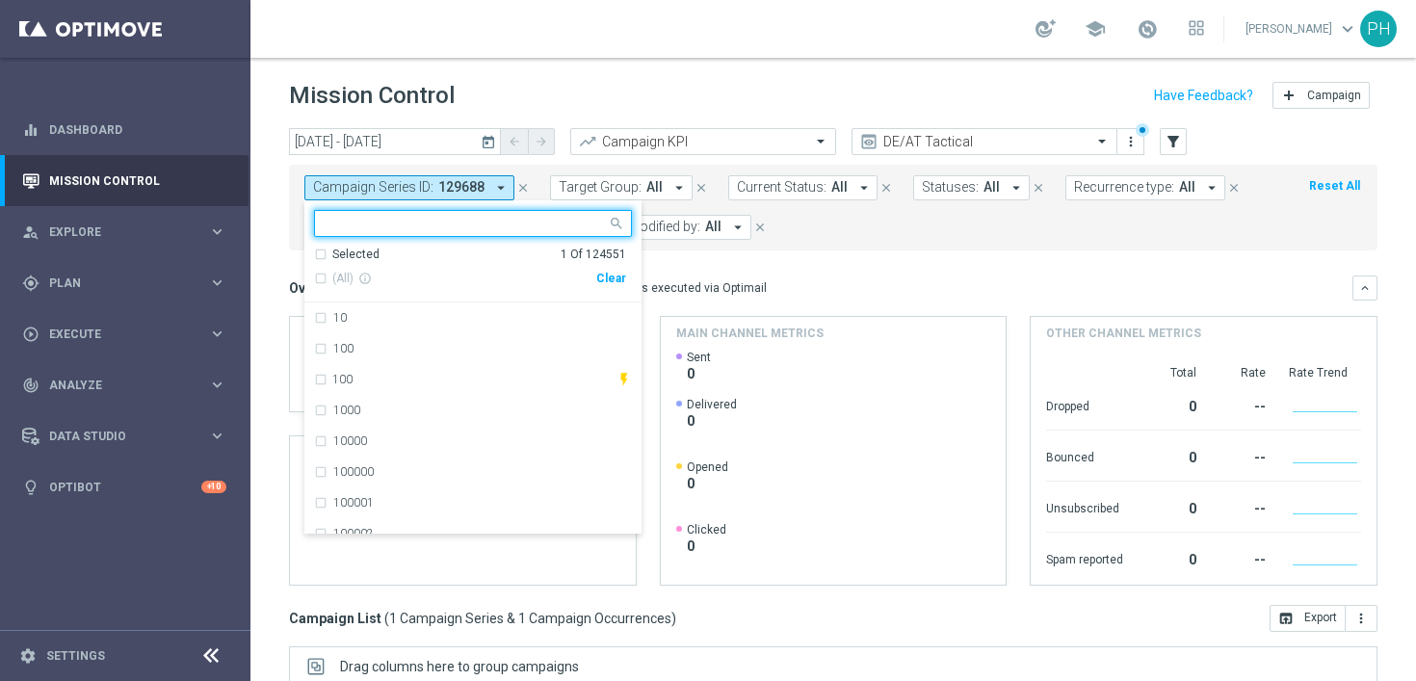
click at [0, 0] on div "Clear" at bounding box center [0, 0] width 0 height 0
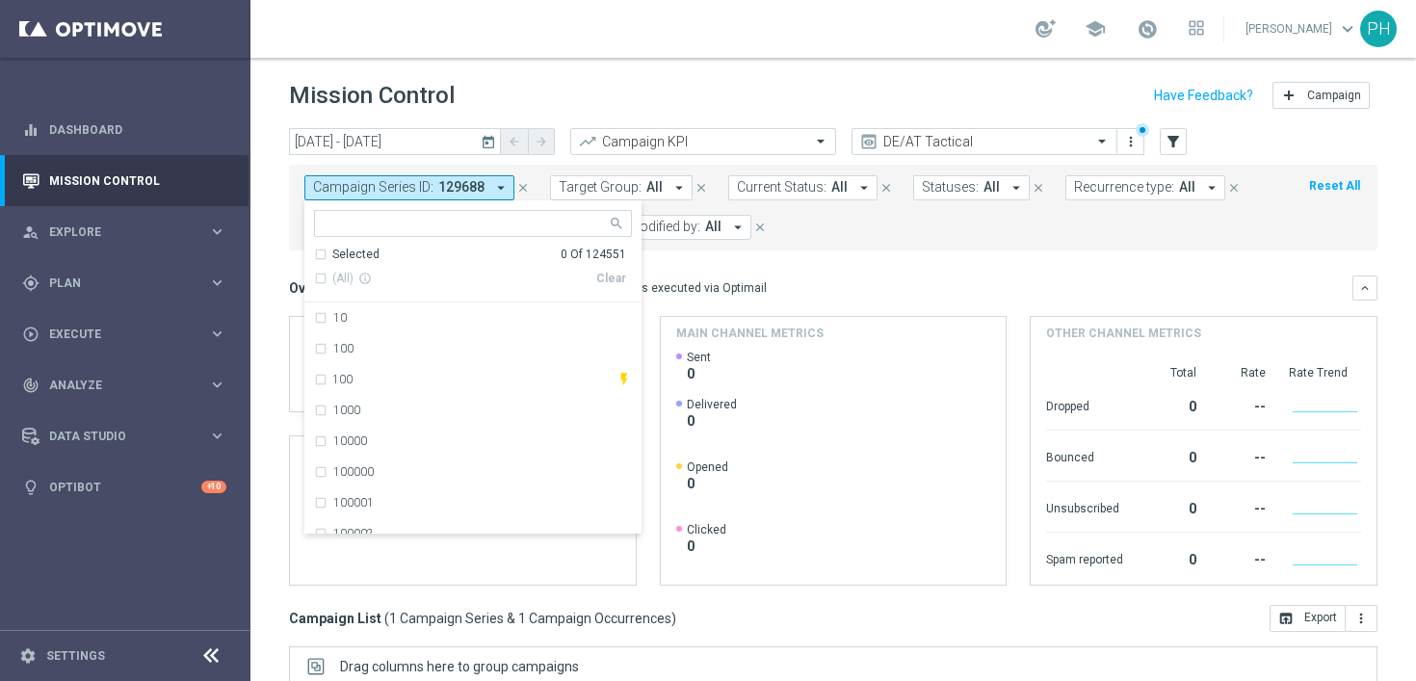
click at [878, 269] on mini-dashboard "Overview: Optimail arrow_drop_down This overview shows data of campaigns execut…" at bounding box center [833, 428] width 1089 height 355
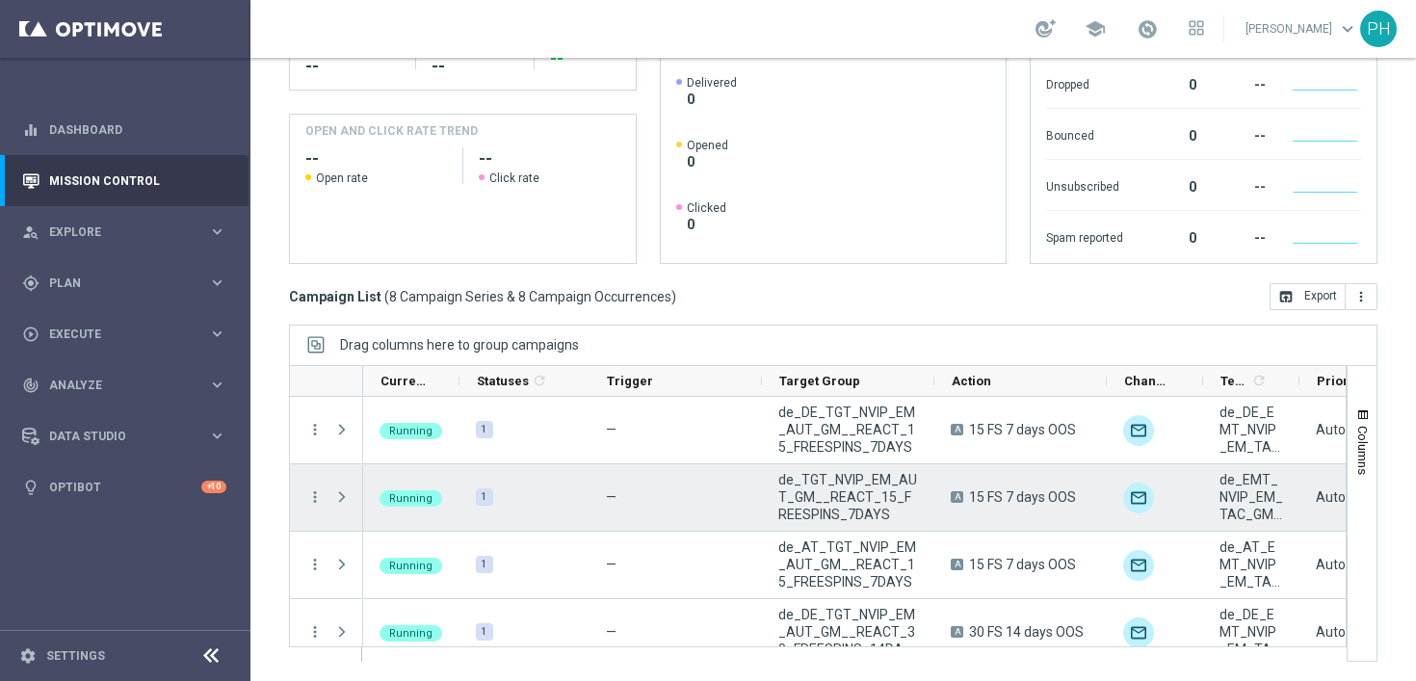
scroll to position [290, 0]
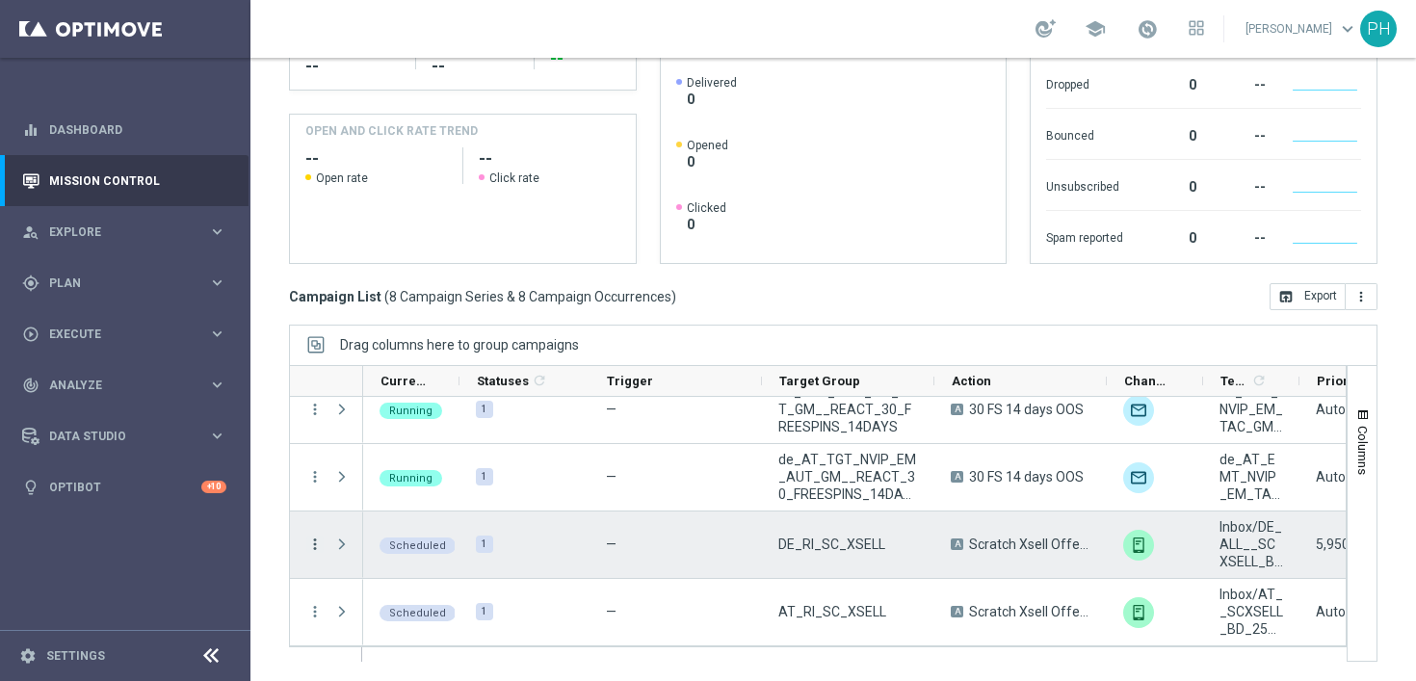
click at [316, 543] on icon "more_vert" at bounding box center [314, 544] width 17 height 17
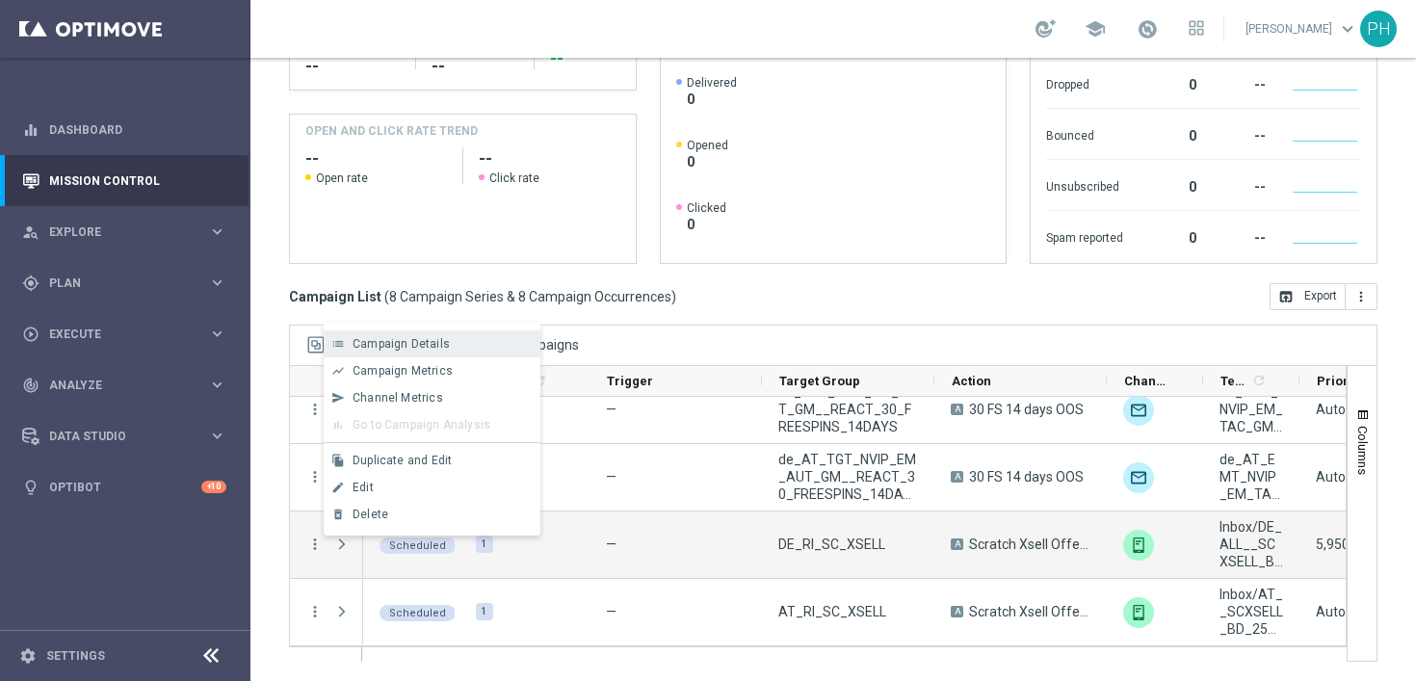
click at [411, 341] on span "Campaign Details" at bounding box center [401, 343] width 97 height 13
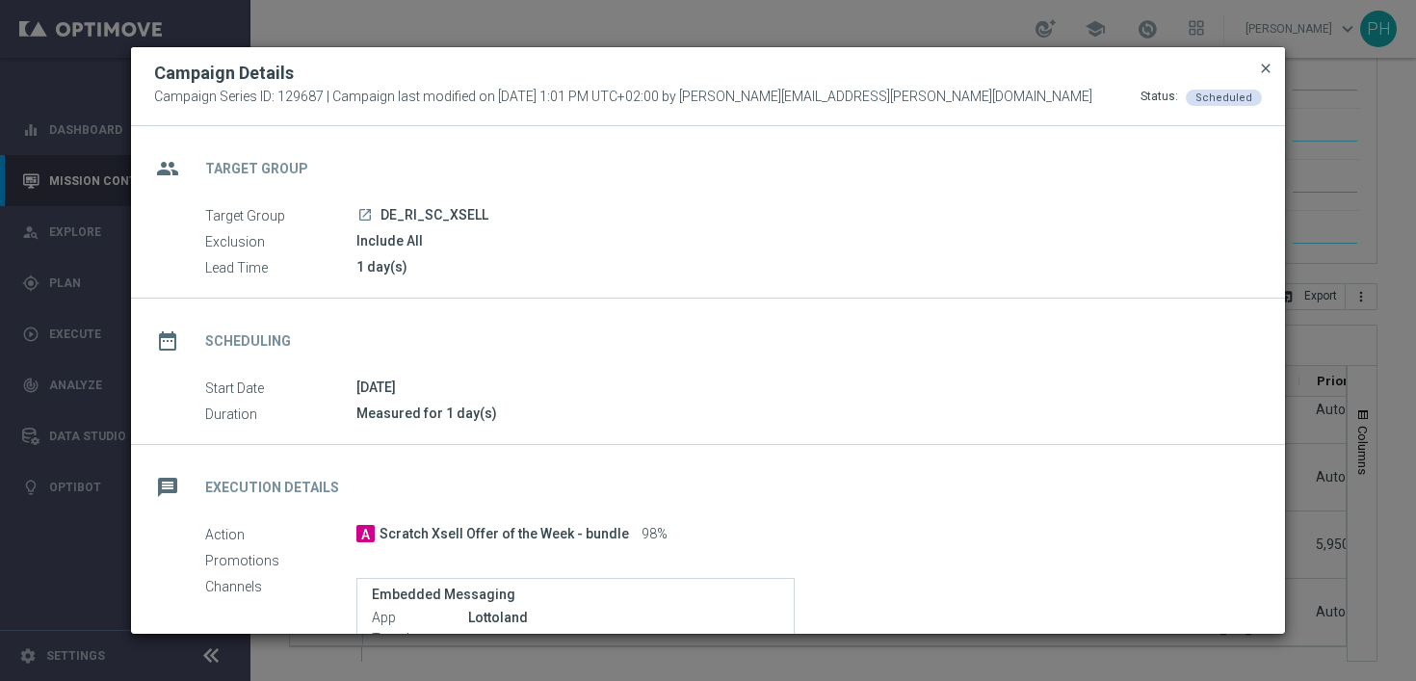
click at [1264, 63] on span "close" at bounding box center [1265, 68] width 15 height 15
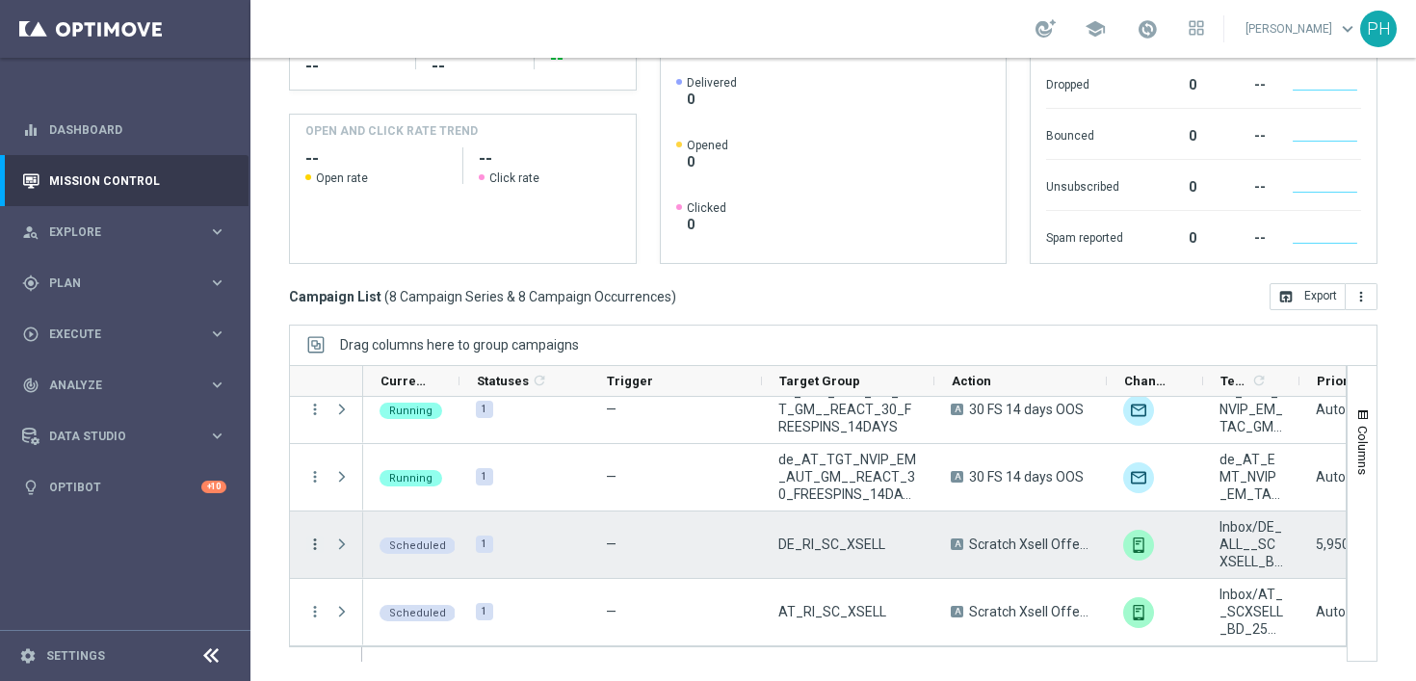
click at [312, 546] on icon "more_vert" at bounding box center [314, 544] width 17 height 17
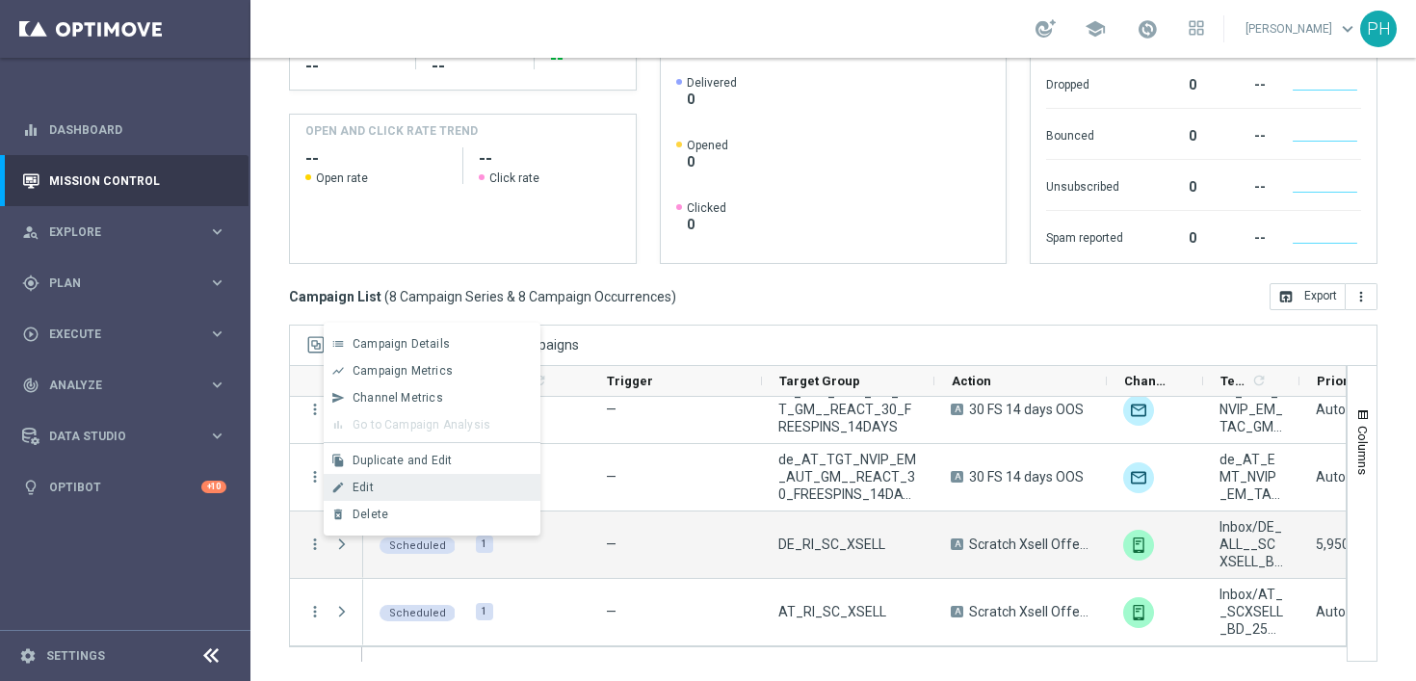
click at [398, 492] on div "Edit" at bounding box center [442, 487] width 179 height 13
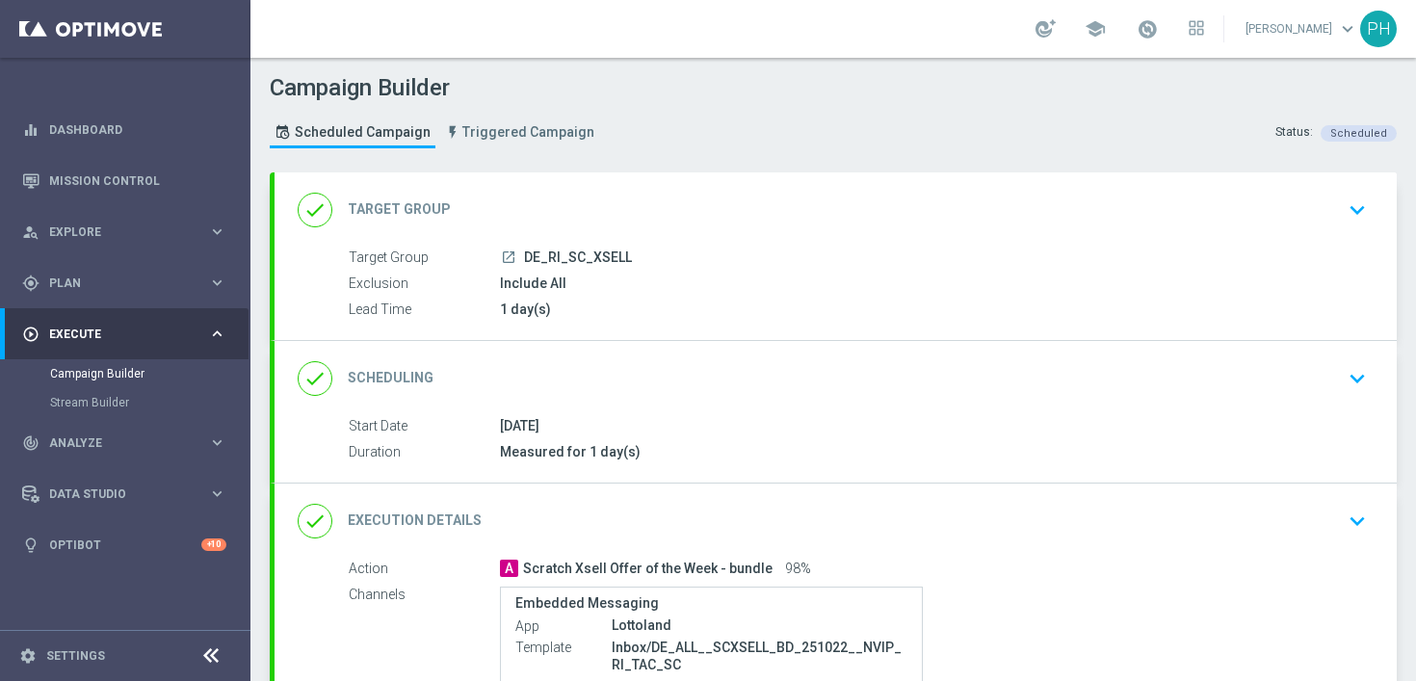
click at [1363, 203] on icon "keyboard_arrow_down" at bounding box center [1357, 210] width 29 height 29
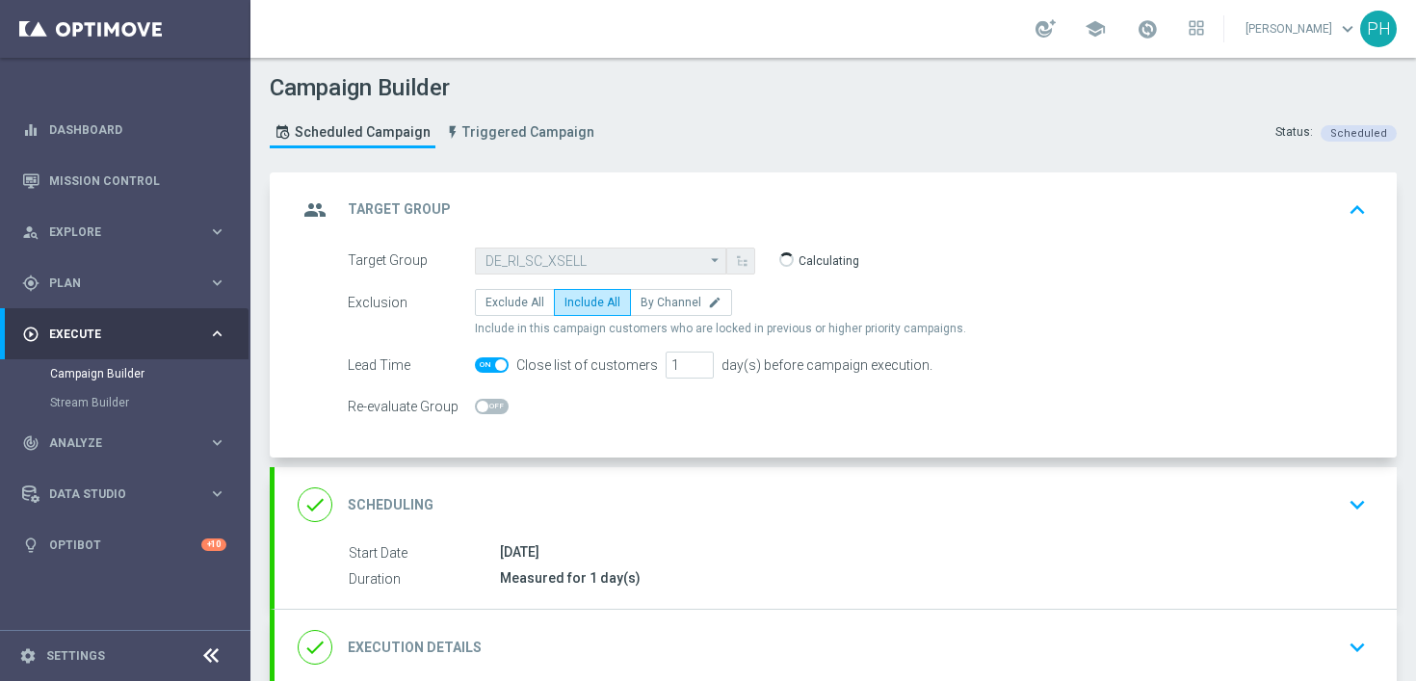
click at [494, 362] on span at bounding box center [492, 364] width 34 height 15
click at [494, 362] on input "checkbox" at bounding box center [492, 364] width 34 height 15
checkbox input "false"
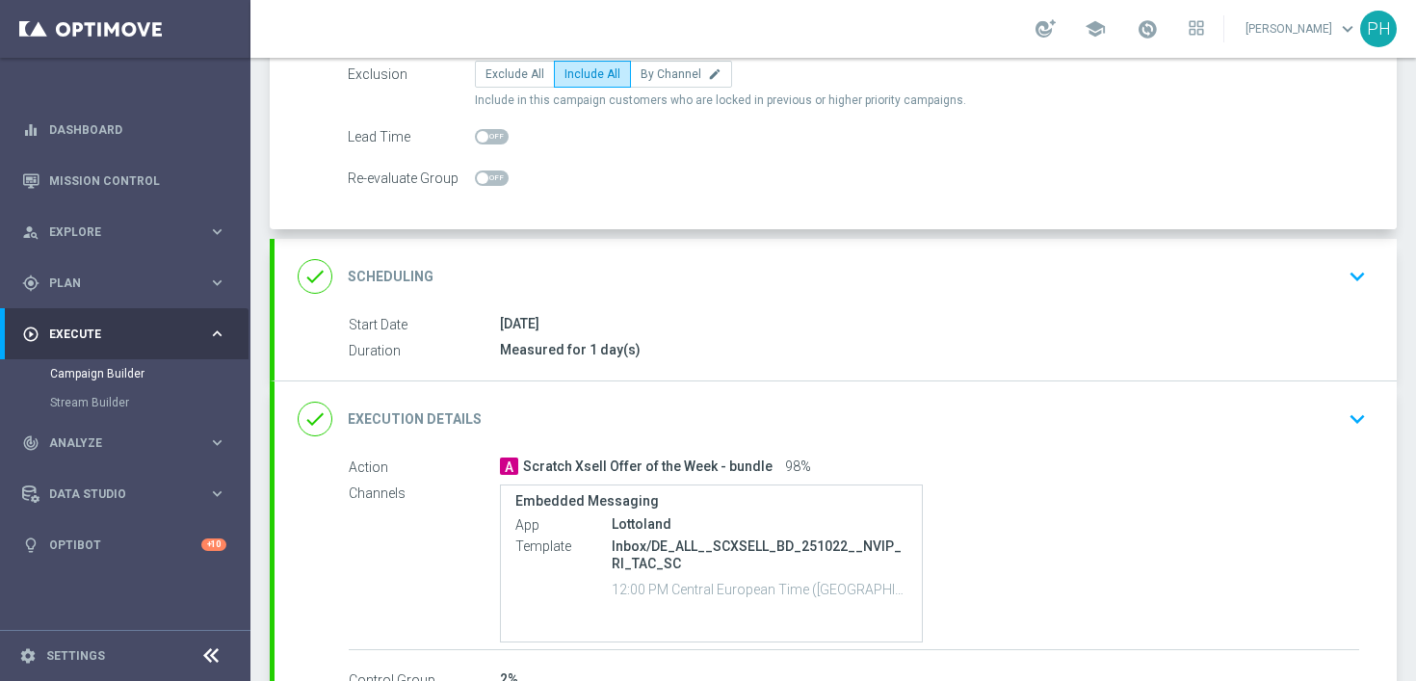
scroll to position [362, 0]
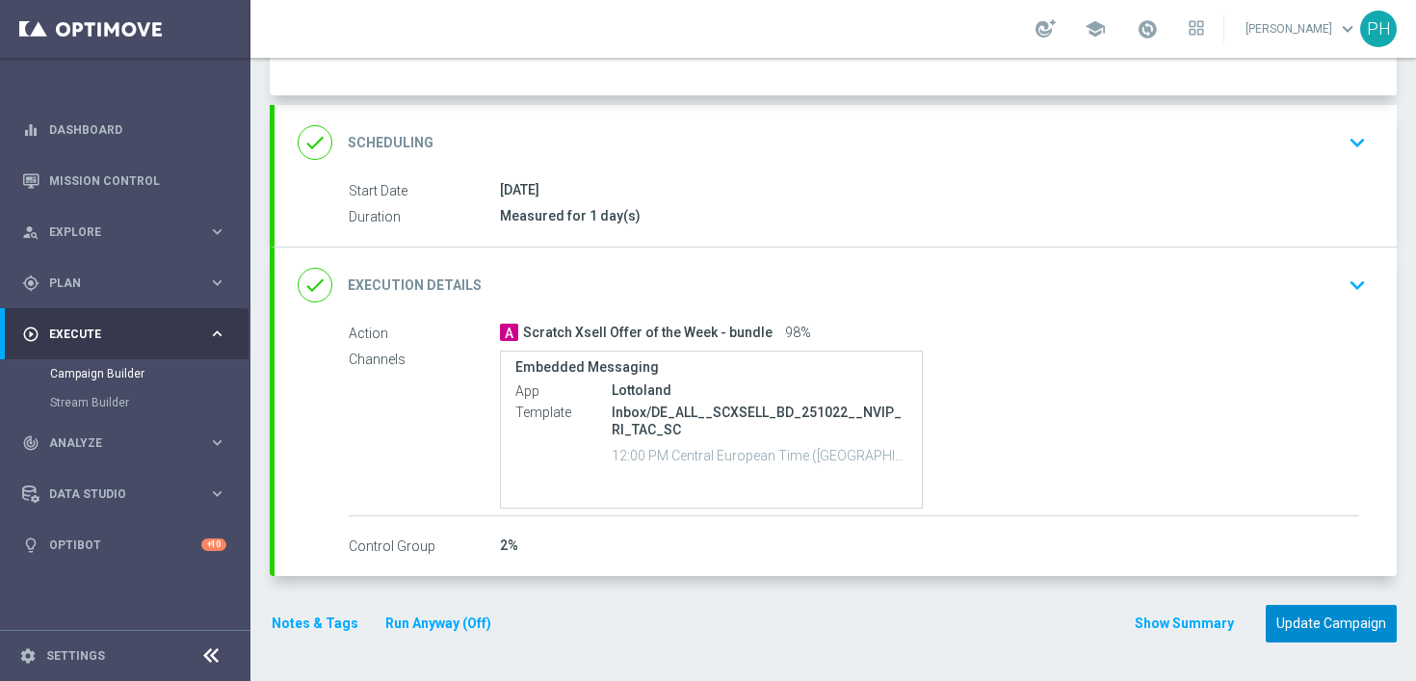
click at [1297, 608] on button "Update Campaign" at bounding box center [1331, 624] width 131 height 38
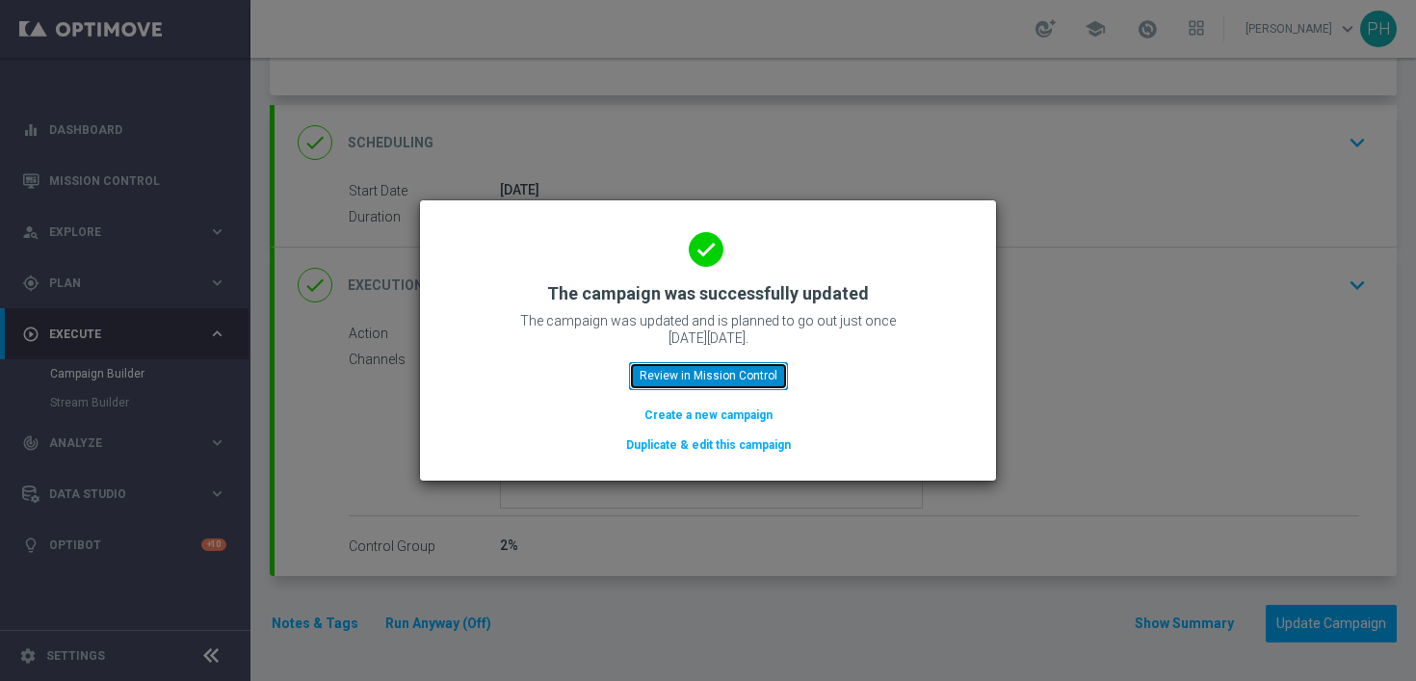
click at [740, 376] on button "Review in Mission Control" at bounding box center [708, 375] width 159 height 27
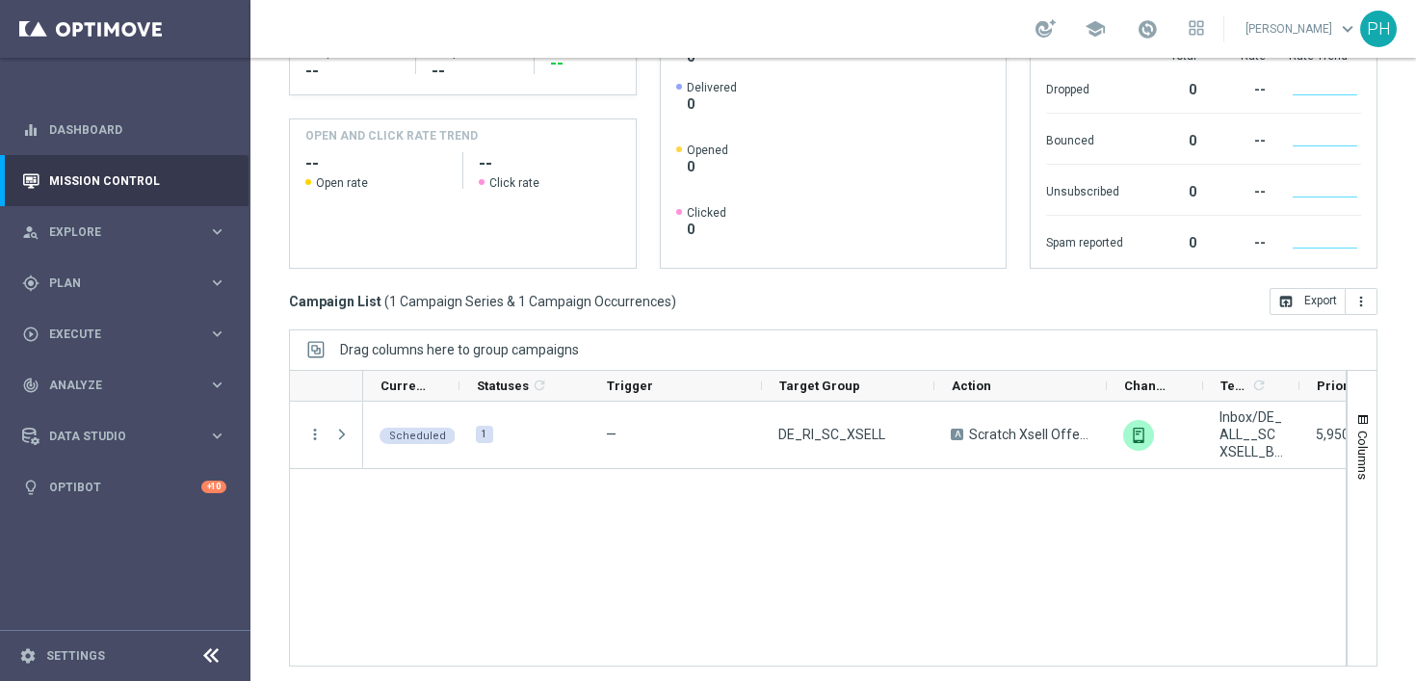
scroll to position [320, 0]
